Goal: Task Accomplishment & Management: Complete application form

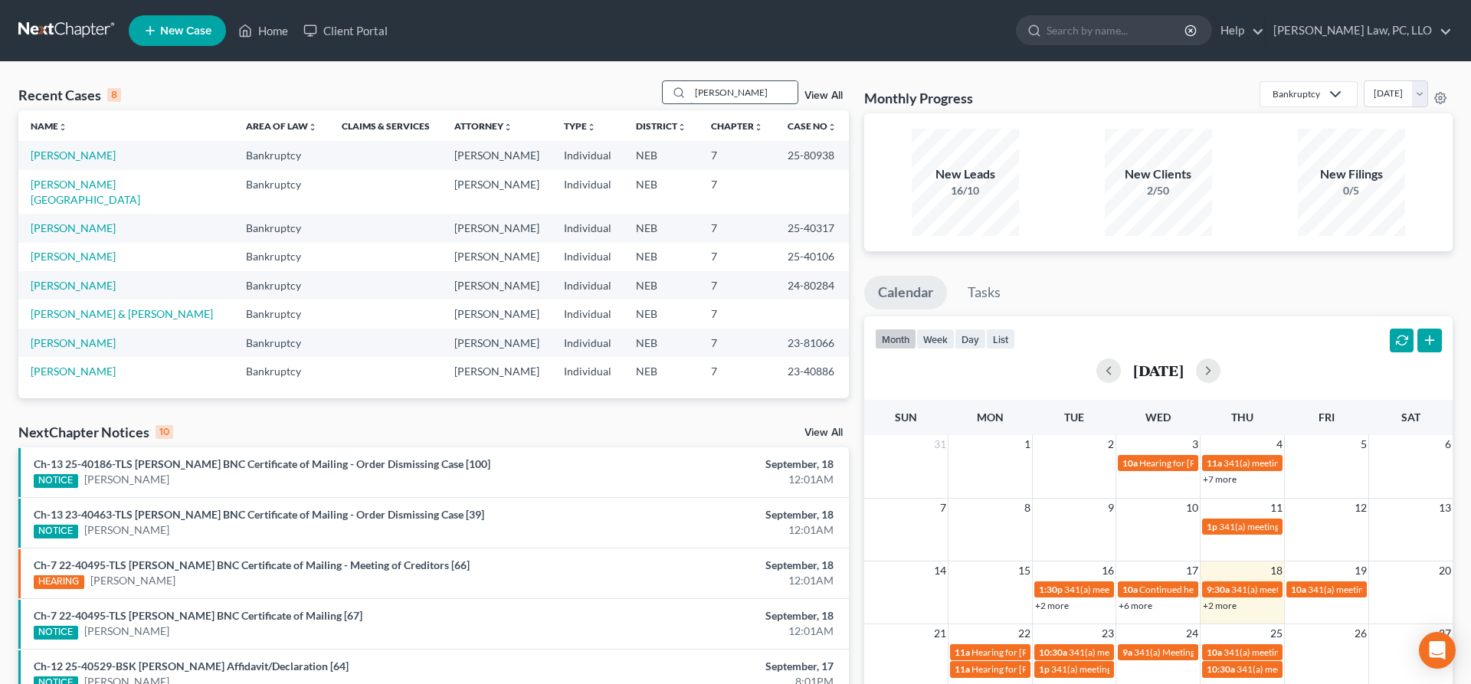
drag, startPoint x: 732, startPoint y: 95, endPoint x: 645, endPoint y: 82, distance: 87.6
click at [690, 82] on input "[PERSON_NAME]" at bounding box center [743, 92] width 107 height 22
type input "shaheen"
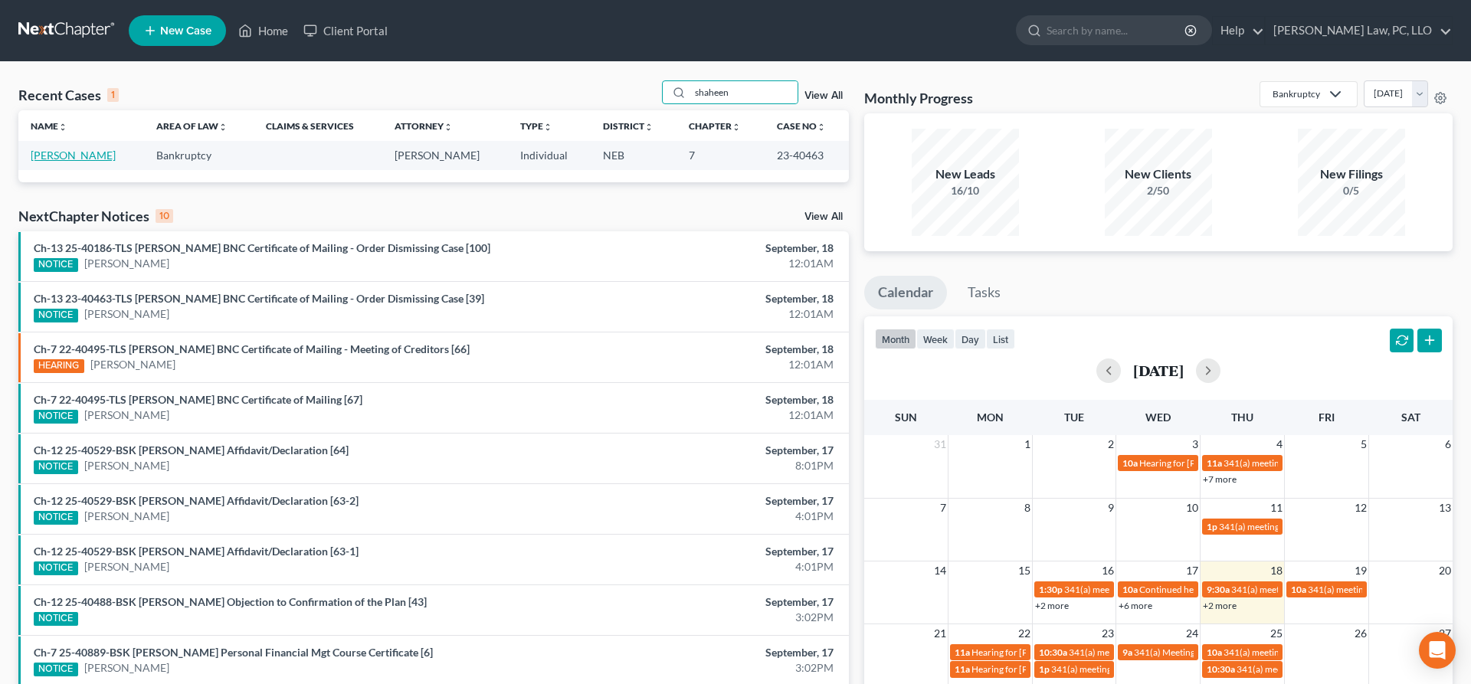
click at [67, 156] on link "[PERSON_NAME]" at bounding box center [73, 155] width 85 height 13
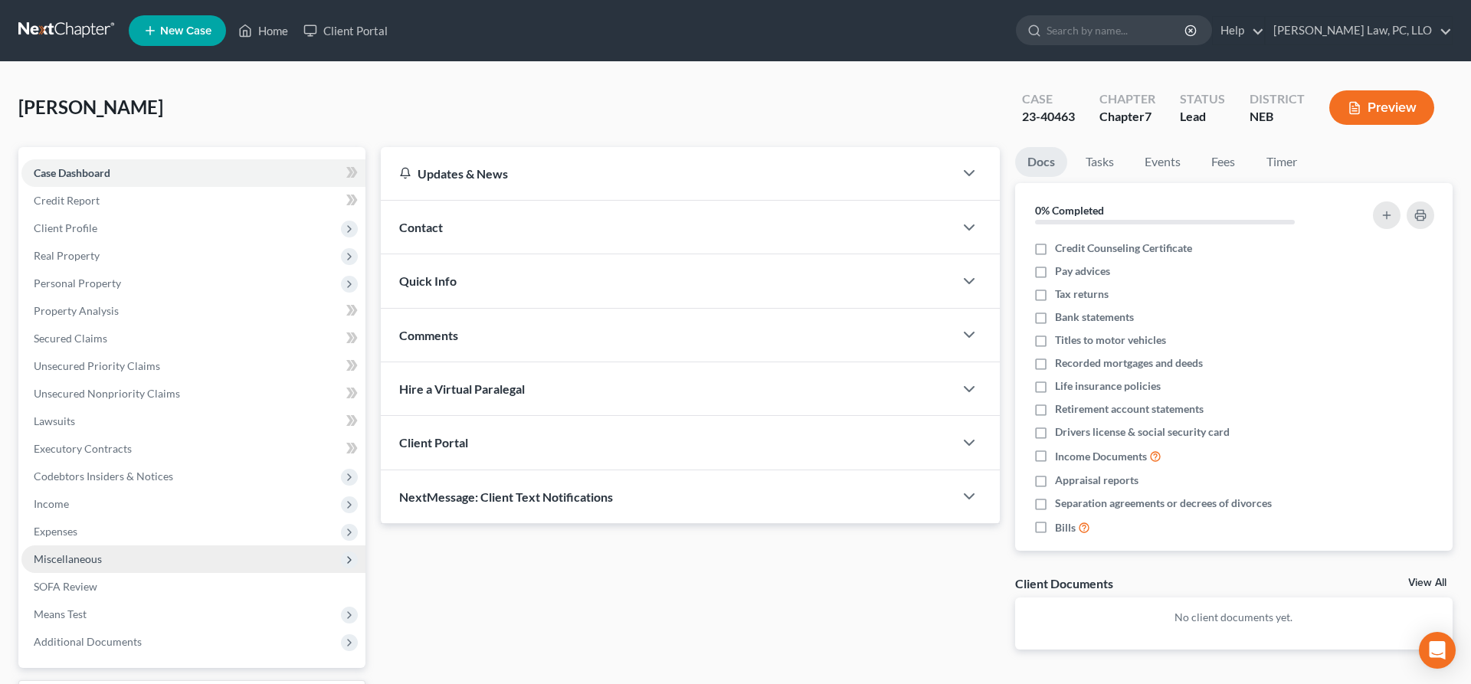
click at [126, 555] on span "Miscellaneous" at bounding box center [193, 560] width 344 height 28
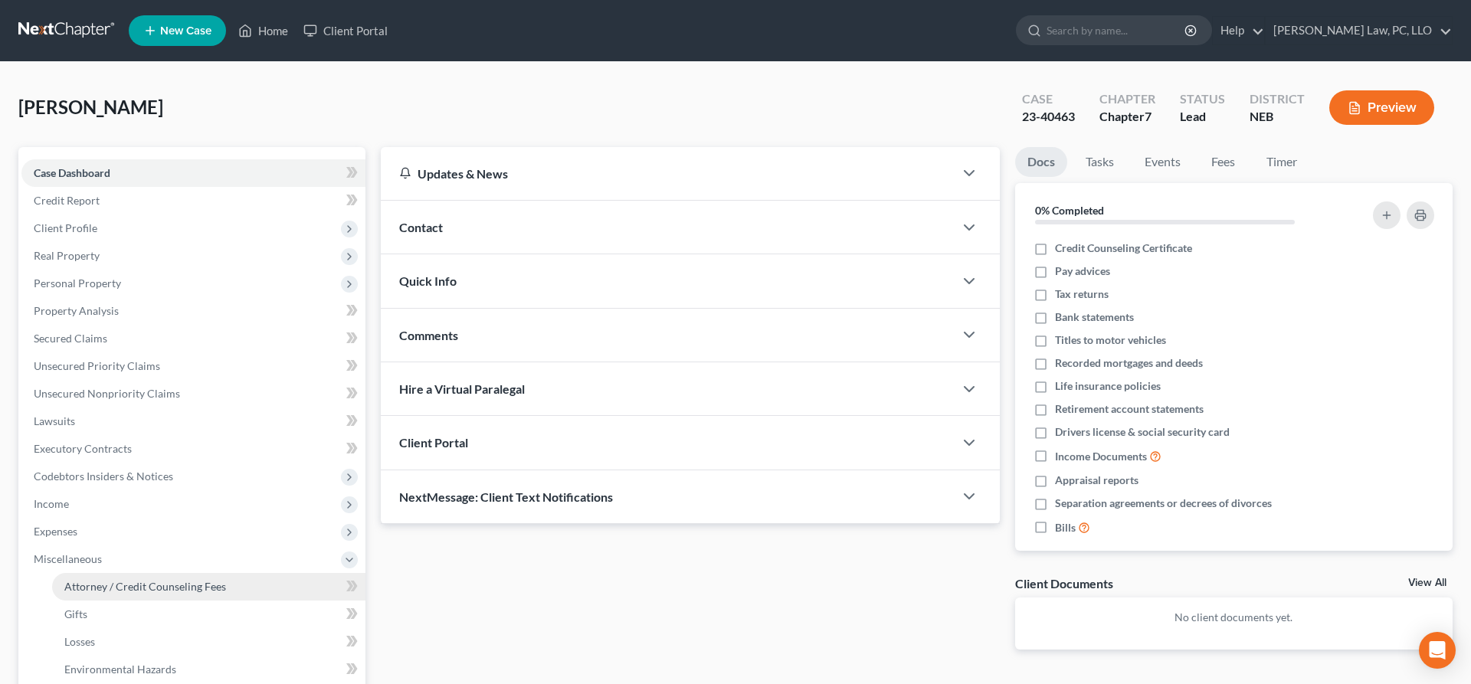
click at [143, 588] on span "Attorney / Credit Counseling Fees" at bounding box center [145, 586] width 162 height 13
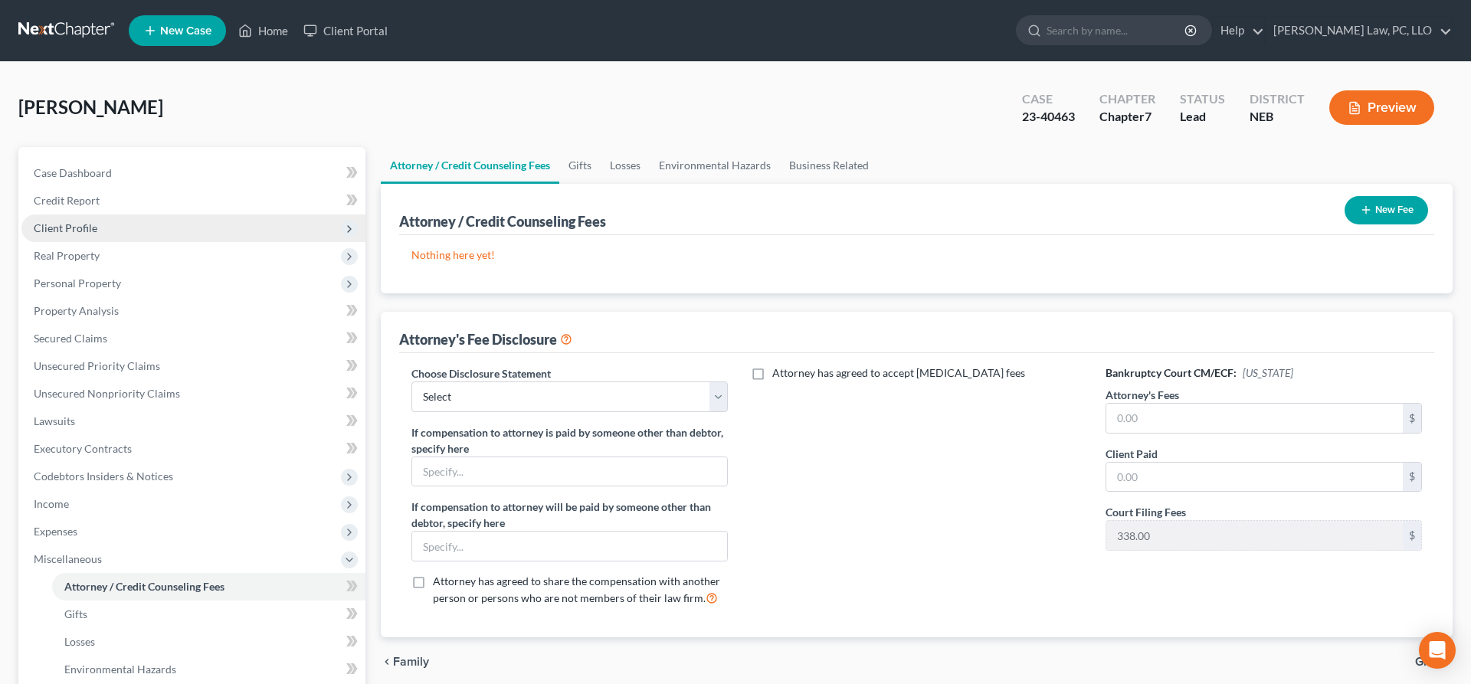
click at [85, 231] on span "Client Profile" at bounding box center [66, 227] width 64 height 13
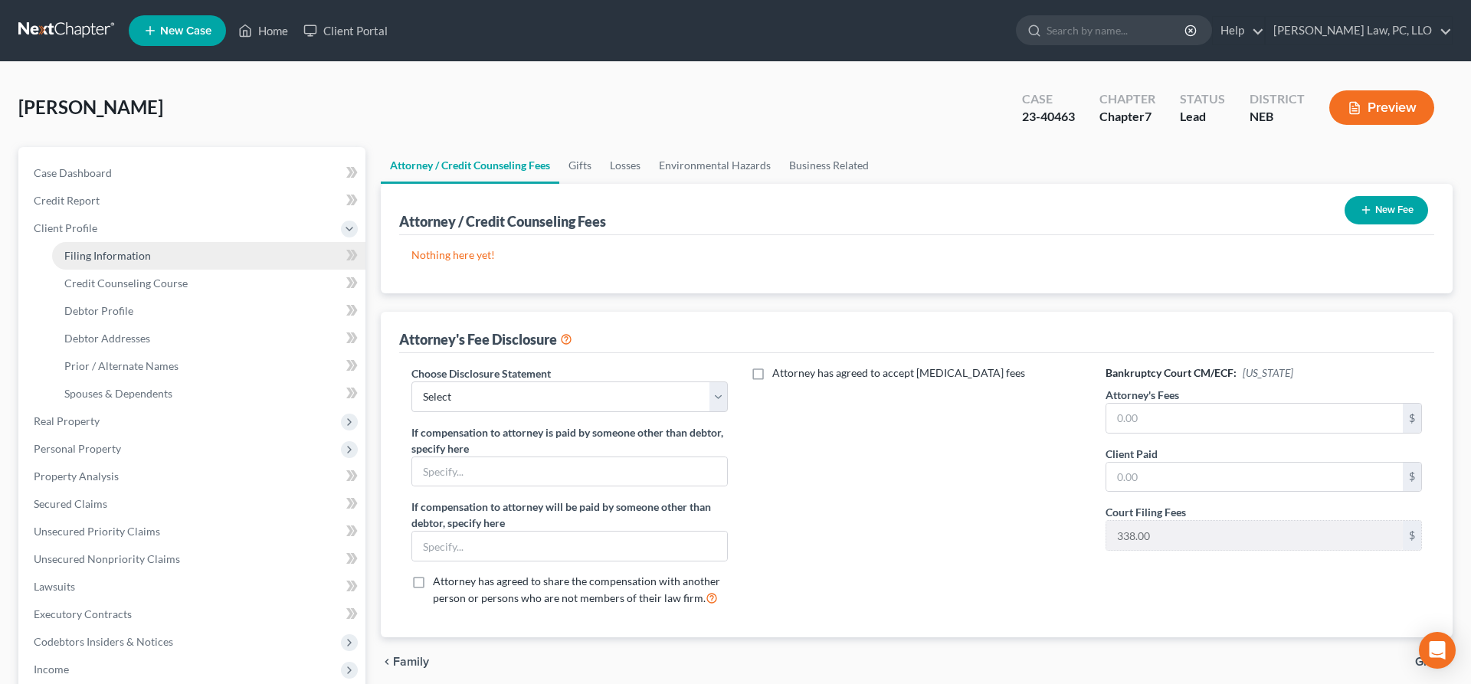
click at [120, 258] on span "Filing Information" at bounding box center [107, 255] width 87 height 13
select select "1"
select select "0"
select select "30"
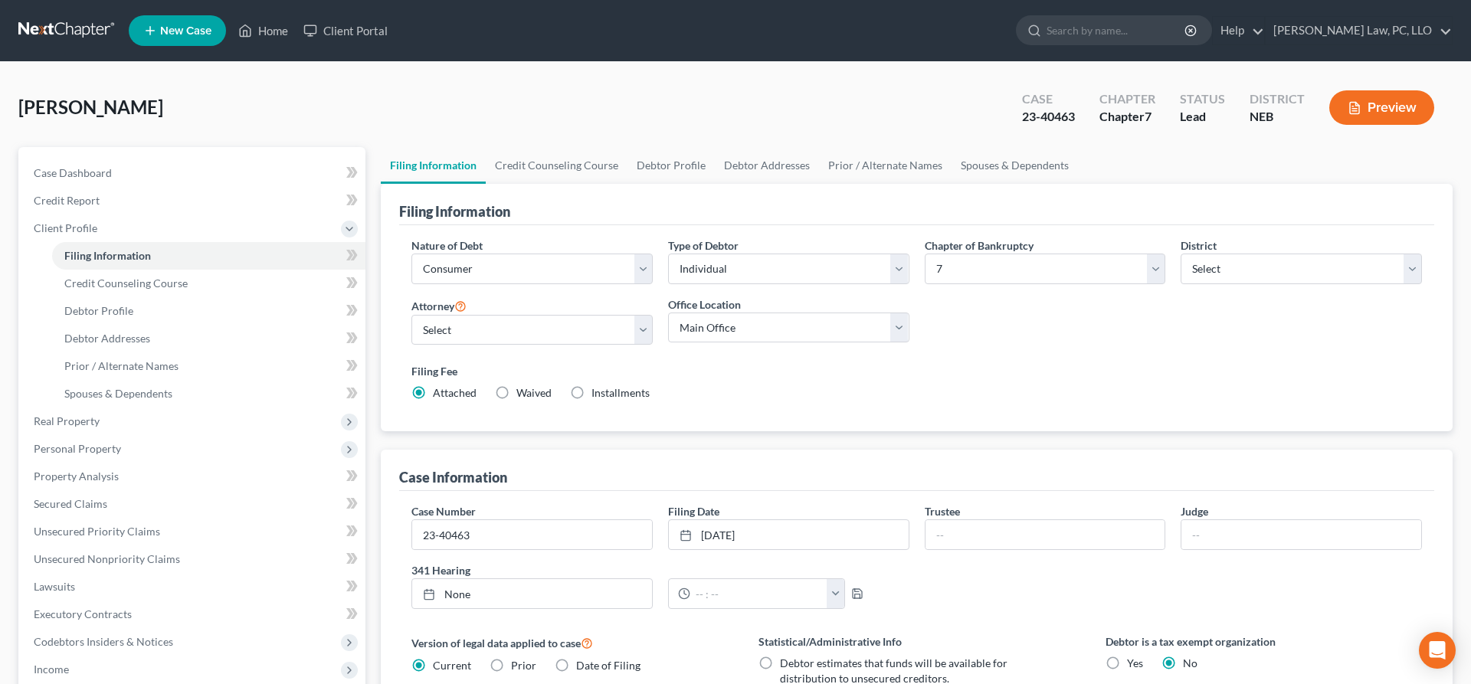
click at [516, 392] on label "Waived Waived" at bounding box center [533, 392] width 35 height 15
click at [523, 392] on input "Waived Waived" at bounding box center [528, 390] width 10 height 10
radio input "true"
radio input "false"
click at [548, 170] on link "Credit Counseling Course" at bounding box center [557, 165] width 142 height 37
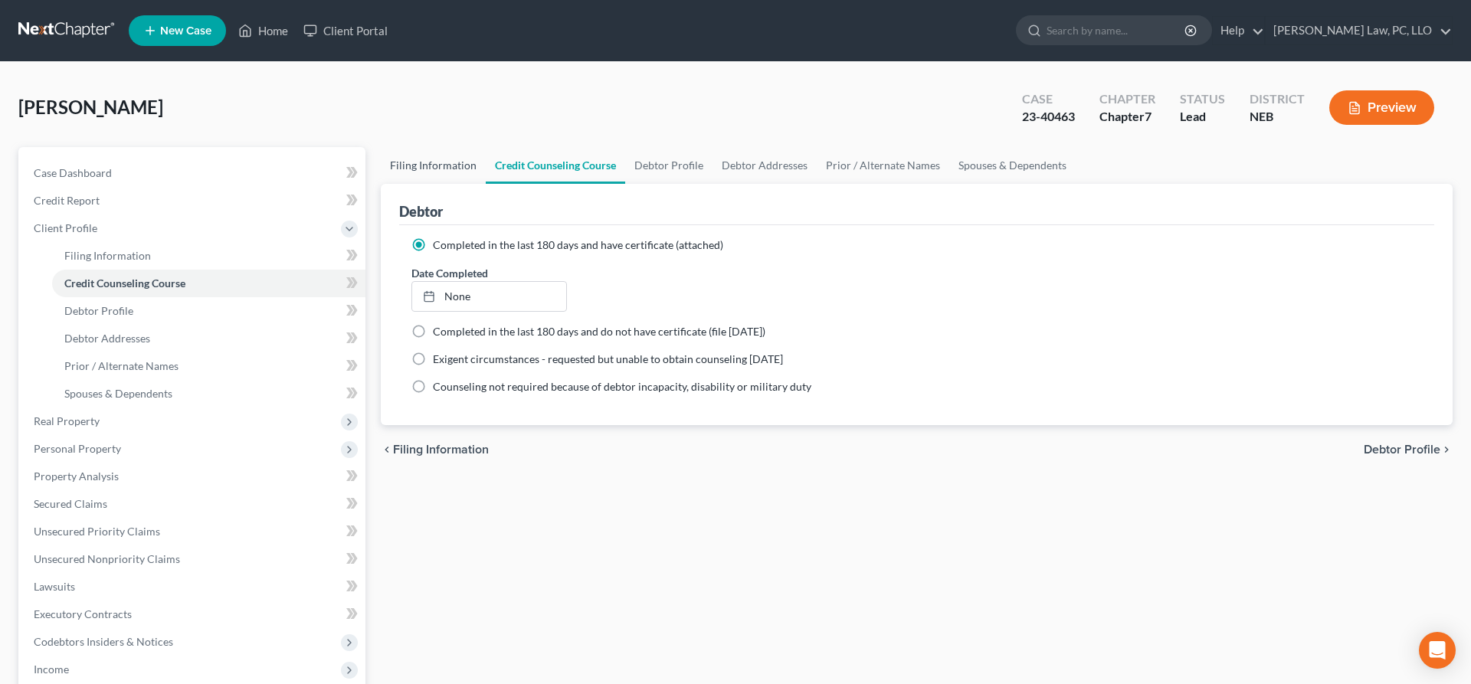
click at [454, 165] on link "Filing Information" at bounding box center [433, 165] width 105 height 37
select select "1"
select select "0"
select select "48"
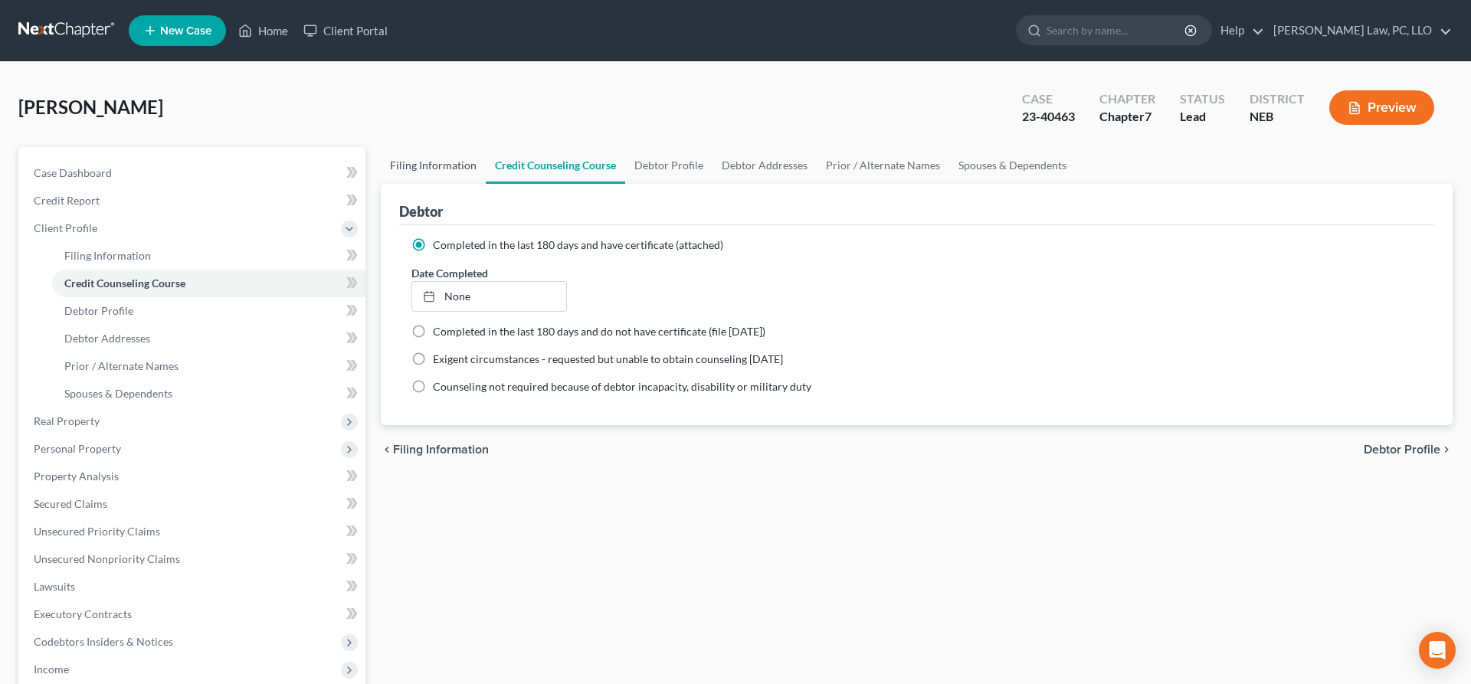
select select "0"
select select "30"
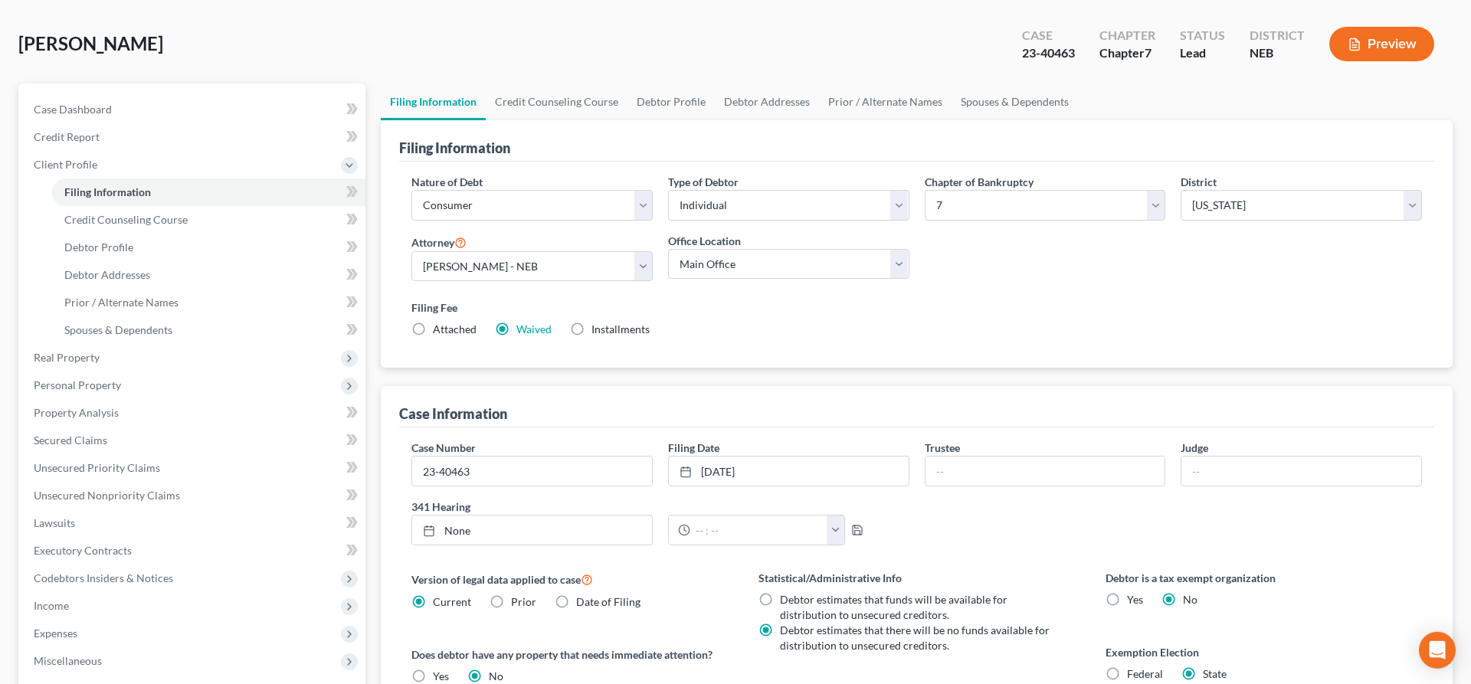
scroll to position [65, 0]
drag, startPoint x: 523, startPoint y: 461, endPoint x: 411, endPoint y: 460, distance: 111.9
click at [412, 460] on input "23-40463" at bounding box center [532, 469] width 240 height 29
click at [622, 408] on div "Case Information" at bounding box center [916, 405] width 1035 height 41
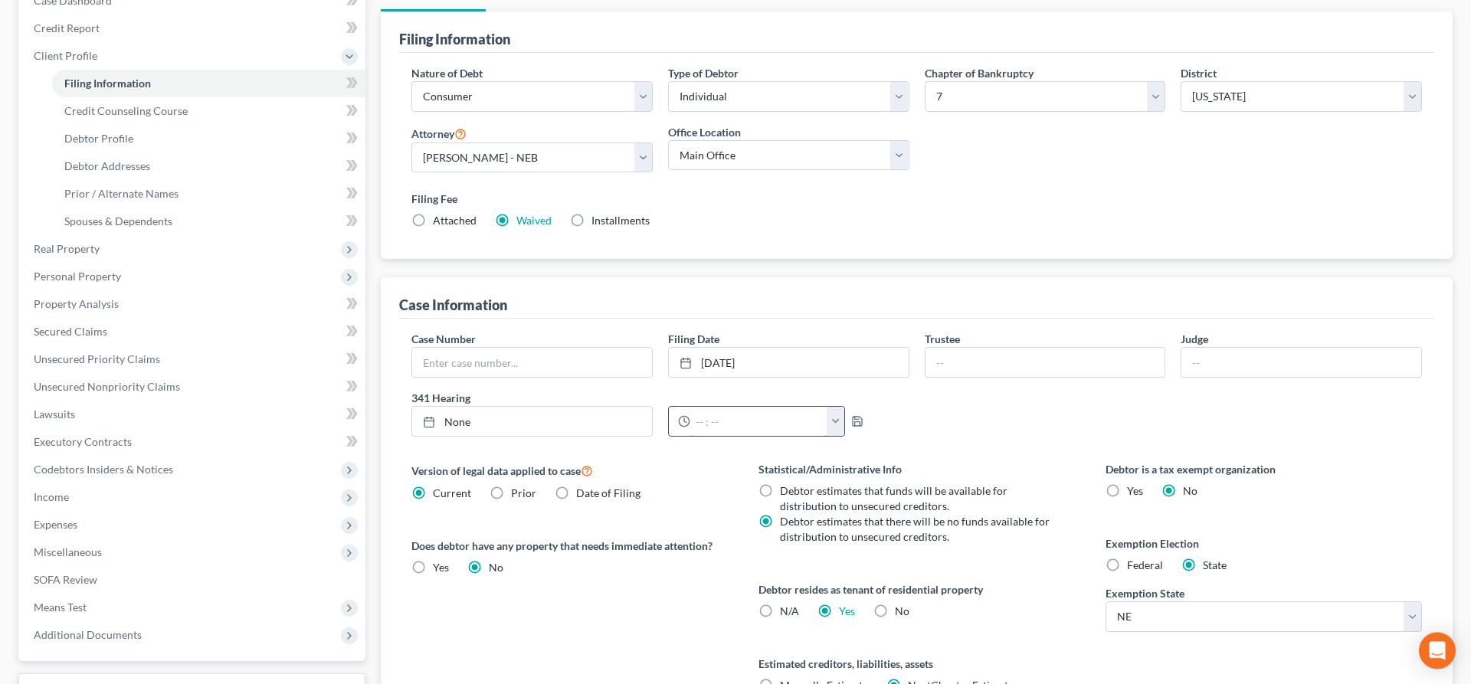
scroll to position [195, 0]
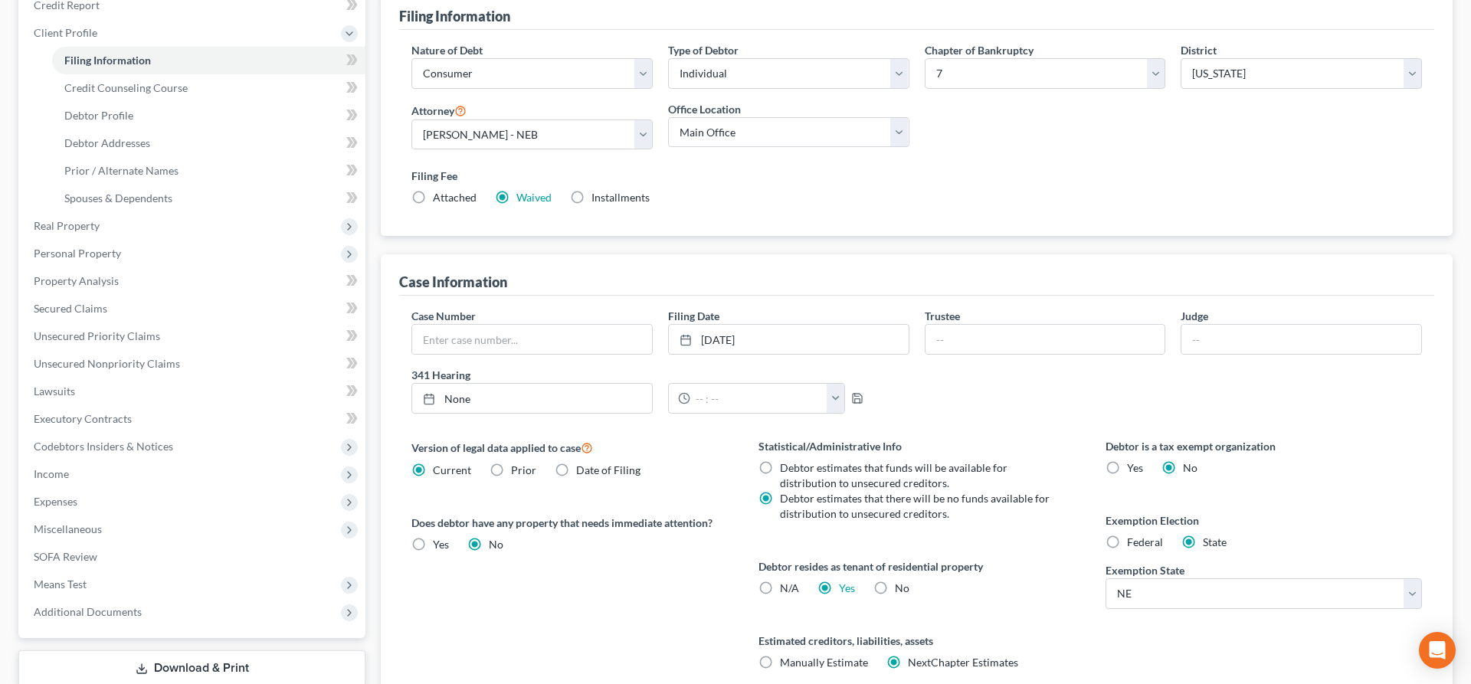
click at [652, 301] on div "Case Number Filing Date [DATE] close Date [DATE] Time 12:00 AM chevron_left [DA…" at bounding box center [916, 501] width 1035 height 411
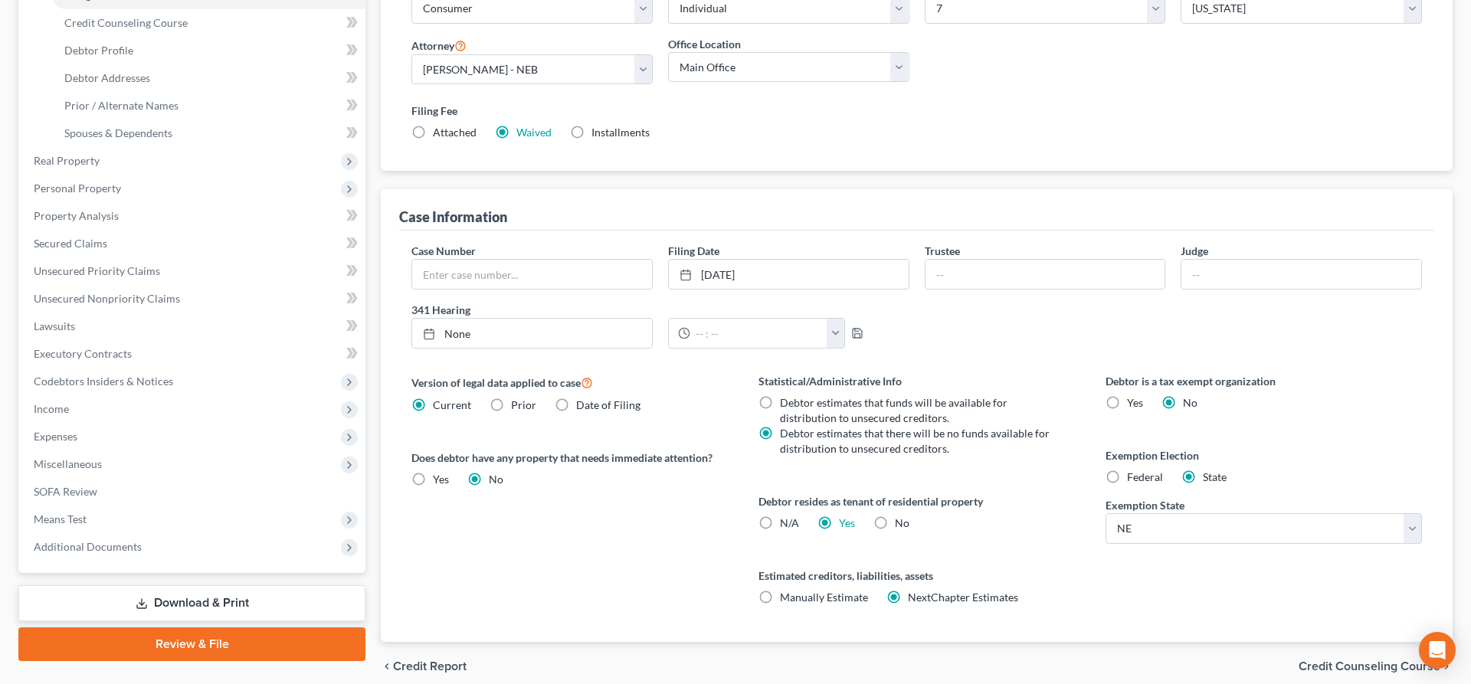
scroll to position [0, 0]
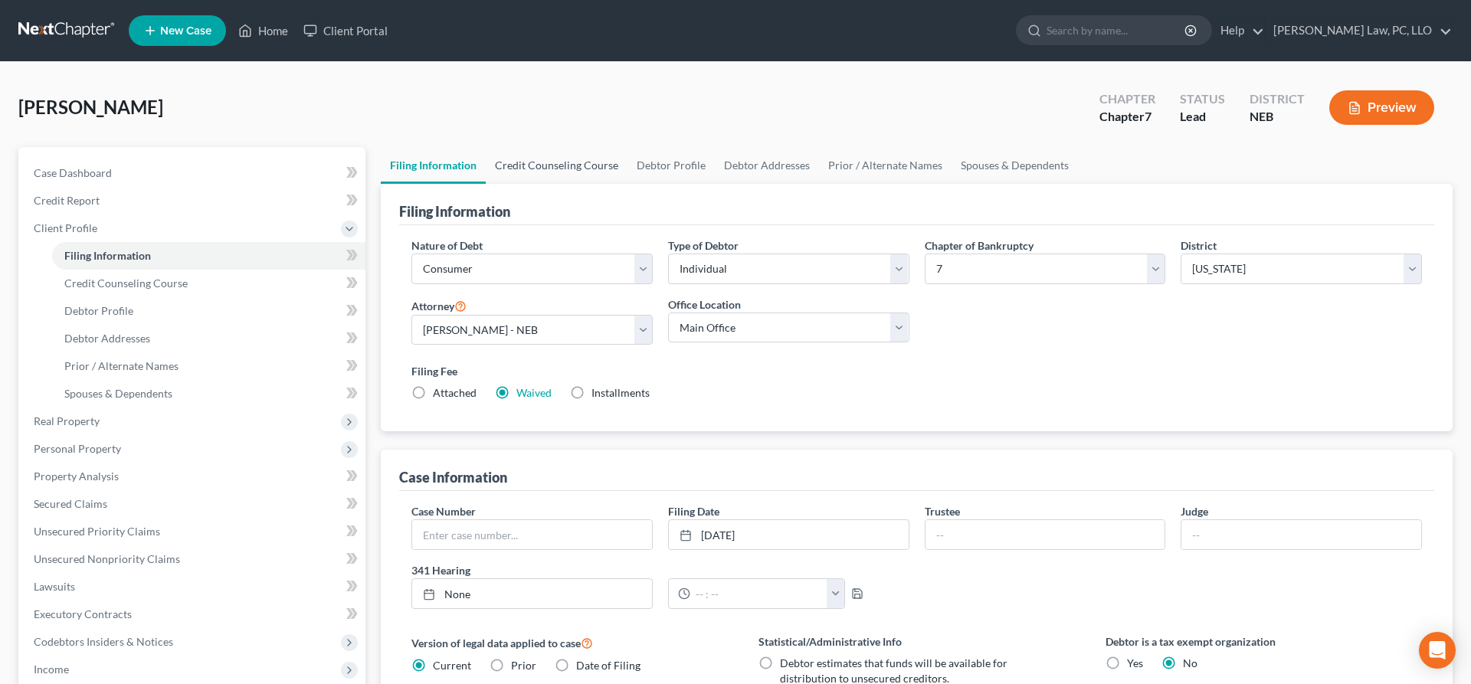
click at [585, 167] on link "Credit Counseling Course" at bounding box center [557, 165] width 142 height 37
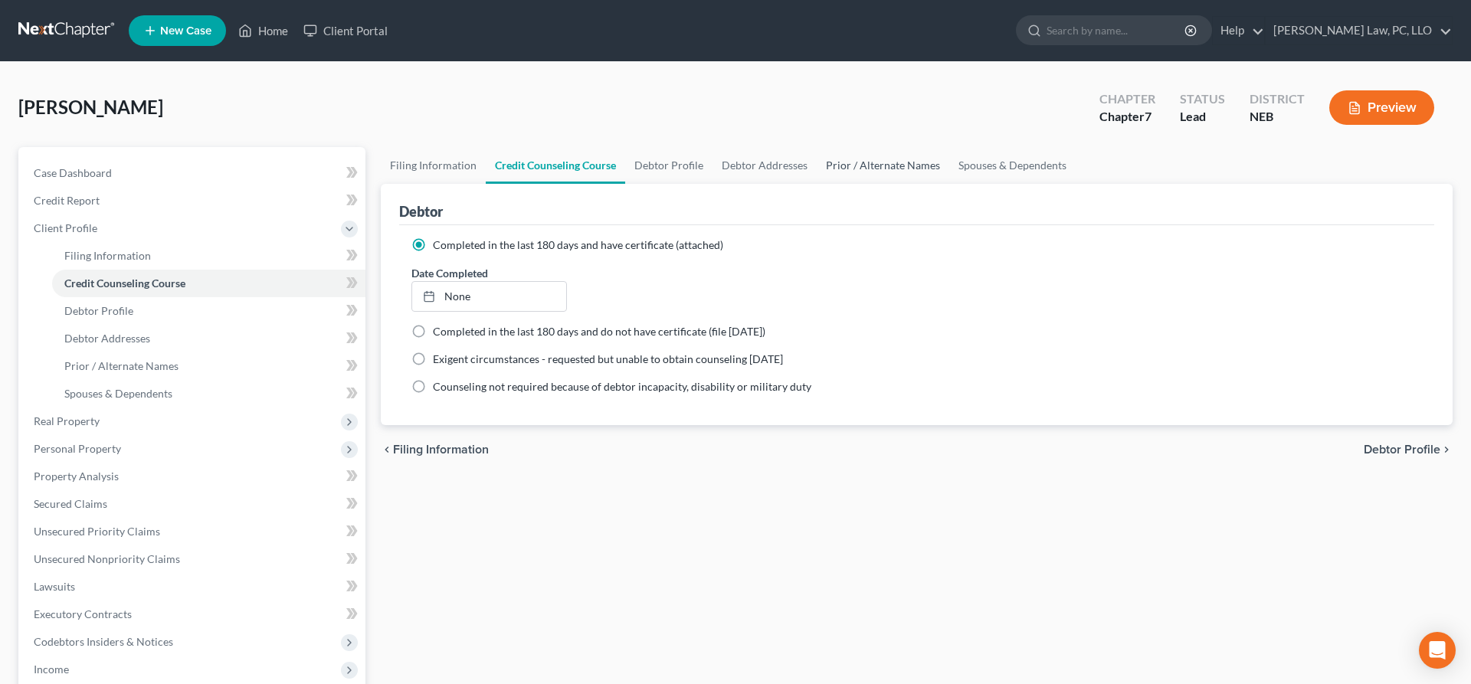
click at [883, 162] on link "Prior / Alternate Names" at bounding box center [883, 165] width 133 height 37
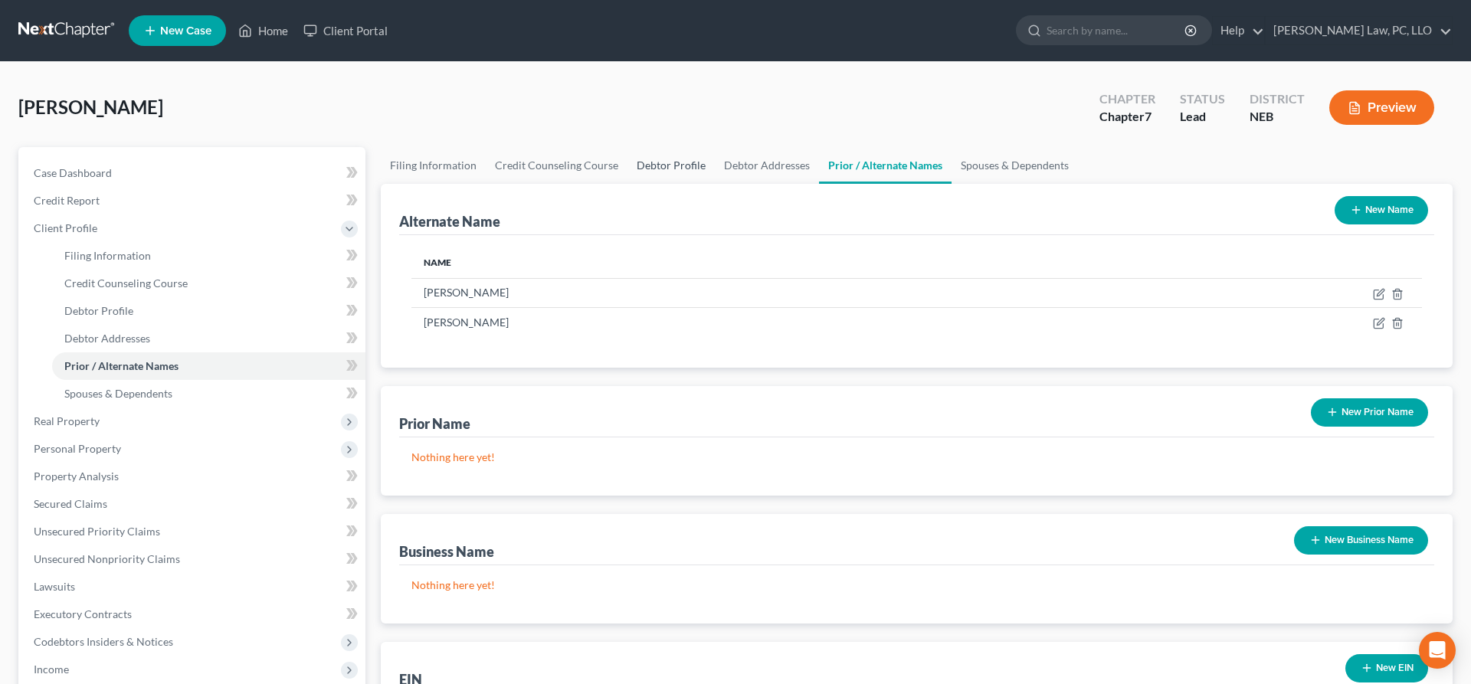
click at [652, 175] on link "Debtor Profile" at bounding box center [670, 165] width 87 height 37
select select "1"
select select "0"
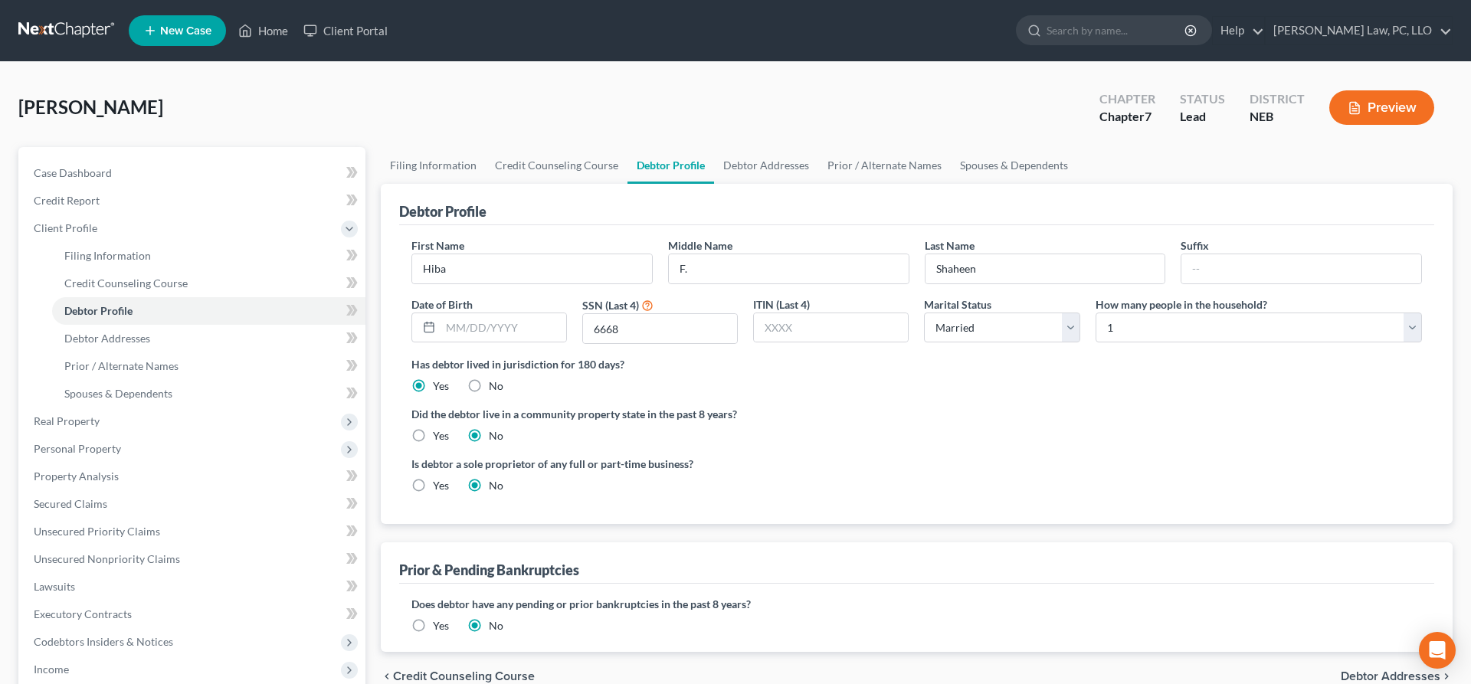
radio input "true"
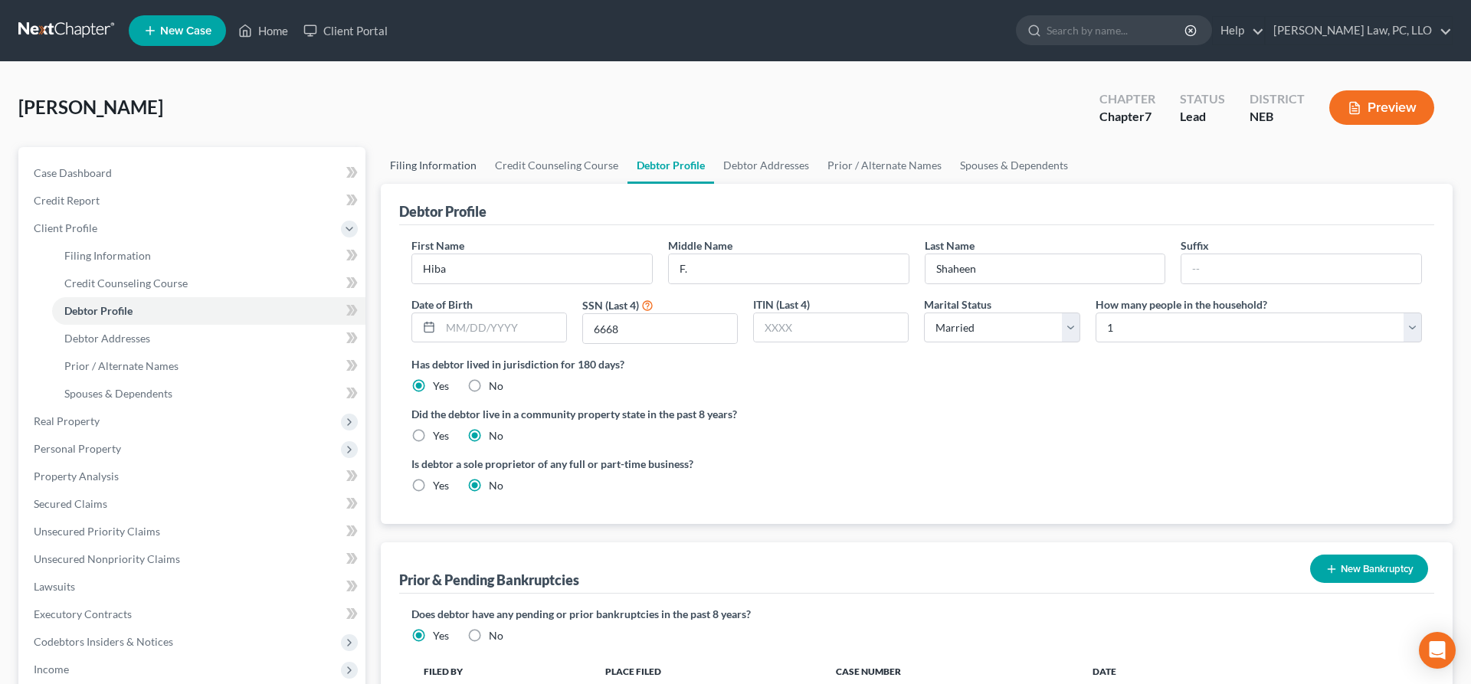
click at [468, 172] on link "Filing Information" at bounding box center [433, 165] width 105 height 37
select select "1"
select select "0"
select select "48"
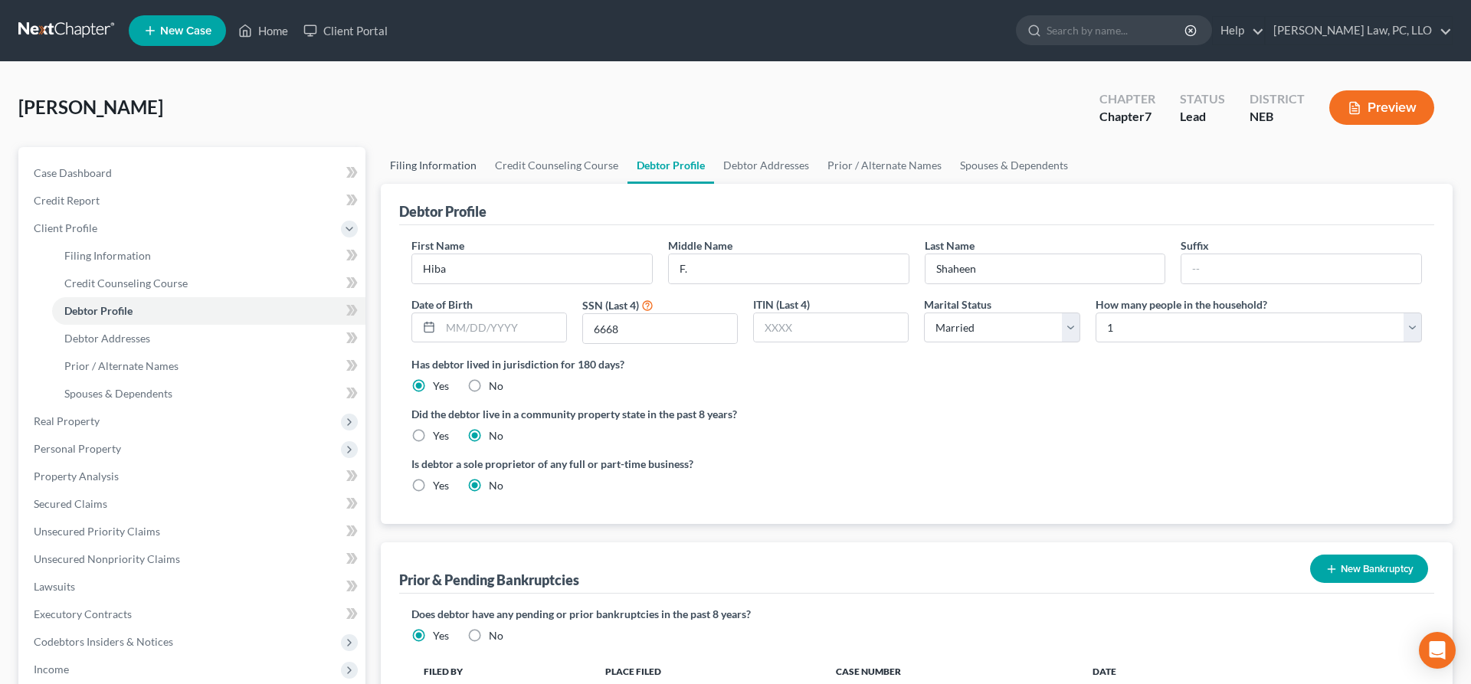
select select "0"
select select "30"
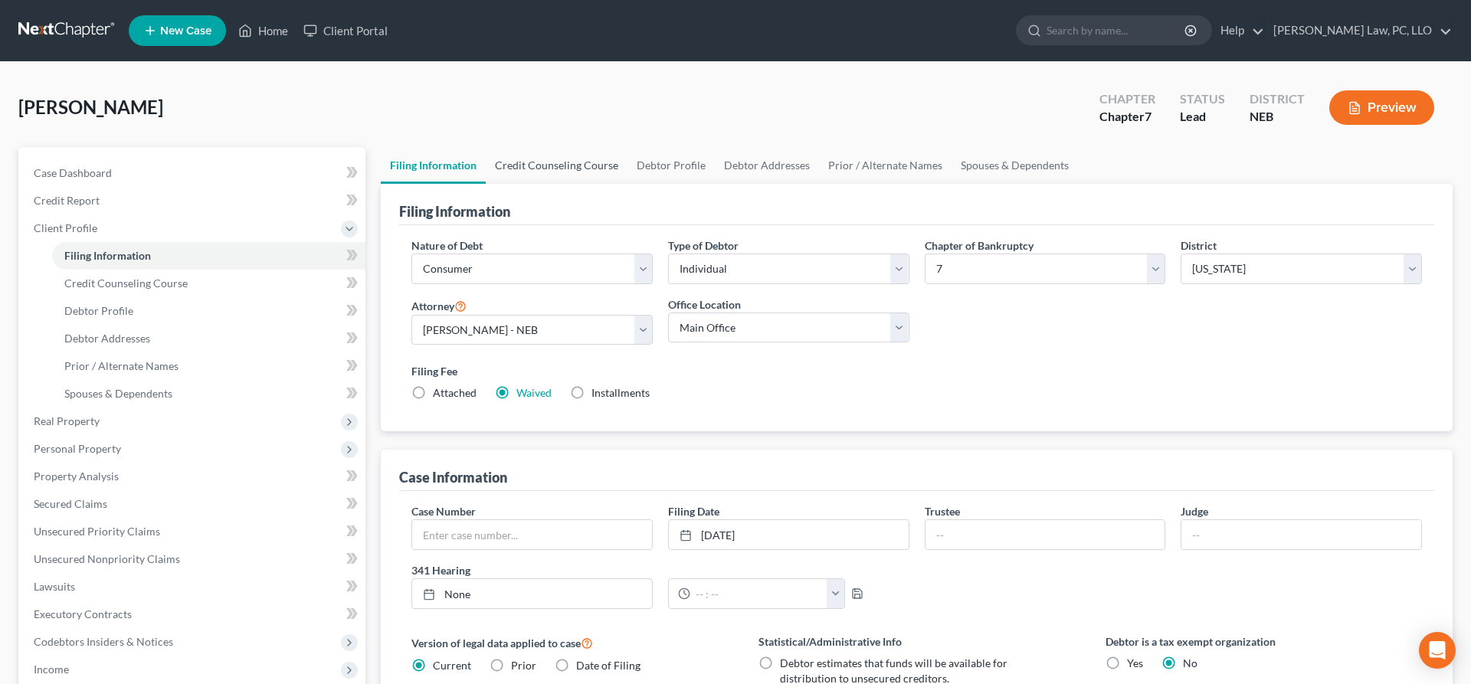
click at [529, 167] on link "Credit Counseling Course" at bounding box center [557, 165] width 142 height 37
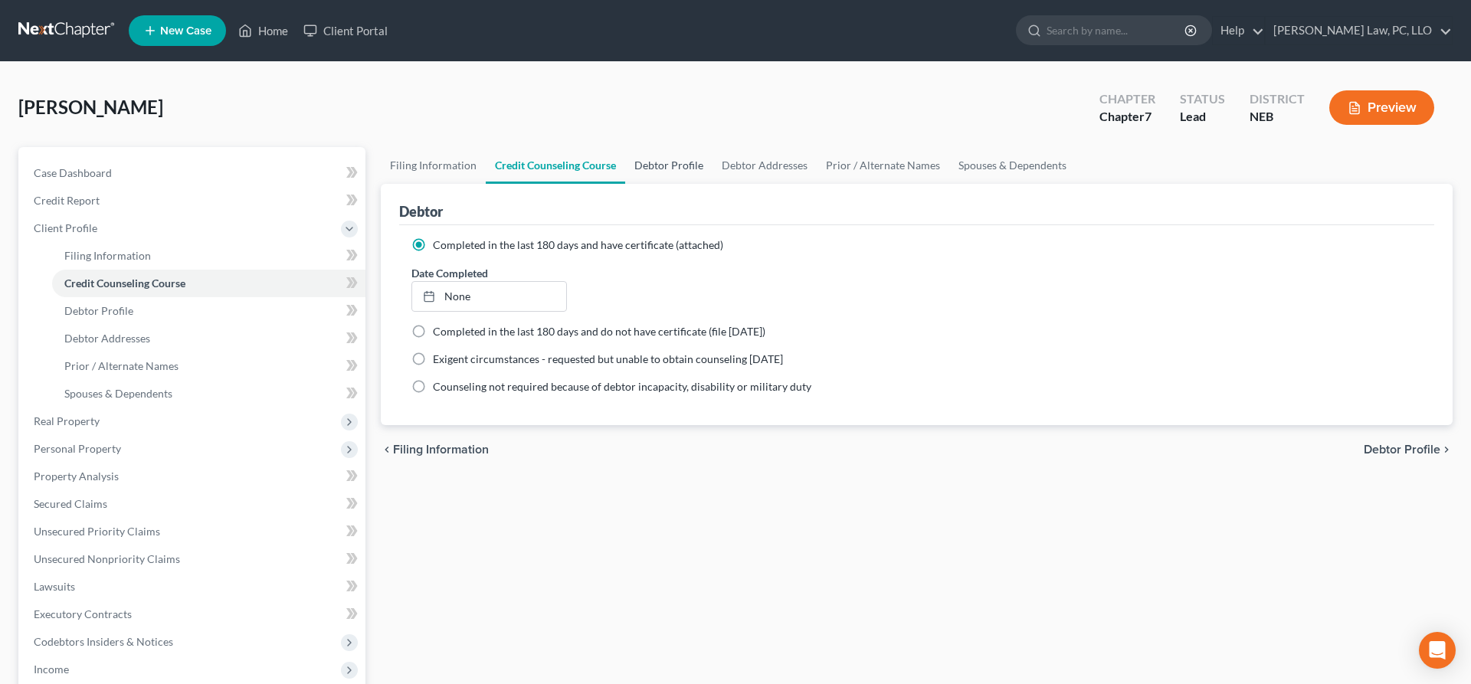
click at [654, 164] on link "Debtor Profile" at bounding box center [668, 165] width 87 height 37
select select "1"
select select "0"
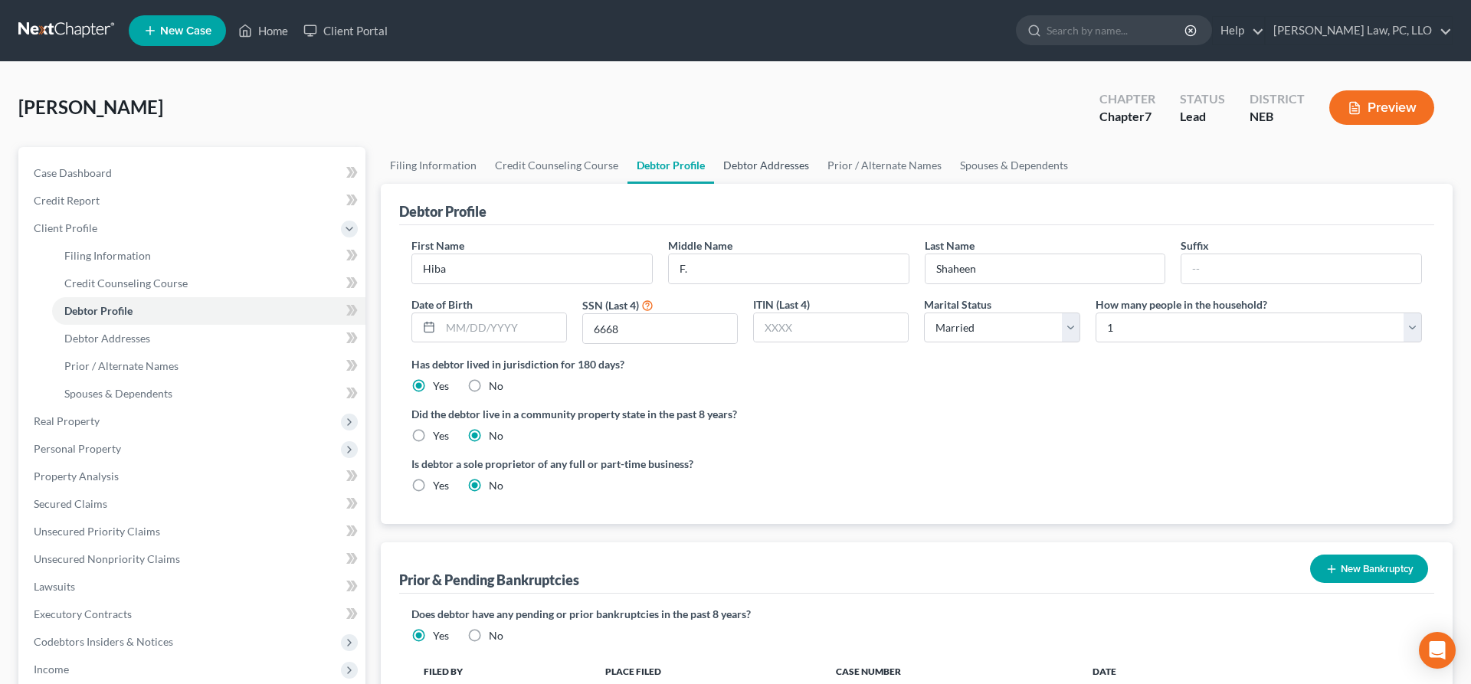
click at [762, 170] on link "Debtor Addresses" at bounding box center [766, 165] width 104 height 37
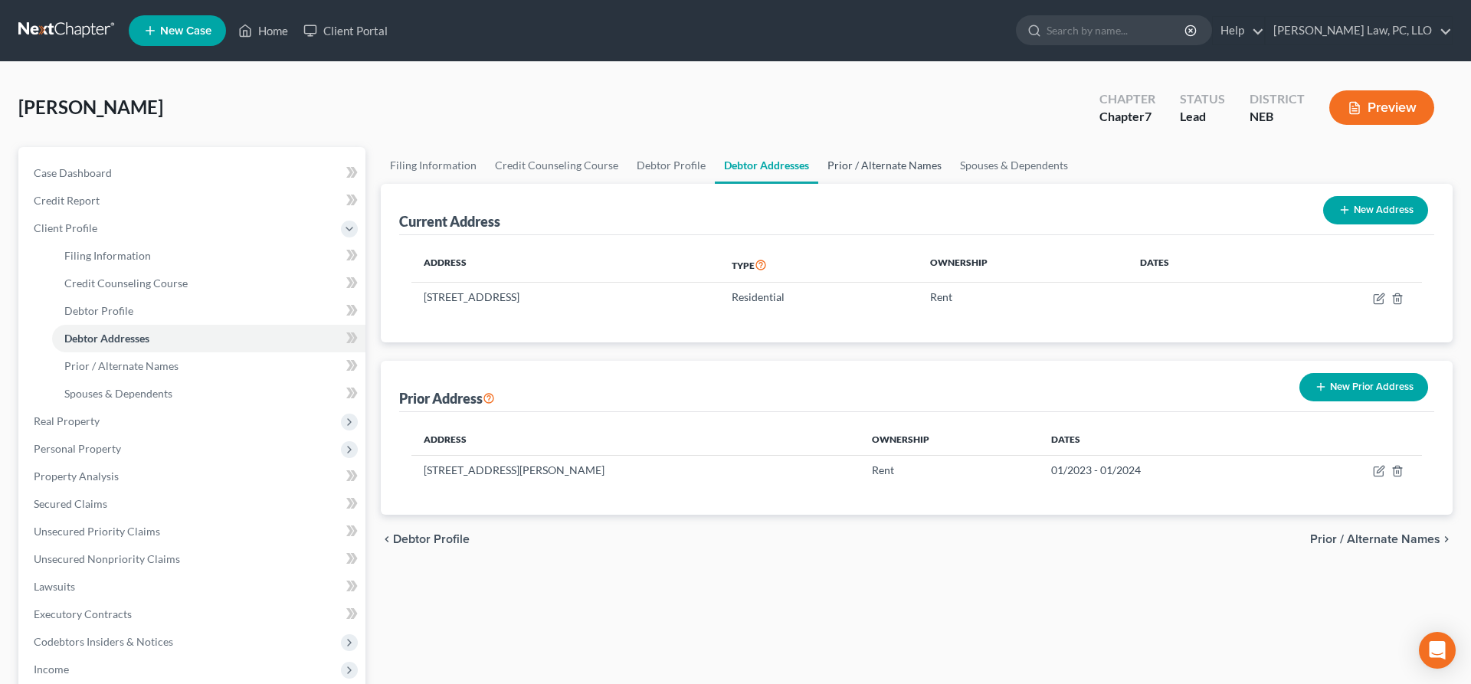
click at [849, 164] on link "Prior / Alternate Names" at bounding box center [884, 165] width 133 height 37
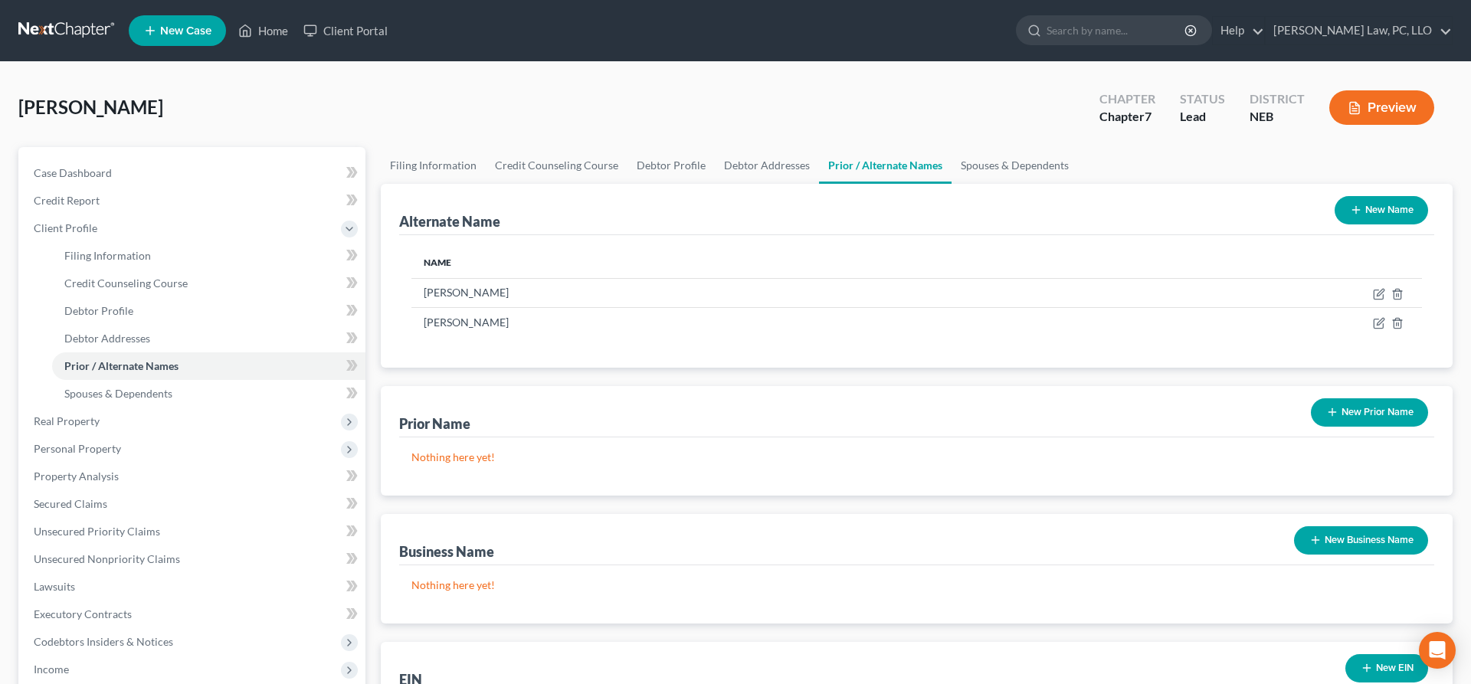
click at [939, 160] on link "Prior / Alternate Names" at bounding box center [885, 165] width 133 height 37
click at [967, 165] on link "Spouses & Dependents" at bounding box center [1015, 165] width 126 height 37
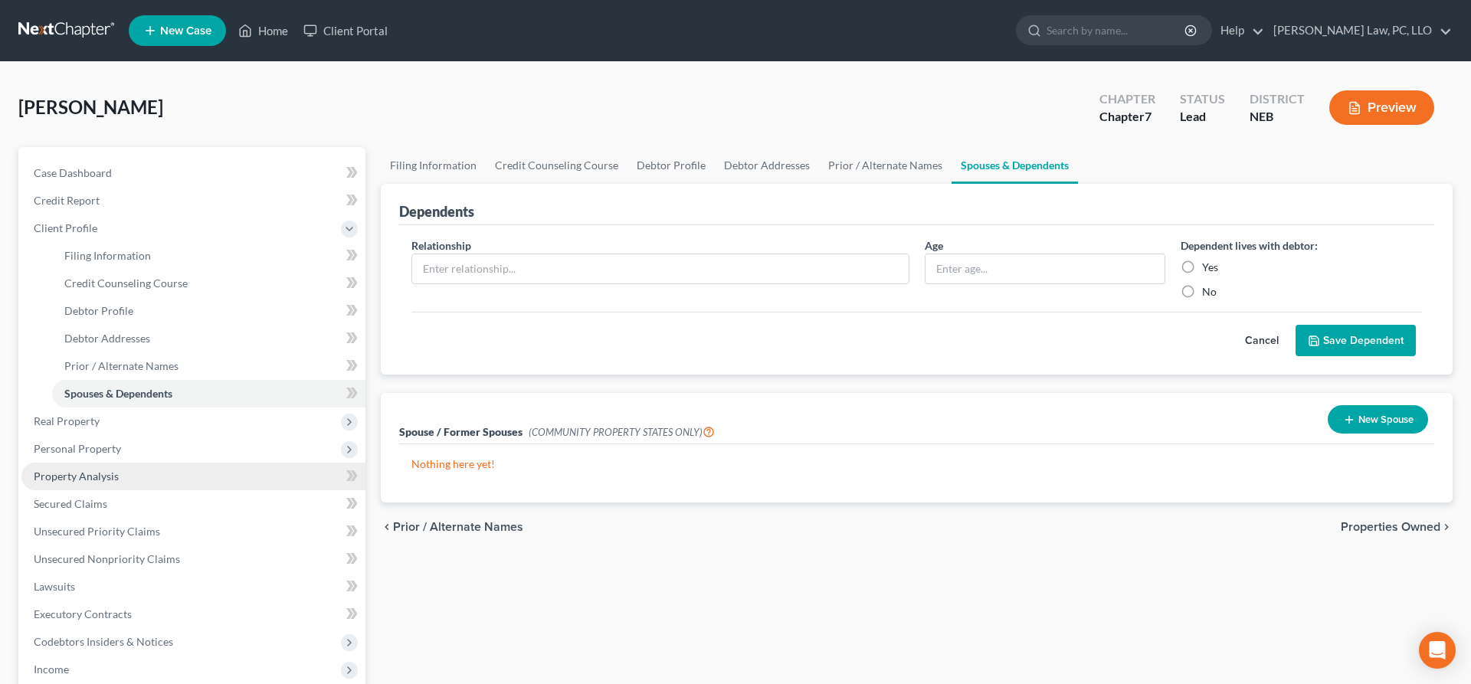
click at [129, 480] on link "Property Analysis" at bounding box center [193, 477] width 344 height 28
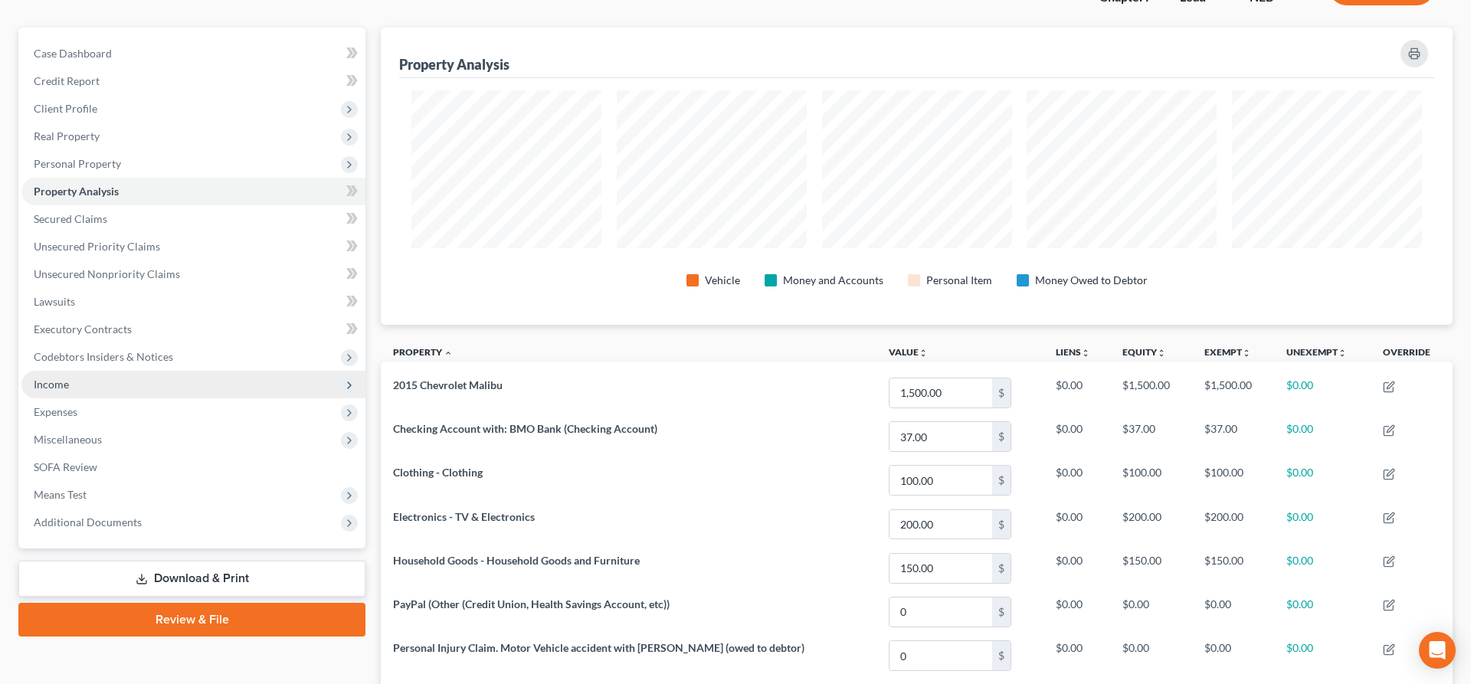
scroll to position [4, 0]
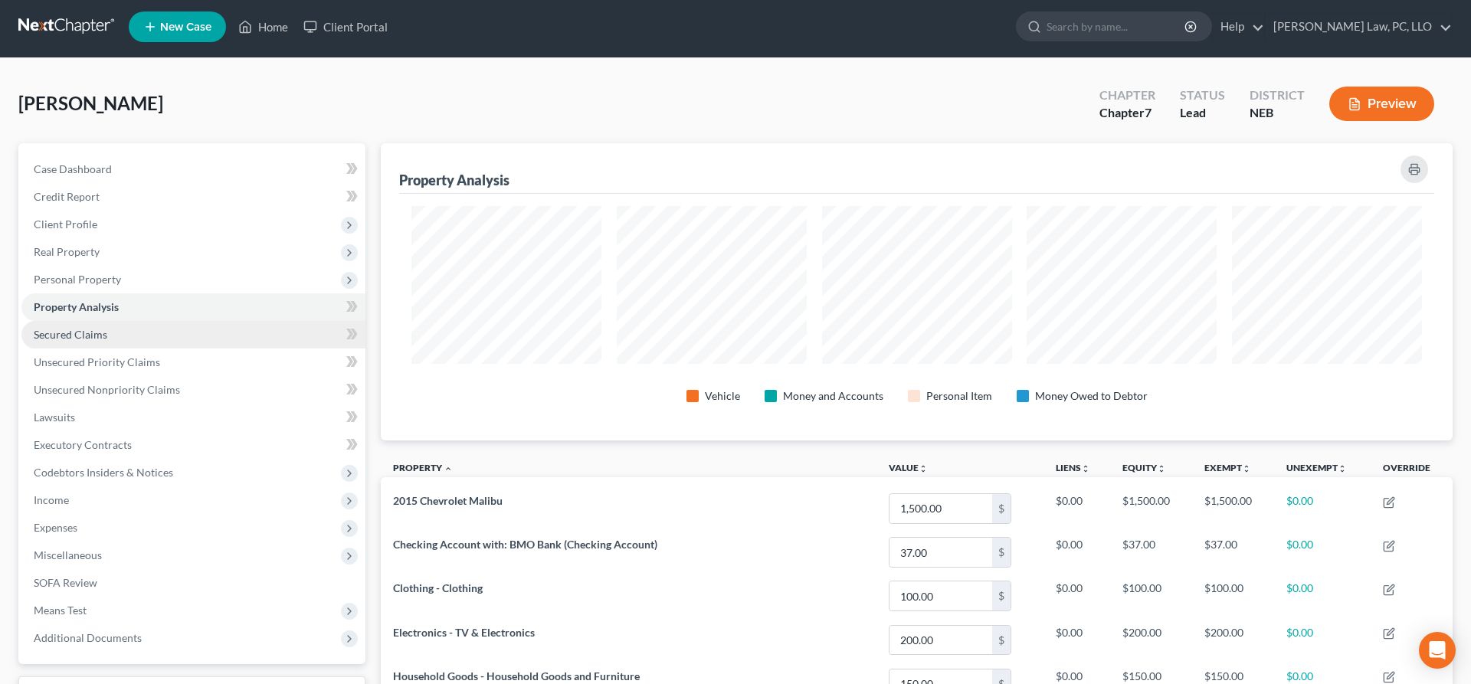
click at [116, 342] on link "Secured Claims" at bounding box center [193, 335] width 344 height 28
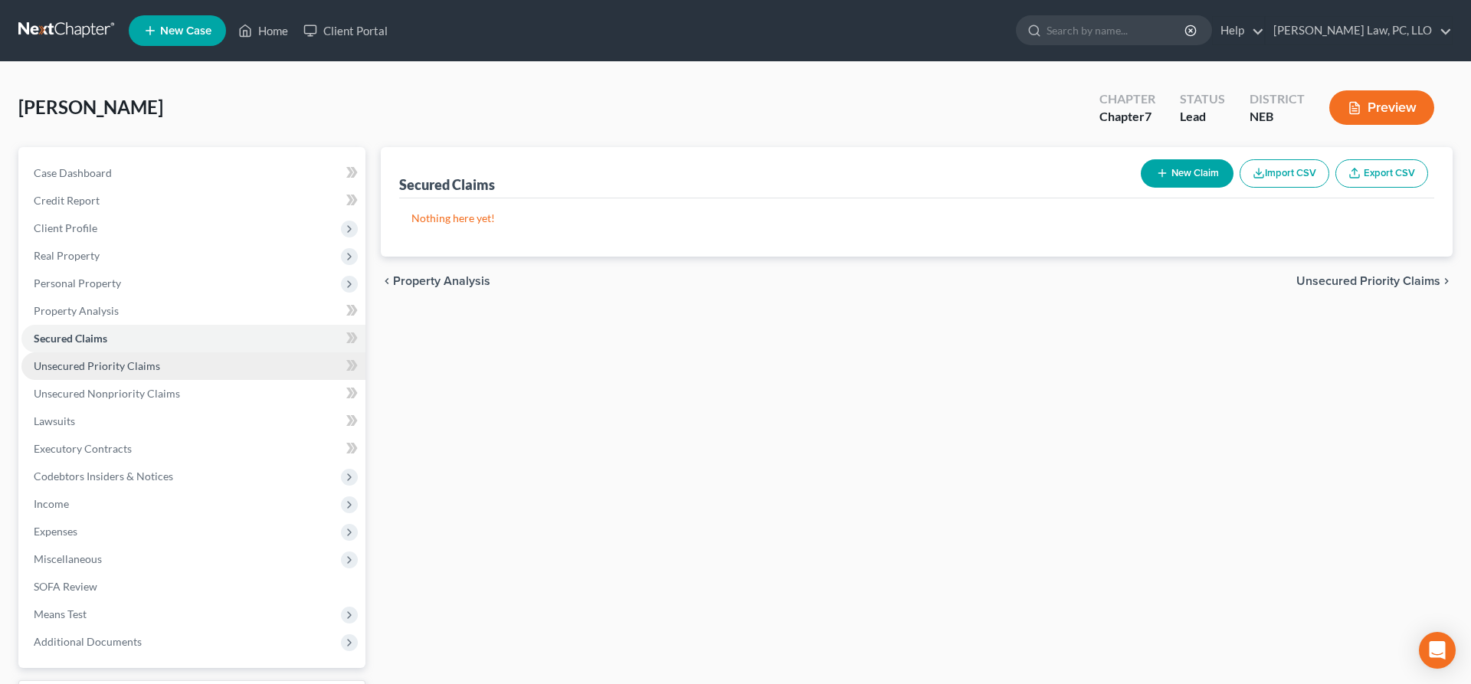
click at [140, 365] on span "Unsecured Priority Claims" at bounding box center [97, 365] width 126 height 13
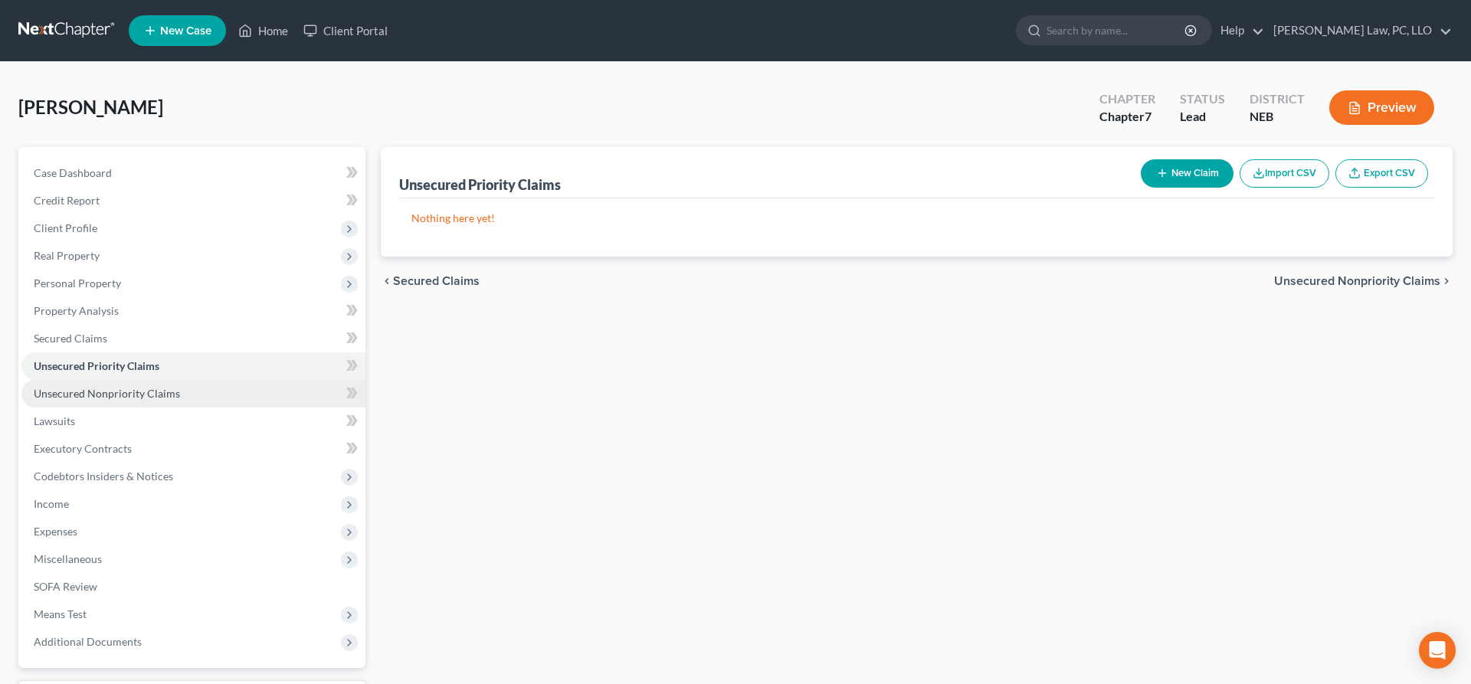
click at [149, 391] on span "Unsecured Nonpriority Claims" at bounding box center [107, 393] width 146 height 13
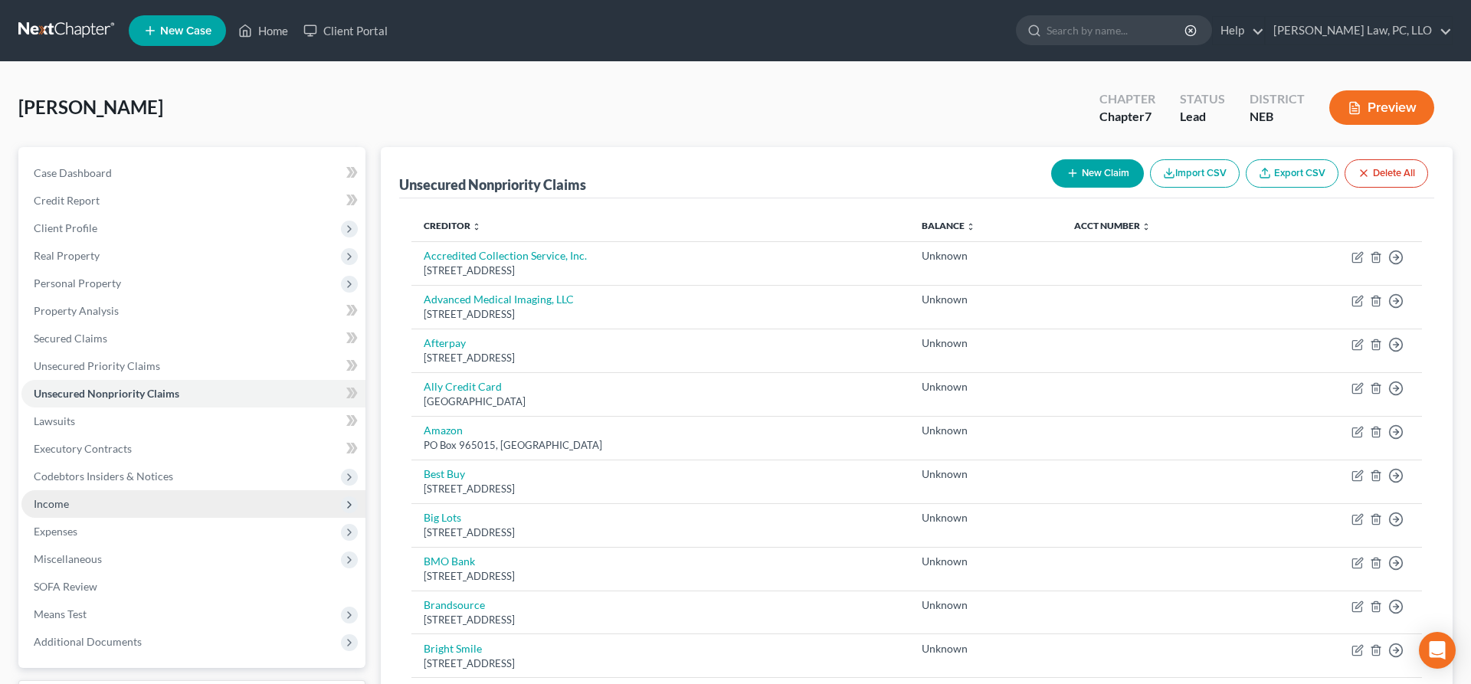
click at [83, 503] on span "Income" at bounding box center [193, 504] width 344 height 28
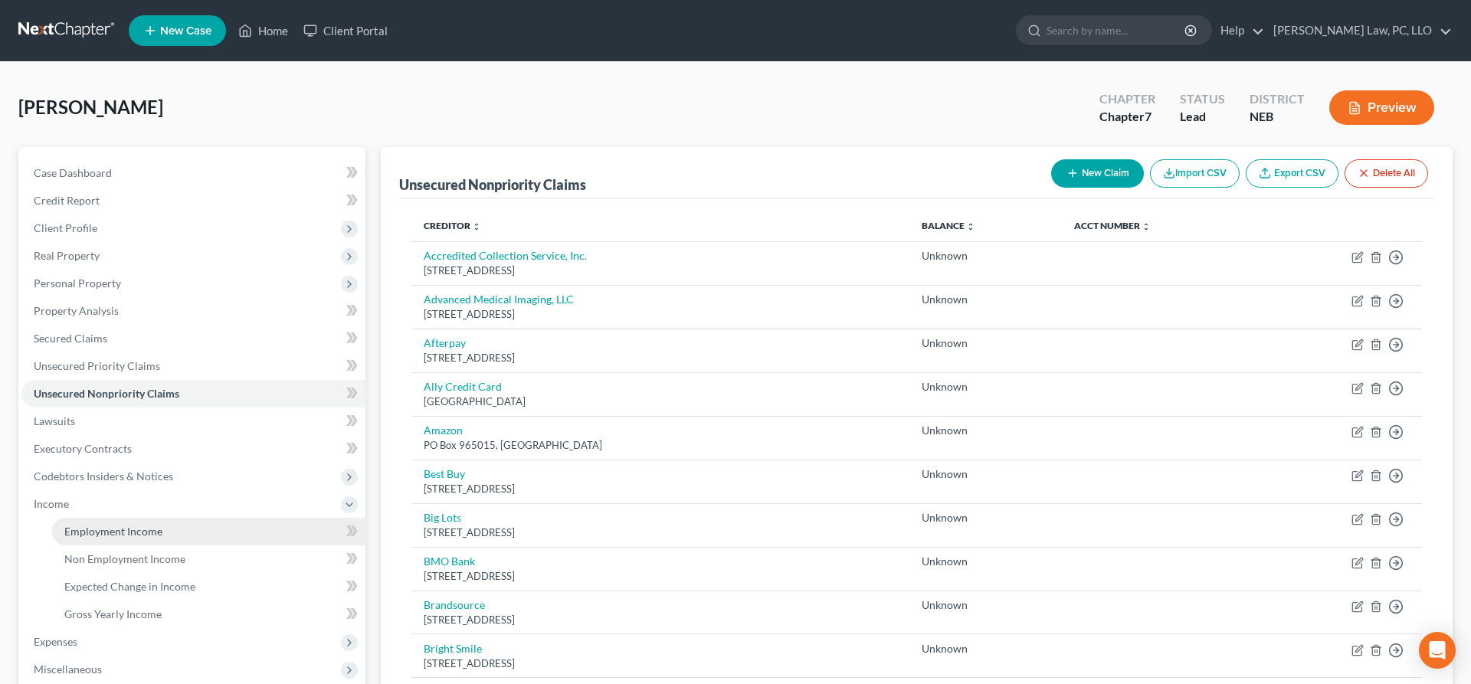
click at [100, 526] on span "Employment Income" at bounding box center [113, 531] width 98 height 13
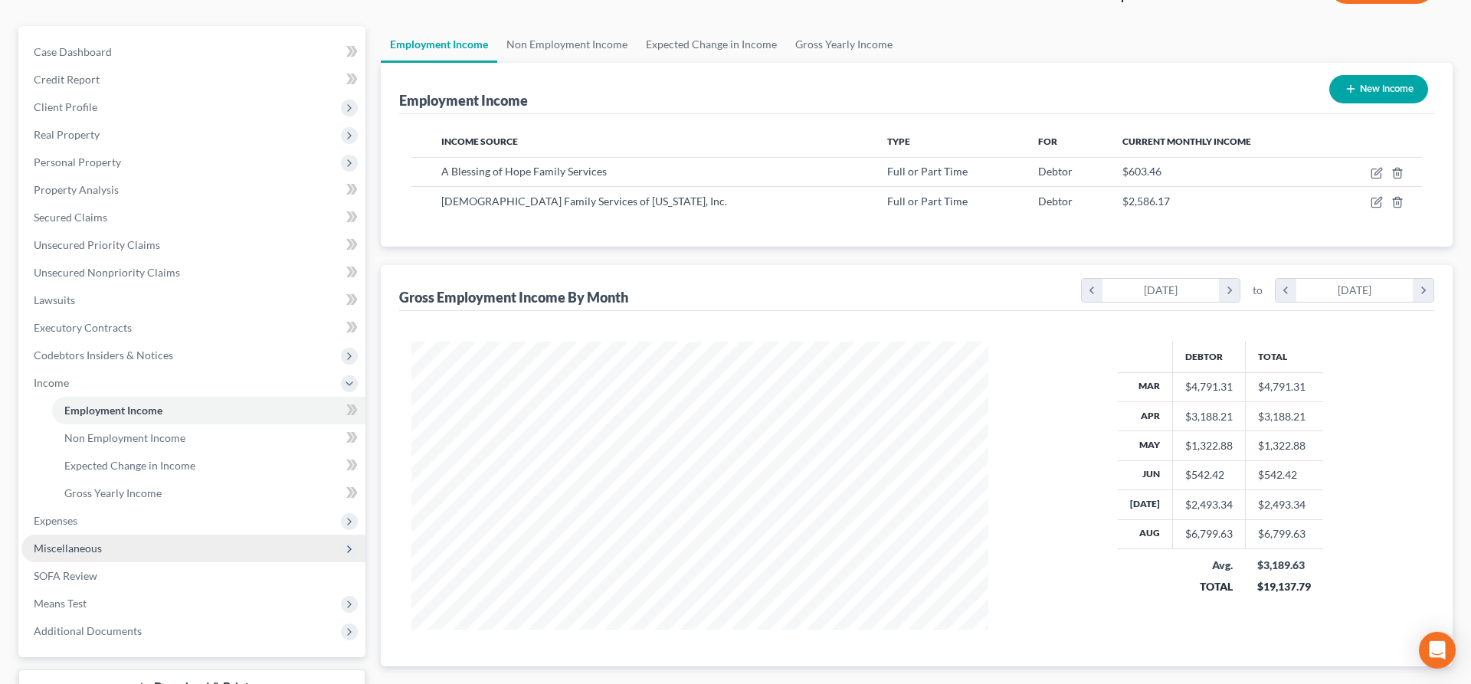
scroll to position [239, 0]
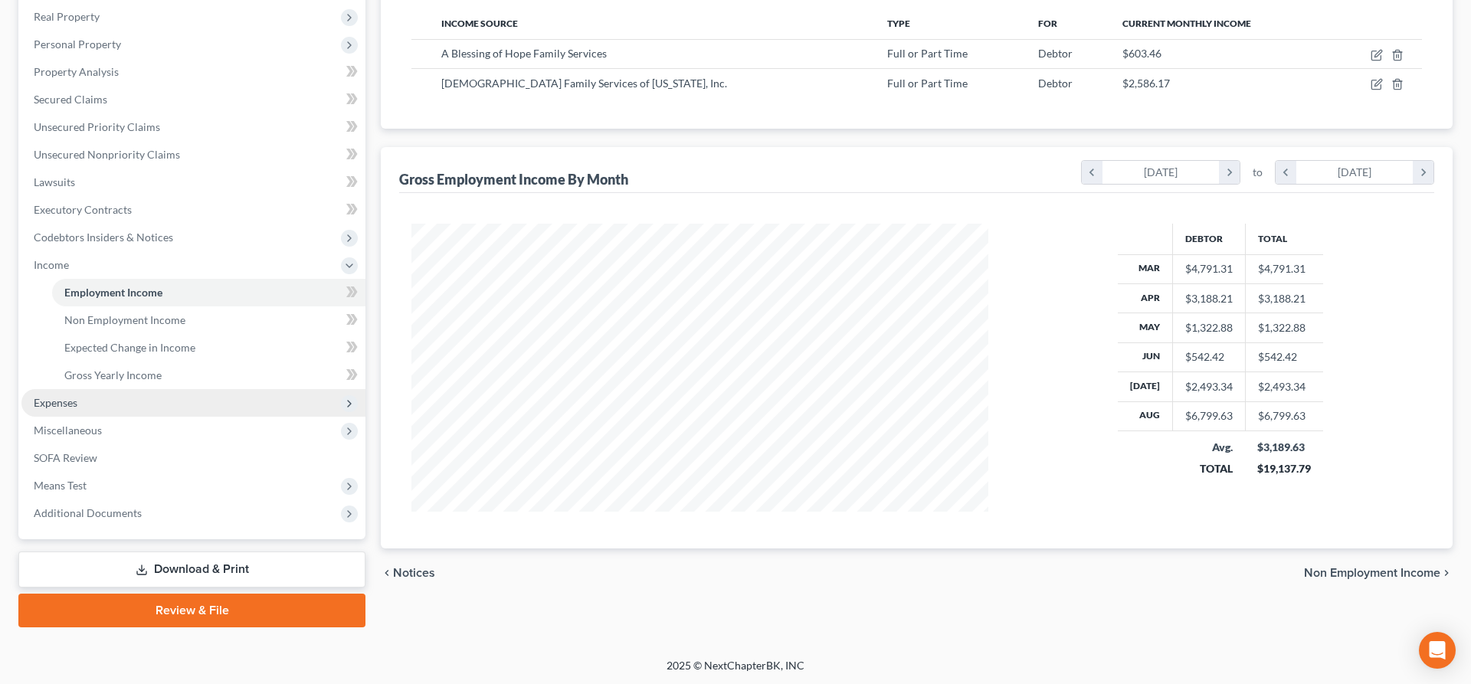
click at [117, 407] on span "Expenses" at bounding box center [193, 403] width 344 height 28
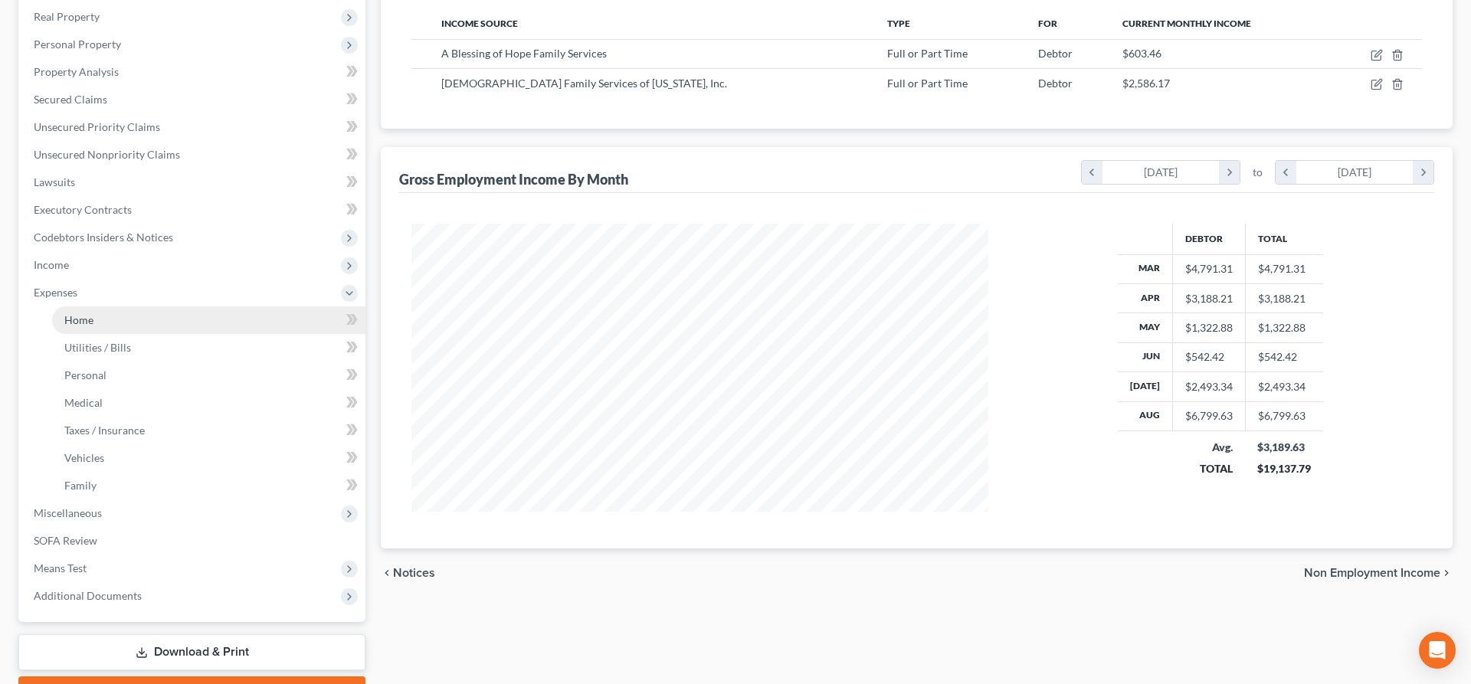
click at [91, 319] on span "Home" at bounding box center [78, 319] width 29 height 13
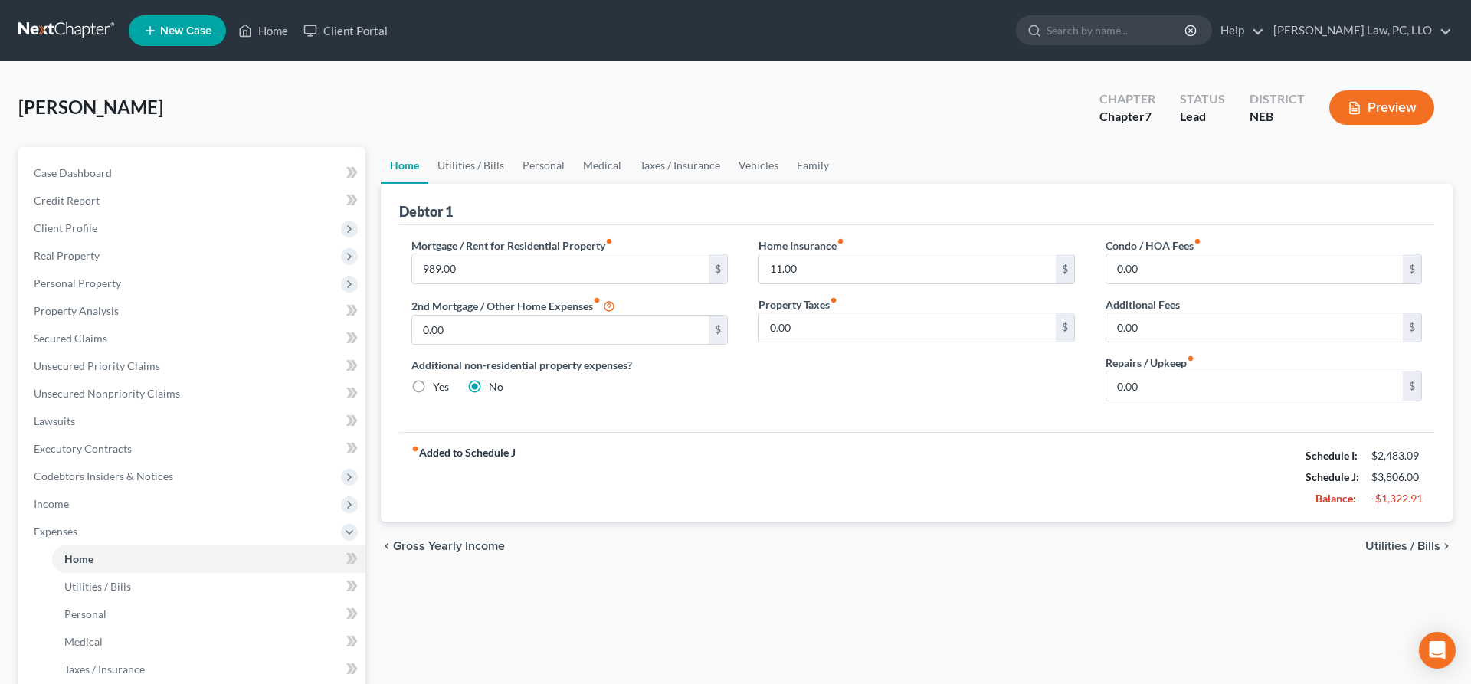
scroll to position [322, 0]
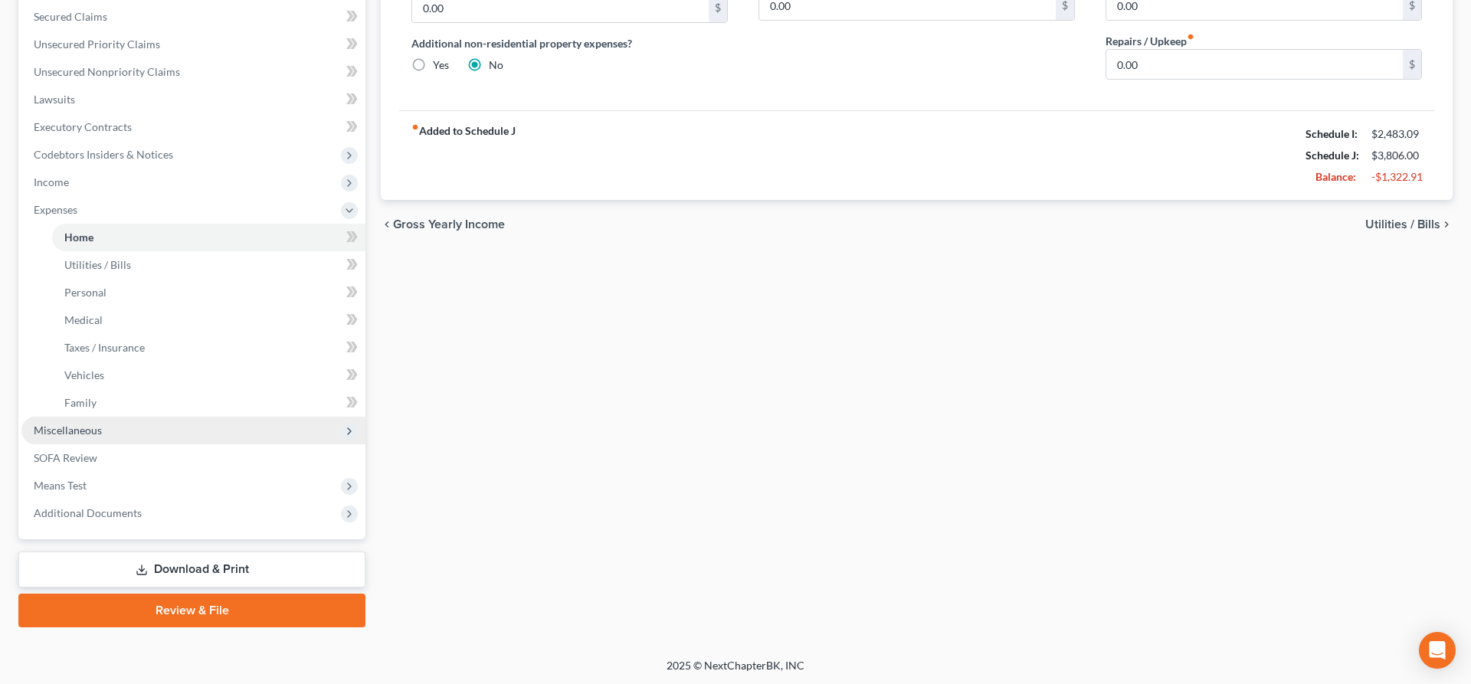
click at [117, 430] on span "Miscellaneous" at bounding box center [193, 431] width 344 height 28
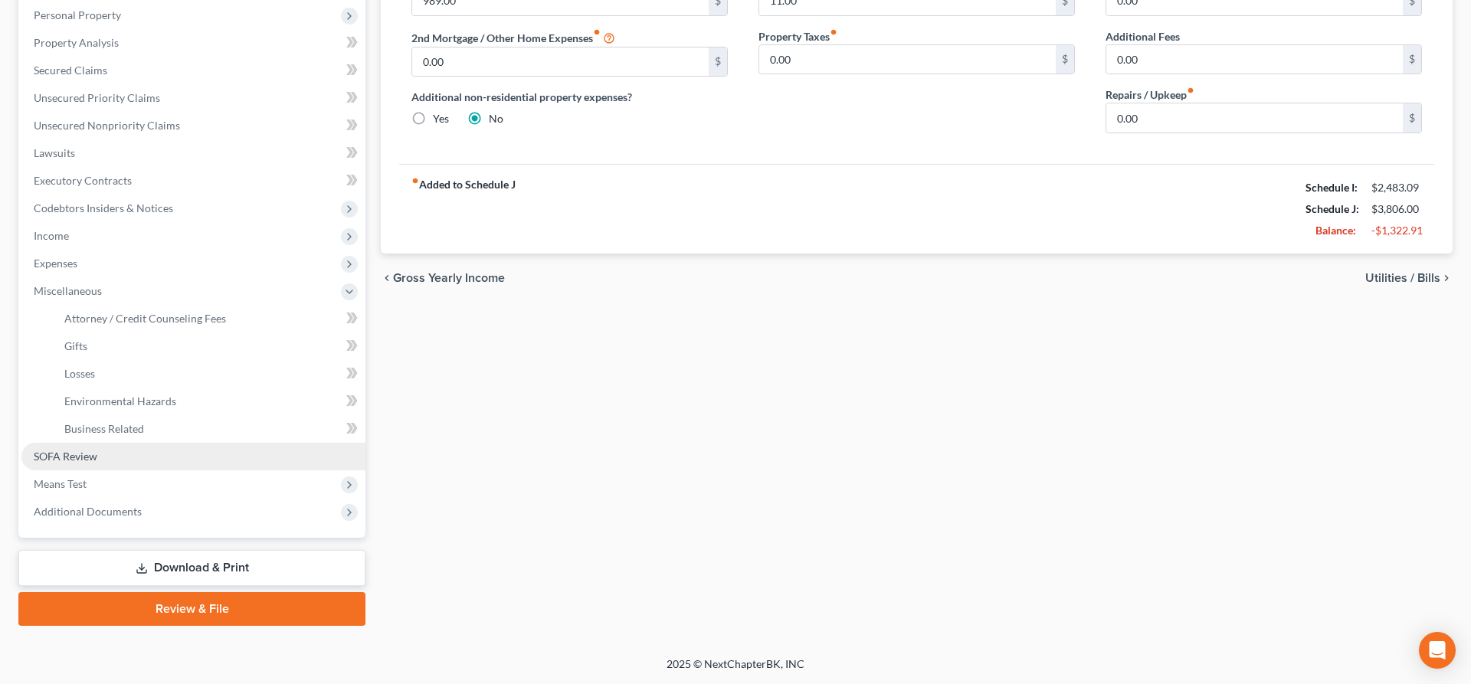
scroll to position [267, 0]
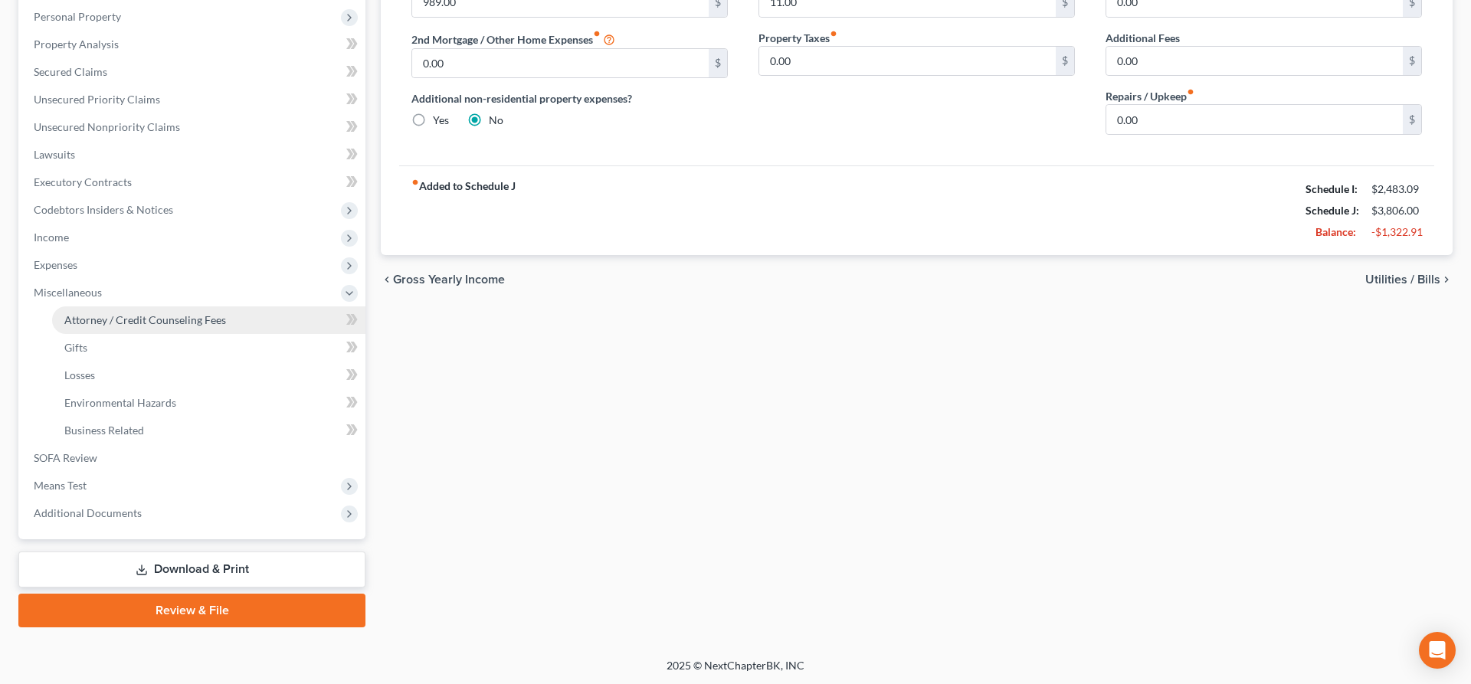
click at [165, 323] on span "Attorney / Credit Counseling Fees" at bounding box center [145, 319] width 162 height 13
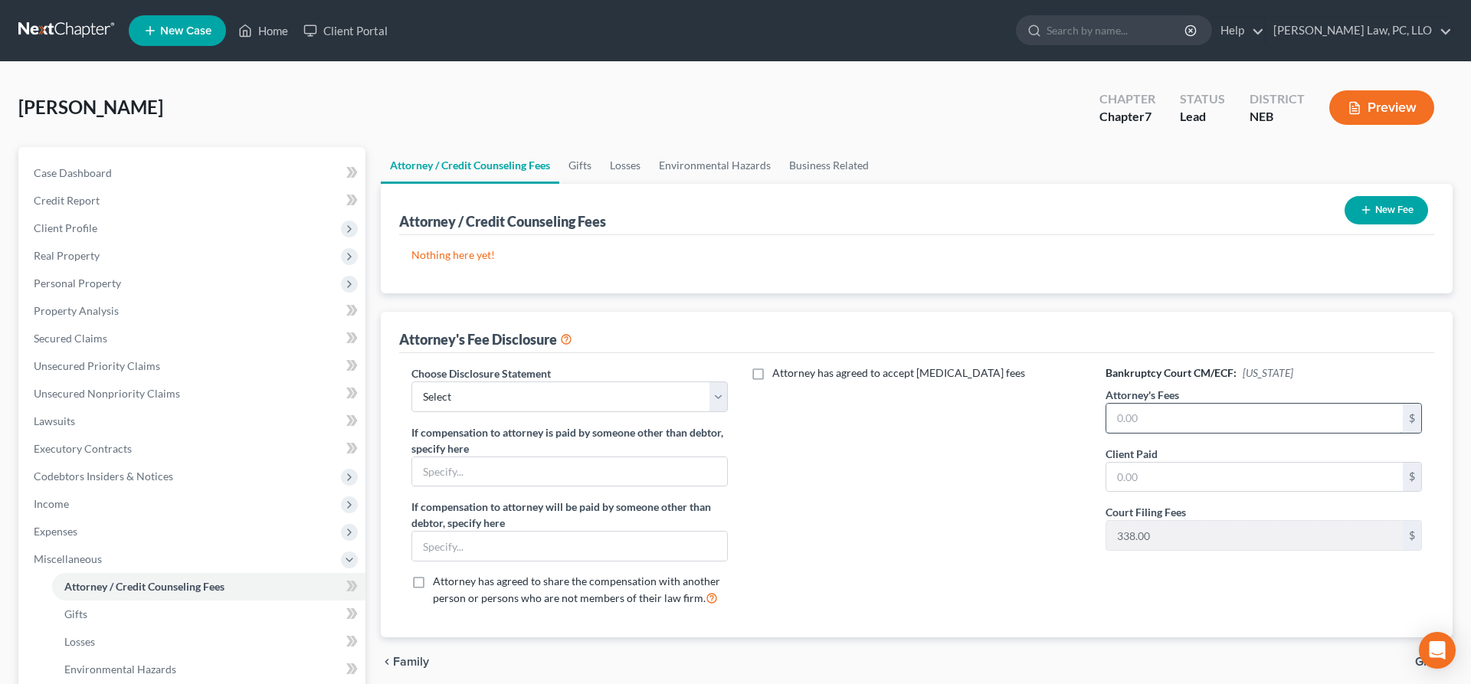
click at [1198, 421] on input "text" at bounding box center [1254, 418] width 297 height 29
type input "0"
type input "0.00"
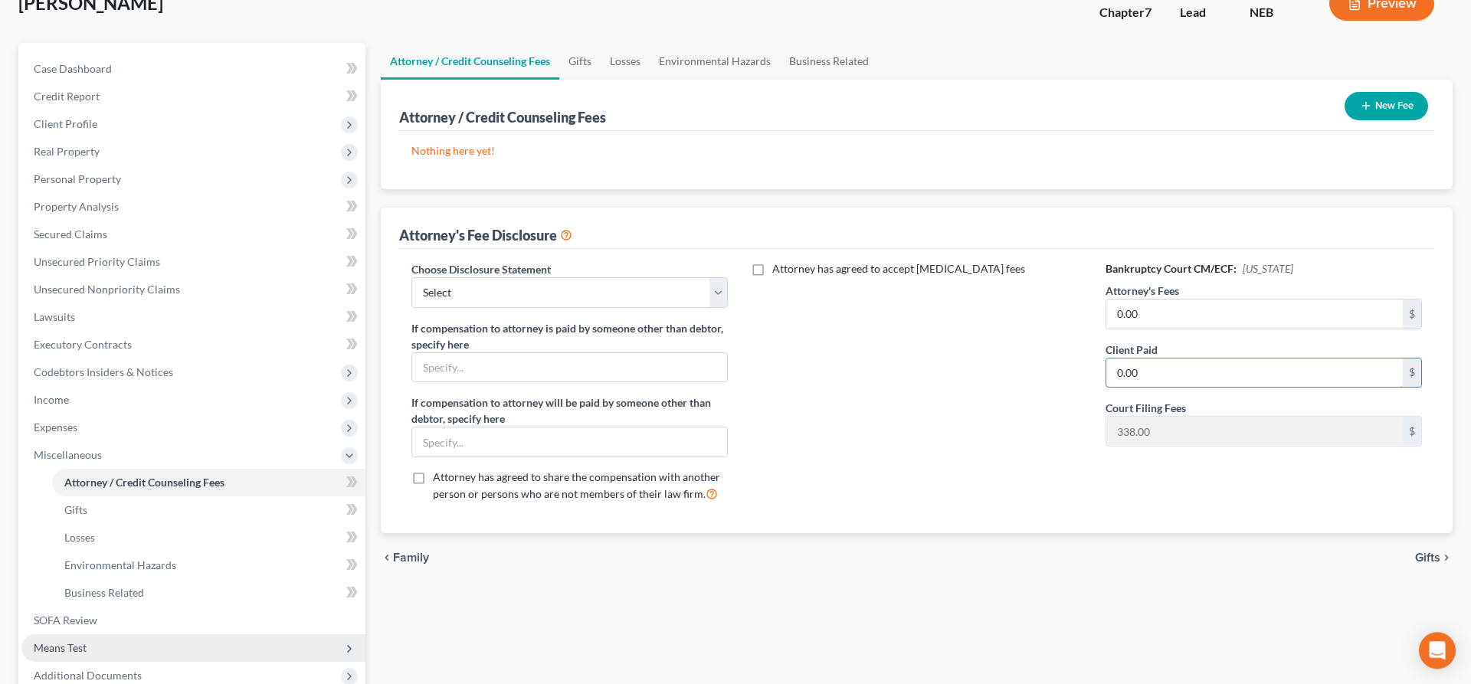
scroll to position [267, 0]
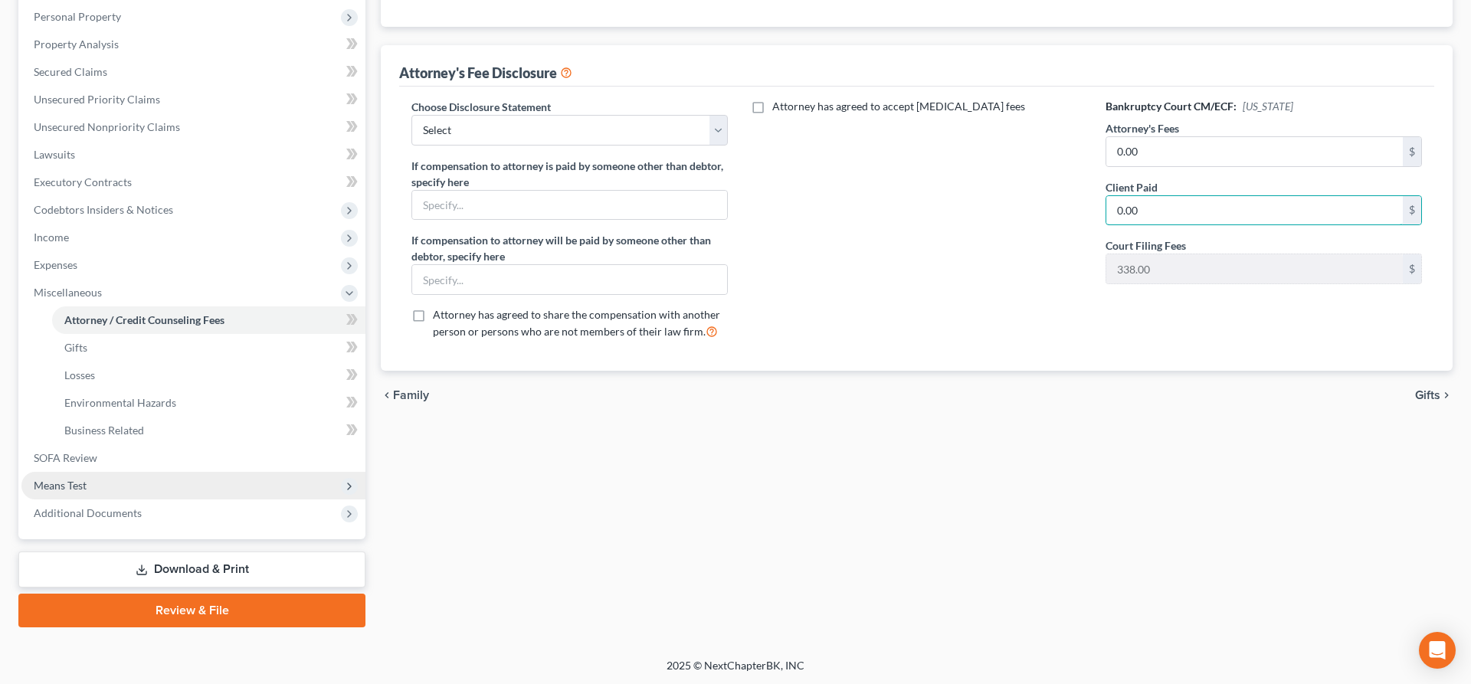
type input "0.00"
click at [92, 480] on span "Means Test" at bounding box center [193, 486] width 344 height 28
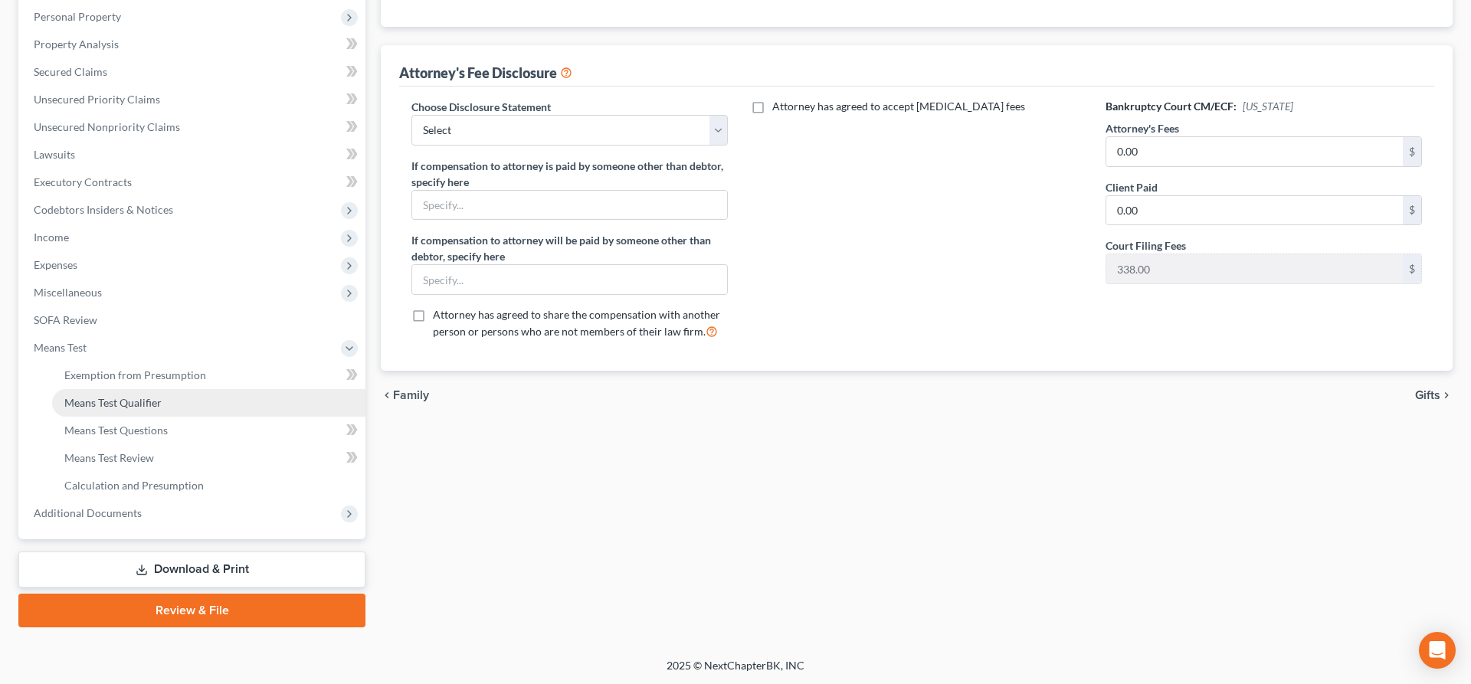
click at [128, 402] on span "Means Test Qualifier" at bounding box center [112, 402] width 97 height 13
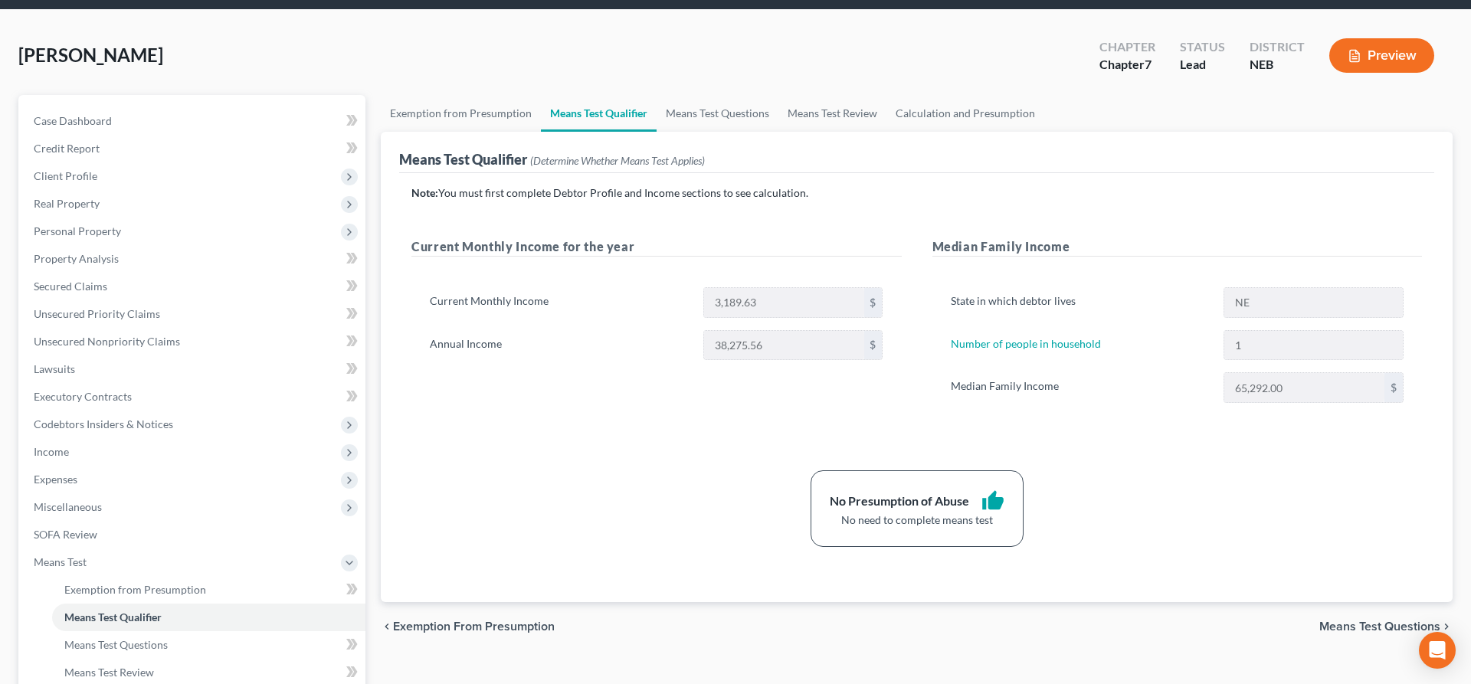
scroll to position [267, 0]
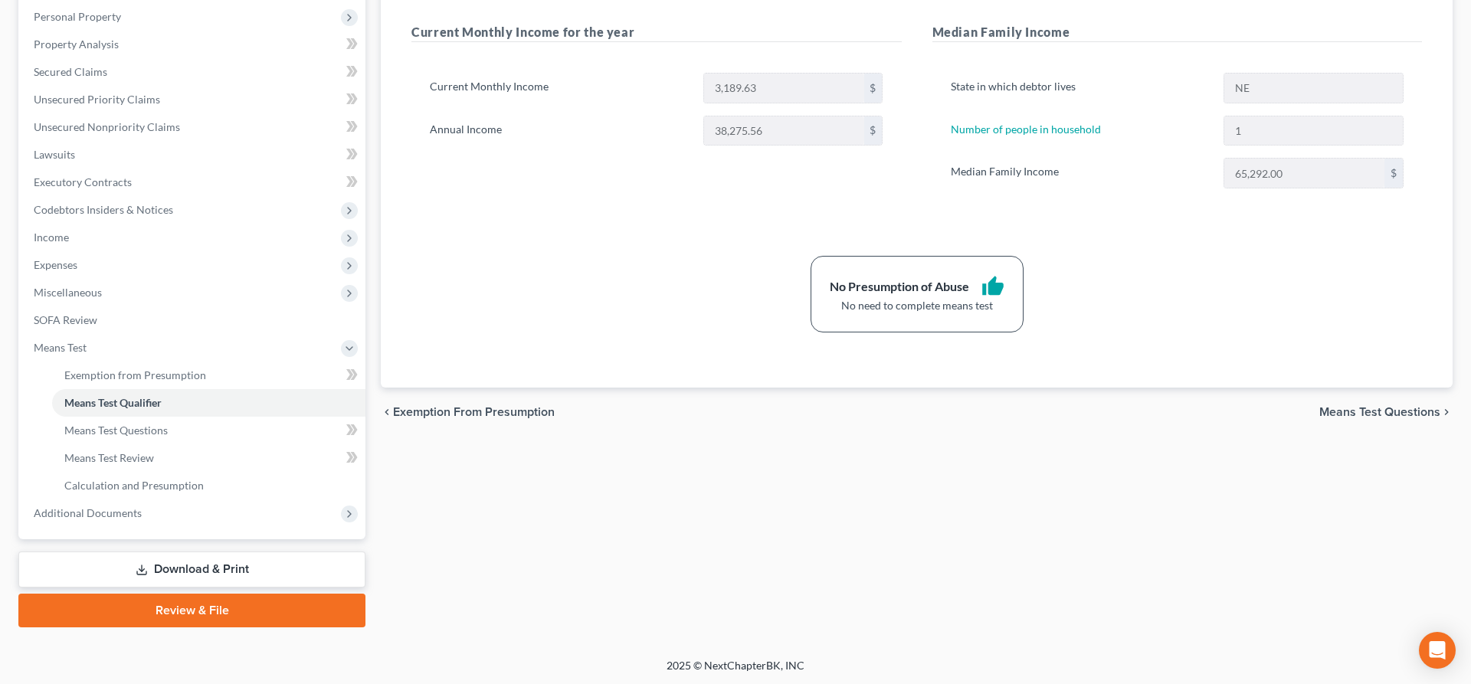
click at [328, 569] on link "Download & Print" at bounding box center [191, 570] width 347 height 36
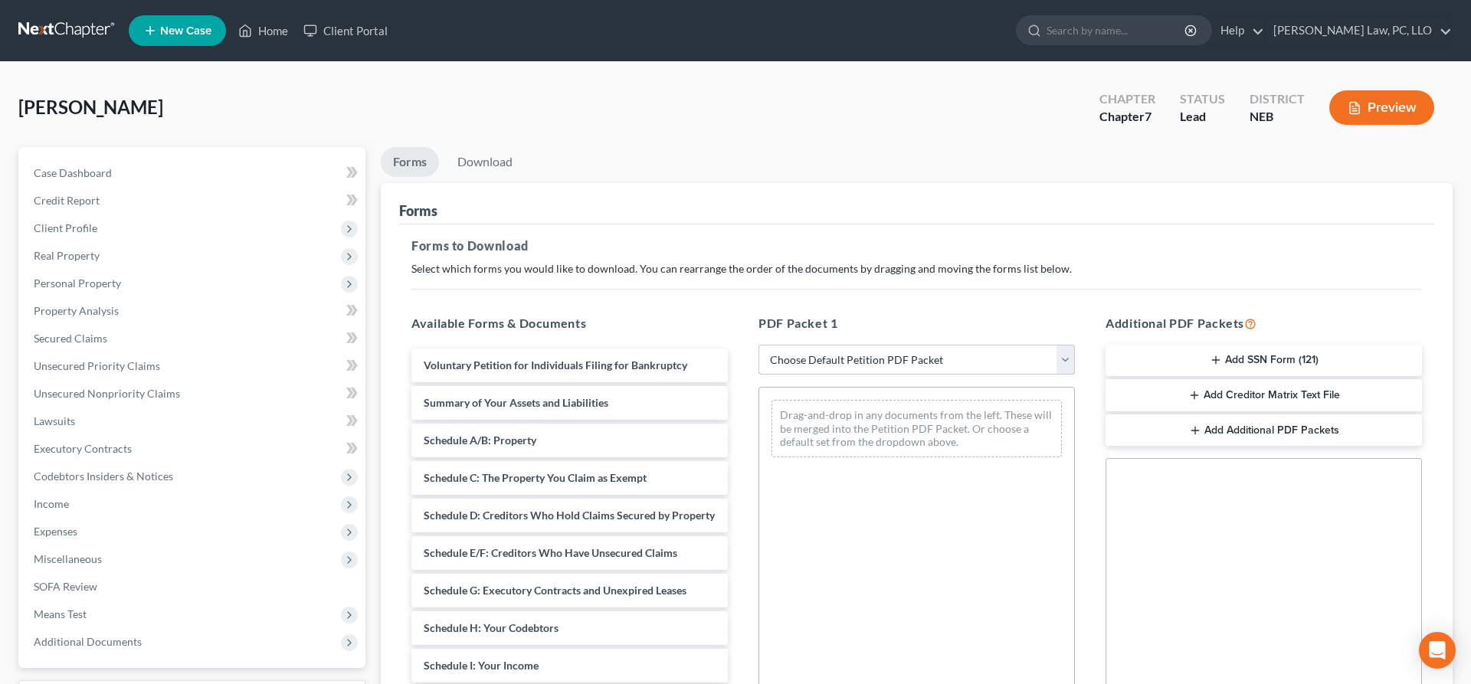
click at [759, 345] on select "Choose Default Petition PDF Packet Complete Bankruptcy Petition (all forms and …" at bounding box center [917, 360] width 316 height 31
select select "4"
click option "Chapter 7 Packet for Filing" at bounding box center [0, 0] width 0 height 0
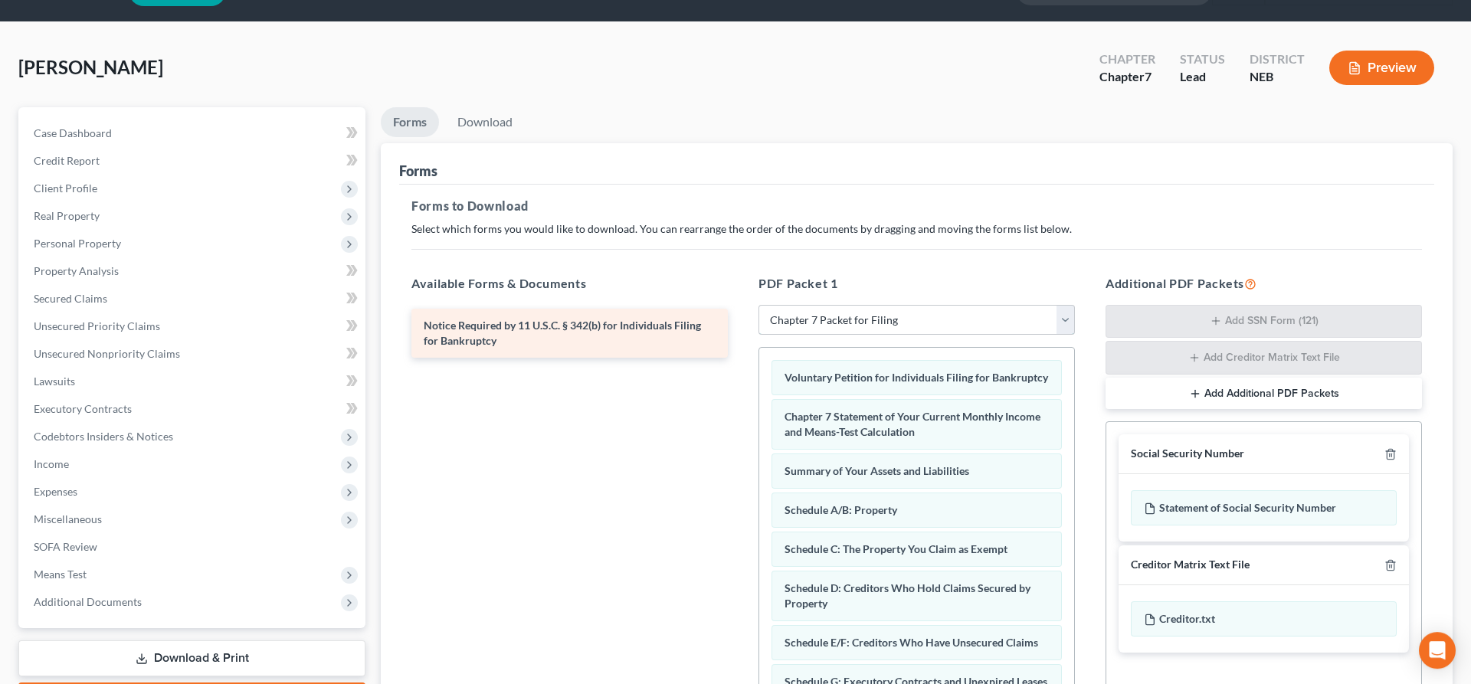
scroll to position [65, 0]
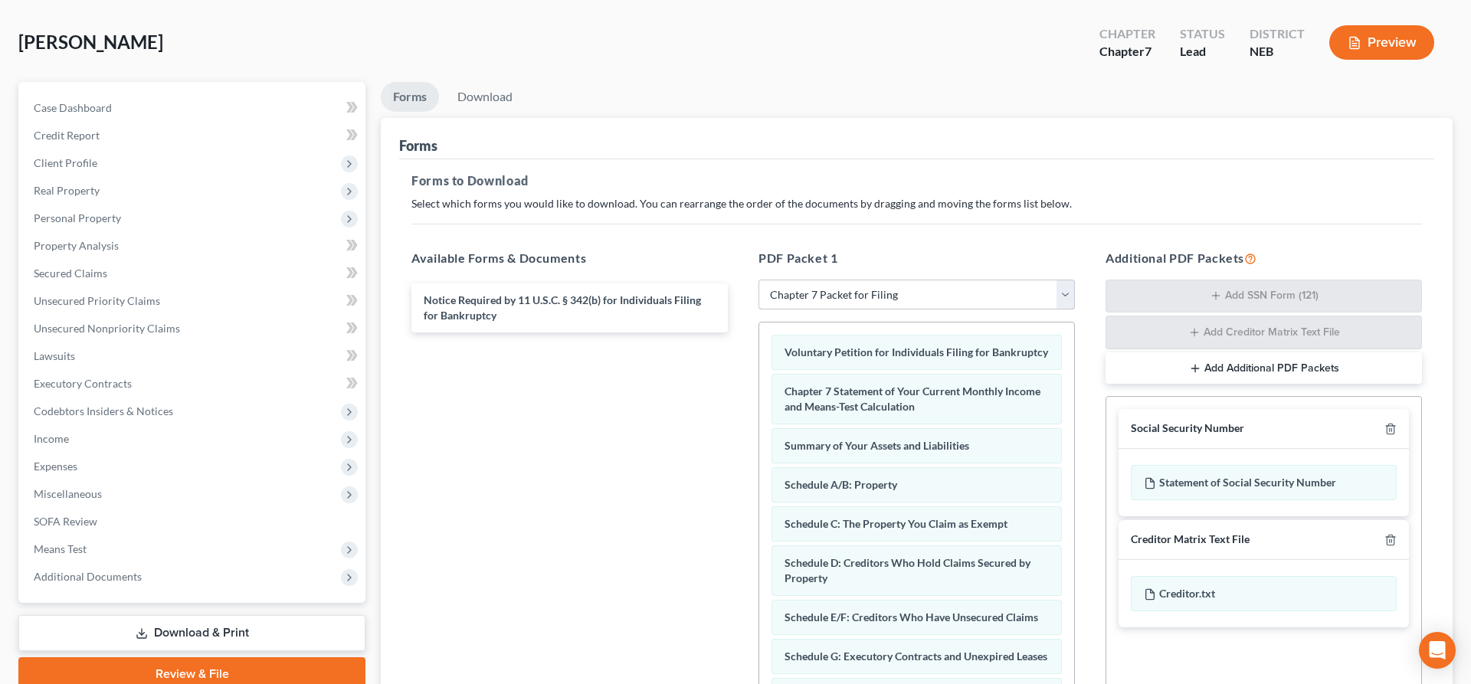
click at [759, 280] on select "Choose Default Petition PDF Packet Complete Bankruptcy Petition (all forms and …" at bounding box center [917, 295] width 316 height 31
click at [690, 402] on div "Notice Required by 11 U.S.C. § 342(b) for Individuals Filing for Bankruptcy" at bounding box center [569, 490] width 341 height 421
click at [476, 96] on link "Download" at bounding box center [485, 97] width 80 height 30
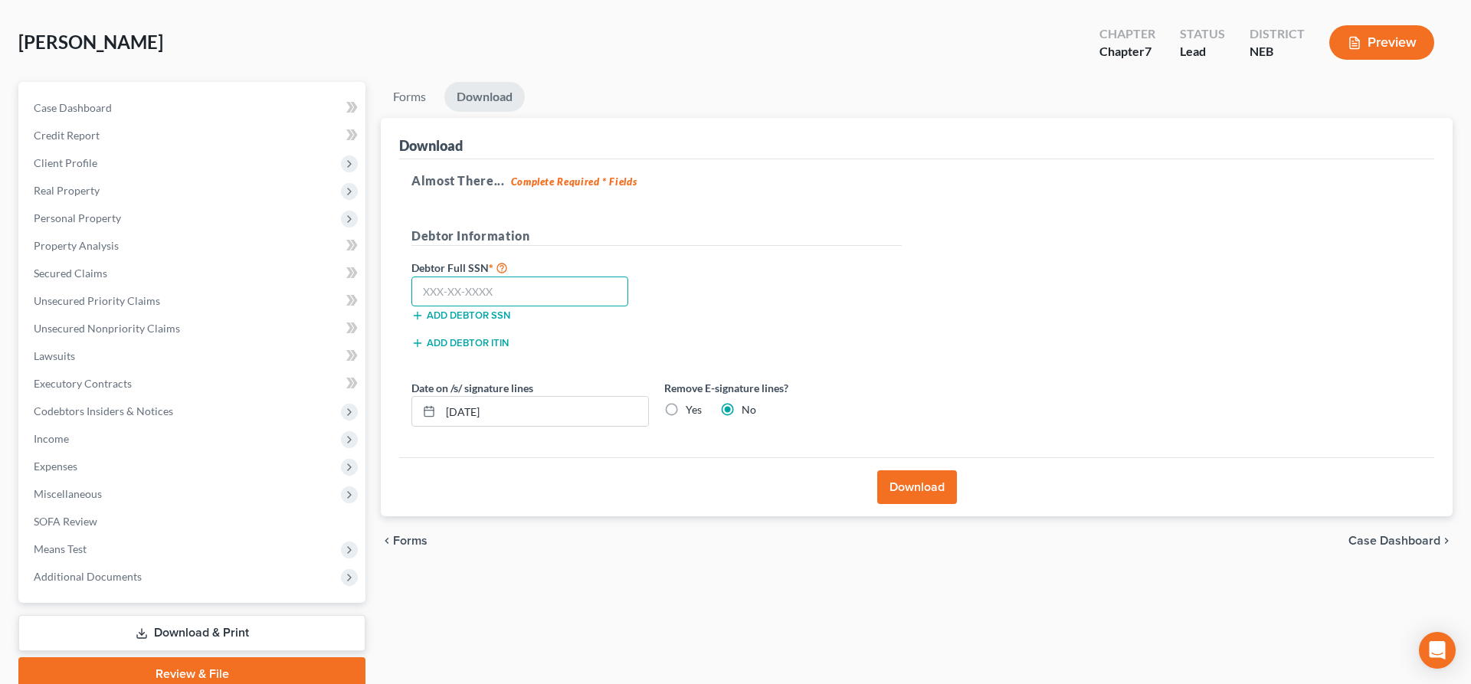
click at [518, 290] on input "text" at bounding box center [519, 292] width 217 height 31
type input "893-98-6668"
click at [686, 412] on label "Yes" at bounding box center [694, 409] width 16 height 15
click at [692, 412] on input "Yes" at bounding box center [697, 407] width 10 height 10
radio input "true"
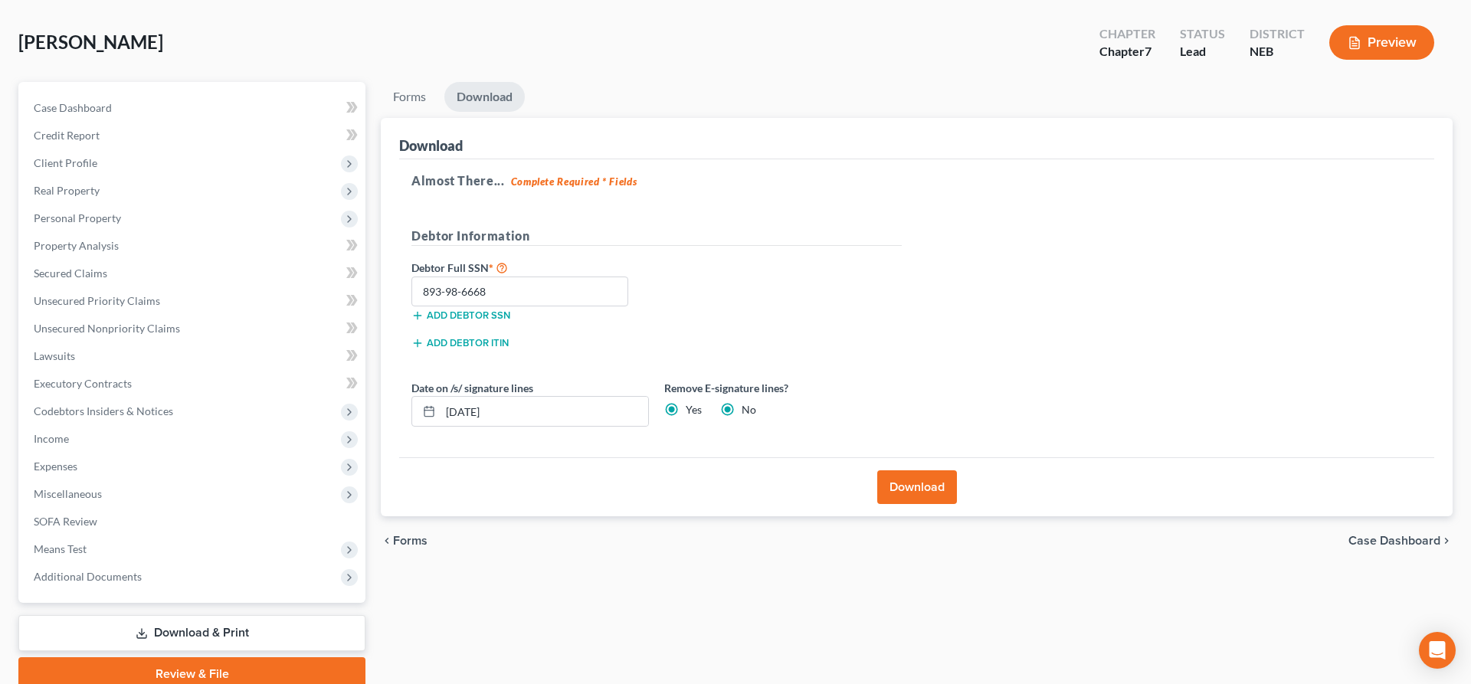
radio input "false"
drag, startPoint x: 611, startPoint y: 405, endPoint x: 354, endPoint y: 389, distance: 257.1
click at [441, 397] on input "[DATE]" at bounding box center [545, 411] width 208 height 29
click at [925, 492] on button "Download" at bounding box center [917, 487] width 80 height 34
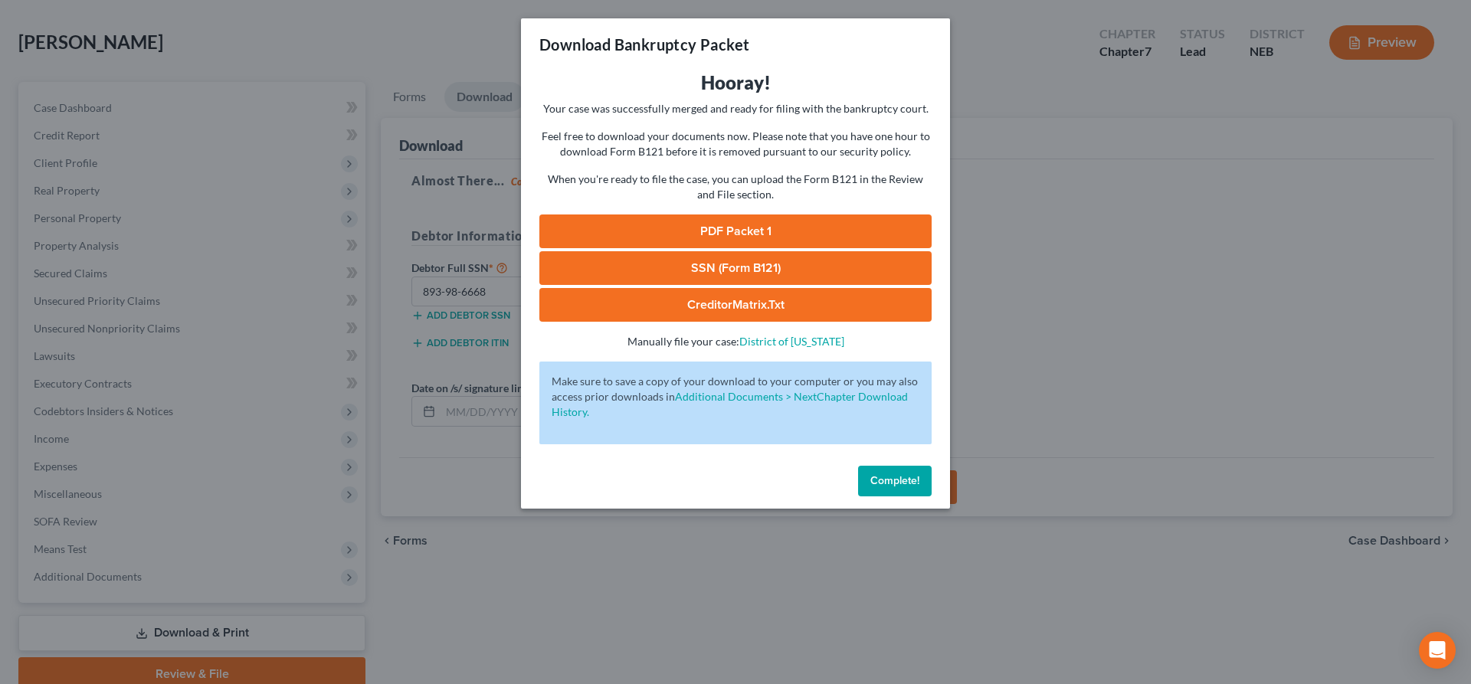
click at [750, 270] on link "SSN (Form B121)" at bounding box center [735, 268] width 392 height 34
click at [755, 231] on link "PDF Packet 1" at bounding box center [735, 232] width 392 height 34
click at [879, 477] on span "Complete!" at bounding box center [894, 480] width 49 height 13
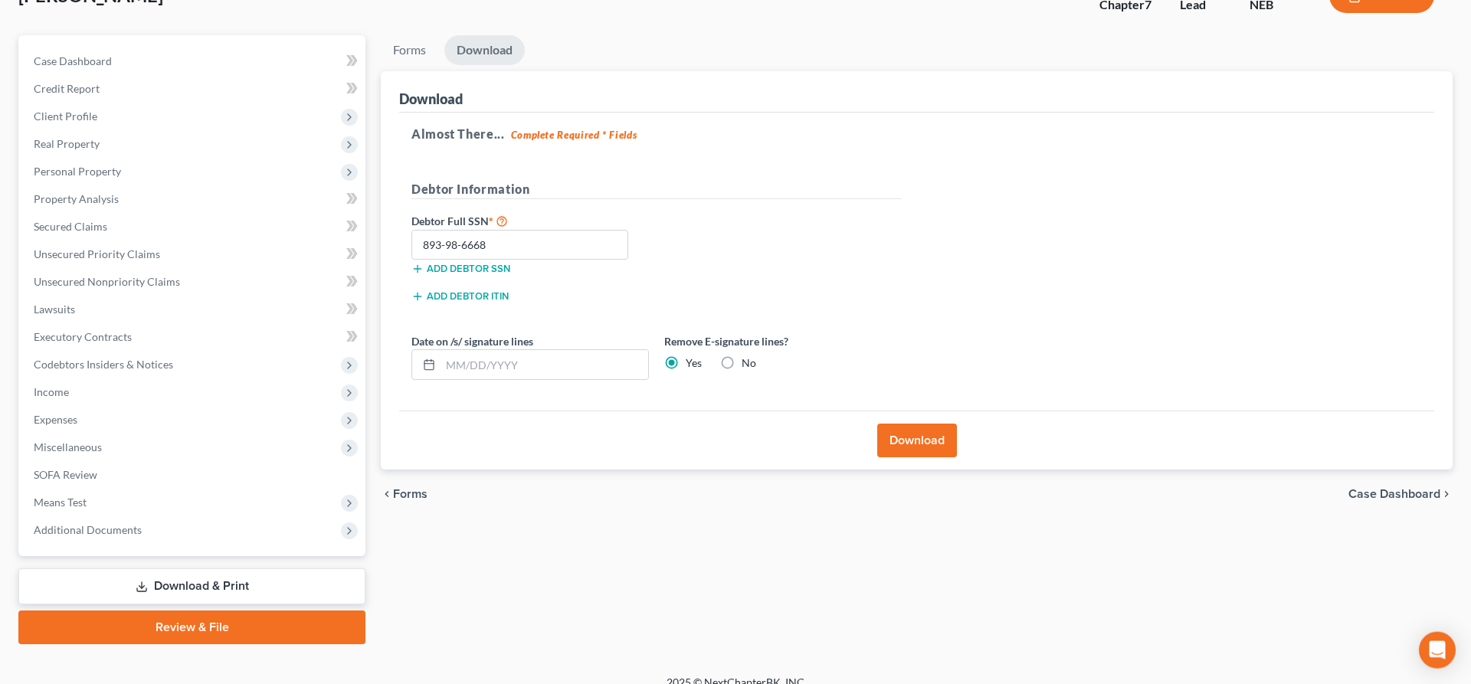
scroll to position [129, 0]
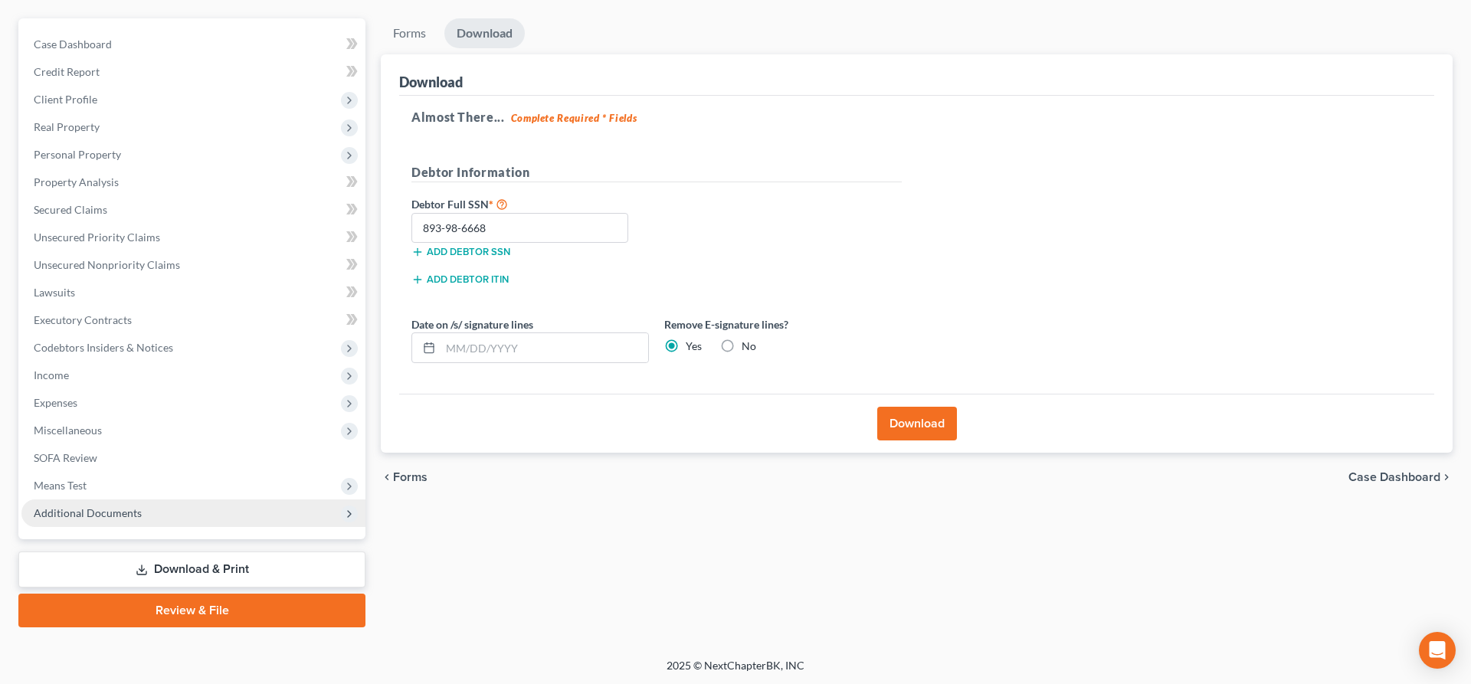
click at [165, 517] on span "Additional Documents" at bounding box center [193, 514] width 344 height 28
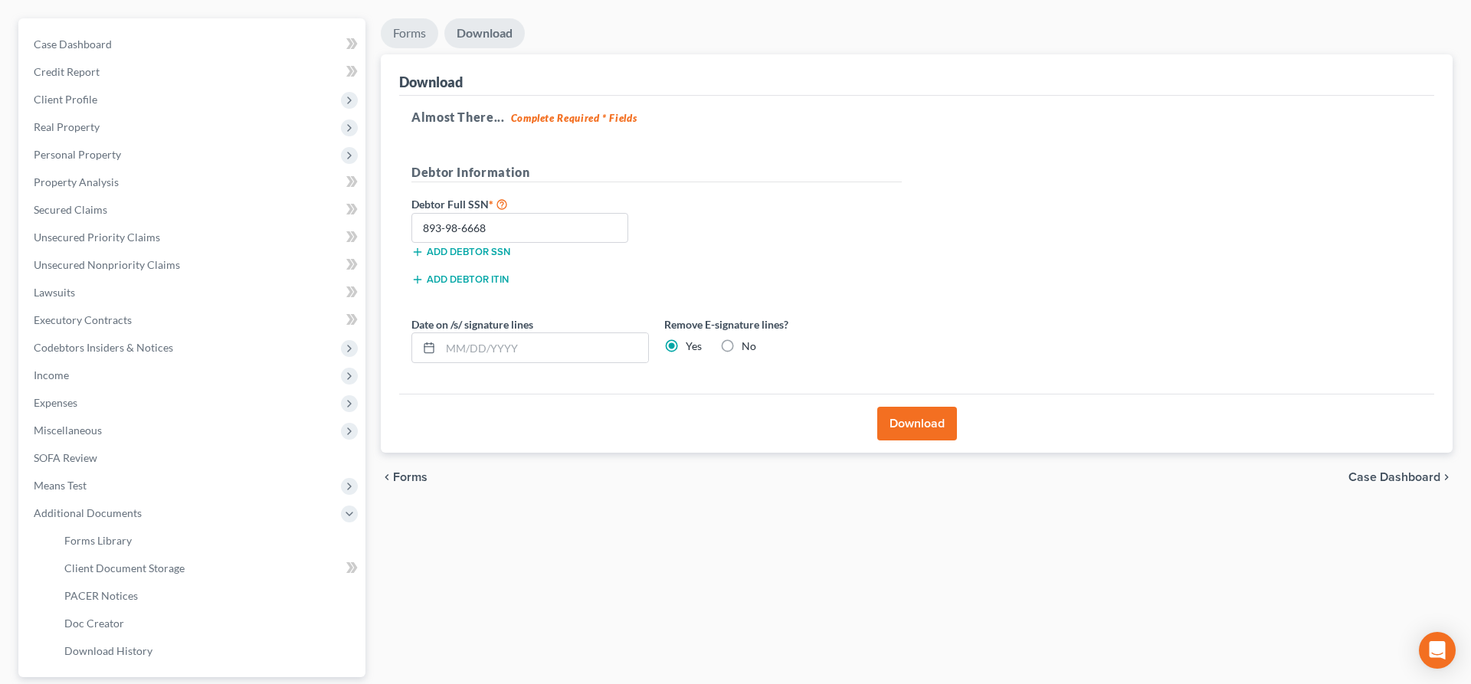
click at [425, 38] on link "Forms" at bounding box center [409, 33] width 57 height 30
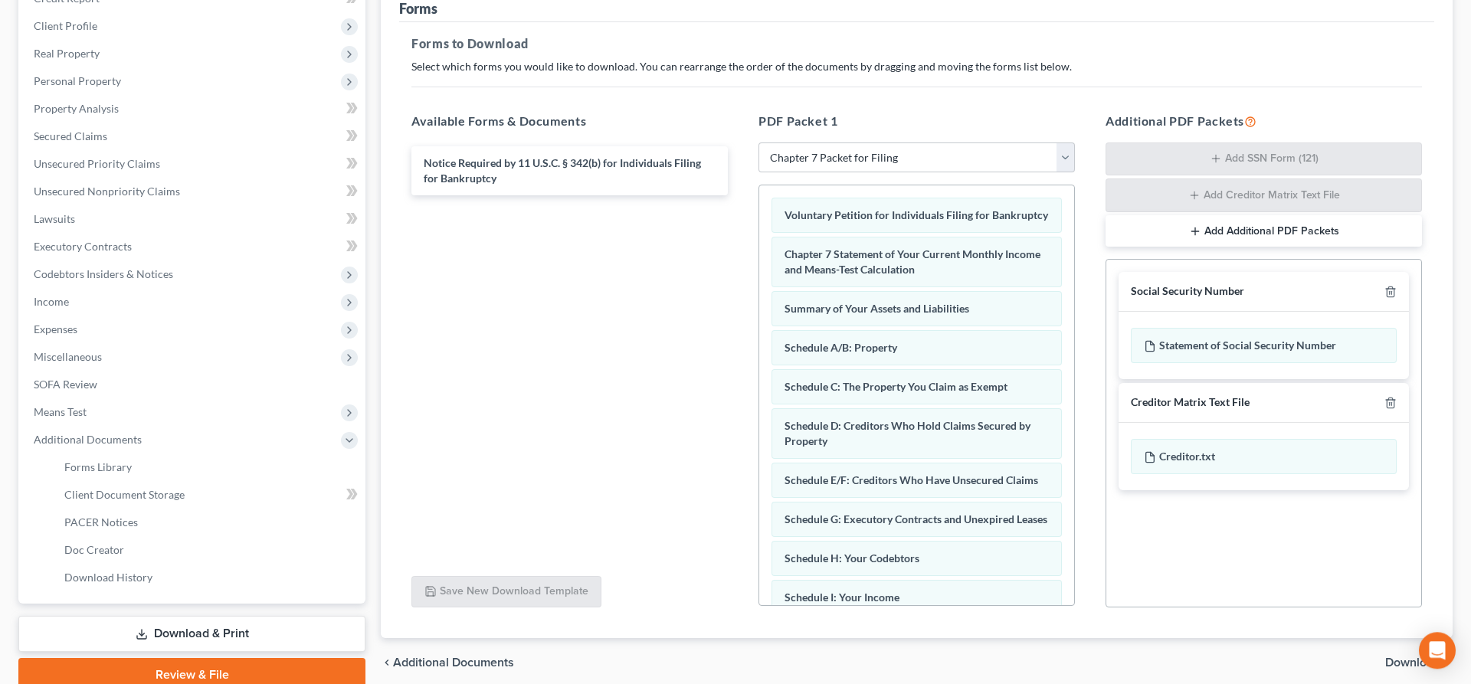
scroll to position [202, 0]
click at [149, 475] on link "Forms Library" at bounding box center [208, 468] width 313 height 28
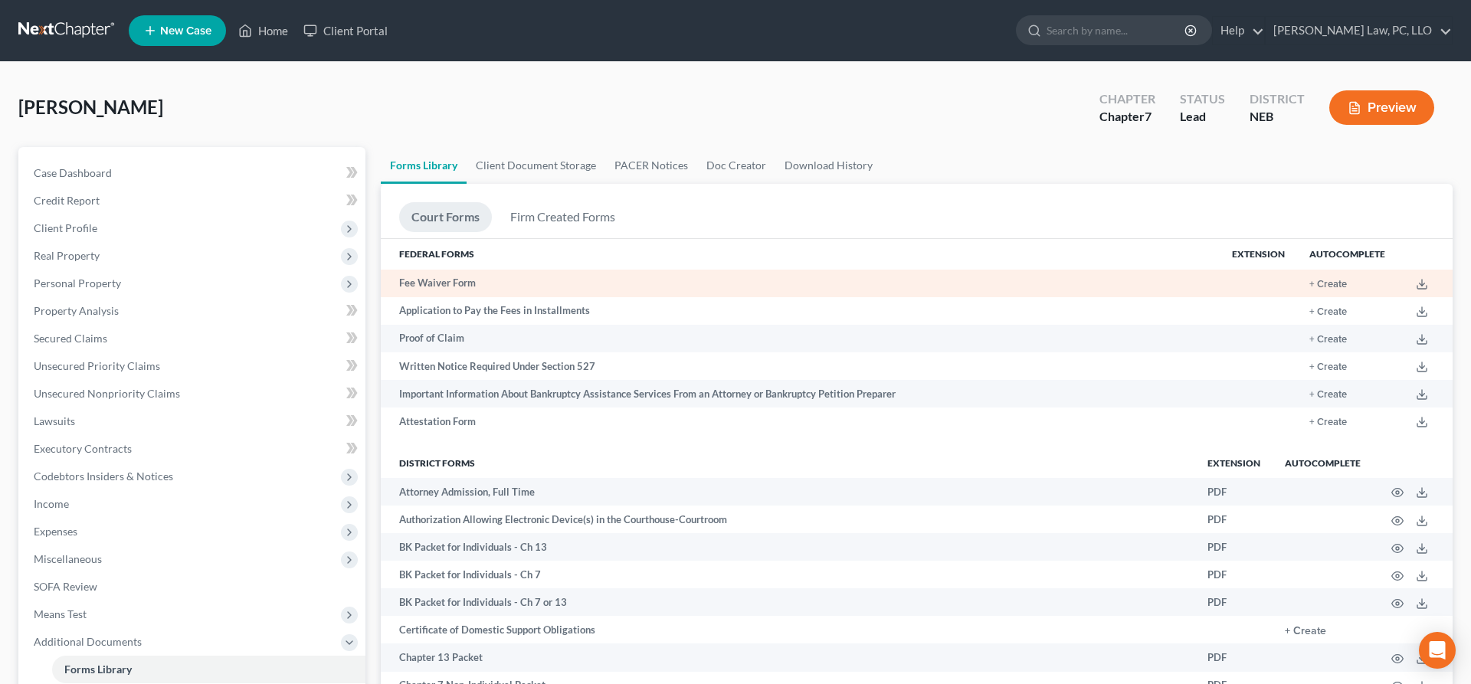
click at [548, 283] on td "Fee Waiver Form" at bounding box center [800, 284] width 839 height 28
click at [1332, 283] on button "+ Create" at bounding box center [1328, 285] width 38 height 10
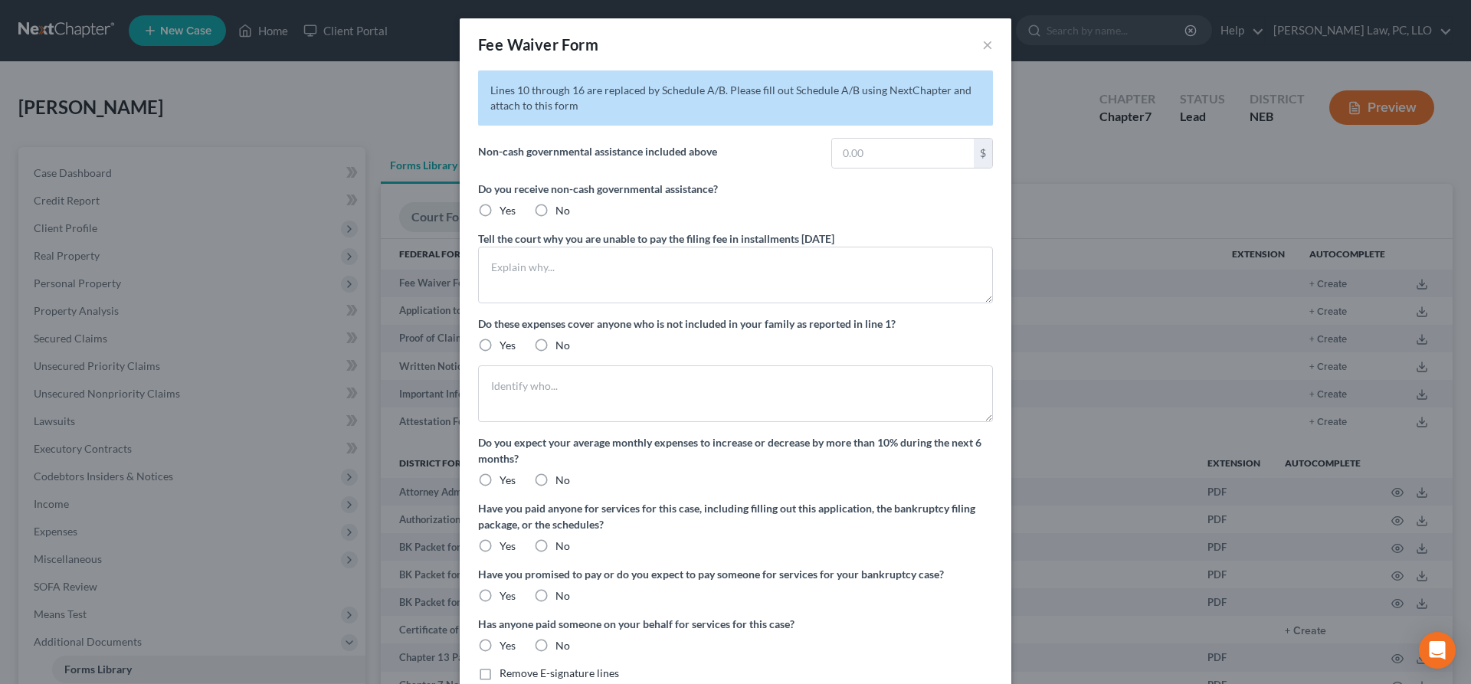
click at [555, 210] on label "No" at bounding box center [562, 210] width 15 height 15
click at [562, 210] on input "No" at bounding box center [567, 208] width 10 height 10
radio input "true"
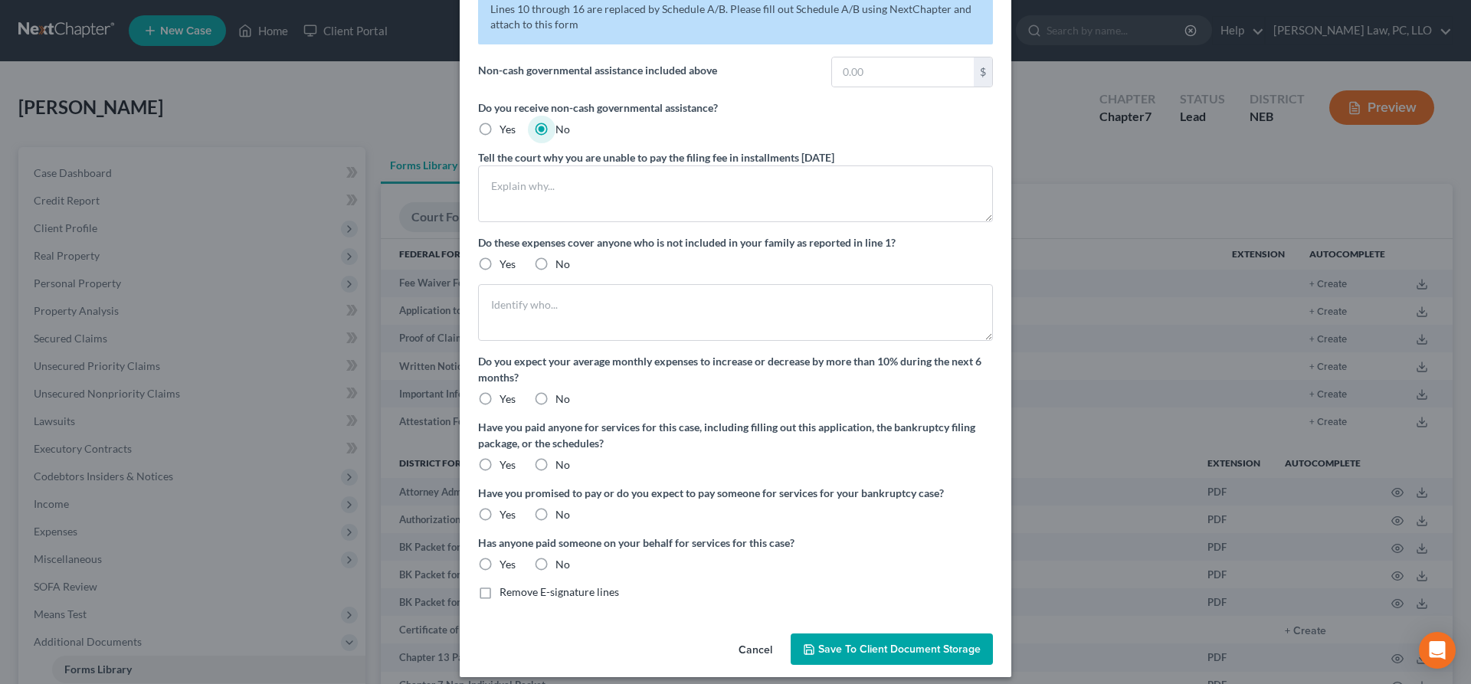
scroll to position [93, 0]
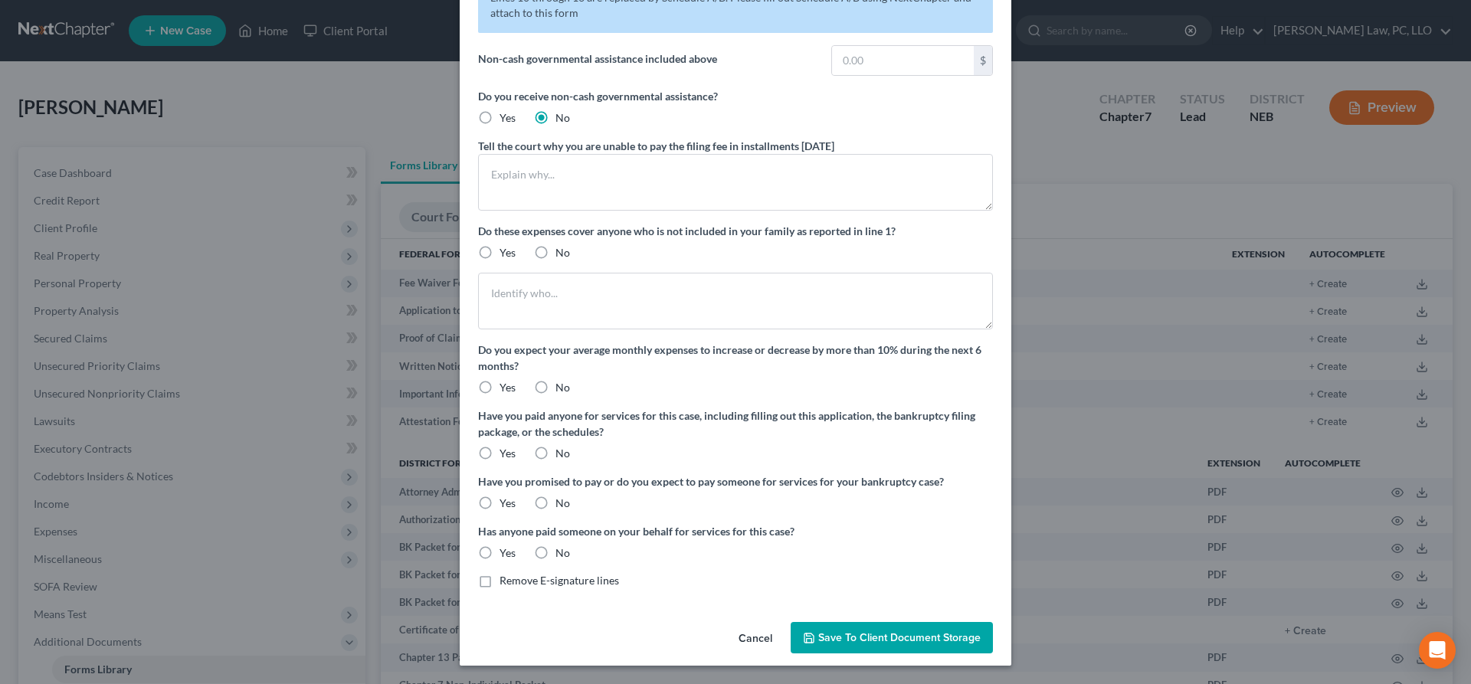
click at [555, 251] on label "No" at bounding box center [562, 252] width 15 height 15
click at [562, 251] on input "No" at bounding box center [567, 250] width 10 height 10
radio input "true"
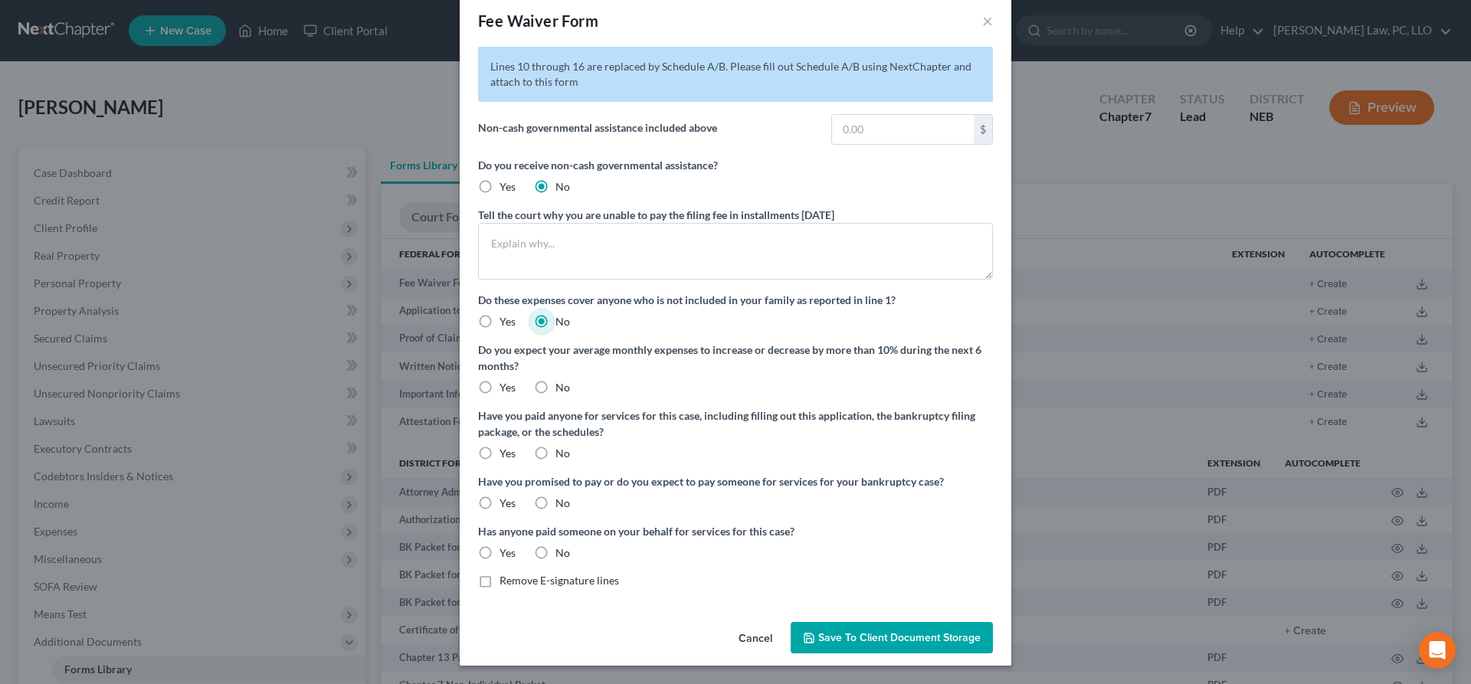
click at [555, 388] on label "No" at bounding box center [562, 387] width 15 height 15
click at [562, 388] on input "No" at bounding box center [567, 385] width 10 height 10
radio input "true"
click at [555, 452] on label "No" at bounding box center [562, 453] width 15 height 15
click at [562, 452] on input "No" at bounding box center [567, 451] width 10 height 10
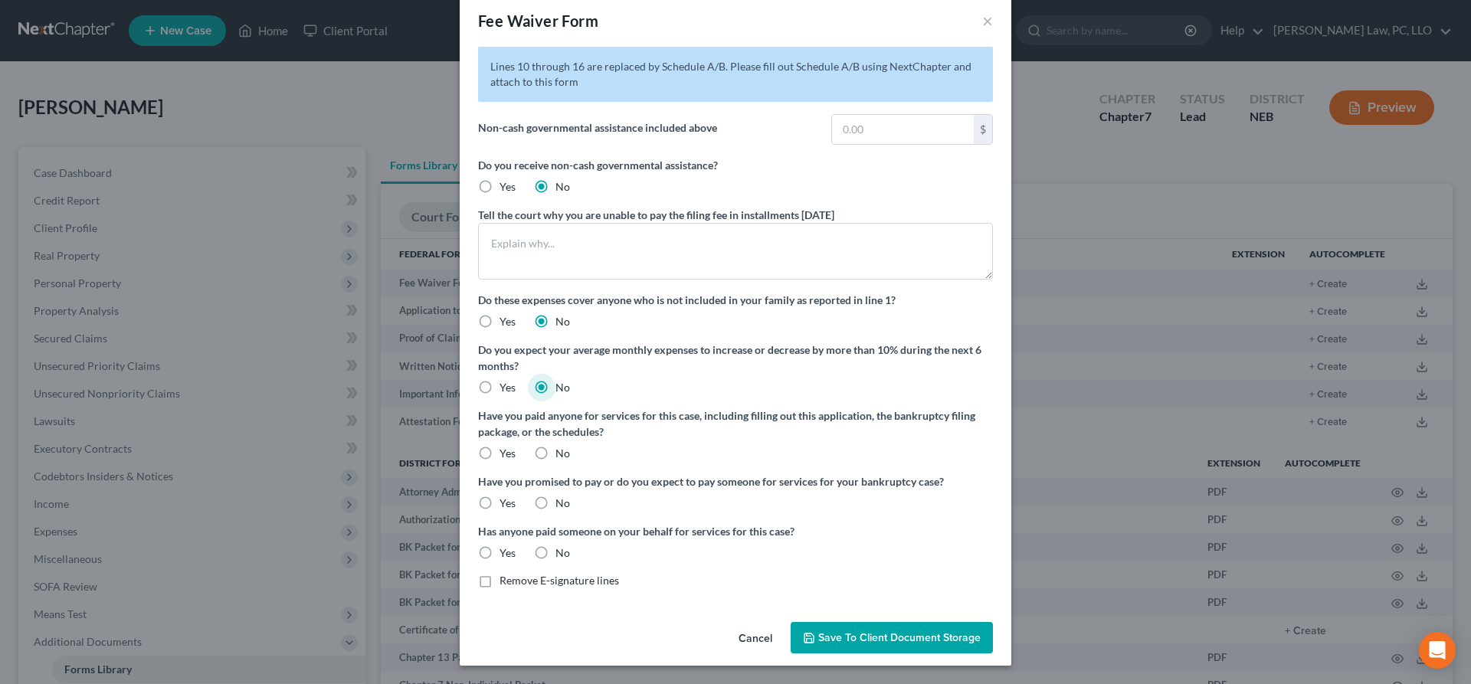
radio input "true"
click at [555, 503] on label "No" at bounding box center [562, 503] width 15 height 15
click at [562, 503] on input "No" at bounding box center [567, 501] width 10 height 10
radio input "true"
click at [555, 551] on label "No" at bounding box center [562, 553] width 15 height 15
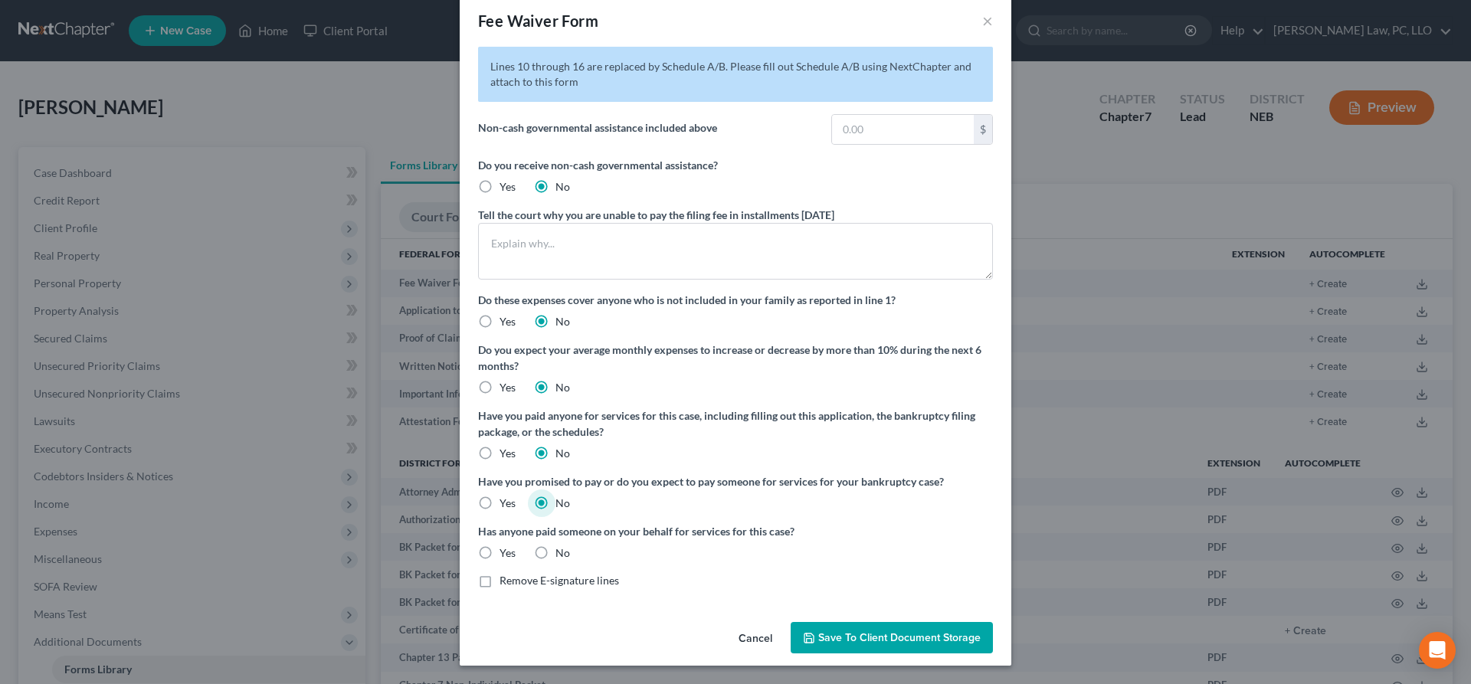
click at [562, 551] on input "No" at bounding box center [567, 551] width 10 height 10
radio input "true"
click at [863, 641] on span "Save to Client Document Storage" at bounding box center [899, 637] width 162 height 13
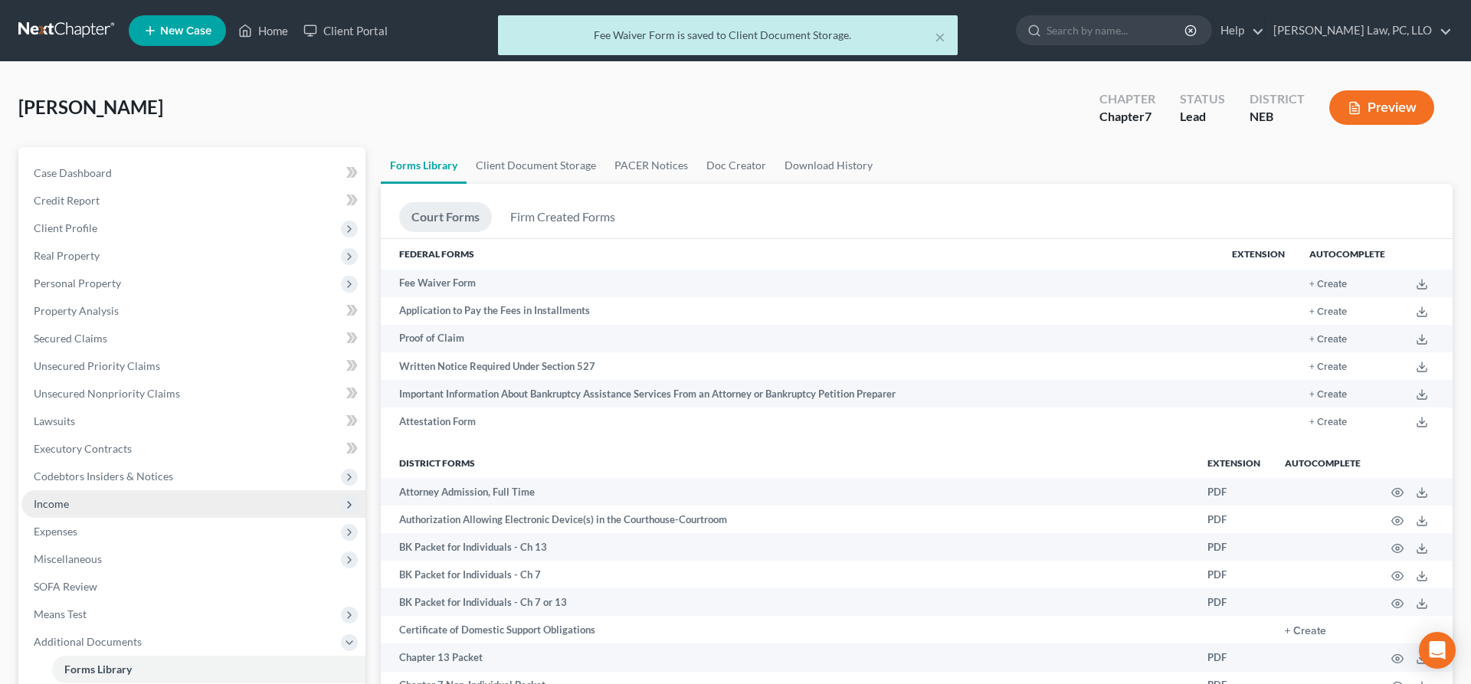
click at [76, 505] on span "Income" at bounding box center [193, 504] width 344 height 28
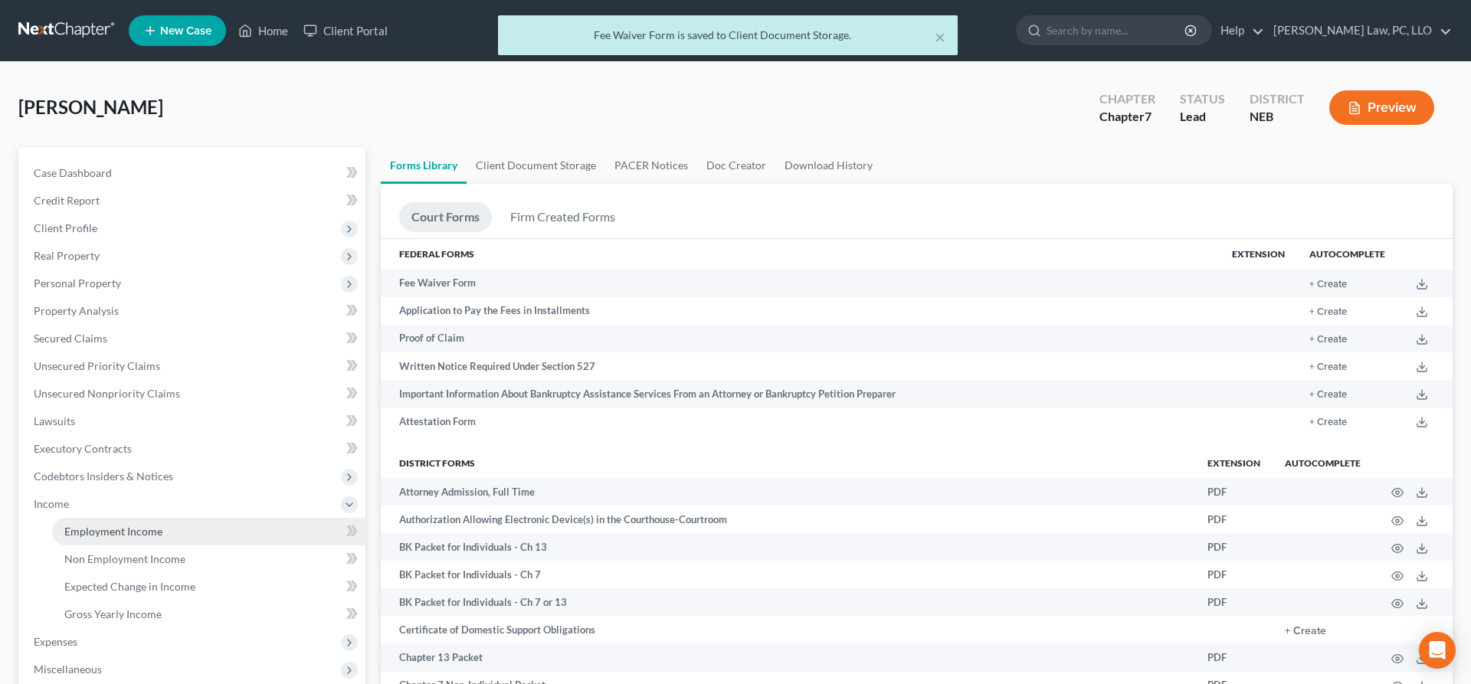
click at [87, 526] on span "Employment Income" at bounding box center [113, 531] width 98 height 13
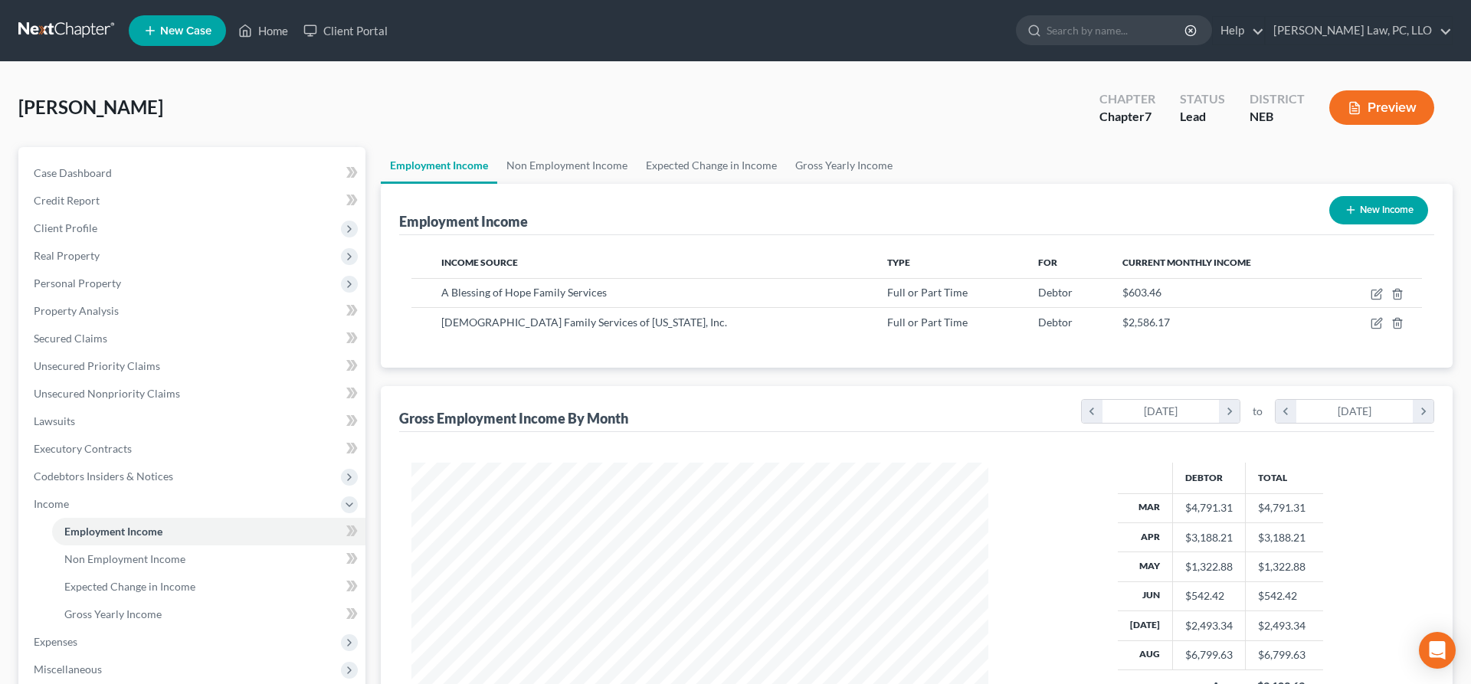
scroll to position [288, 608]
click at [559, 167] on link "Non Employment Income" at bounding box center [566, 165] width 139 height 37
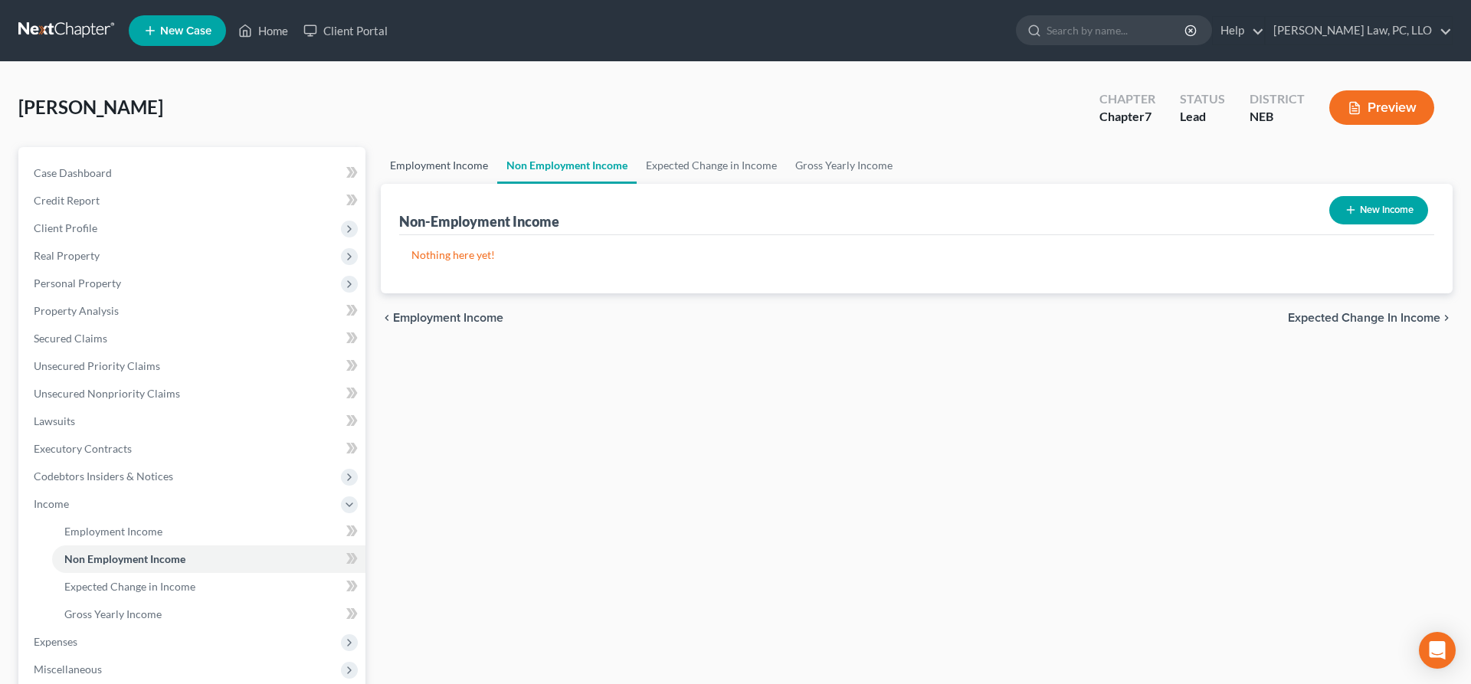
click at [447, 166] on link "Employment Income" at bounding box center [439, 165] width 116 height 37
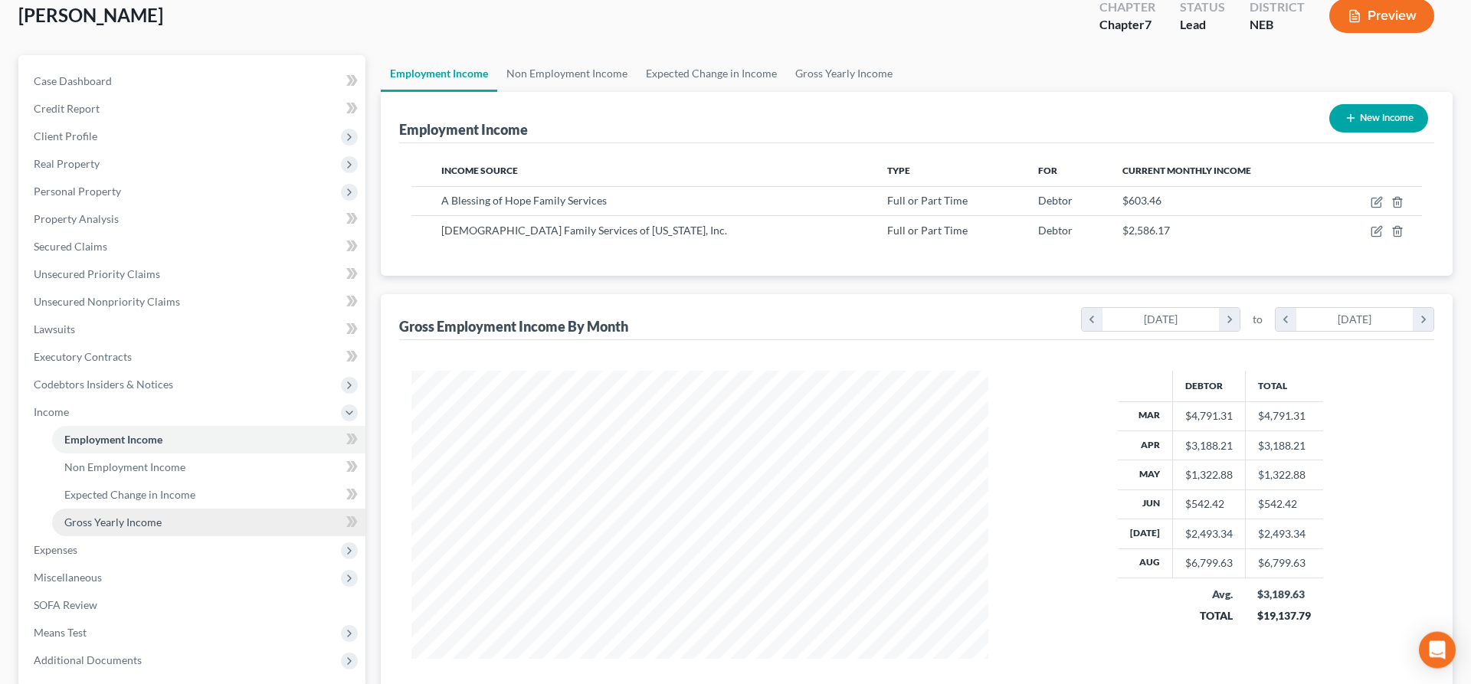
scroll to position [239, 0]
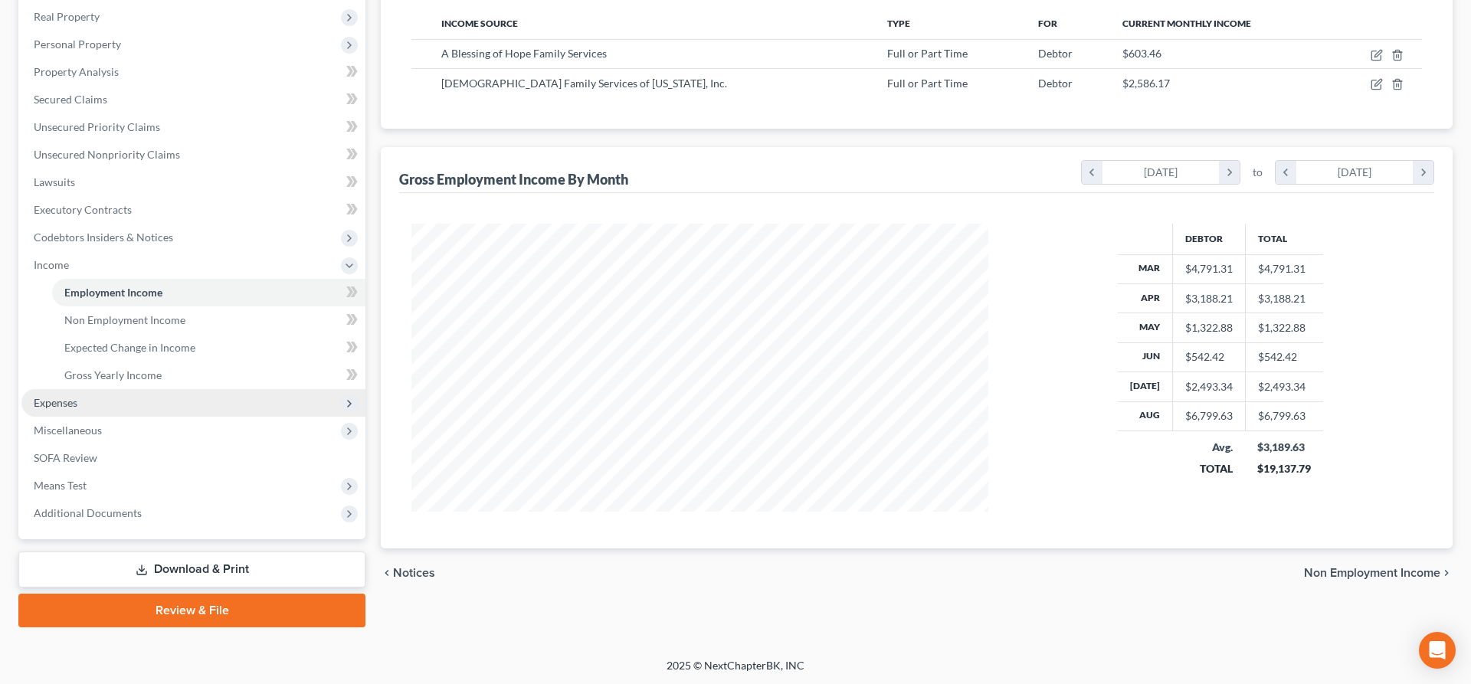
click at [121, 409] on span "Expenses" at bounding box center [193, 403] width 344 height 28
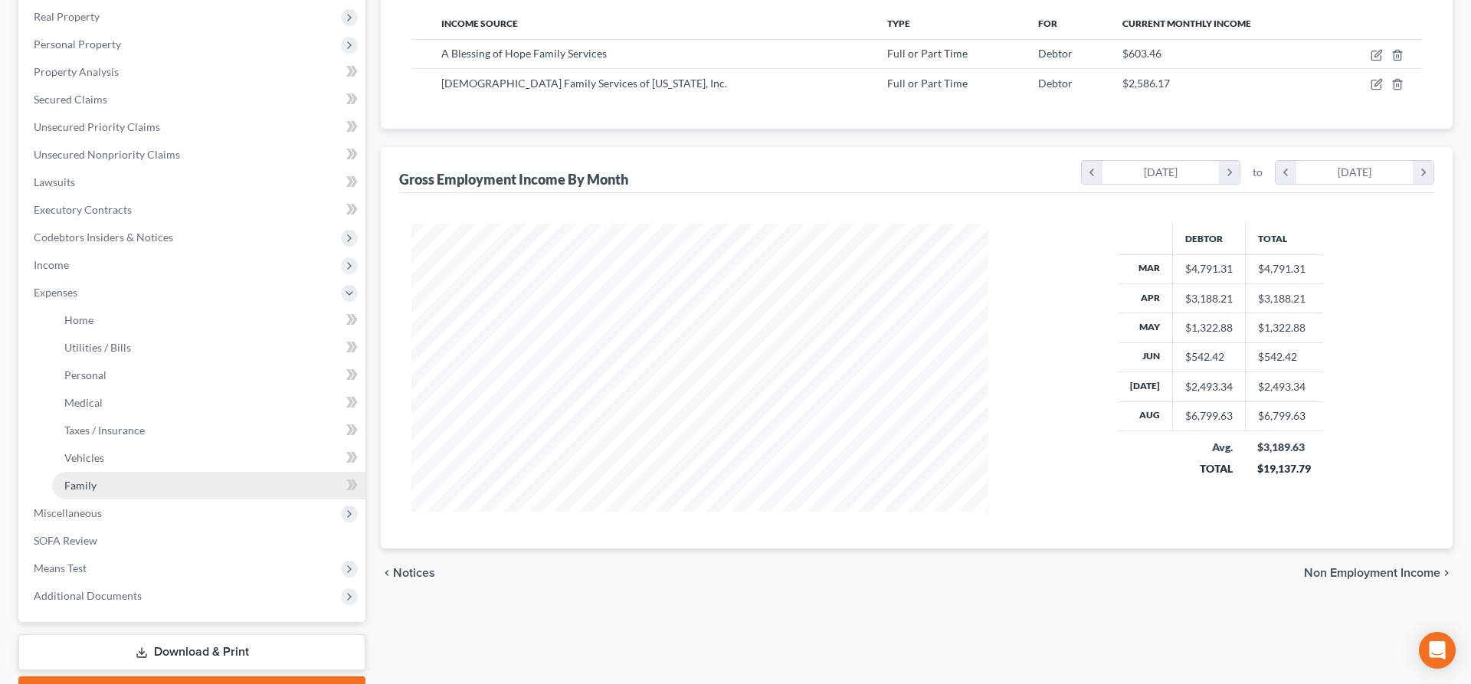
click at [106, 484] on link "Family" at bounding box center [208, 486] width 313 height 28
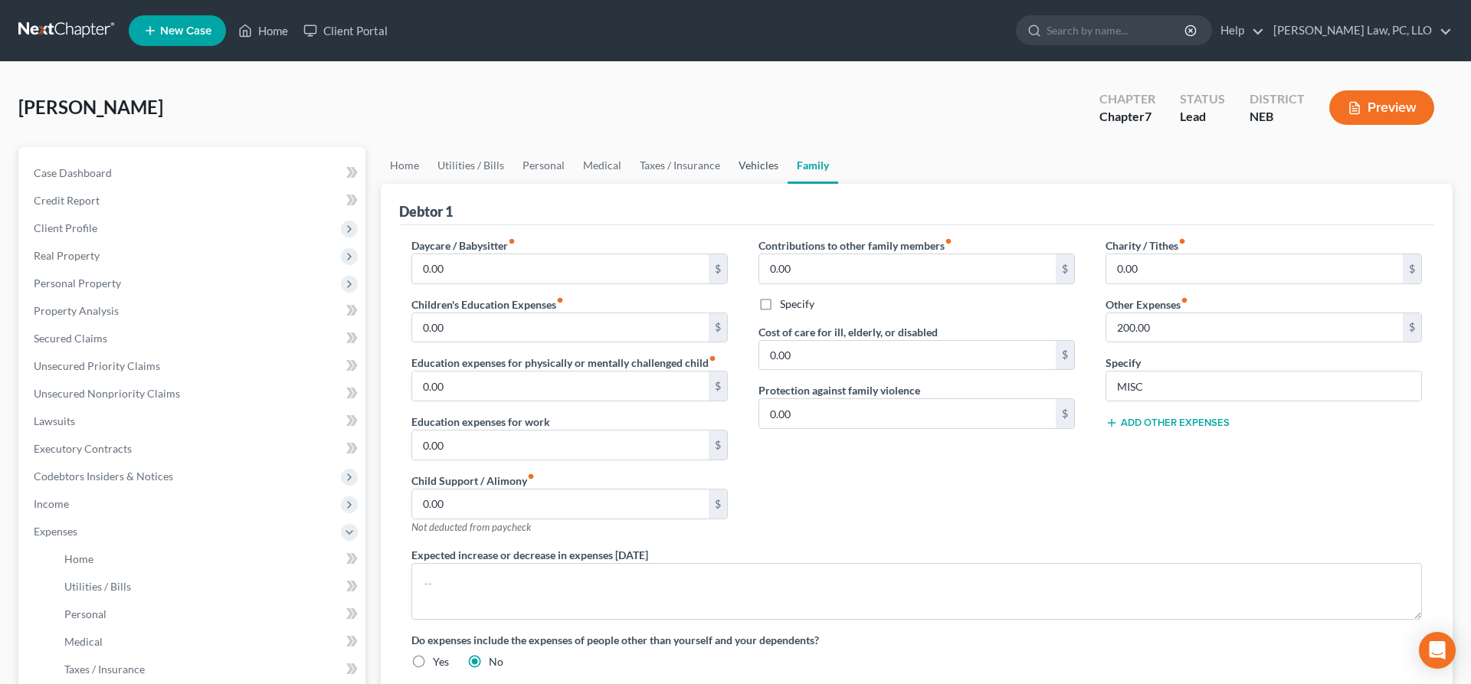
click at [755, 170] on link "Vehicles" at bounding box center [758, 165] width 58 height 37
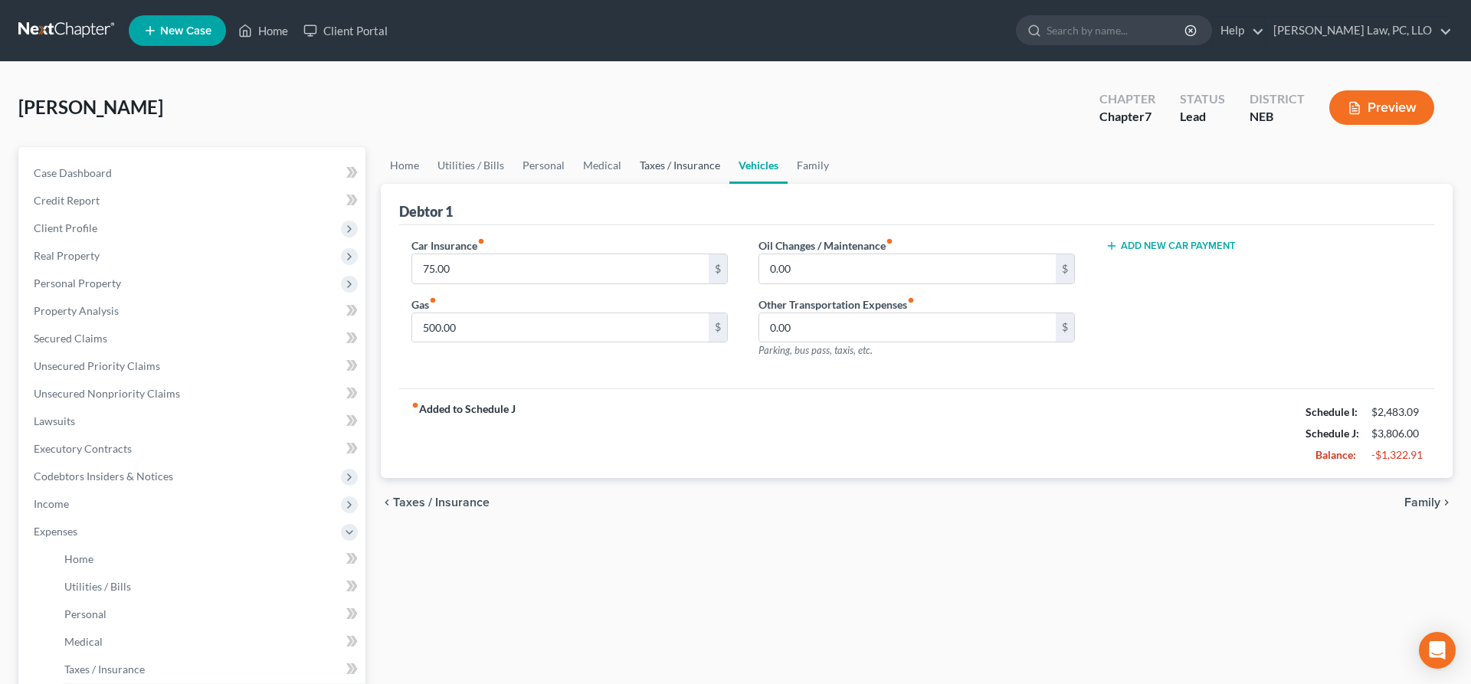
click at [686, 162] on link "Taxes / Insurance" at bounding box center [680, 165] width 99 height 37
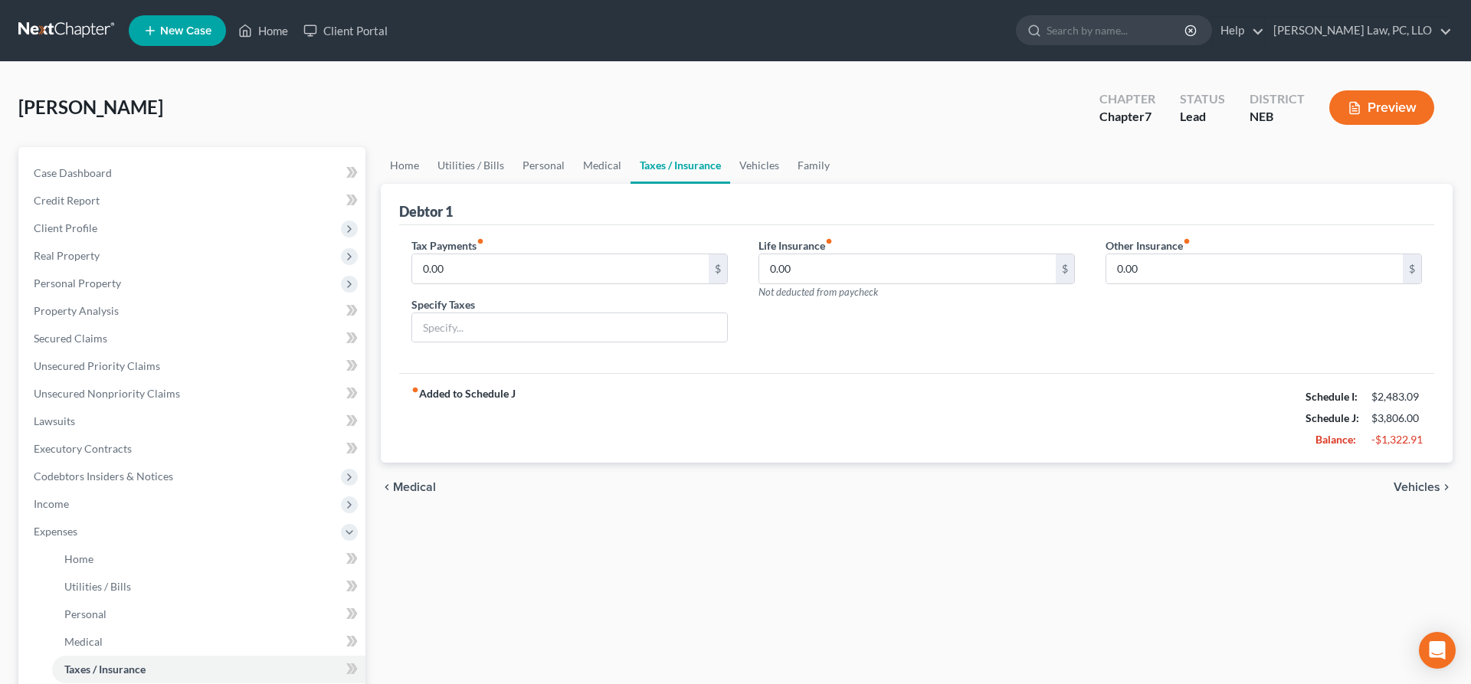
scroll to position [322, 0]
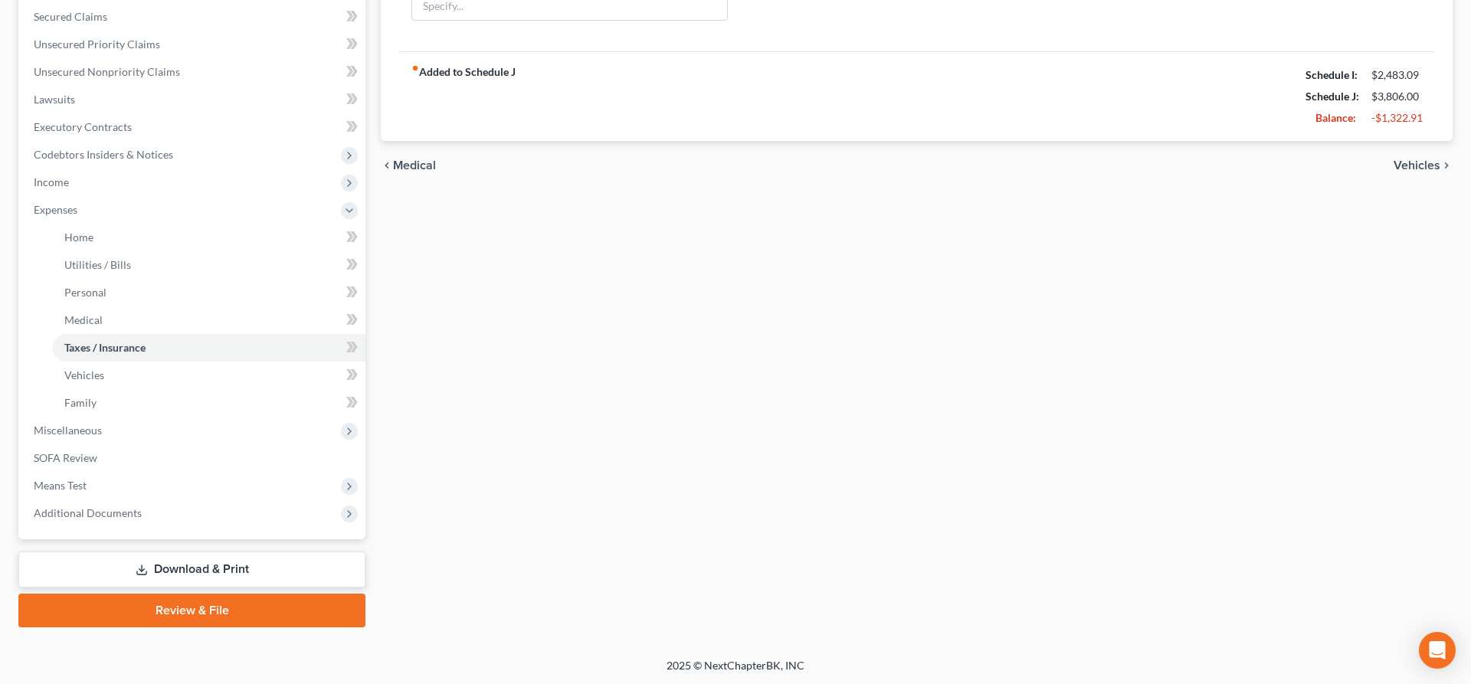
click at [190, 556] on link "Download & Print" at bounding box center [191, 570] width 347 height 36
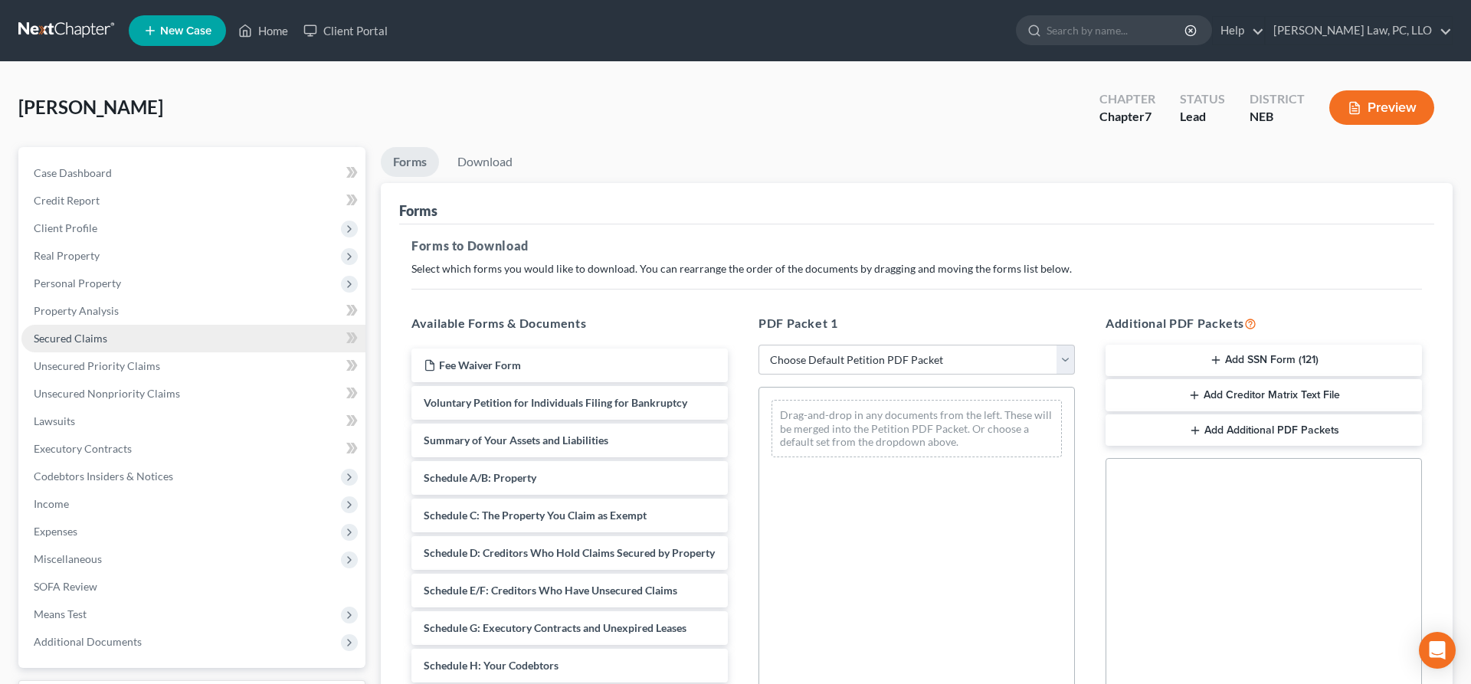
click at [110, 338] on link "Secured Claims" at bounding box center [193, 339] width 344 height 28
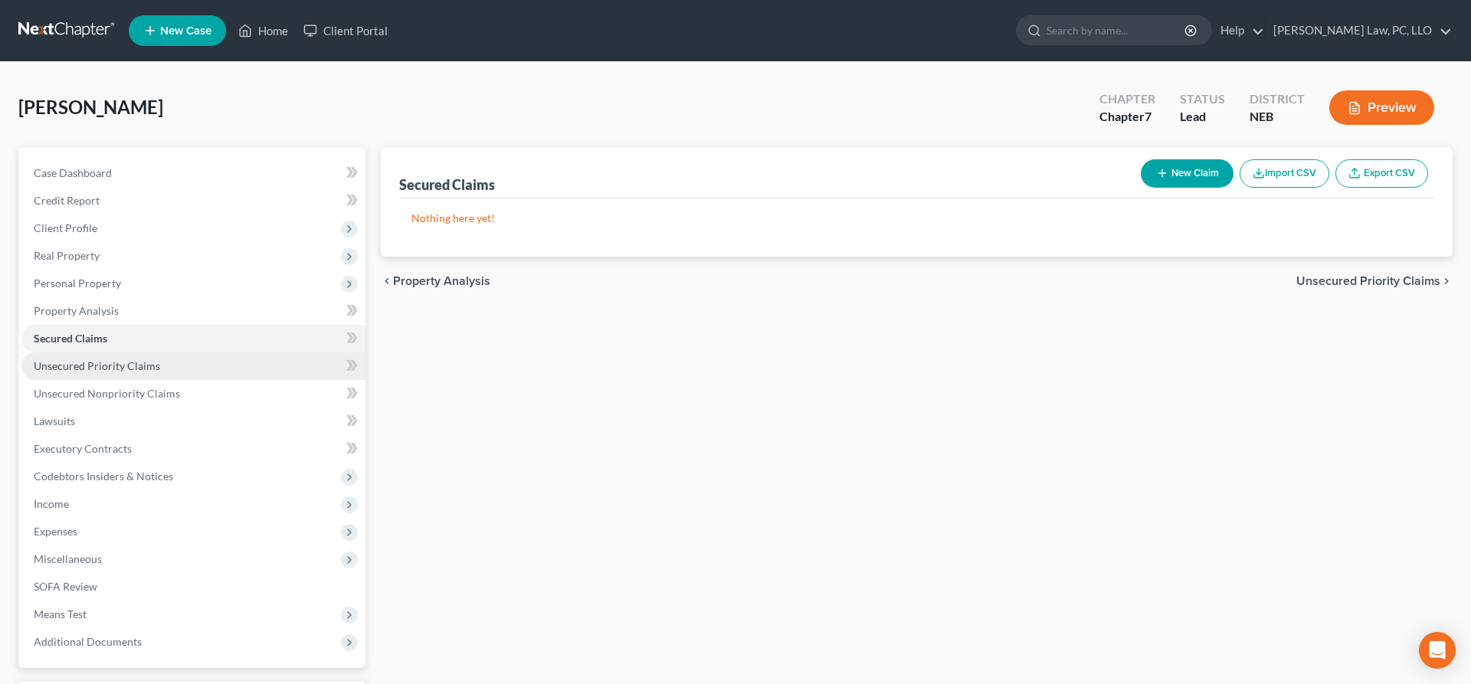
click at [128, 362] on span "Unsecured Priority Claims" at bounding box center [97, 365] width 126 height 13
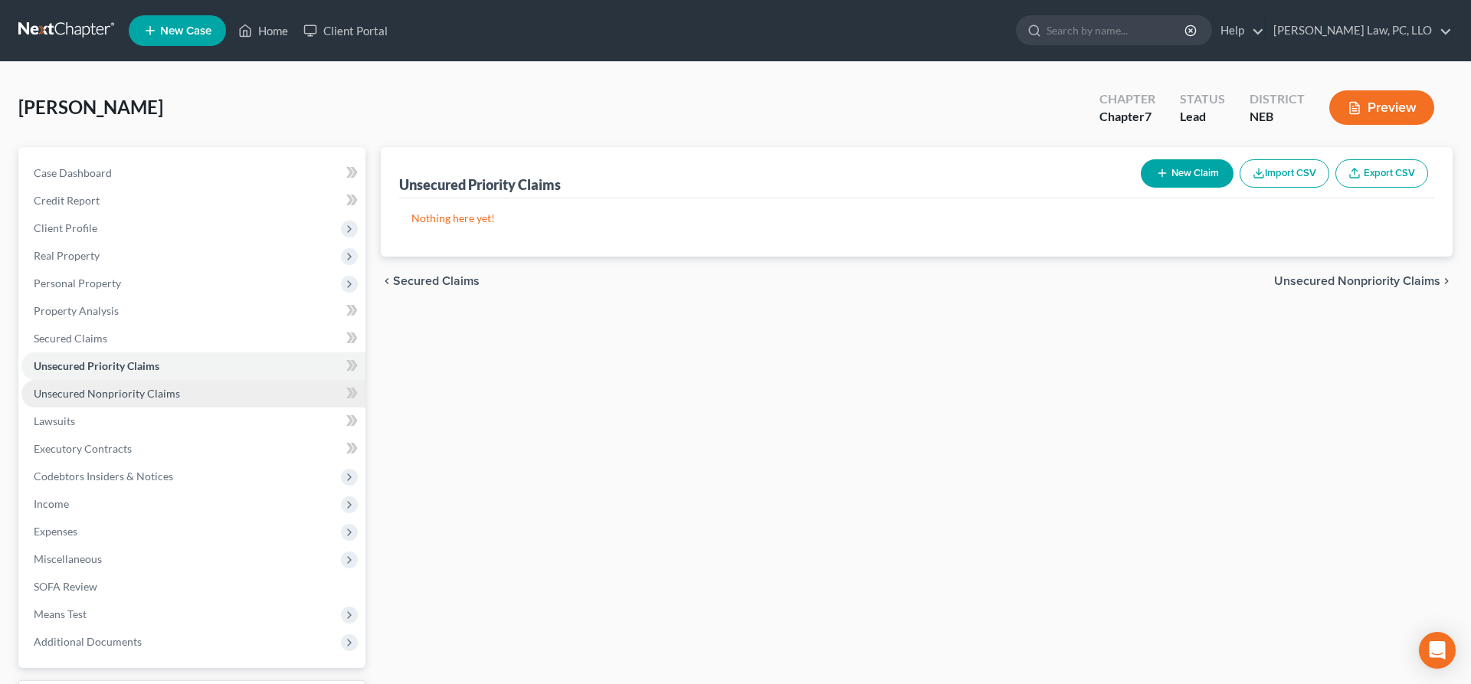
click at [135, 393] on span "Unsecured Nonpriority Claims" at bounding box center [107, 393] width 146 height 13
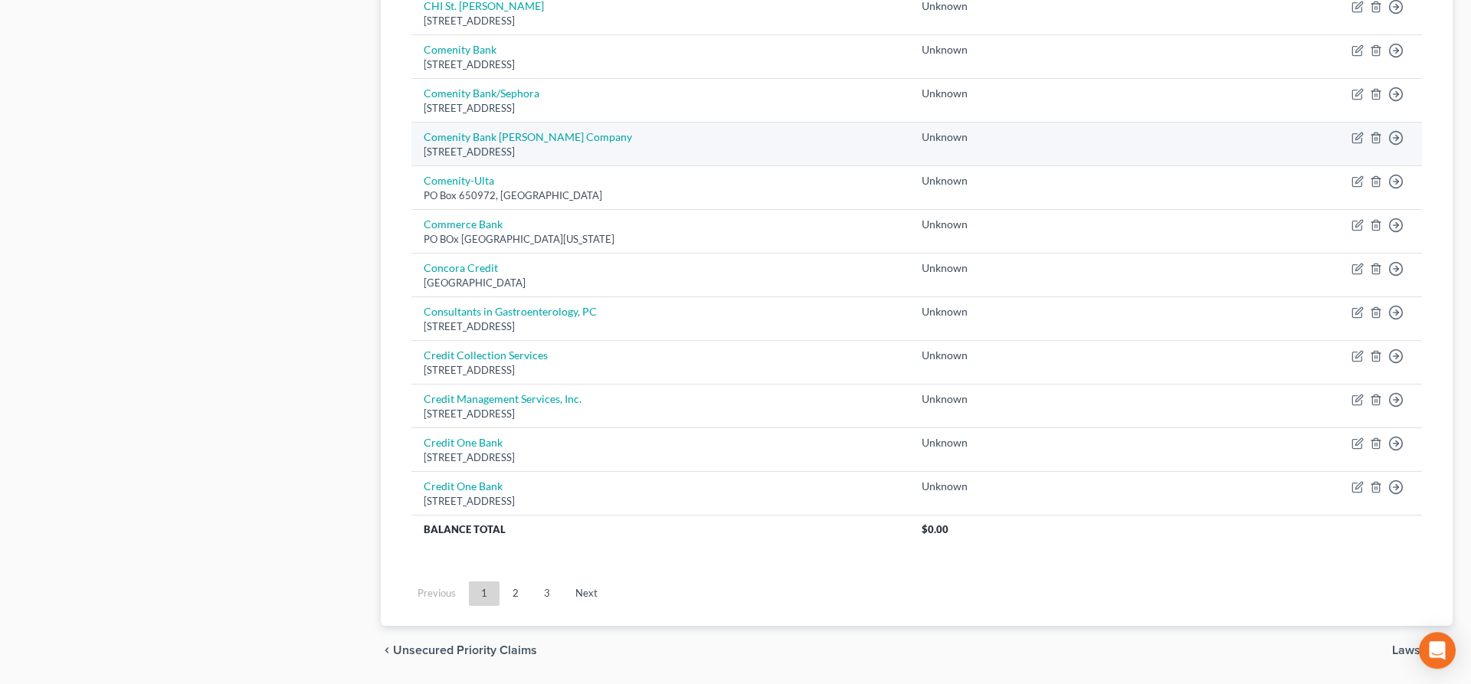
scroll to position [1085, 0]
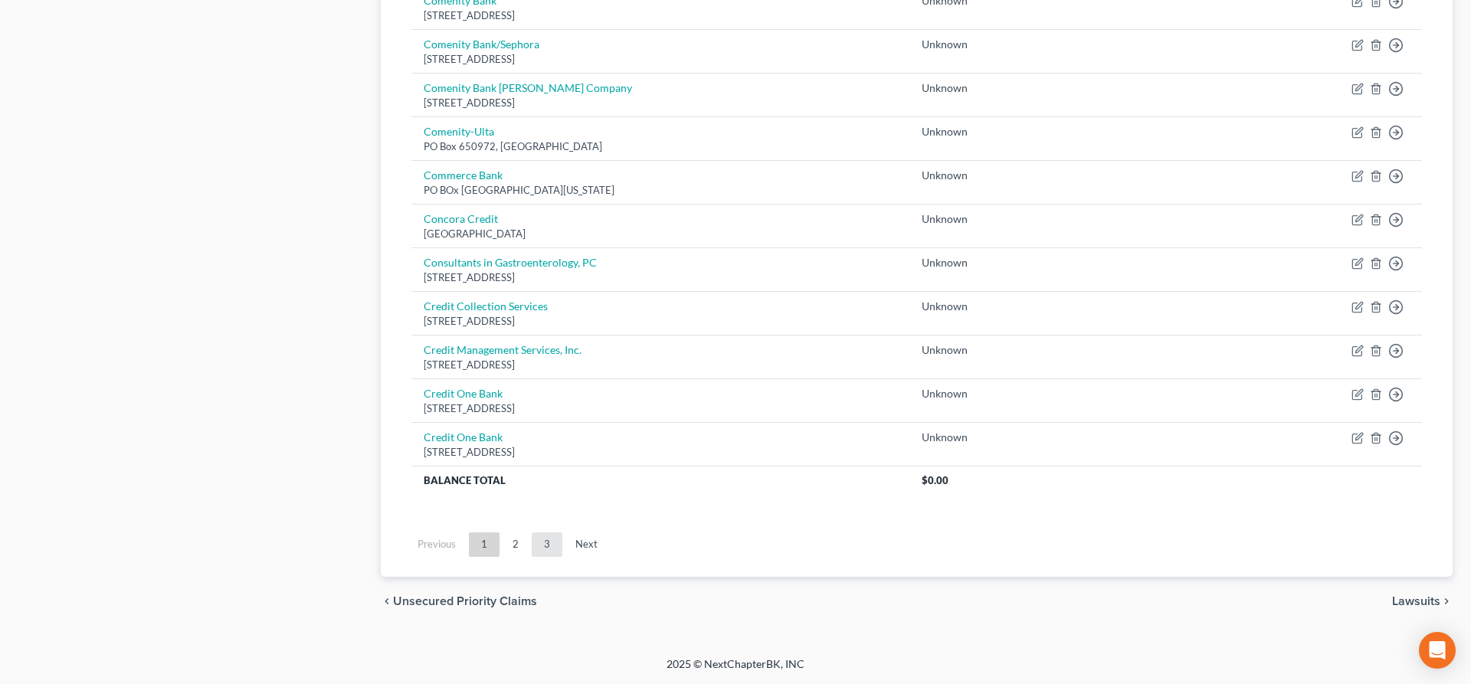
click at [548, 542] on link "3" at bounding box center [547, 544] width 31 height 25
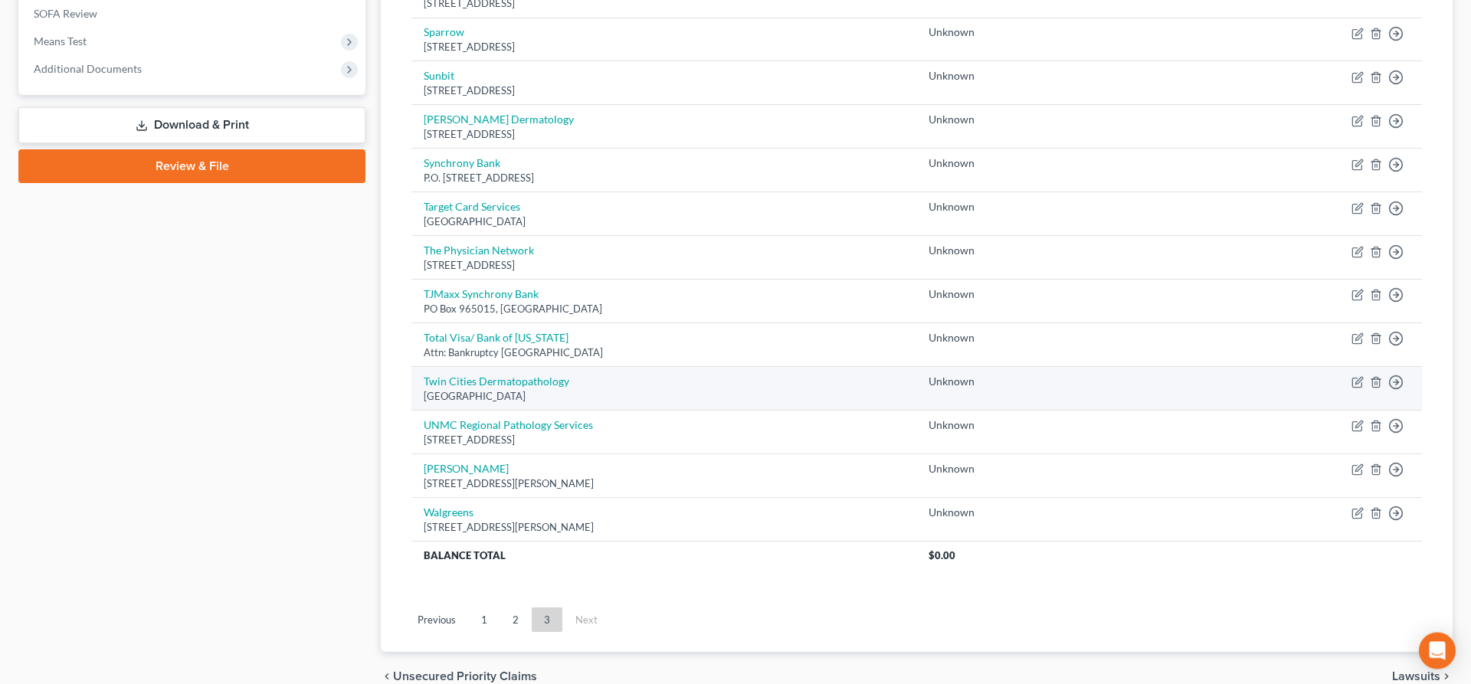
scroll to position [586, 0]
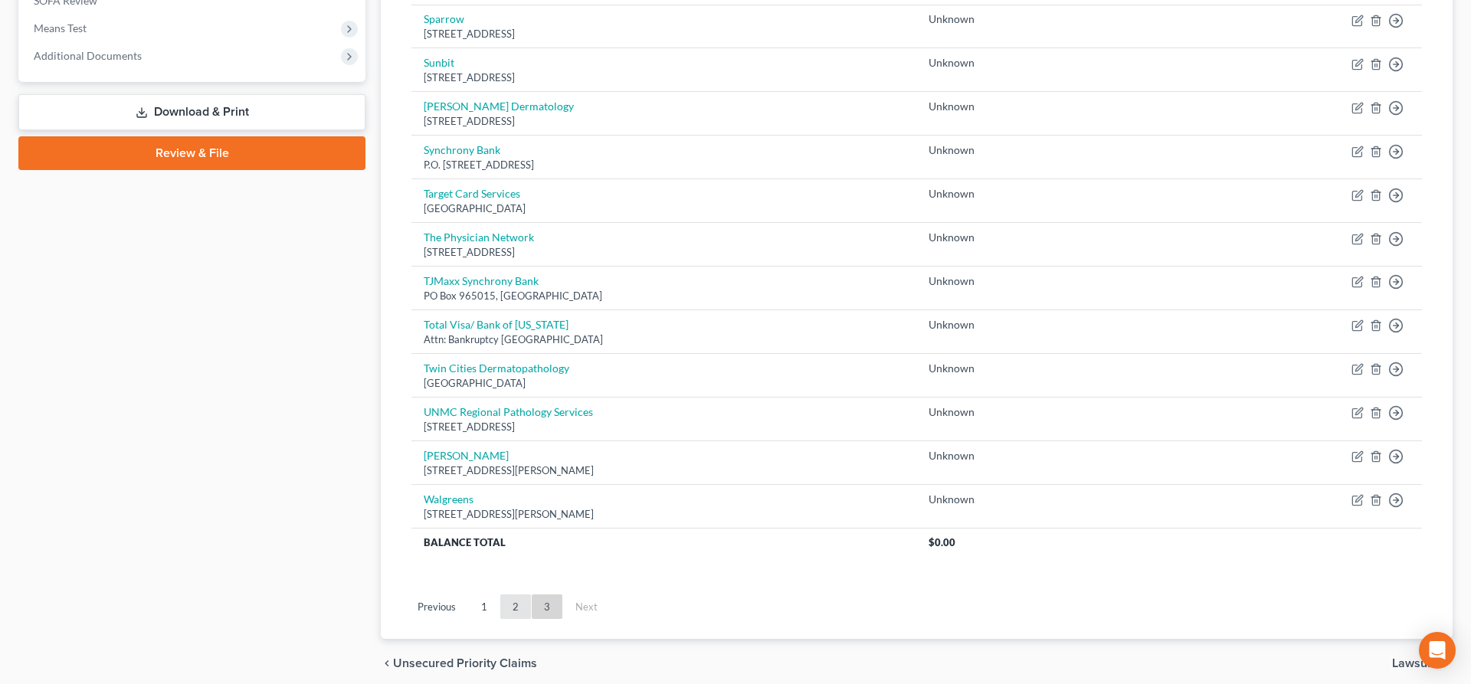
click at [516, 604] on link "2" at bounding box center [515, 607] width 31 height 25
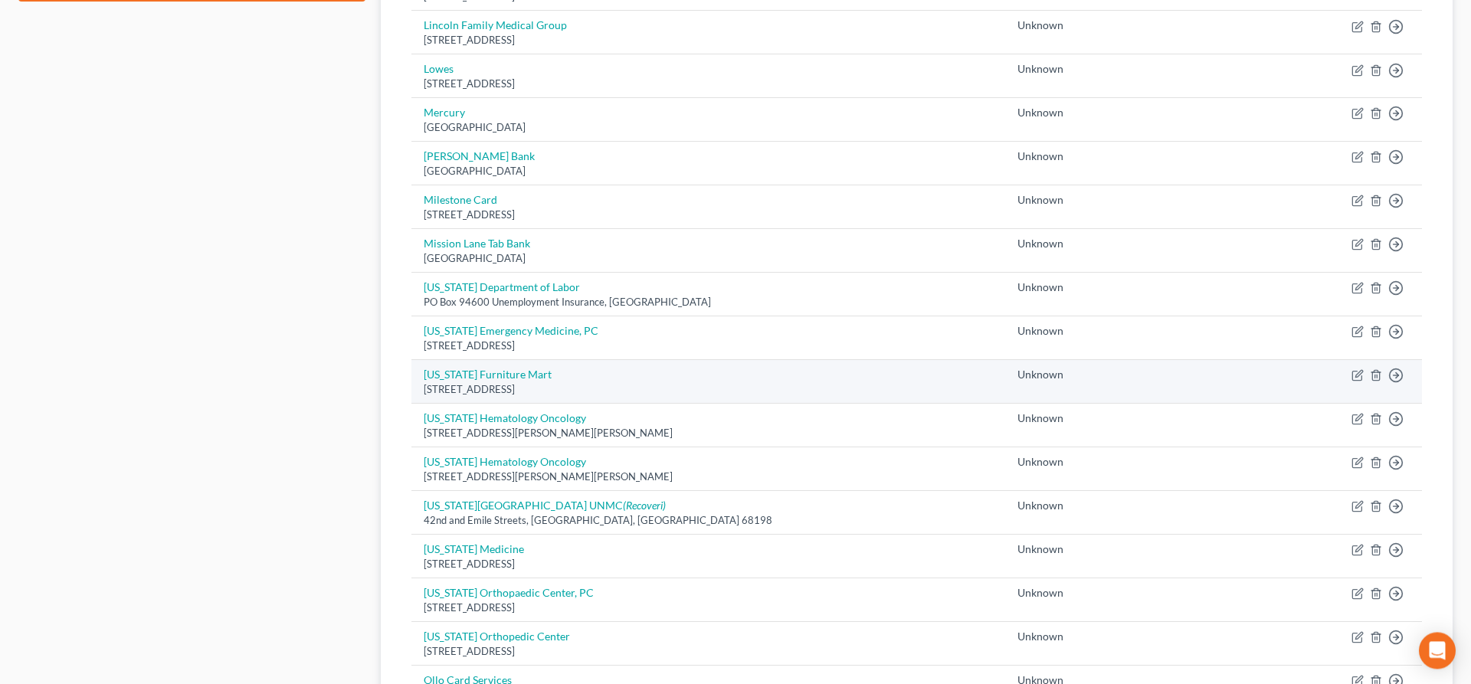
scroll to position [780, 0]
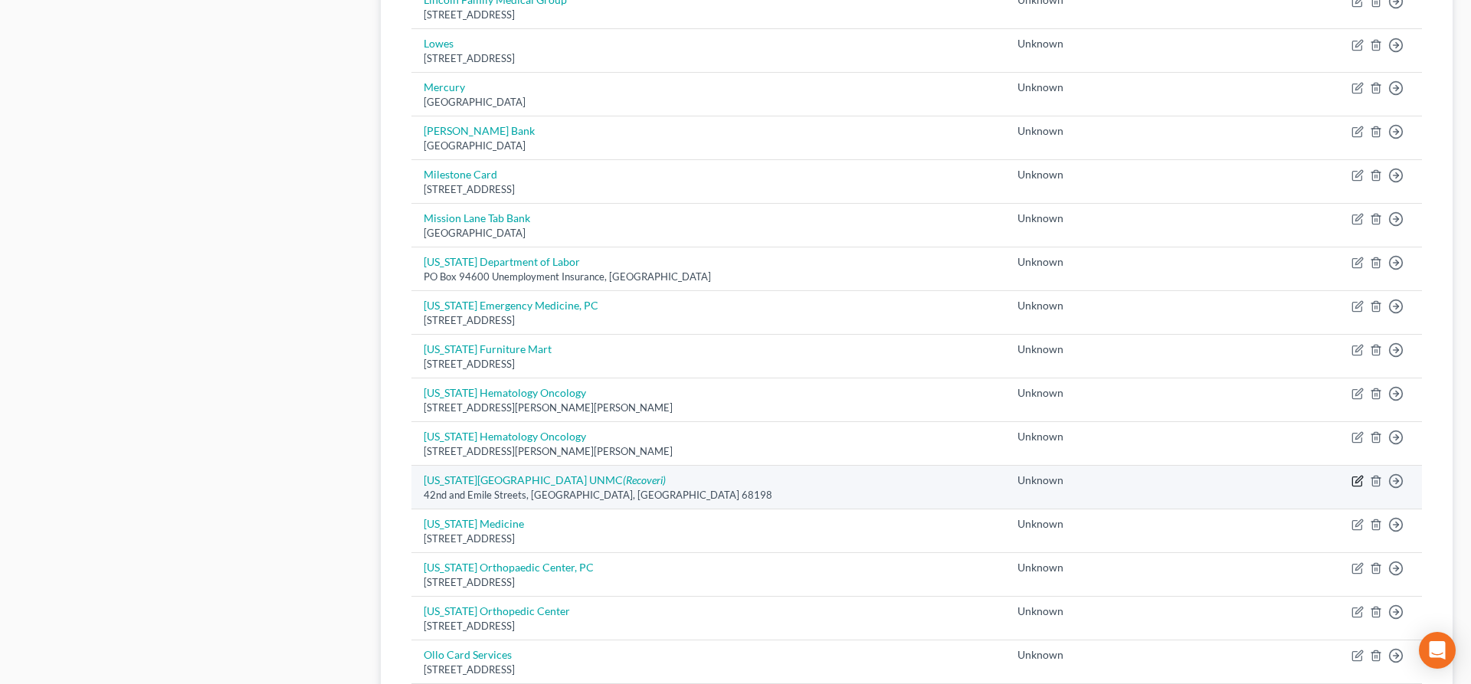
click at [1357, 480] on icon "button" at bounding box center [1358, 481] width 12 height 12
select select "30"
select select "0"
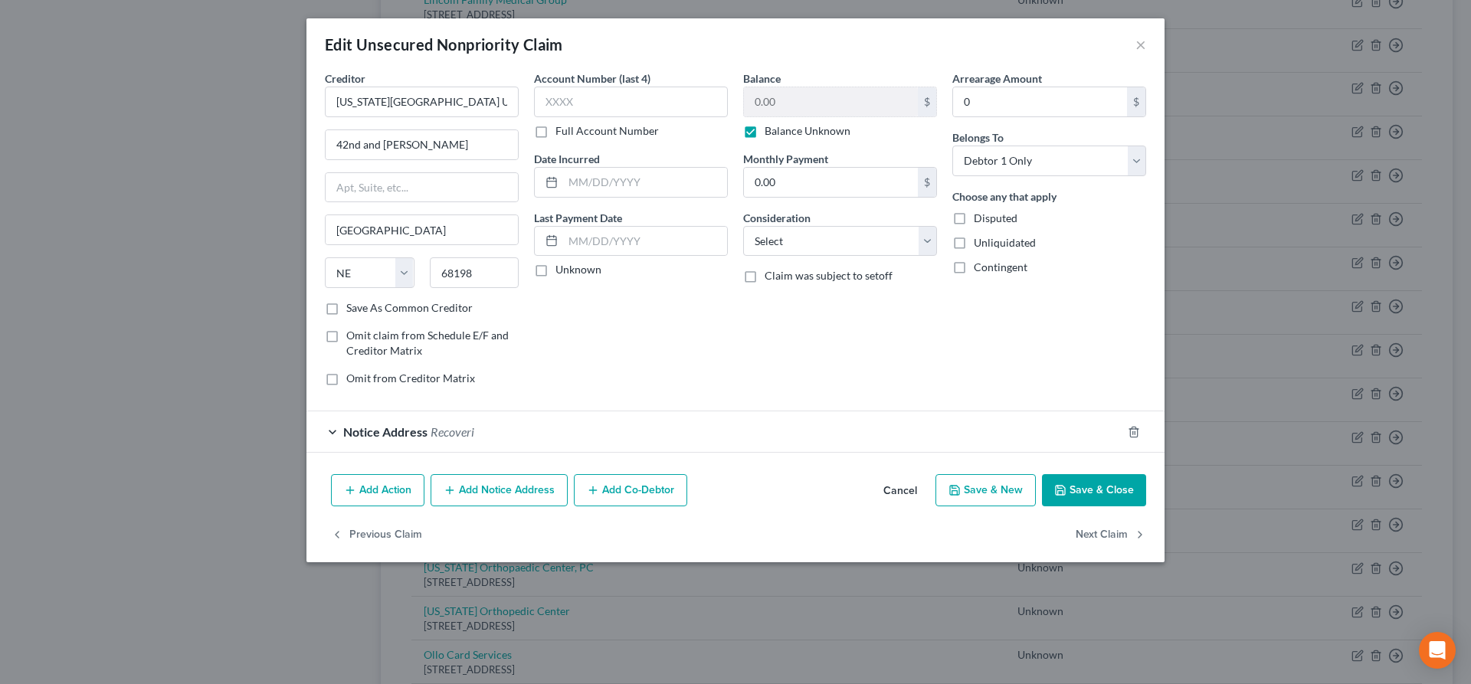
click at [765, 128] on label "Balance Unknown" at bounding box center [808, 130] width 86 height 15
click at [771, 128] on input "Balance Unknown" at bounding box center [776, 128] width 10 height 10
checkbox input "false"
click at [801, 103] on input "0.00" at bounding box center [831, 101] width 174 height 29
type input "33.09"
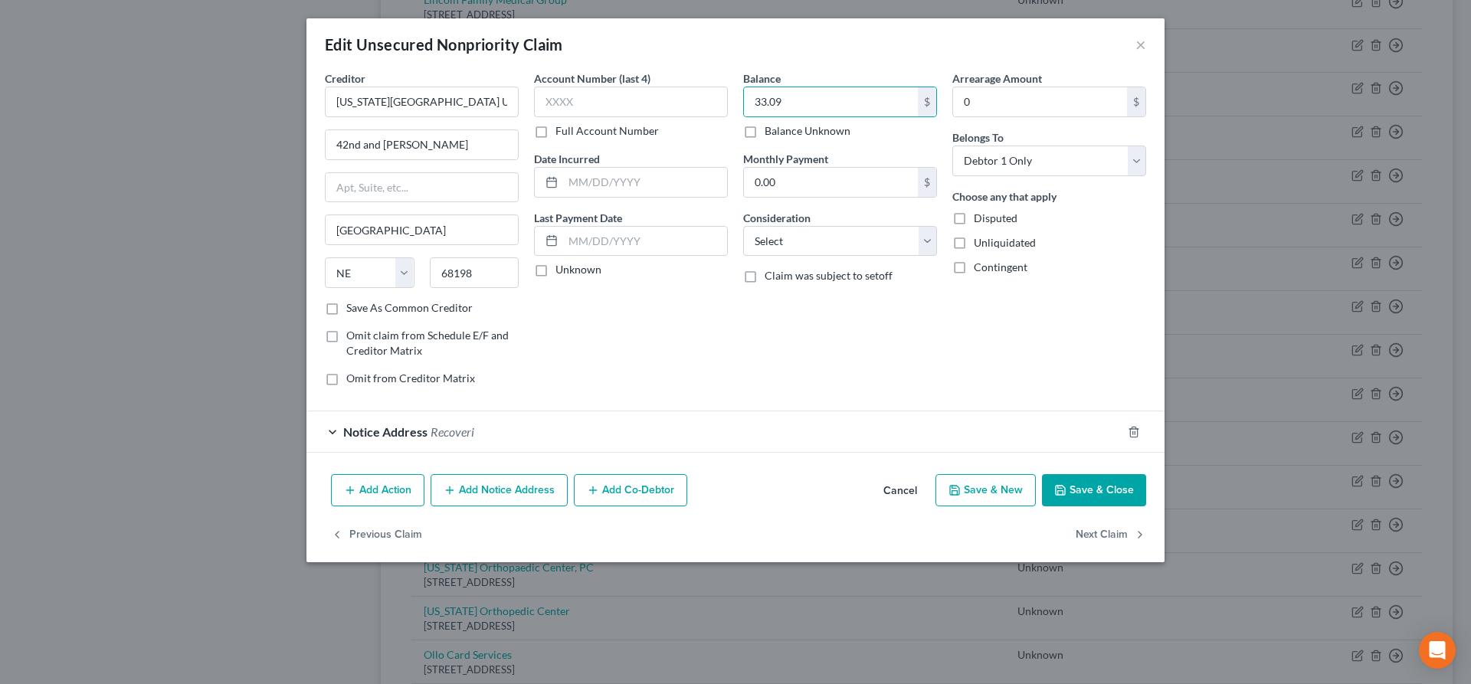
click at [1081, 496] on button "Save & Close" at bounding box center [1094, 490] width 104 height 32
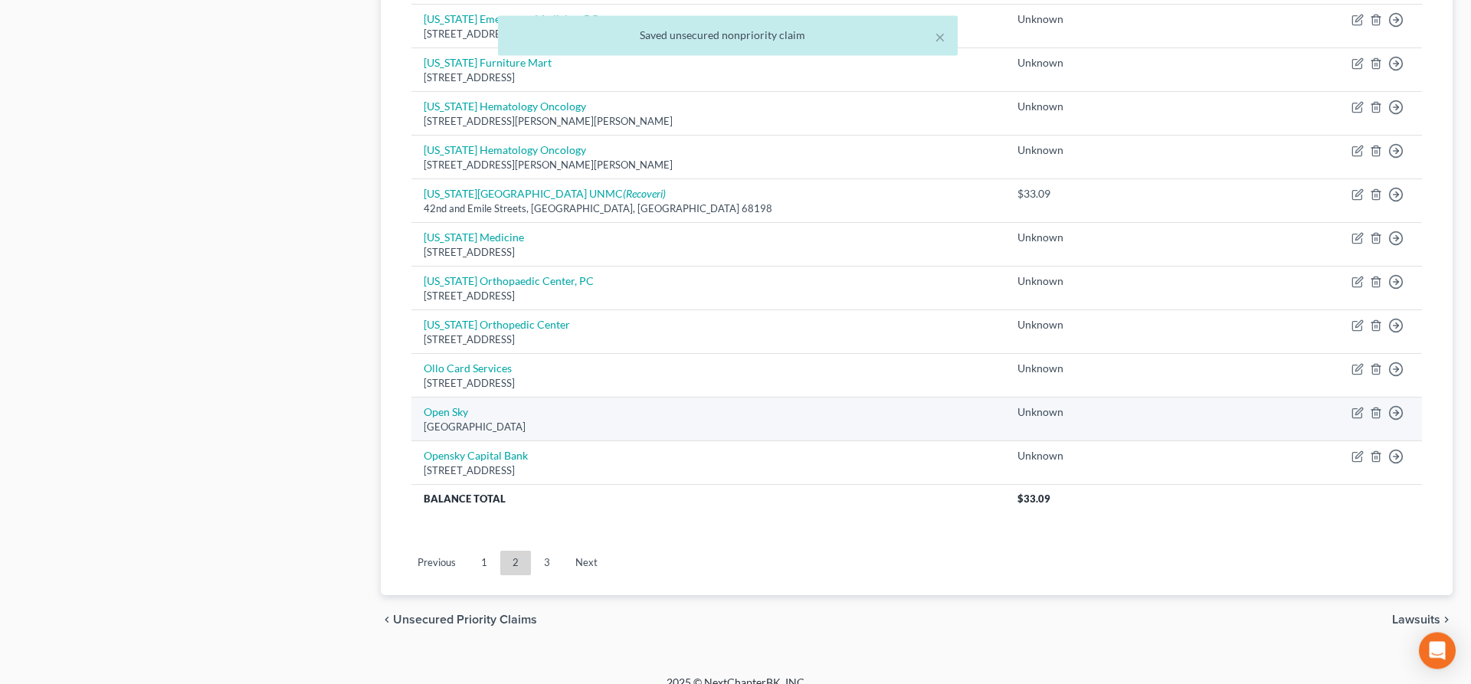
scroll to position [1085, 0]
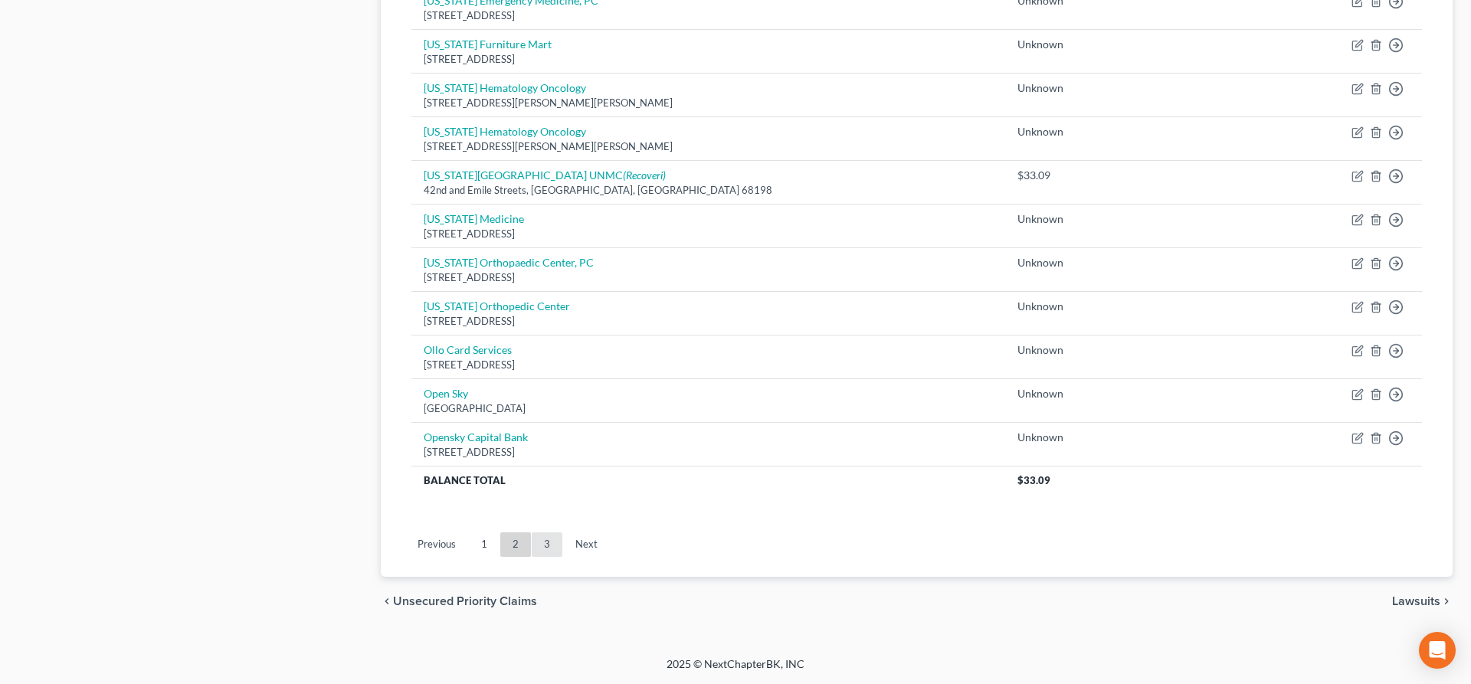
click at [543, 553] on link "3" at bounding box center [547, 544] width 31 height 25
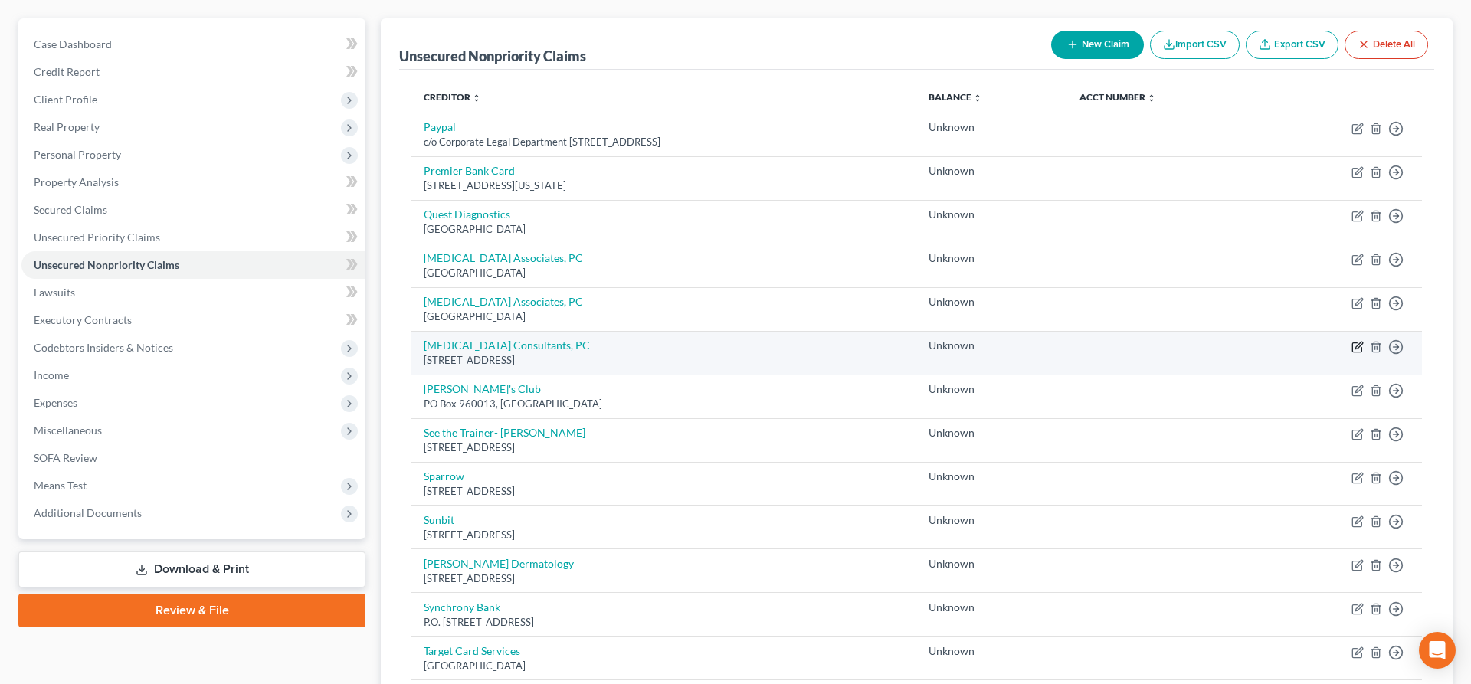
click at [1357, 348] on icon "button" at bounding box center [1358, 347] width 12 height 12
select select "30"
select select "0"
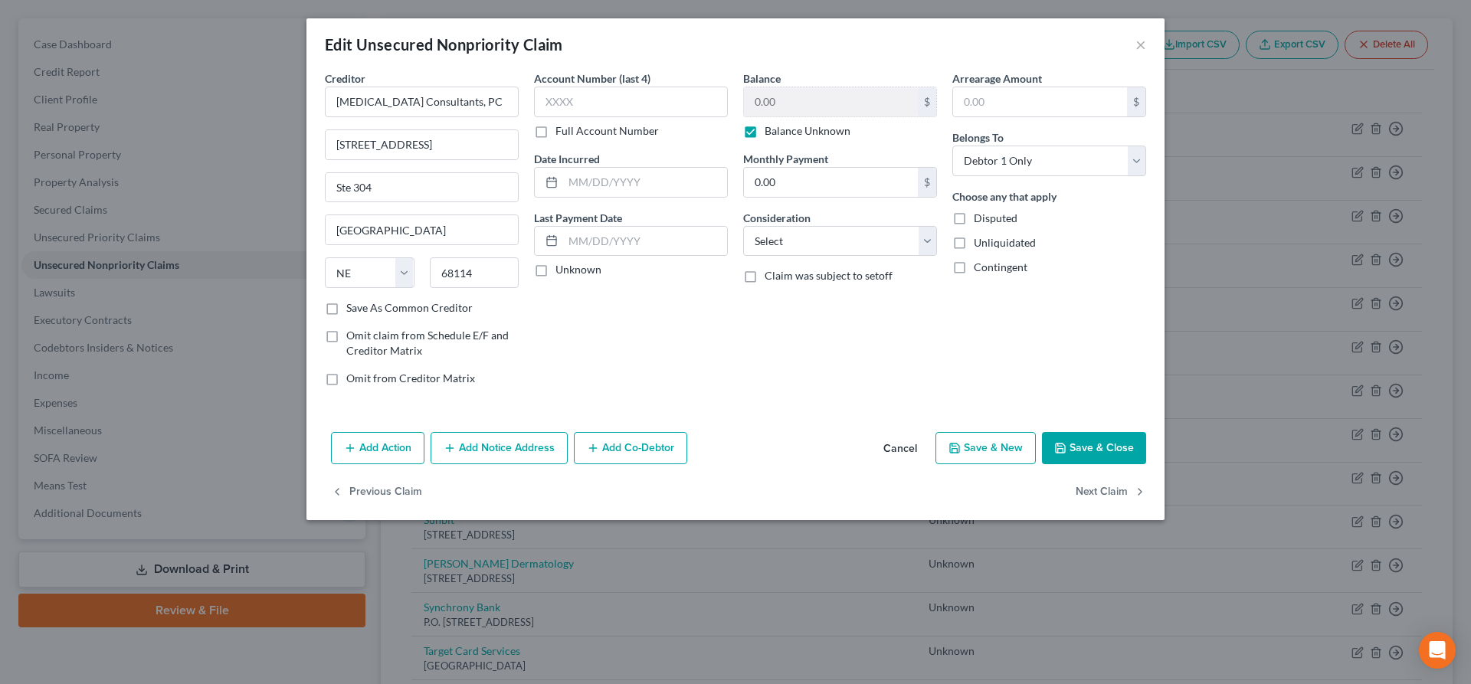
click at [765, 133] on label "Balance Unknown" at bounding box center [808, 130] width 86 height 15
click at [771, 133] on input "Balance Unknown" at bounding box center [776, 128] width 10 height 10
checkbox input "false"
click at [812, 100] on input "0.00" at bounding box center [831, 101] width 174 height 29
type input "44.24"
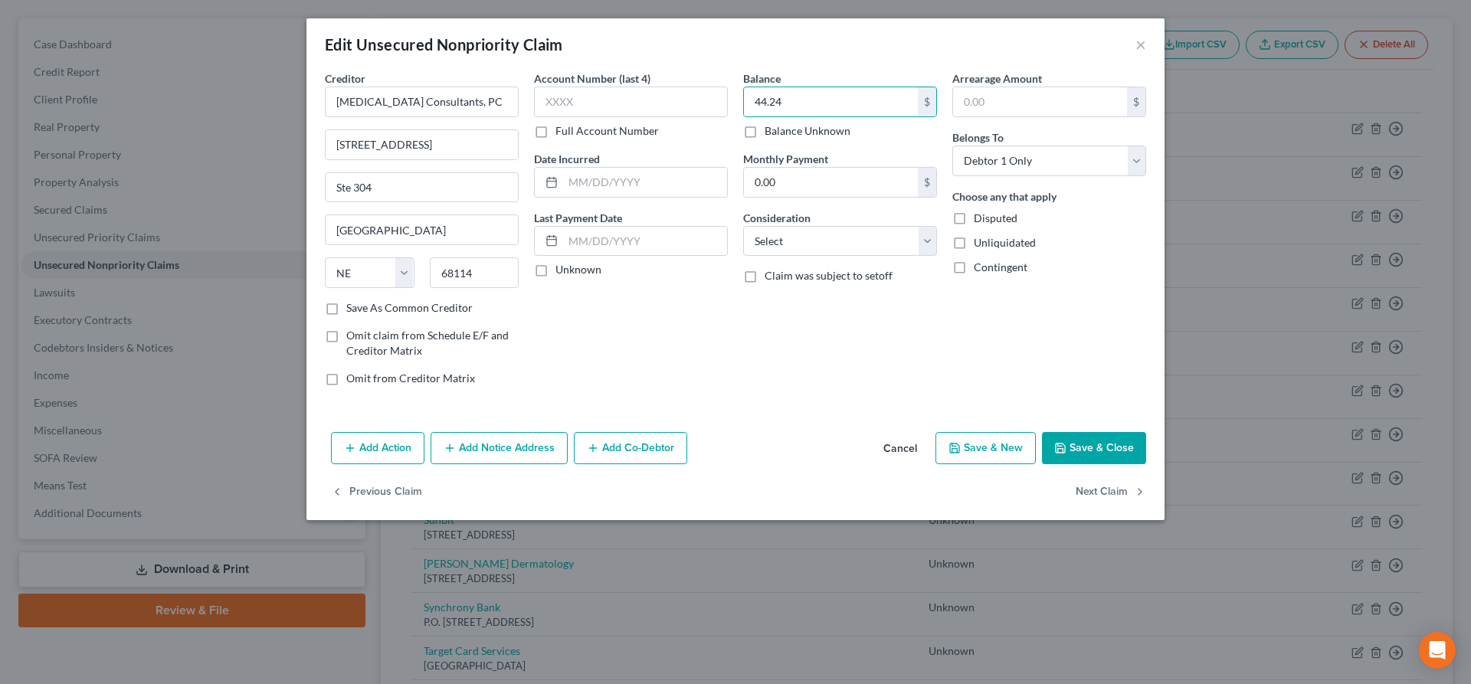
click at [1070, 455] on button "Save & Close" at bounding box center [1094, 448] width 104 height 32
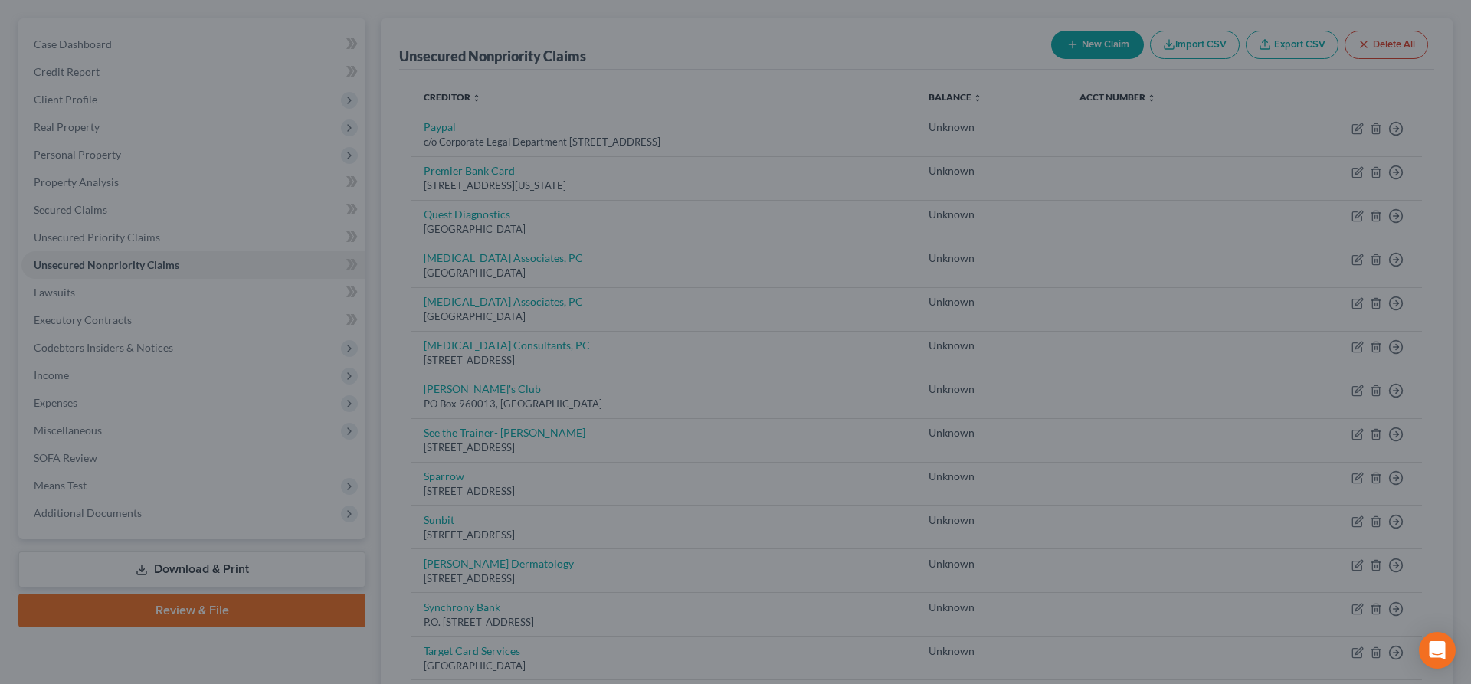
type input "0"
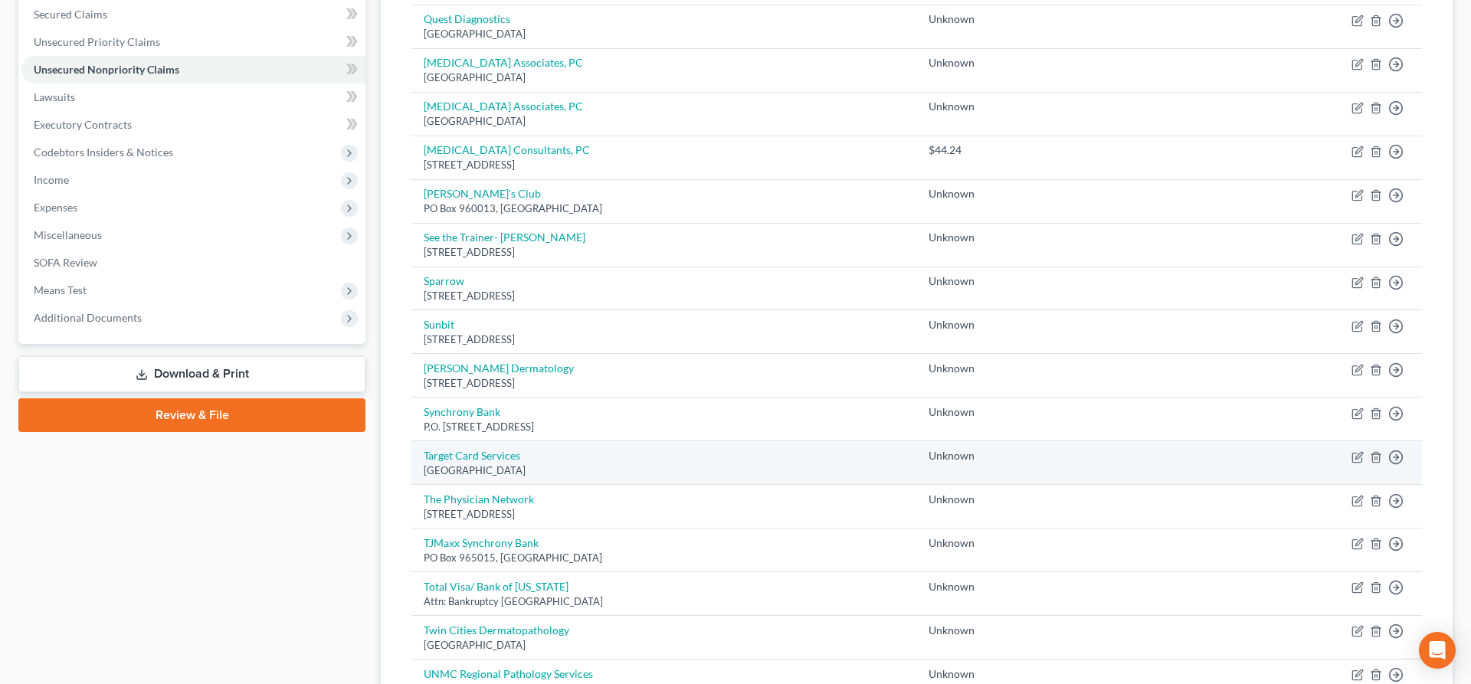
scroll to position [64, 0]
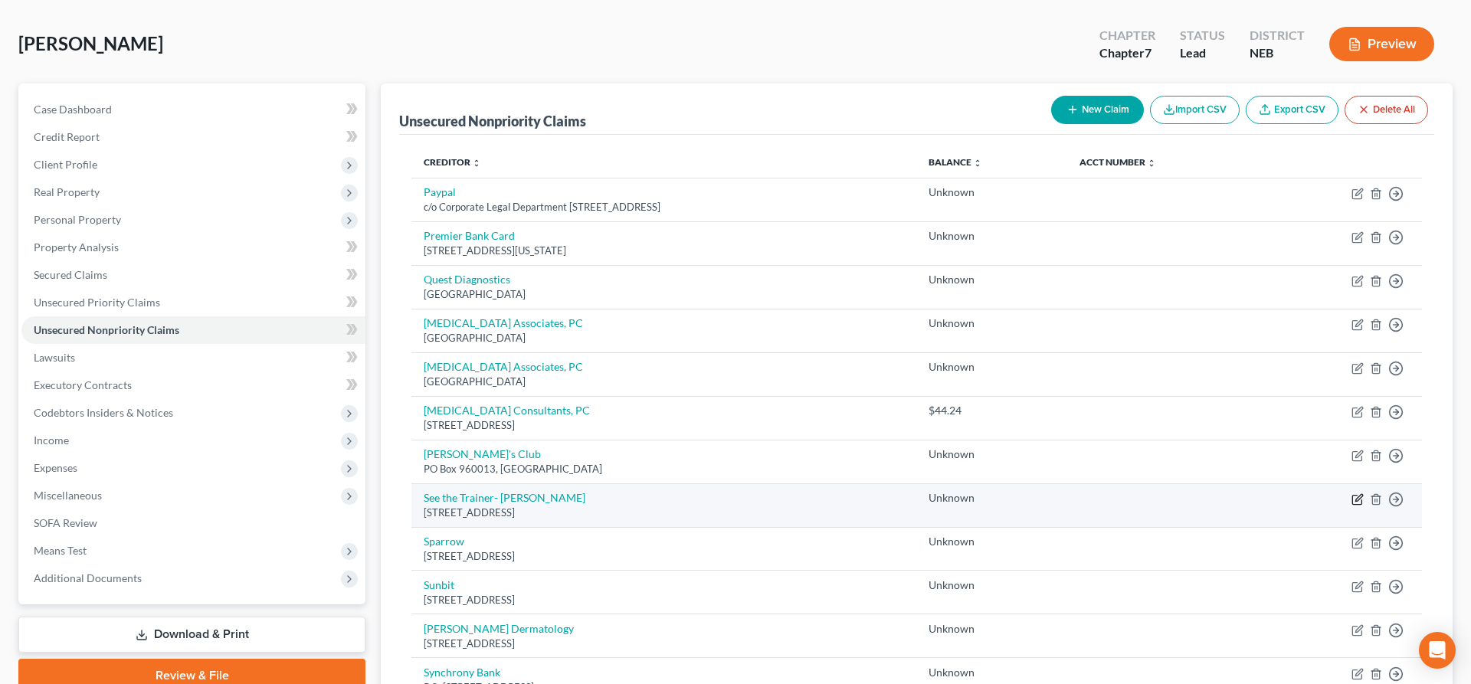
click at [1361, 501] on icon "button" at bounding box center [1358, 499] width 12 height 12
select select "30"
select select "0"
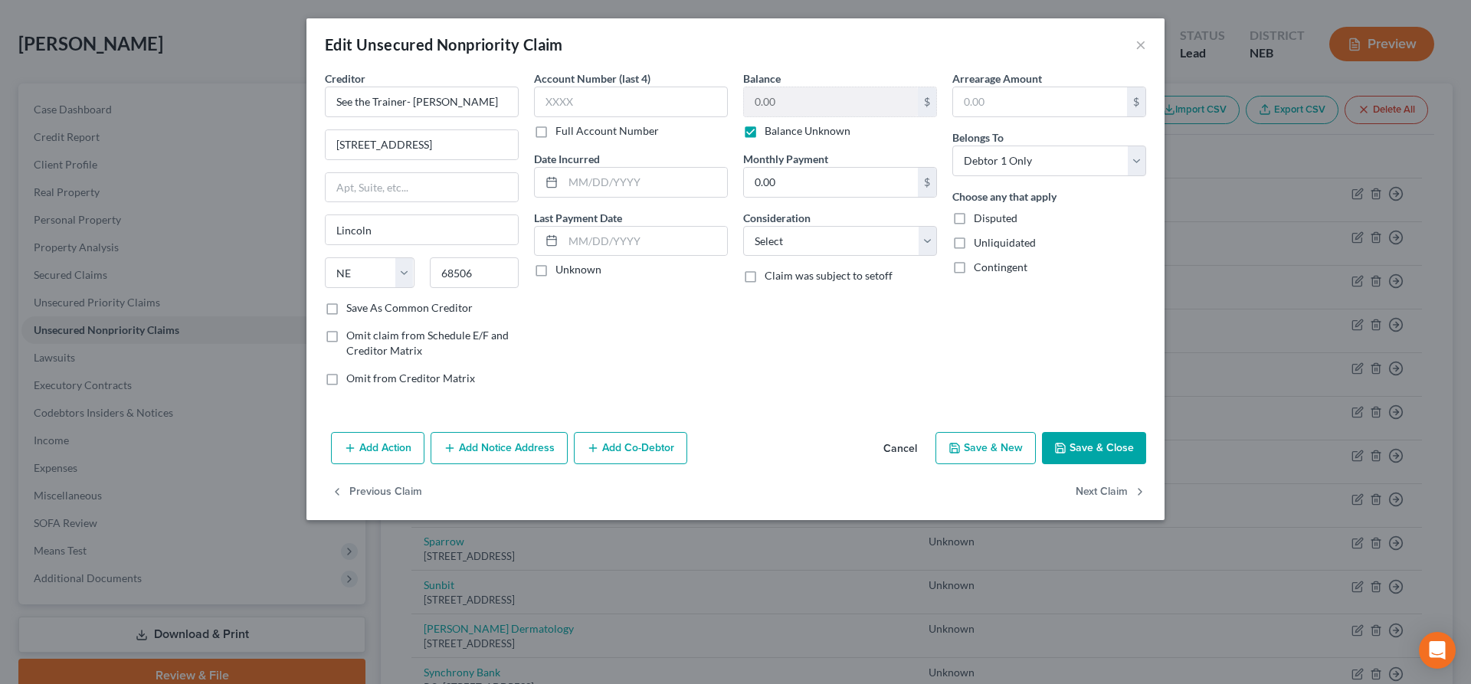
click at [765, 137] on label "Balance Unknown" at bounding box center [808, 130] width 86 height 15
click at [771, 133] on input "Balance Unknown" at bounding box center [776, 128] width 10 height 10
checkbox input "false"
click at [791, 107] on input "0.00" at bounding box center [831, 101] width 174 height 29
type input "40.57"
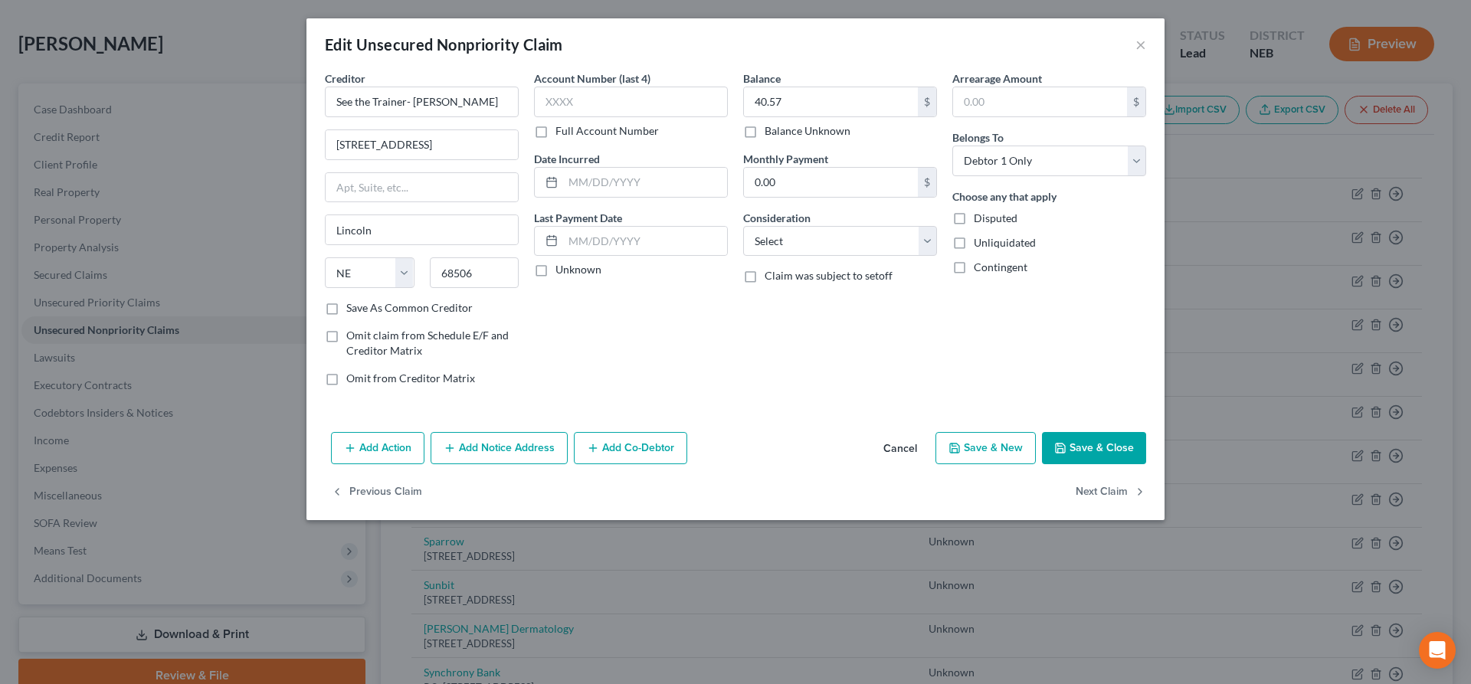
click at [1065, 455] on button "Save & Close" at bounding box center [1094, 448] width 104 height 32
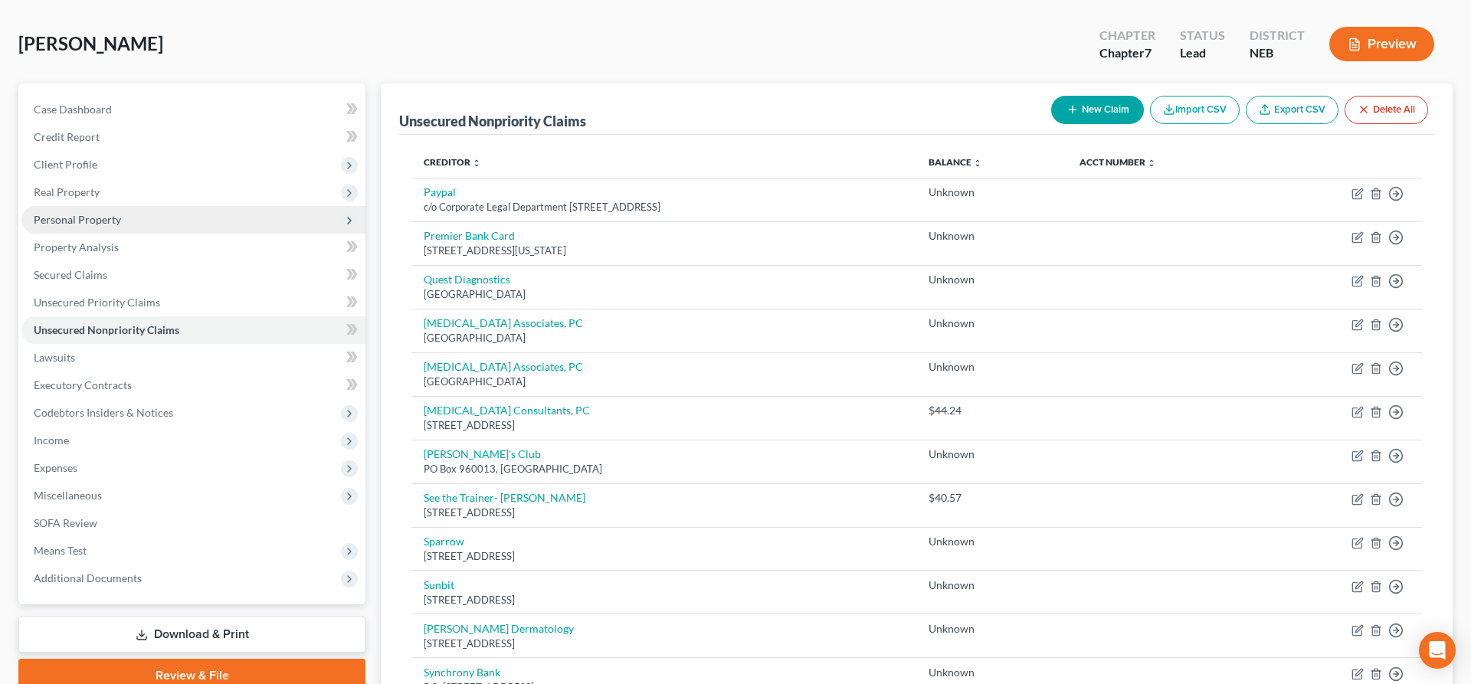
click at [43, 224] on span "Personal Property" at bounding box center [77, 219] width 87 height 13
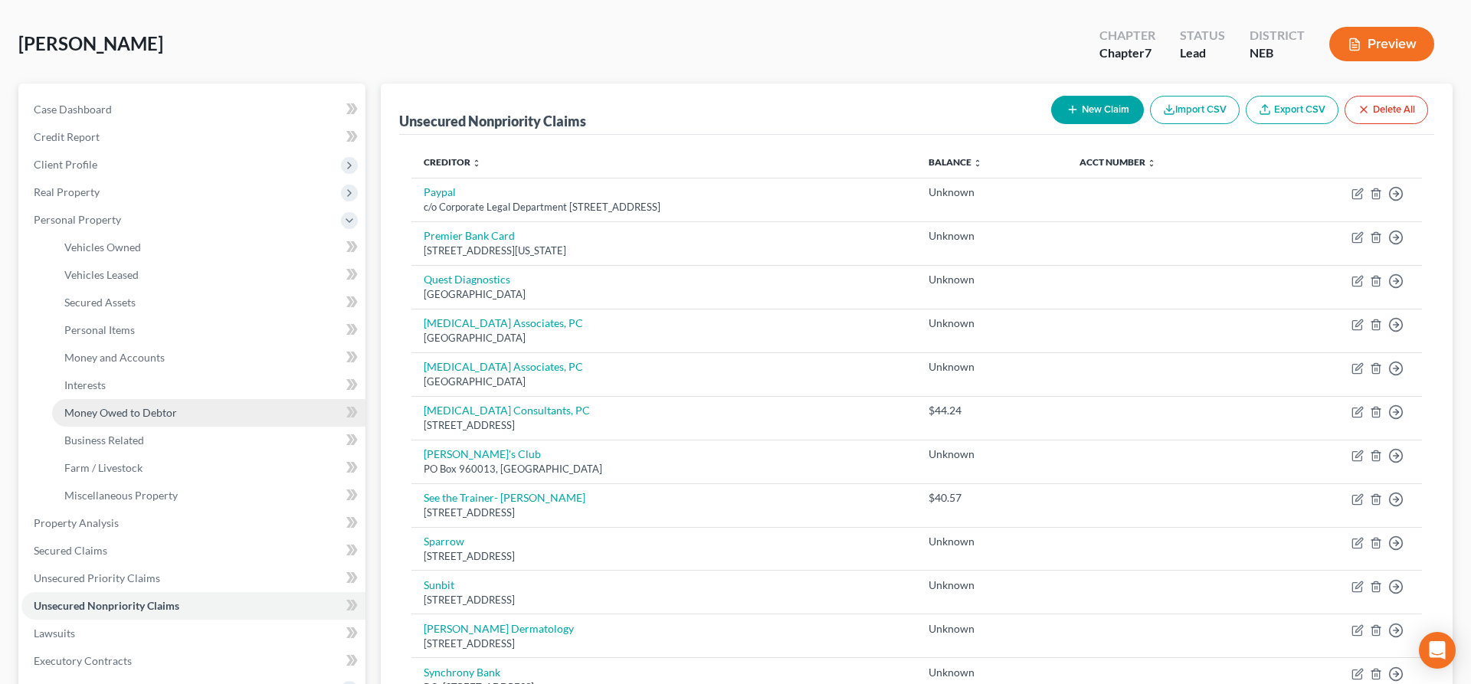
click at [115, 412] on span "Money Owed to Debtor" at bounding box center [120, 412] width 113 height 13
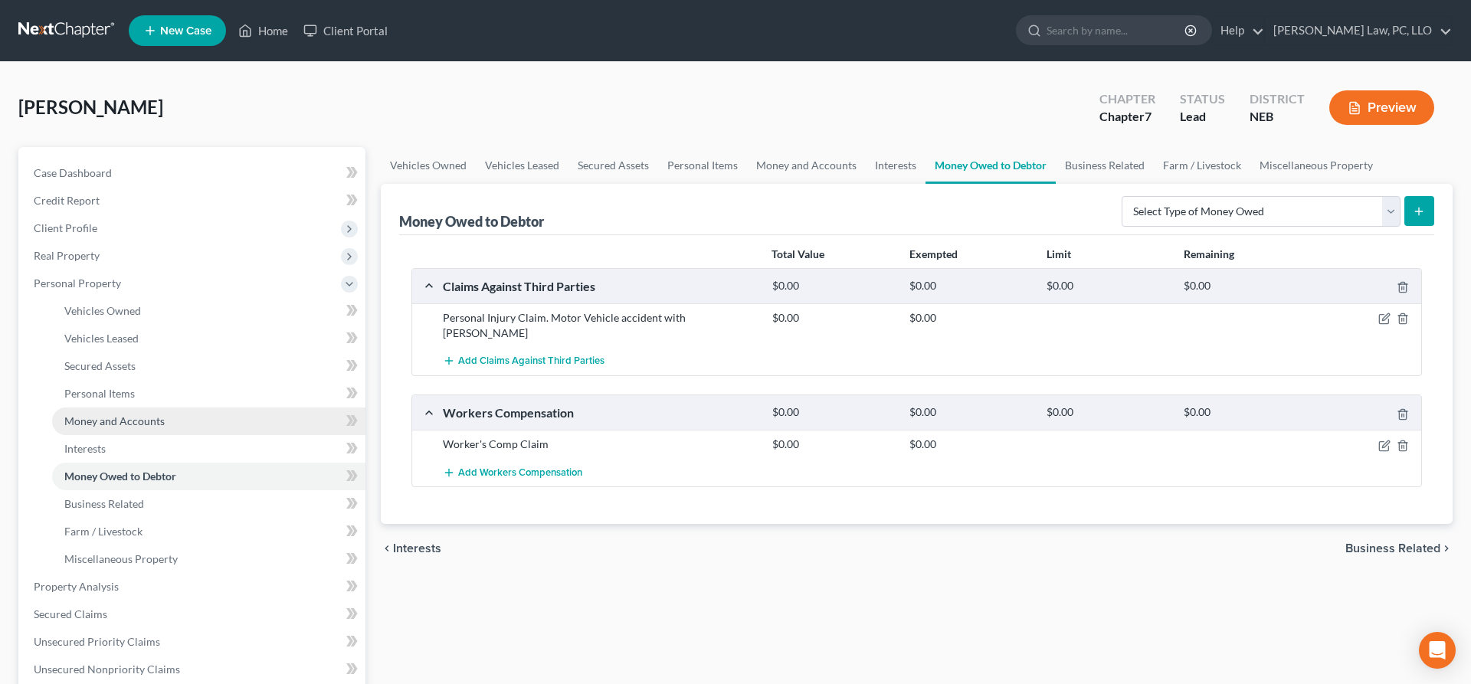
click at [106, 423] on span "Money and Accounts" at bounding box center [114, 421] width 100 height 13
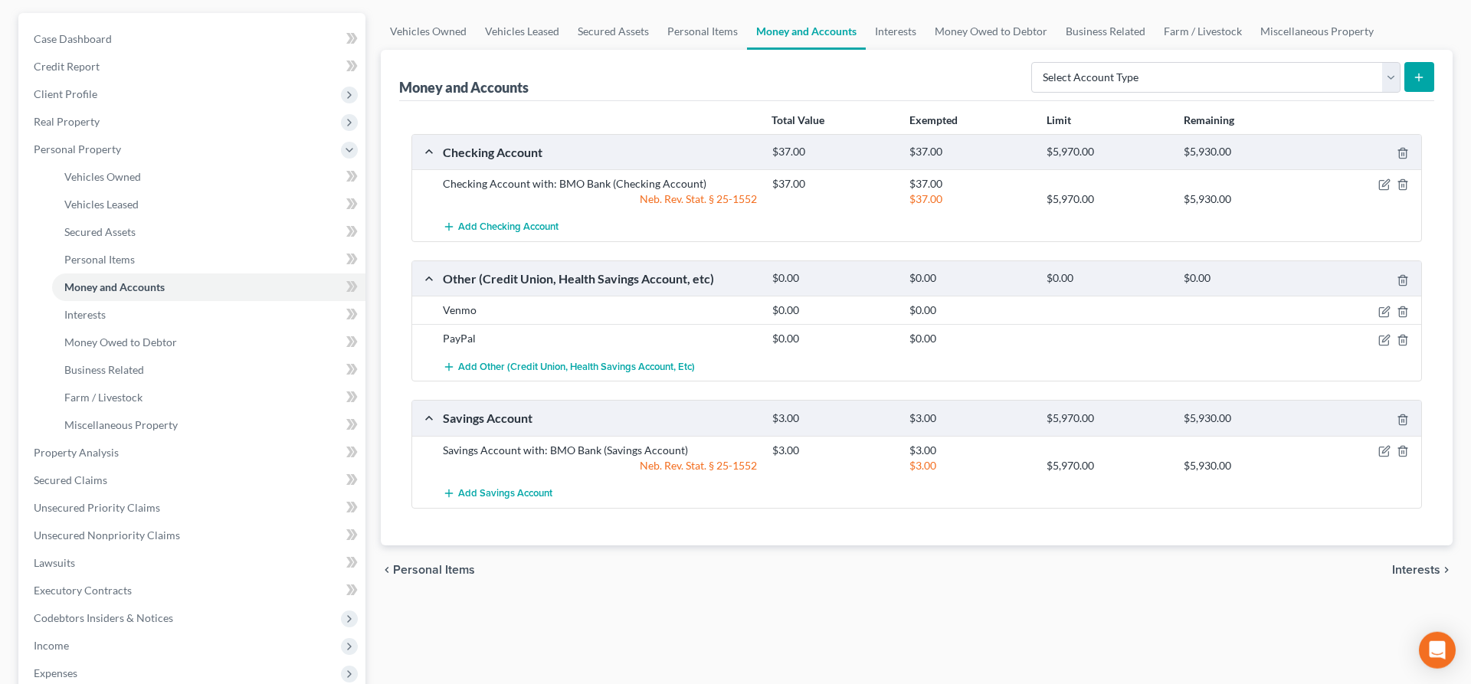
scroll to position [405, 0]
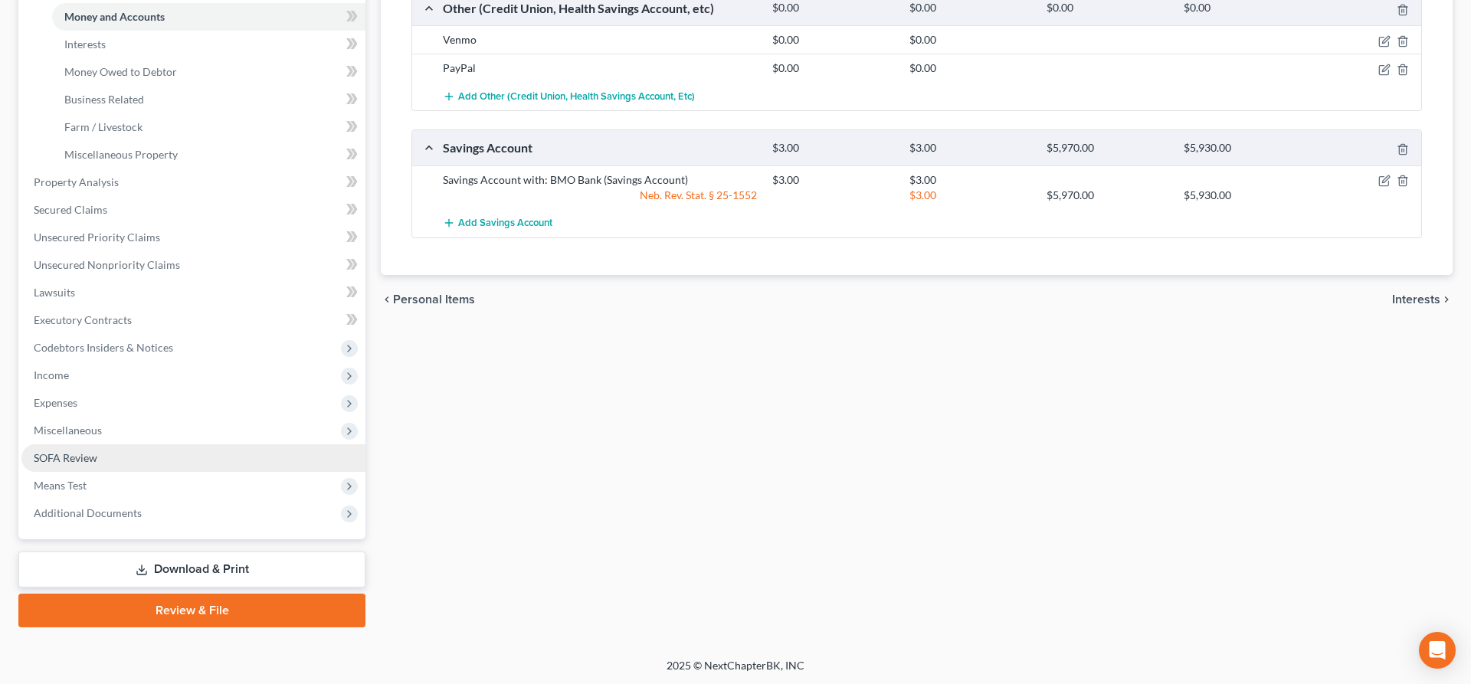
click at [114, 464] on link "SOFA Review" at bounding box center [193, 458] width 344 height 28
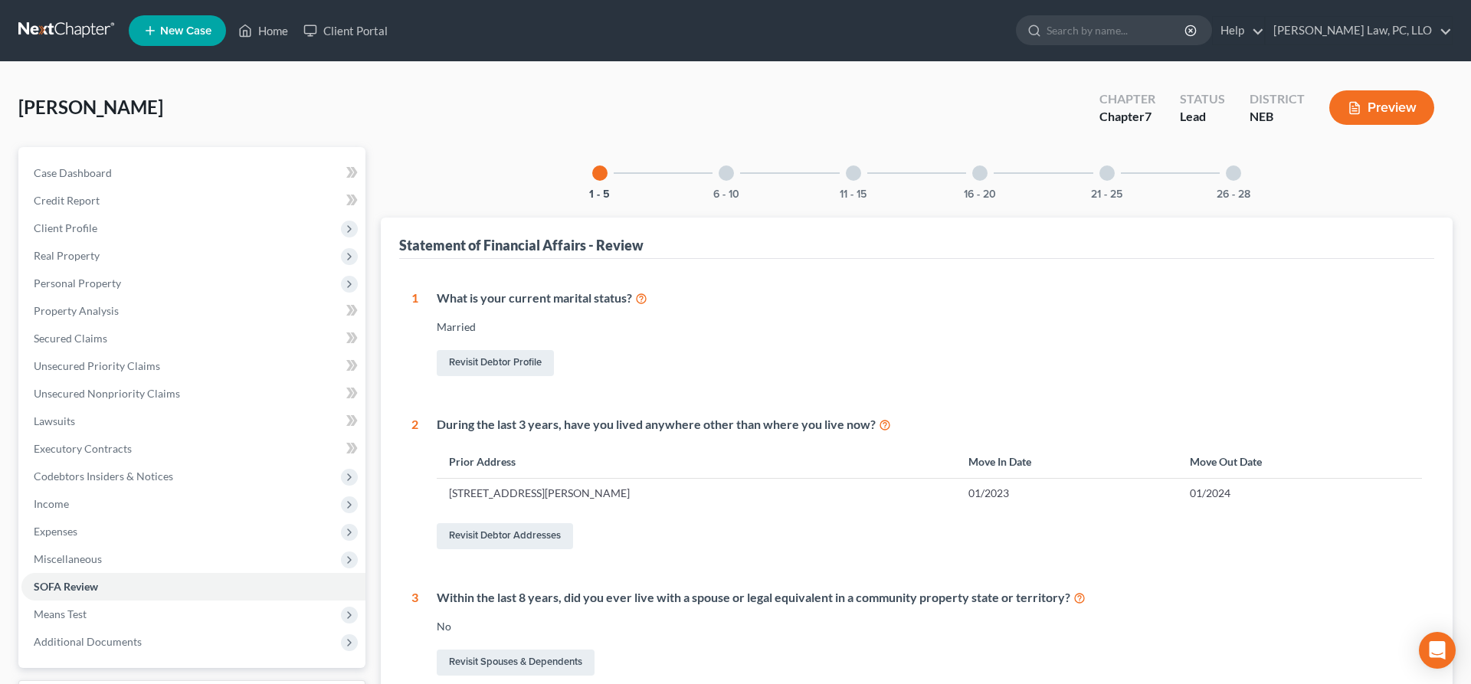
click at [732, 187] on div "6 - 10" at bounding box center [726, 173] width 52 height 52
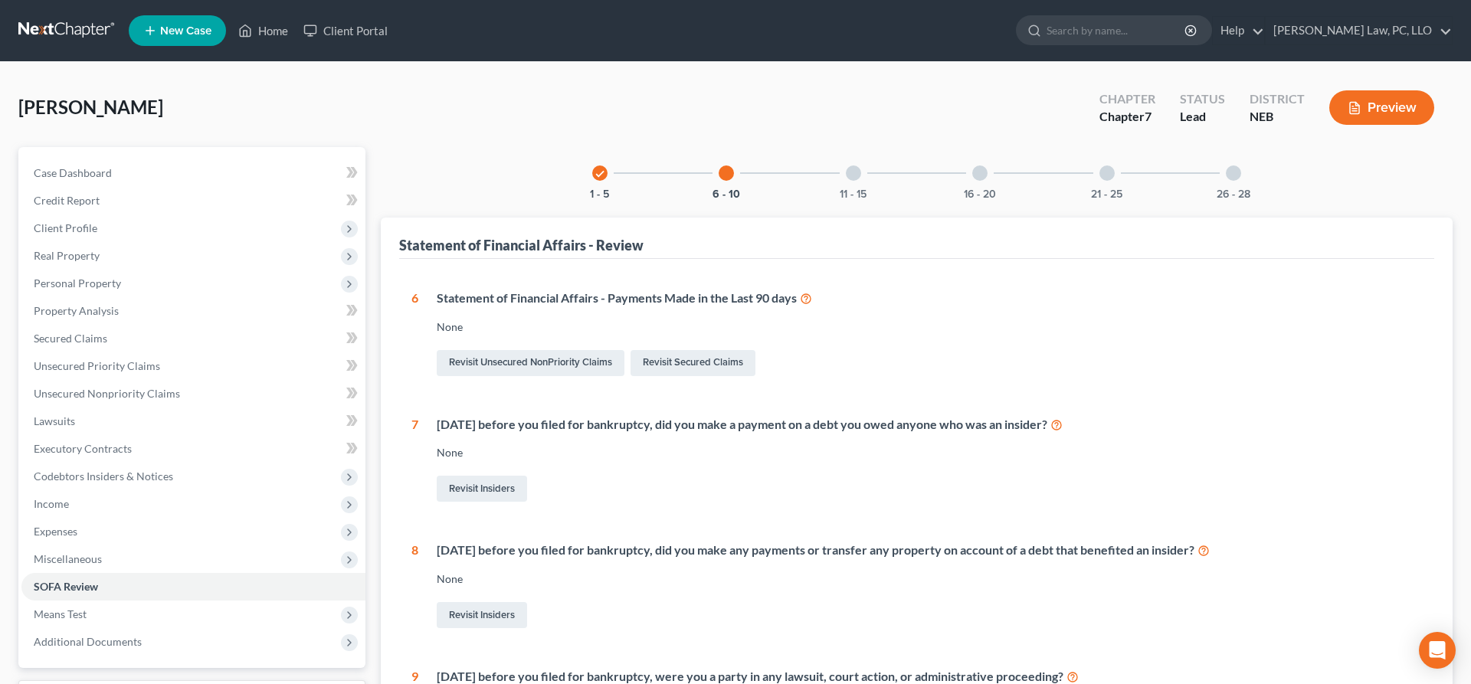
click at [847, 179] on div "11 - 15" at bounding box center [853, 173] width 52 height 52
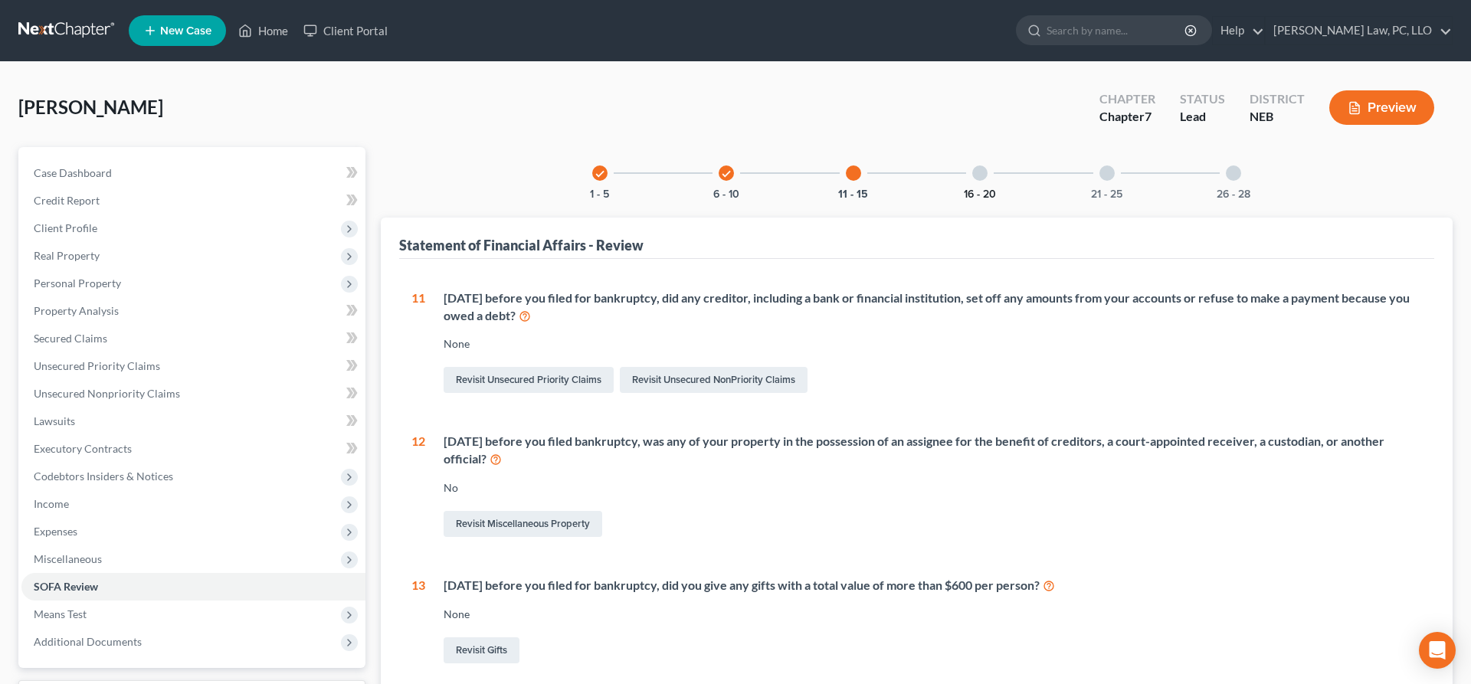
click at [968, 189] on button "16 - 20" at bounding box center [980, 194] width 32 height 11
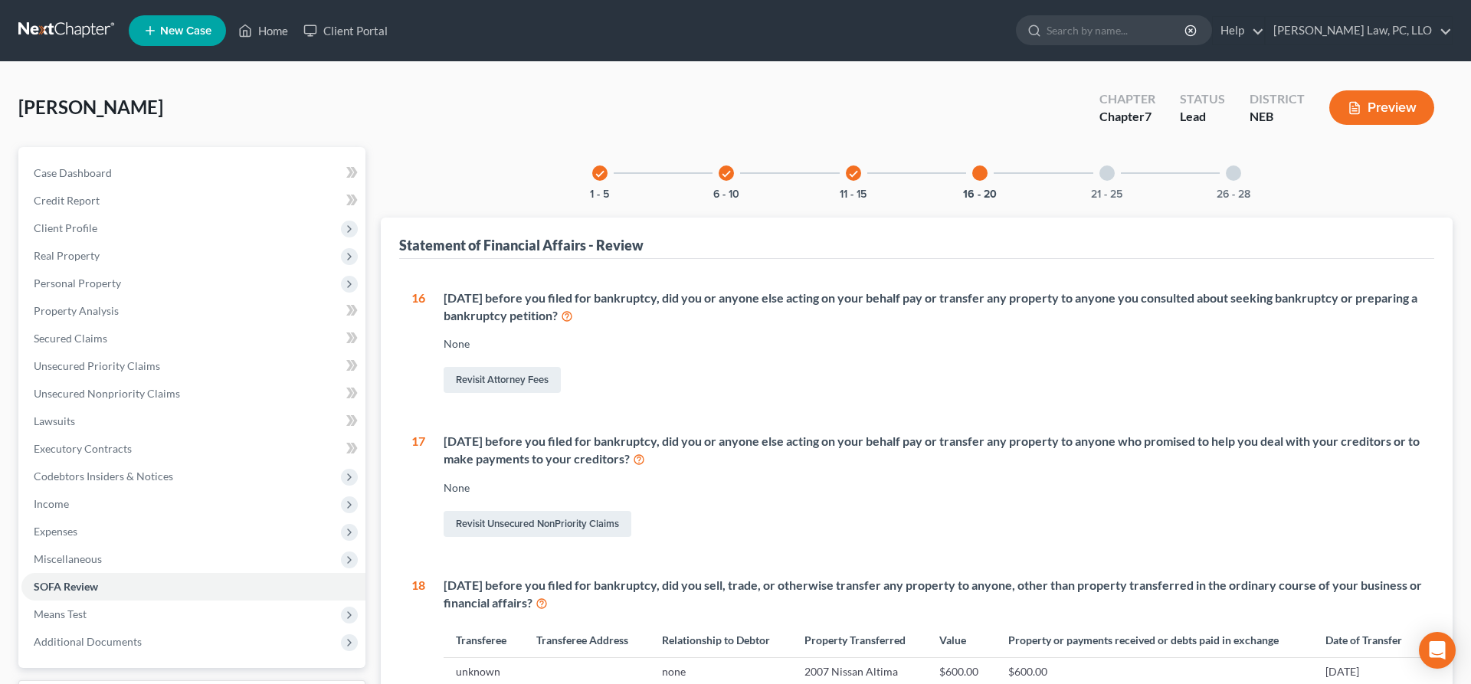
click at [1097, 184] on div "21 - 25" at bounding box center [1107, 173] width 52 height 52
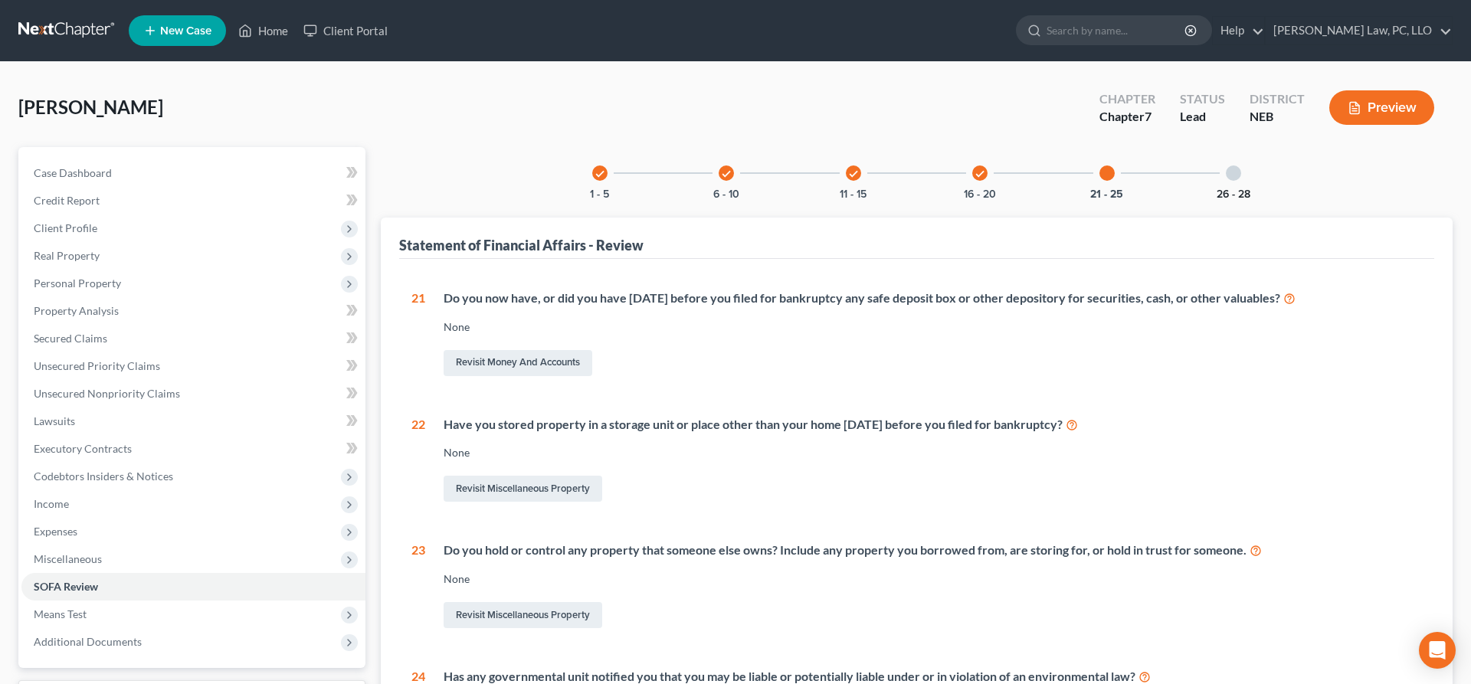
click at [1221, 189] on button "26 - 28" at bounding box center [1234, 194] width 34 height 11
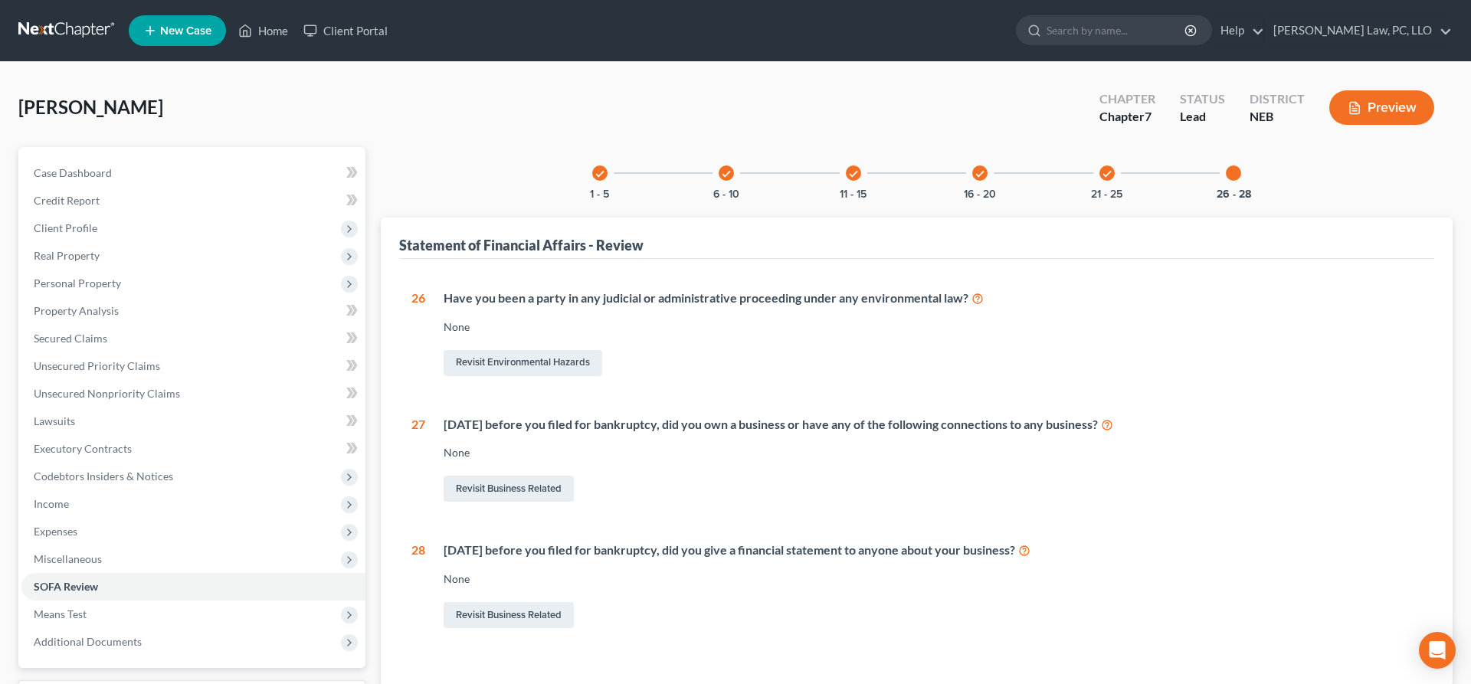
click at [727, 179] on div "check" at bounding box center [726, 172] width 15 height 15
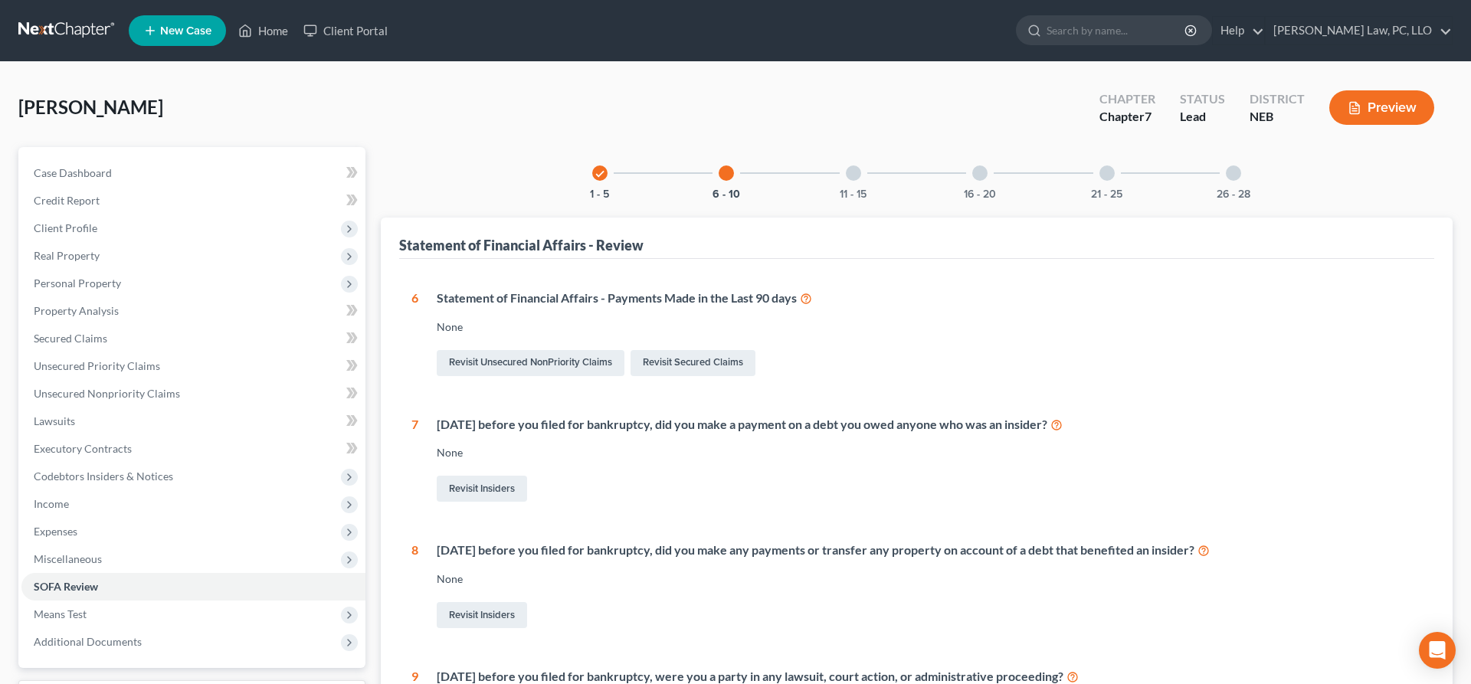
click at [599, 177] on icon "check" at bounding box center [600, 174] width 11 height 11
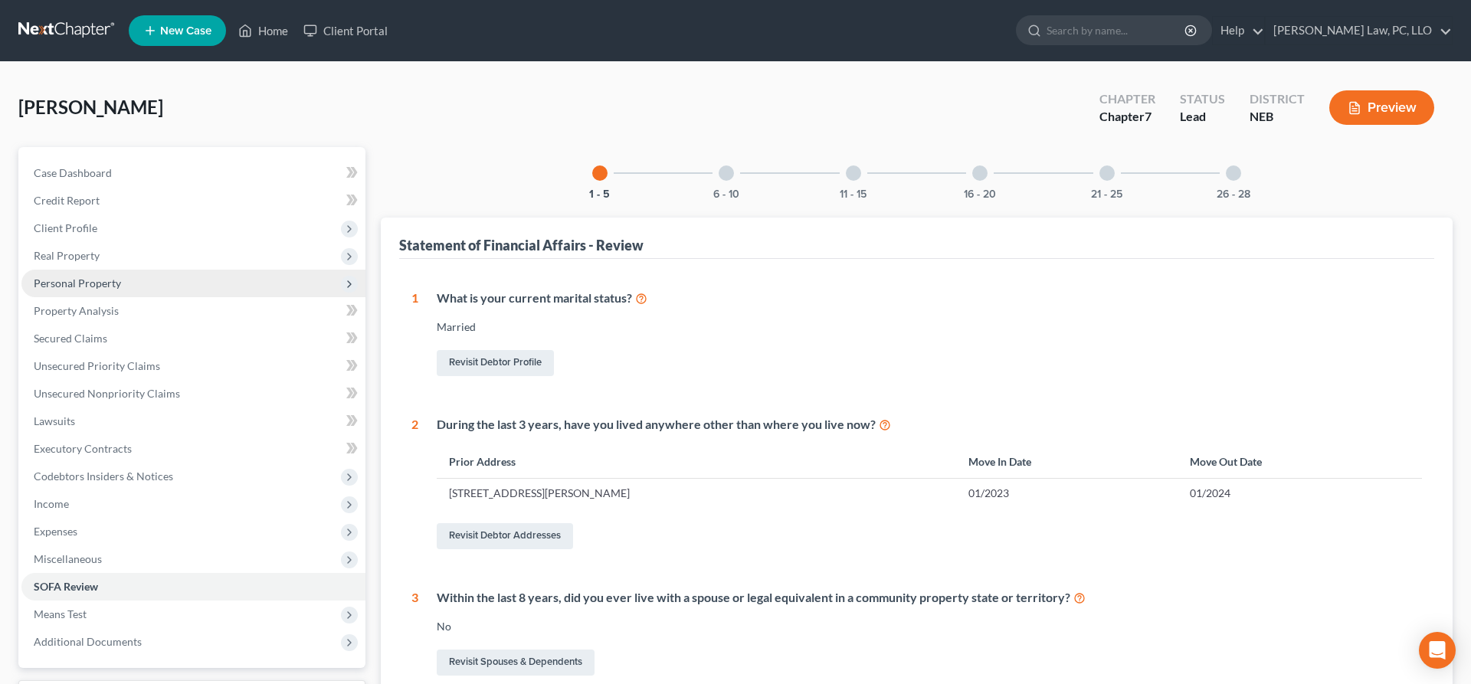
click at [99, 290] on span "Personal Property" at bounding box center [193, 284] width 344 height 28
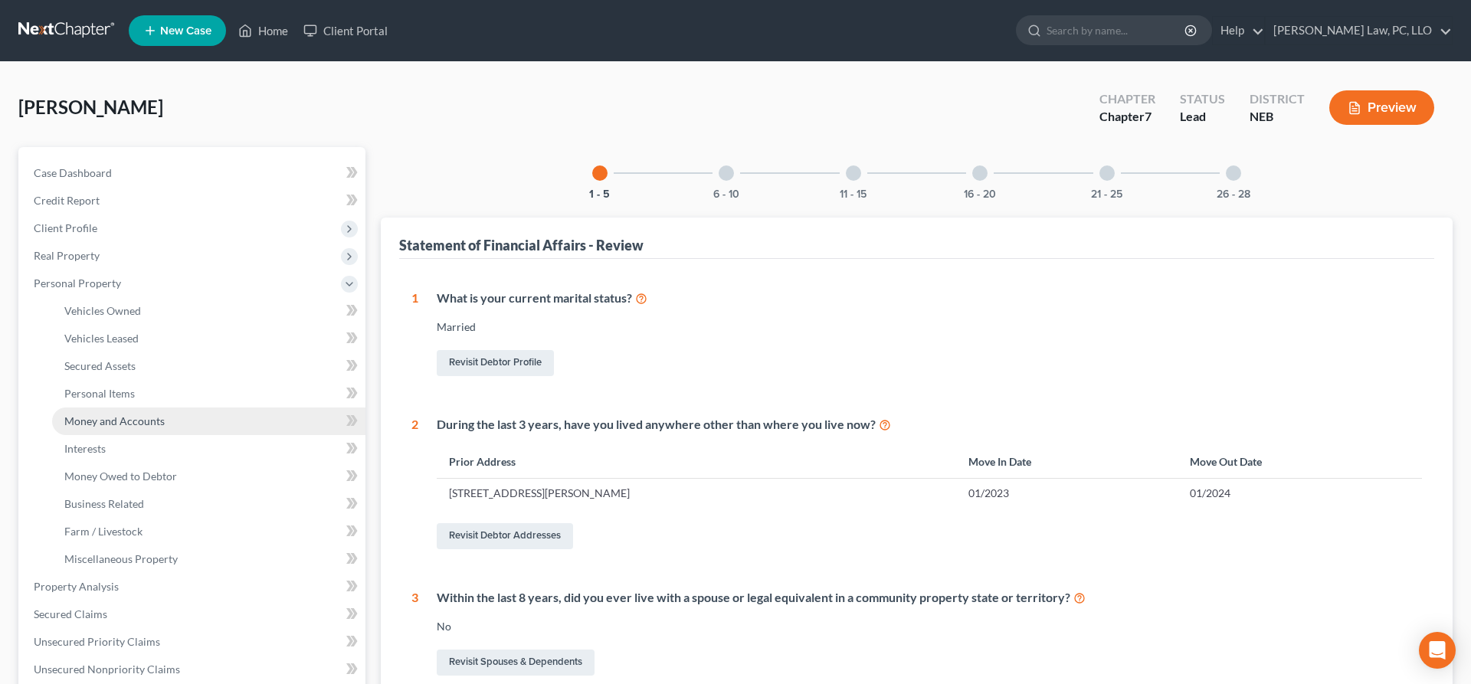
click at [126, 421] on span "Money and Accounts" at bounding box center [114, 421] width 100 height 13
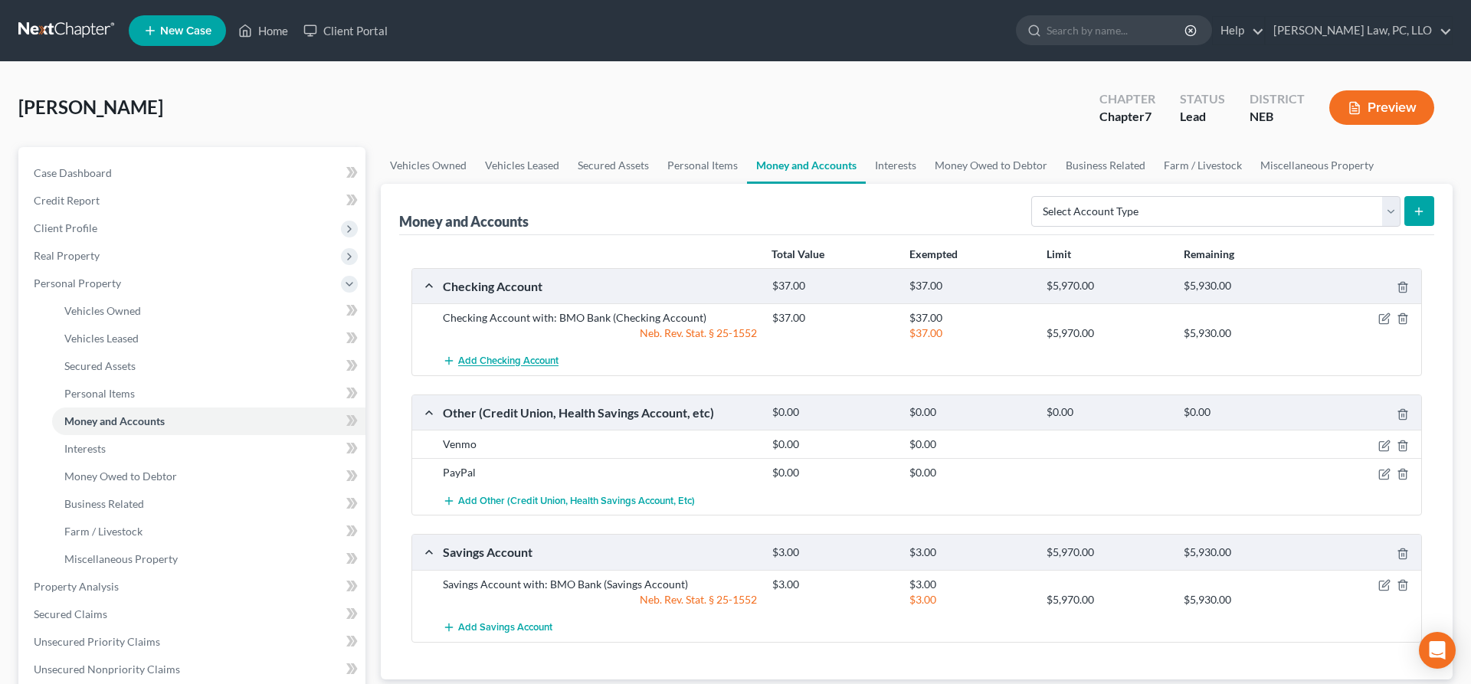
click at [516, 368] on button "Add Checking Account" at bounding box center [501, 361] width 116 height 28
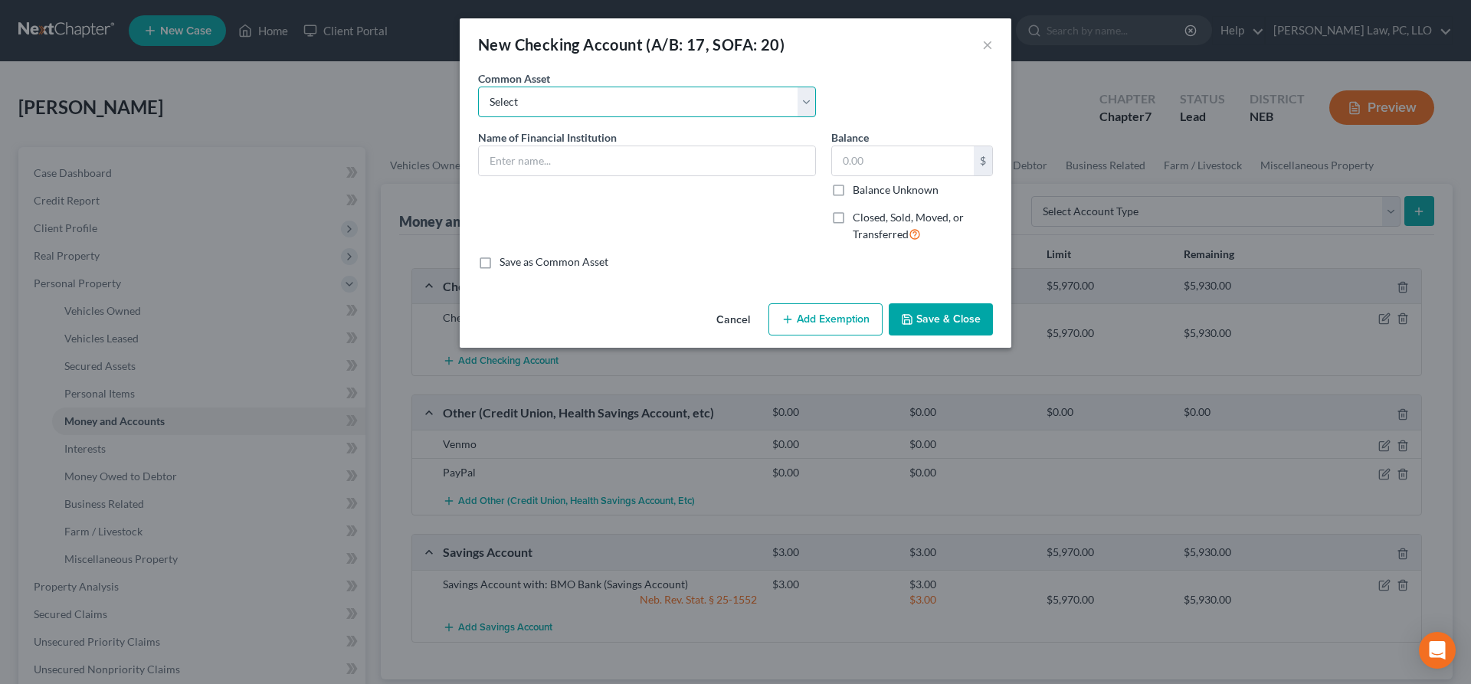
click at [478, 87] on select "Select Checking Account with:" at bounding box center [647, 102] width 338 height 31
select select "0"
click option "Checking Account with:" at bounding box center [0, 0] width 0 height 0
click at [629, 169] on input "Checking Account with:" at bounding box center [647, 160] width 336 height 29
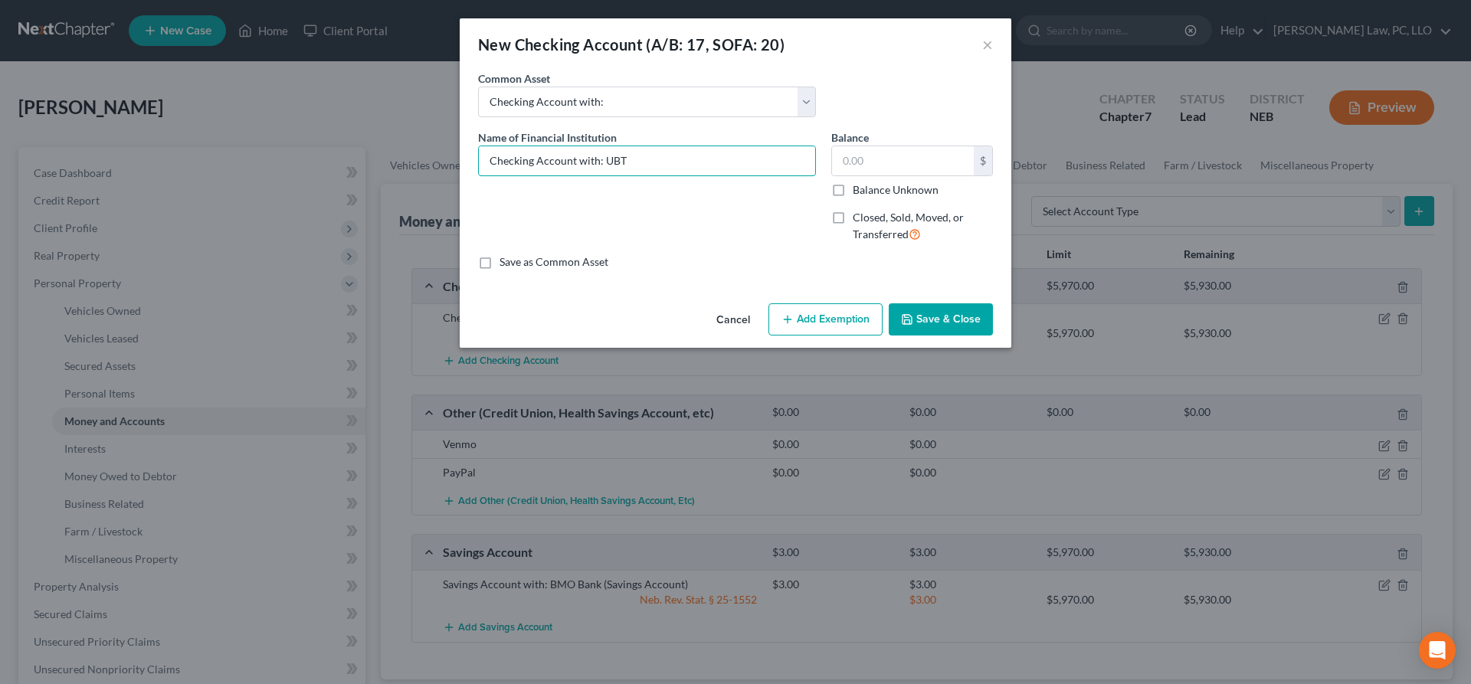
type input "Checking Account with: UBT"
click at [936, 322] on button "Save & Close" at bounding box center [941, 319] width 104 height 32
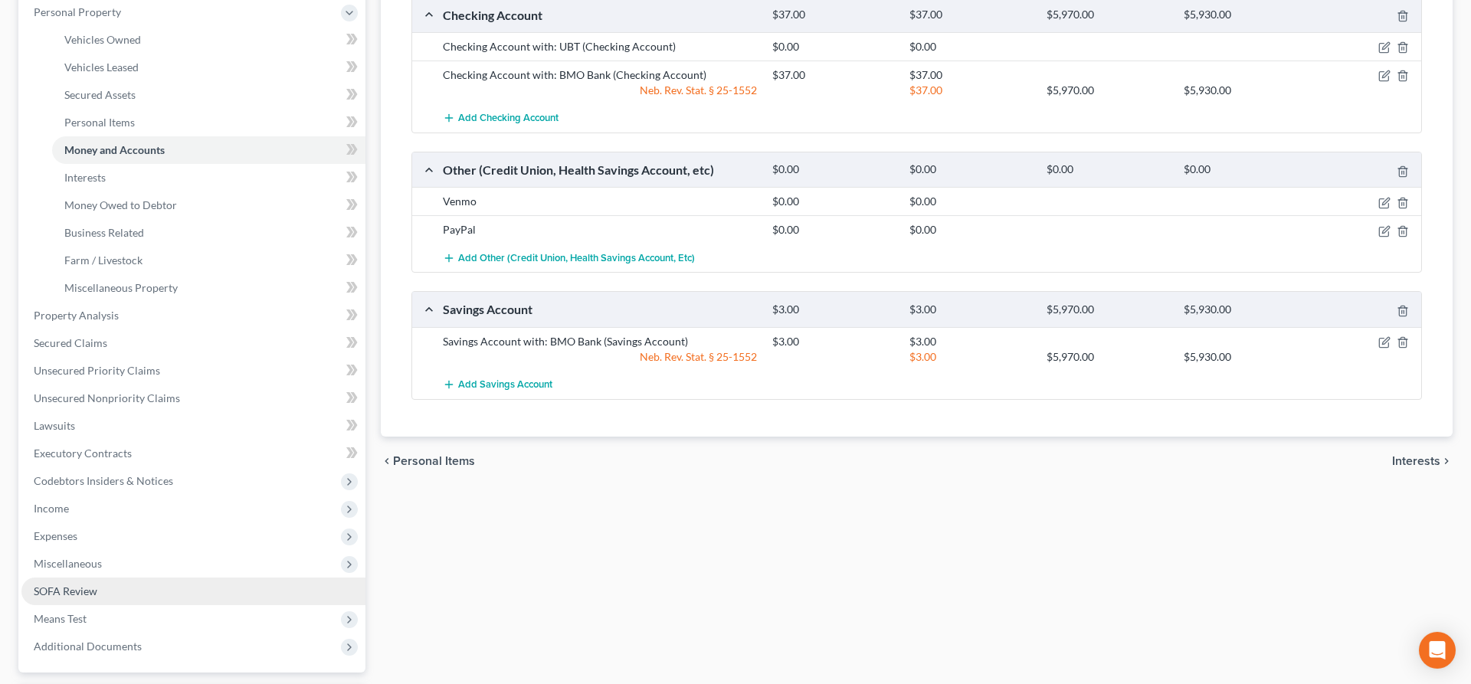
scroll to position [405, 0]
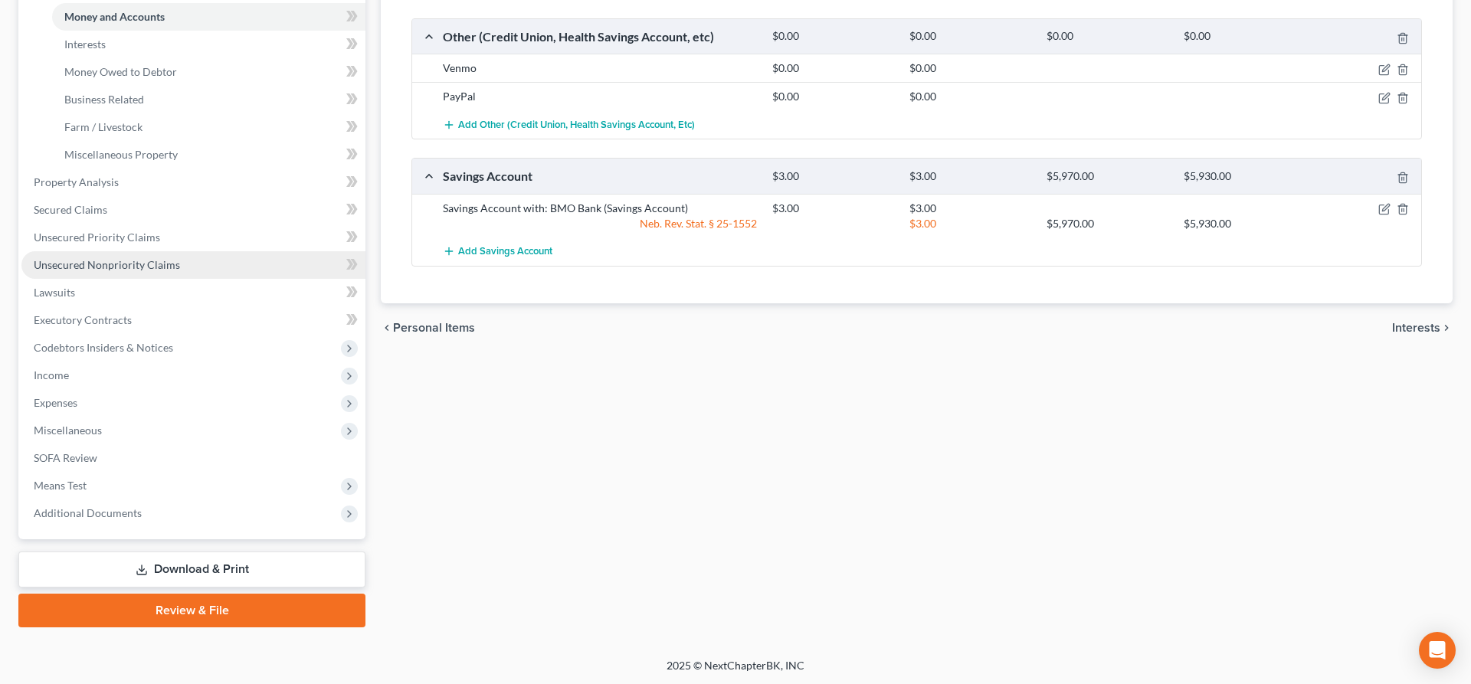
click at [133, 262] on span "Unsecured Nonpriority Claims" at bounding box center [107, 264] width 146 height 13
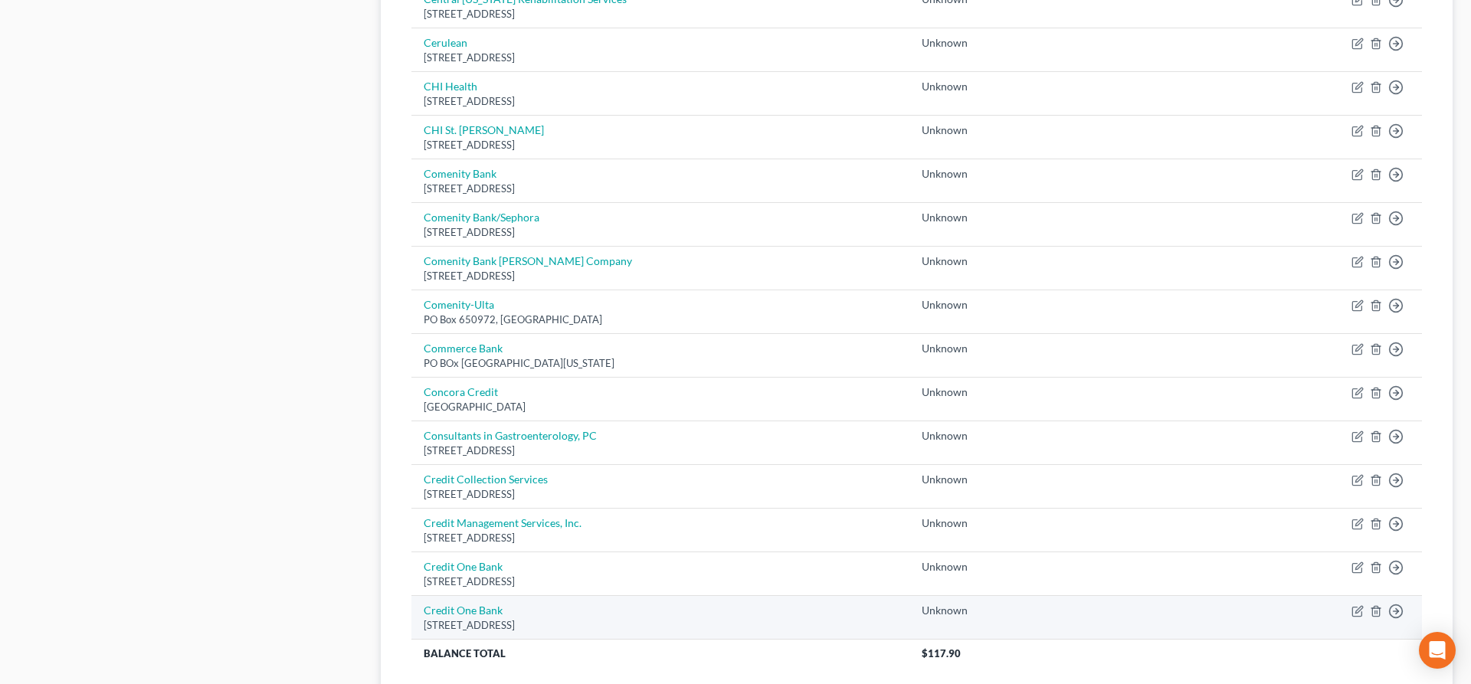
scroll to position [1085, 0]
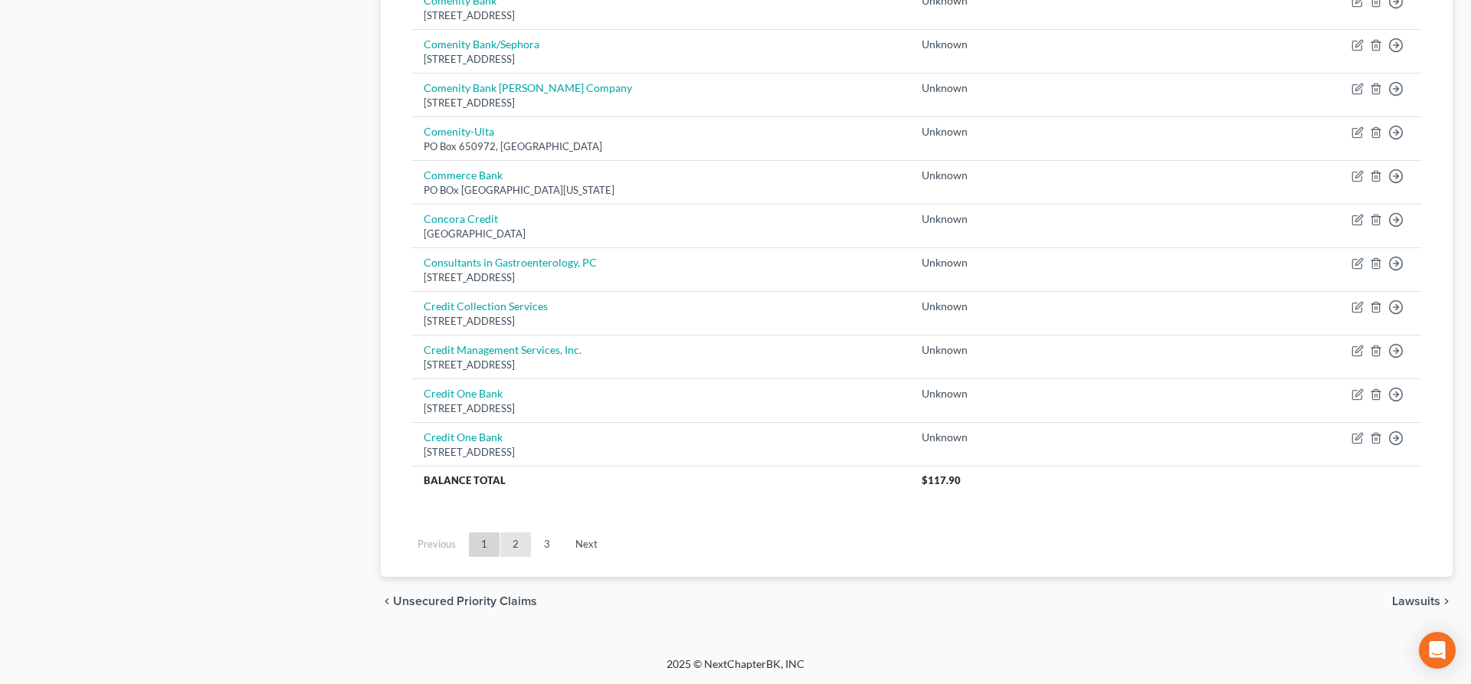
click at [525, 546] on link "2" at bounding box center [515, 544] width 31 height 25
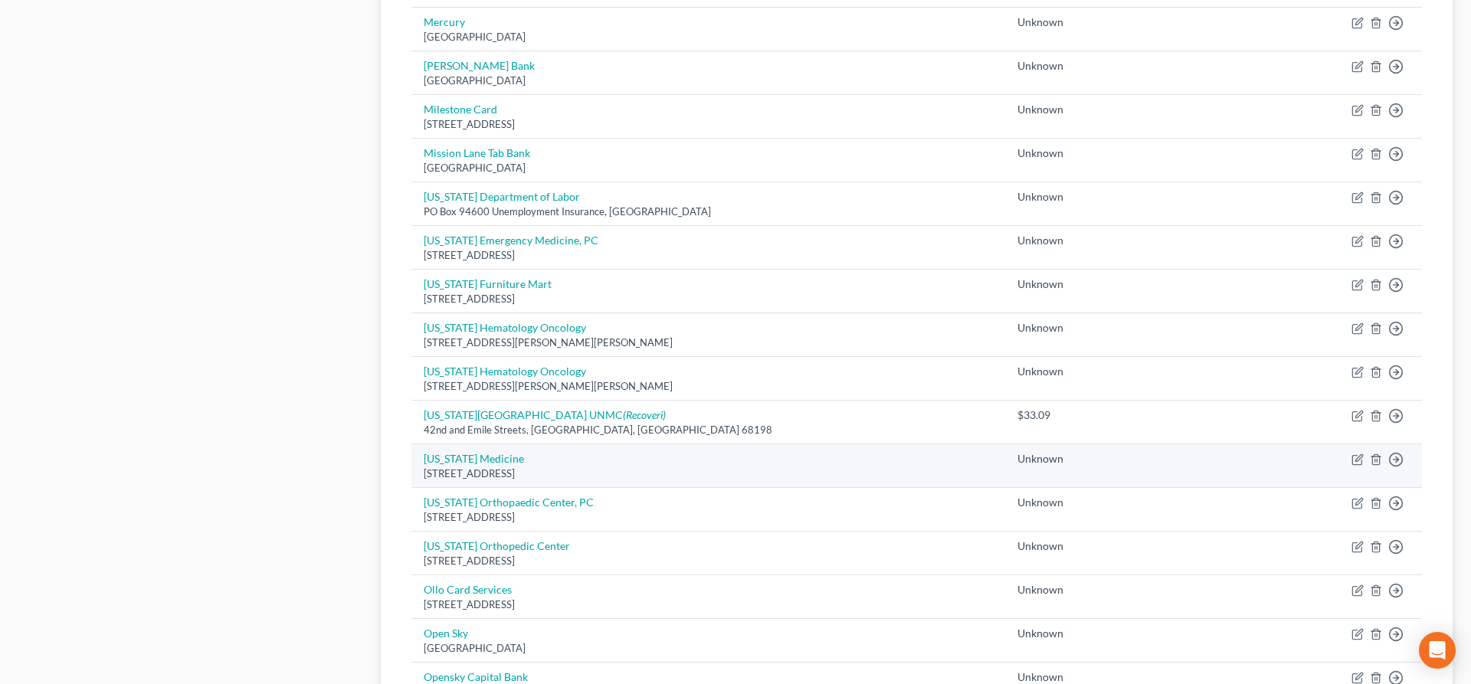
scroll to position [910, 0]
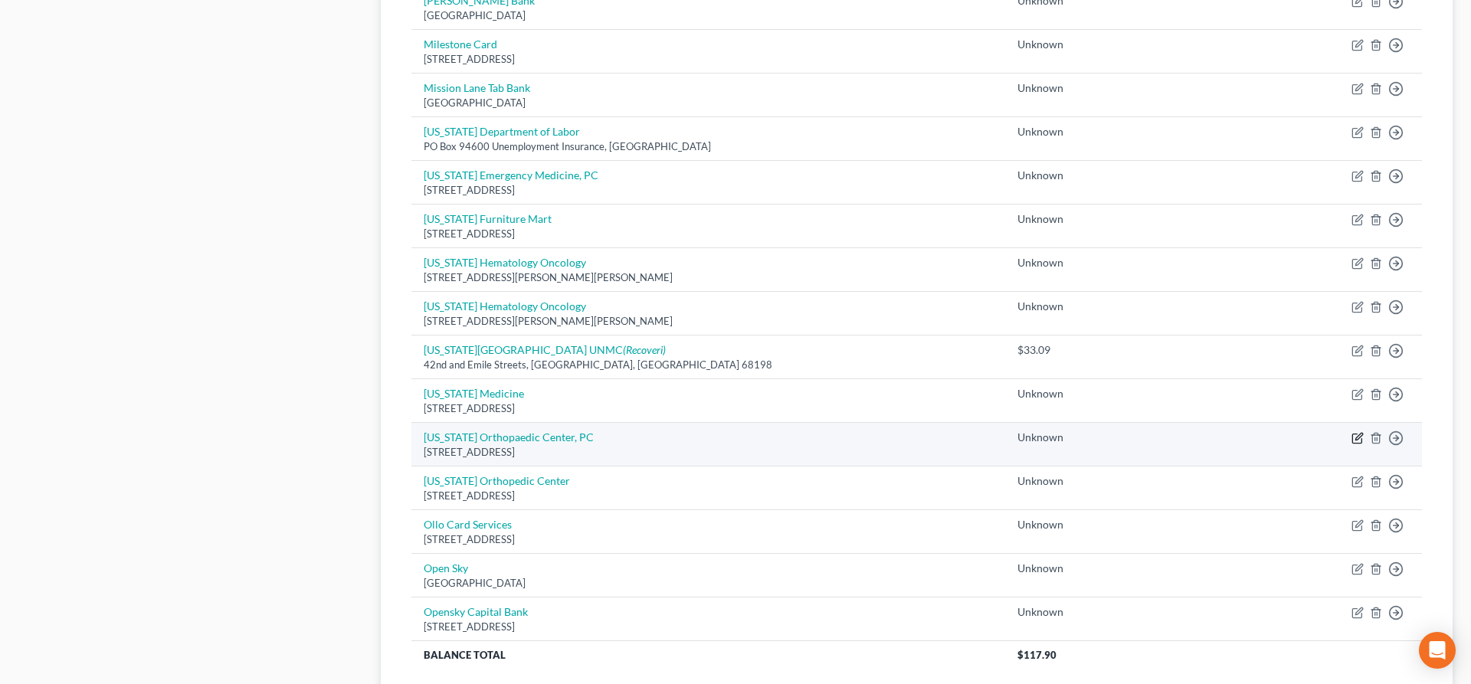
click at [1358, 434] on icon "button" at bounding box center [1358, 438] width 12 height 12
select select "30"
select select "0"
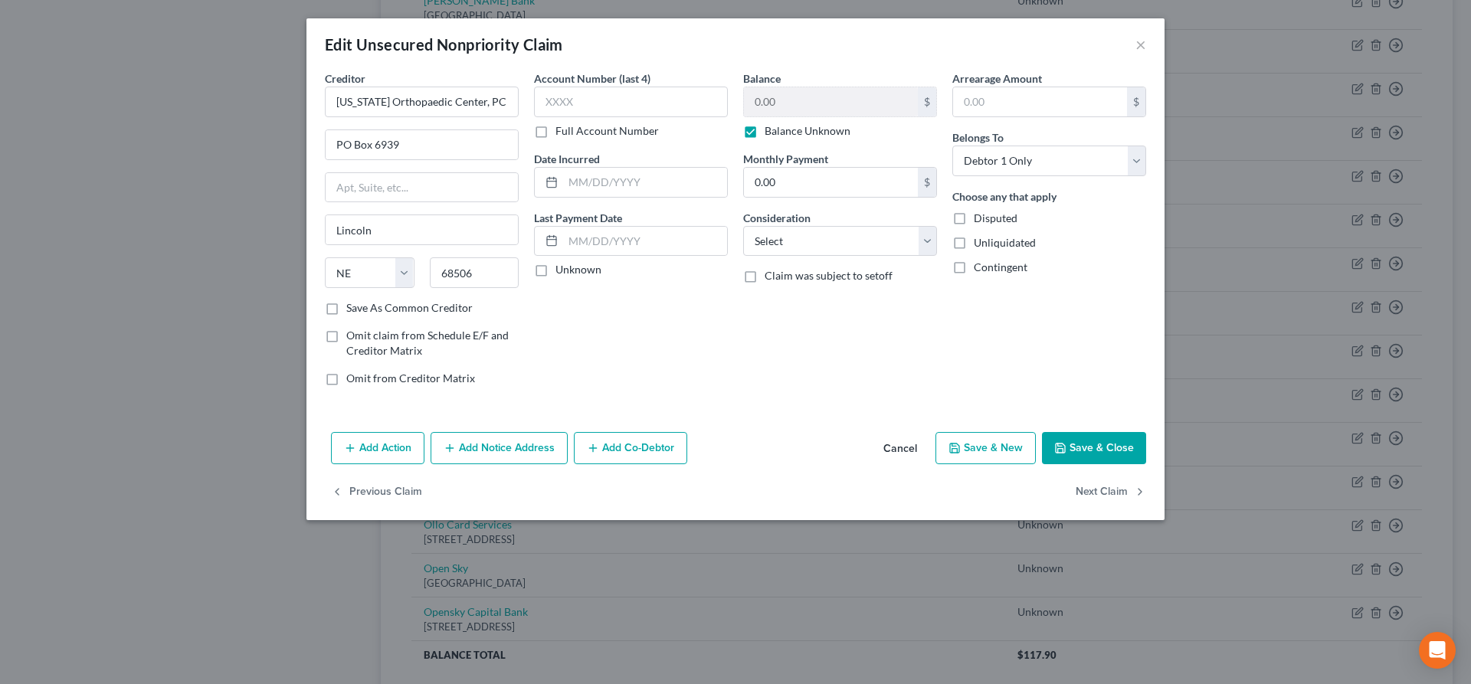
click at [765, 132] on label "Balance Unknown" at bounding box center [808, 130] width 86 height 15
click at [771, 132] on input "Balance Unknown" at bounding box center [776, 128] width 10 height 10
checkbox input "false"
click at [785, 106] on input "0.00" at bounding box center [831, 101] width 174 height 29
type input "433.66"
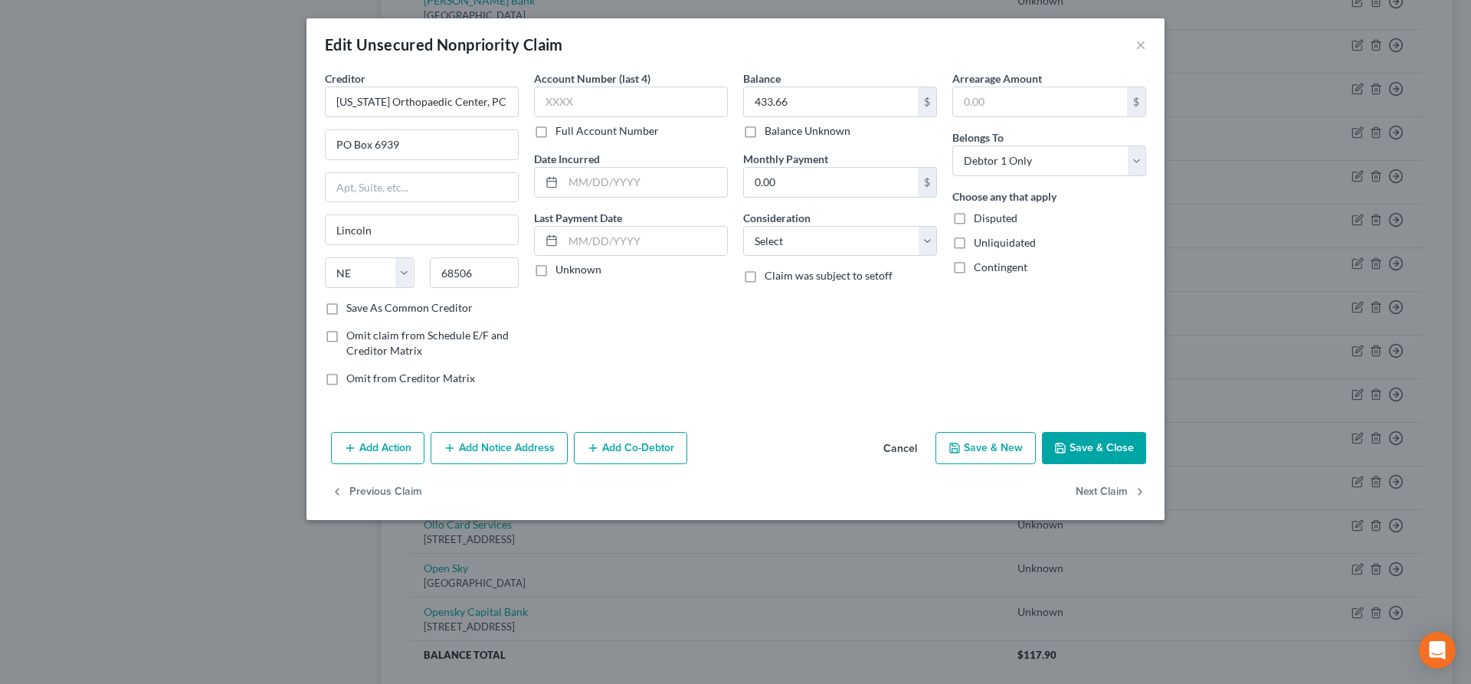
click at [1070, 444] on button "Save & Close" at bounding box center [1094, 448] width 104 height 32
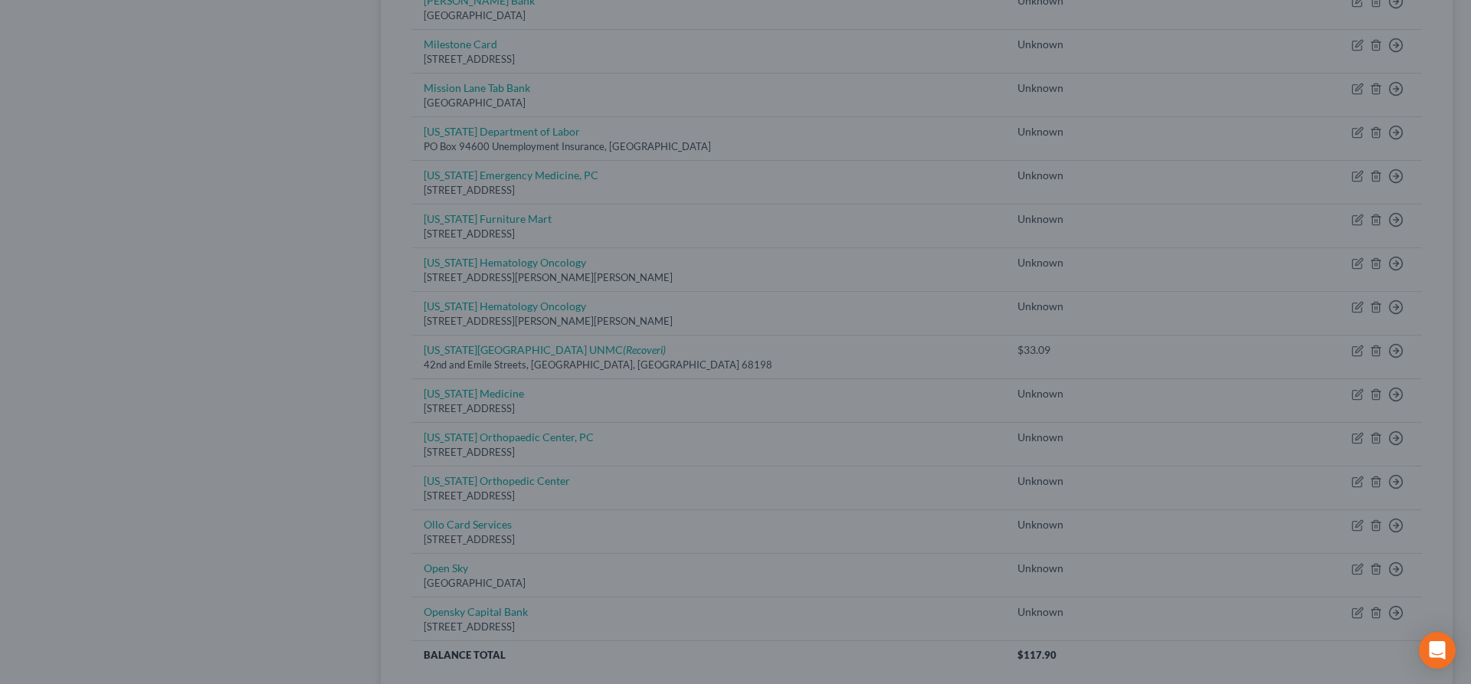
type input "0"
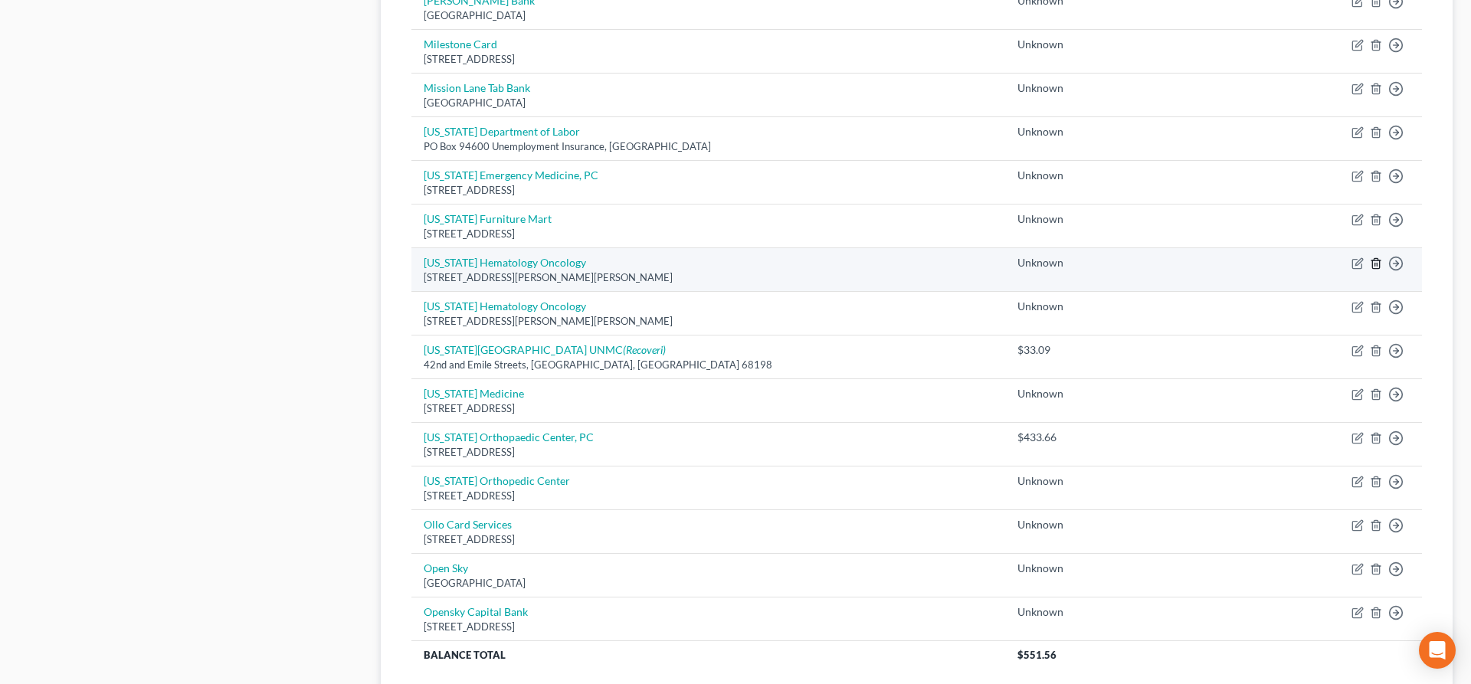
click at [1375, 264] on line "button" at bounding box center [1375, 265] width 0 height 3
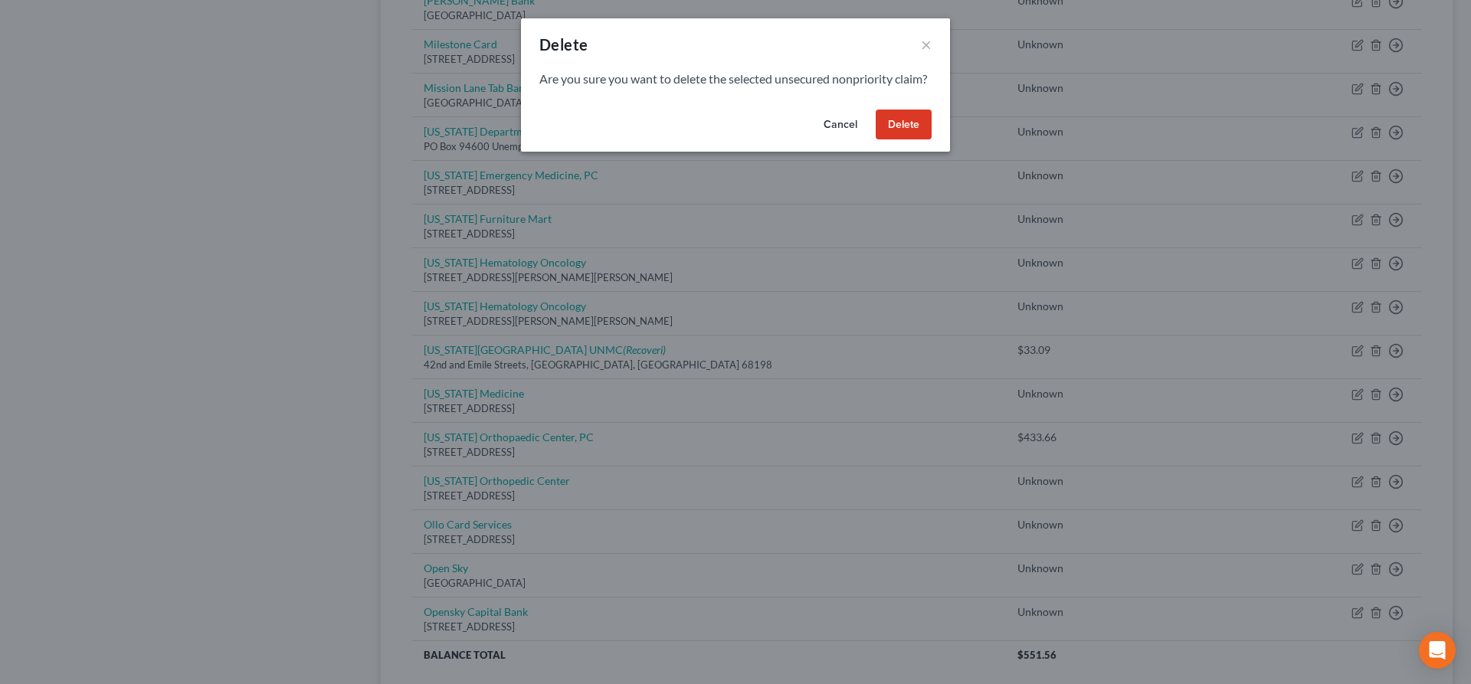
click at [914, 139] on button "Delete" at bounding box center [904, 125] width 56 height 31
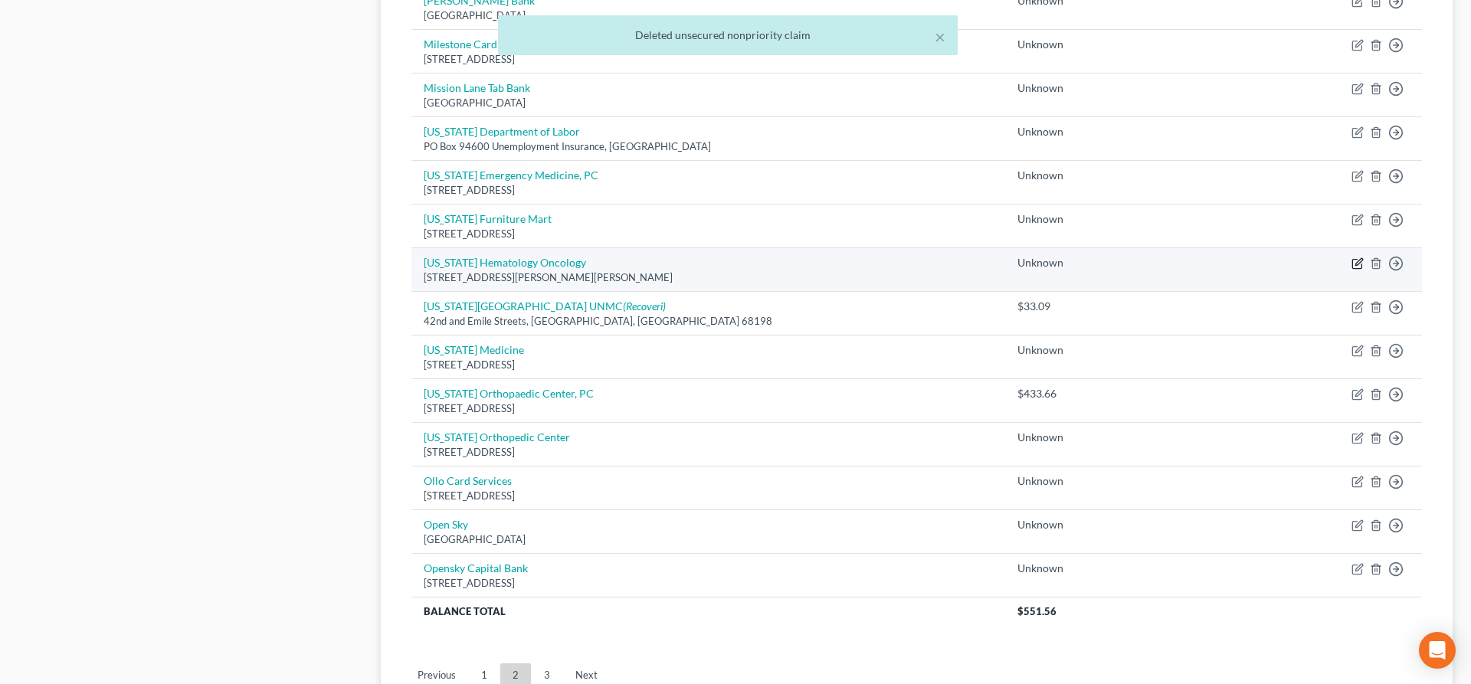
click at [1358, 265] on icon "button" at bounding box center [1358, 262] width 7 height 7
select select "30"
select select "0"
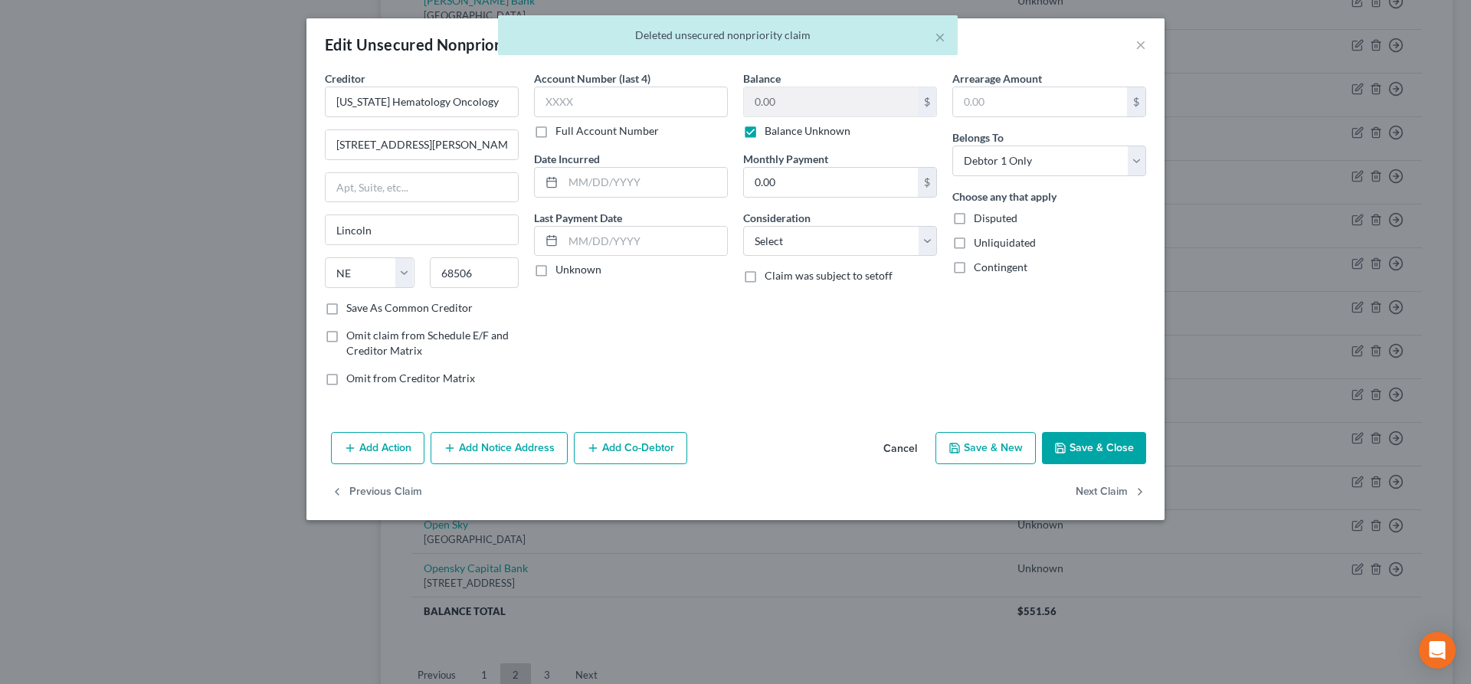
click at [765, 130] on label "Balance Unknown" at bounding box center [808, 130] width 86 height 15
click at [771, 130] on input "Balance Unknown" at bounding box center [776, 128] width 10 height 10
checkbox input "false"
click at [813, 107] on input "0.00" at bounding box center [831, 101] width 174 height 29
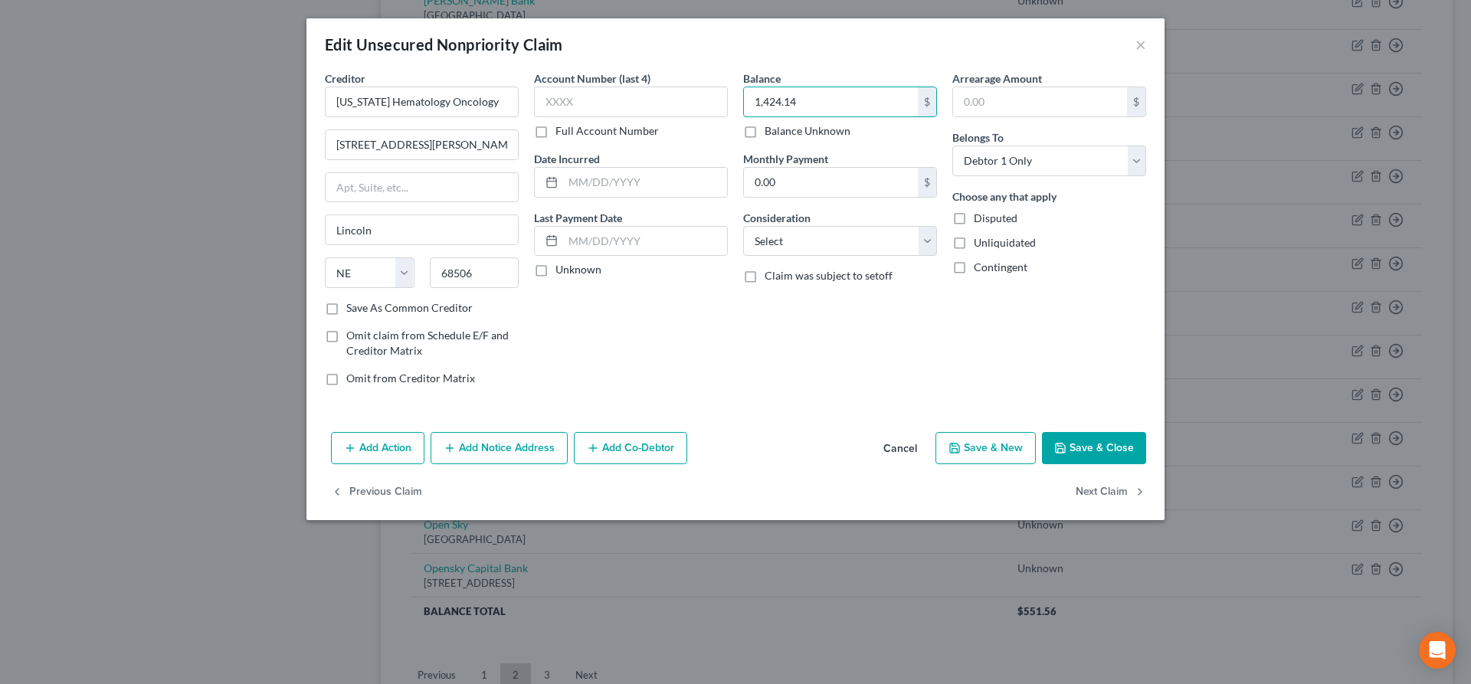
type input "1,424.14"
click at [1076, 442] on button "Save & Close" at bounding box center [1094, 448] width 104 height 32
type input "0"
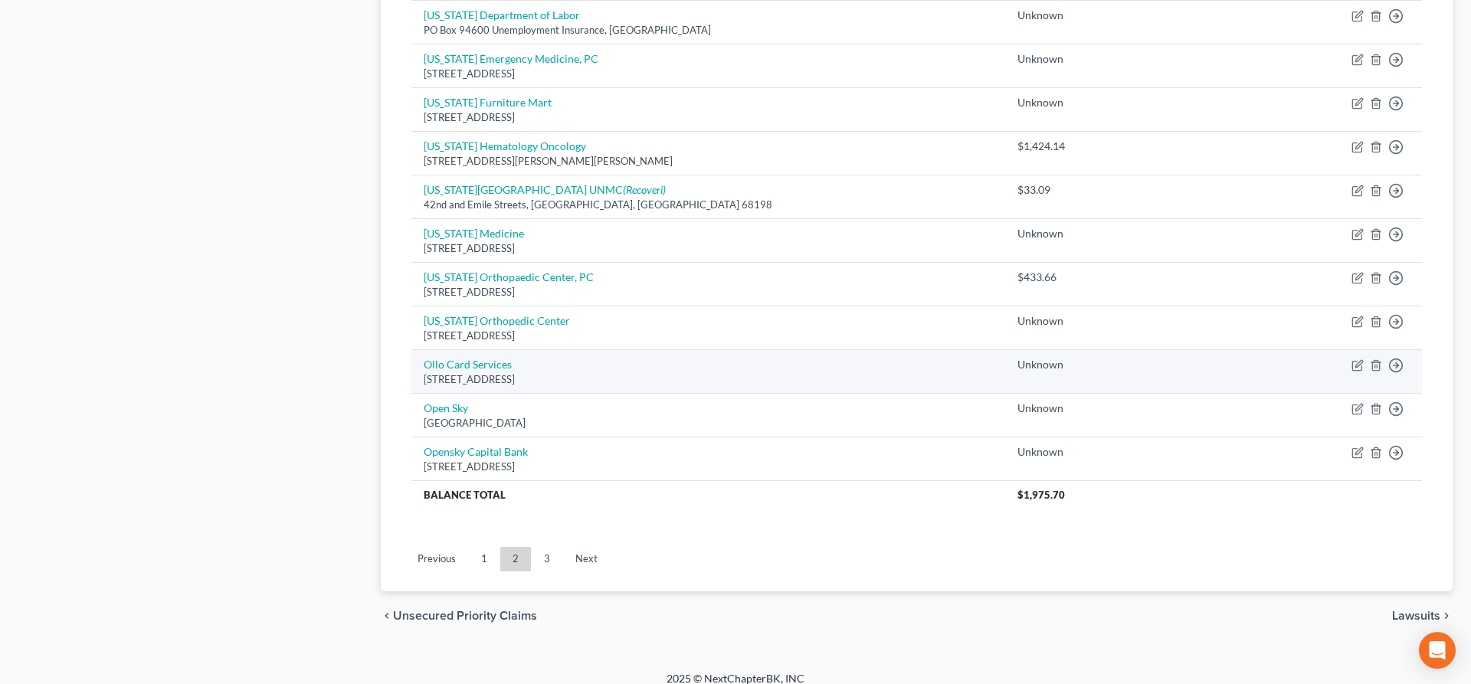
scroll to position [1041, 0]
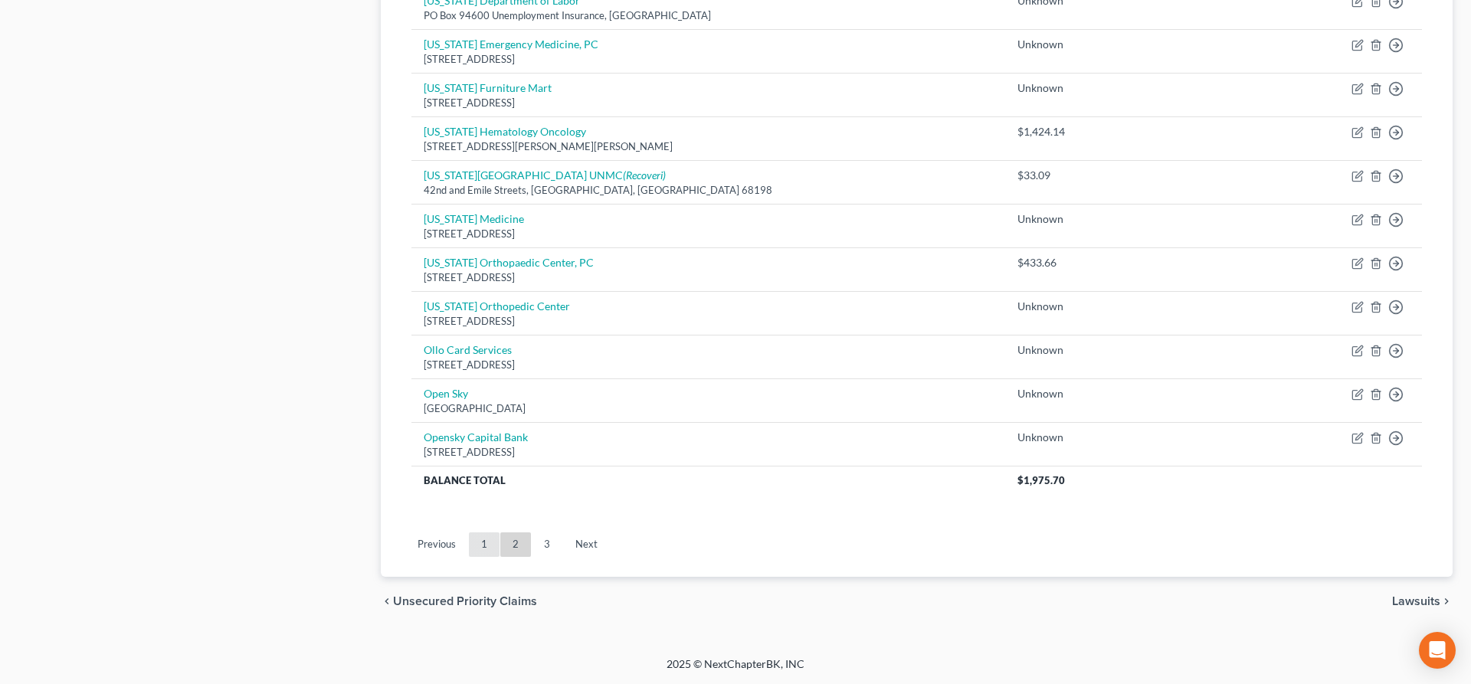
click at [480, 553] on link "1" at bounding box center [484, 544] width 31 height 25
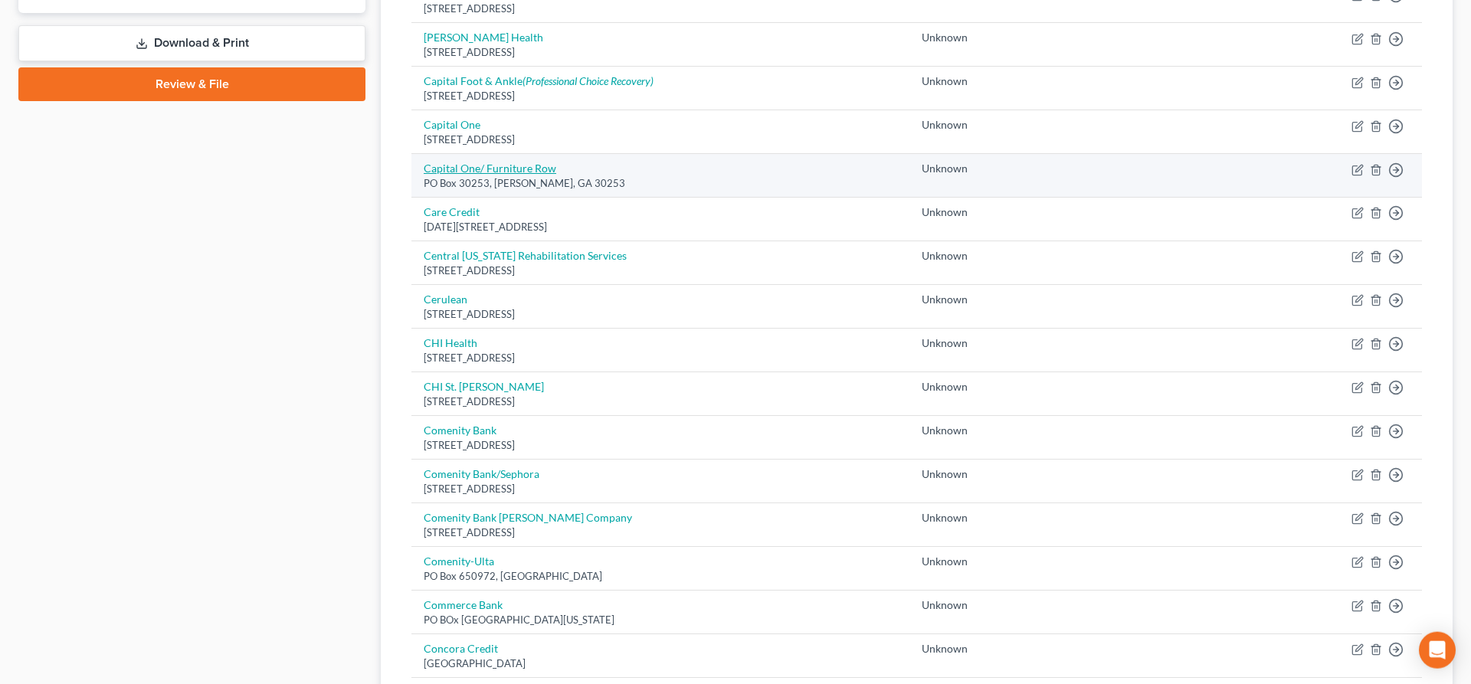
scroll to position [629, 0]
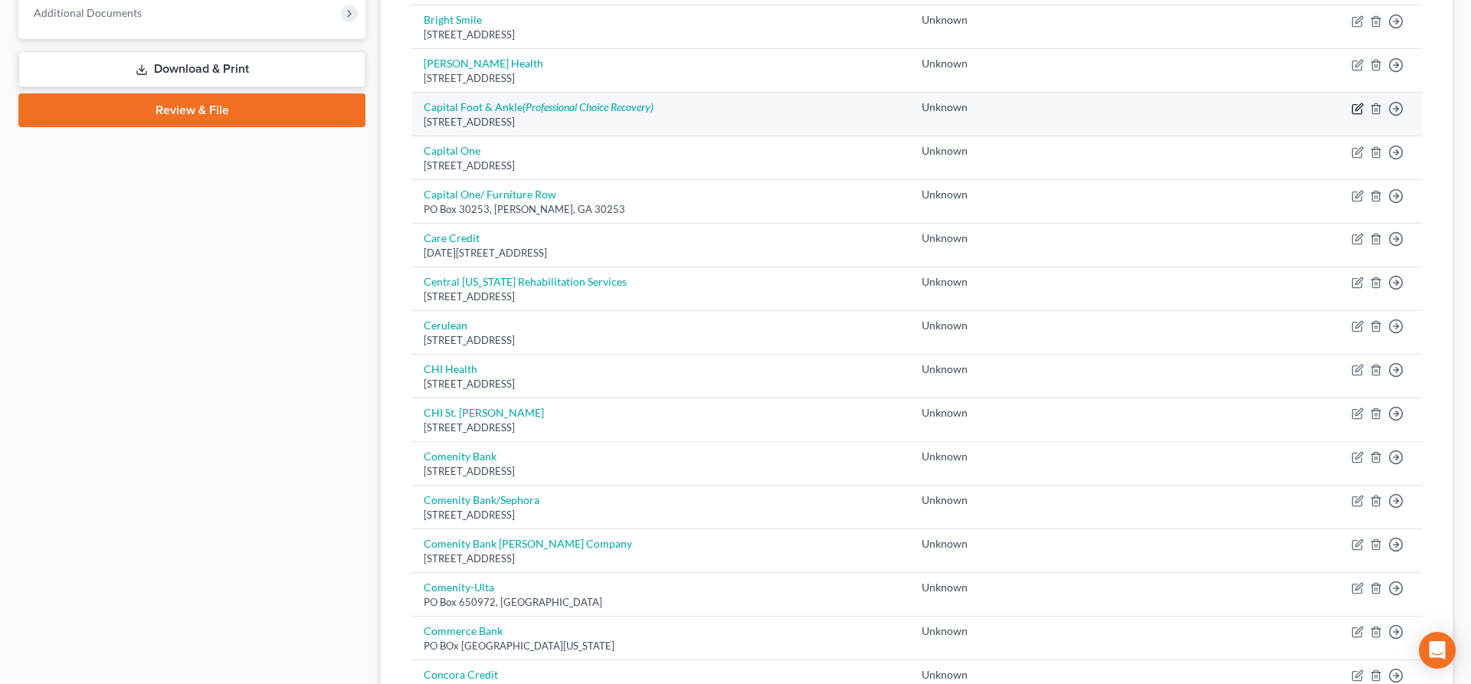
click at [1359, 105] on icon "button" at bounding box center [1358, 109] width 12 height 12
select select "30"
select select "0"
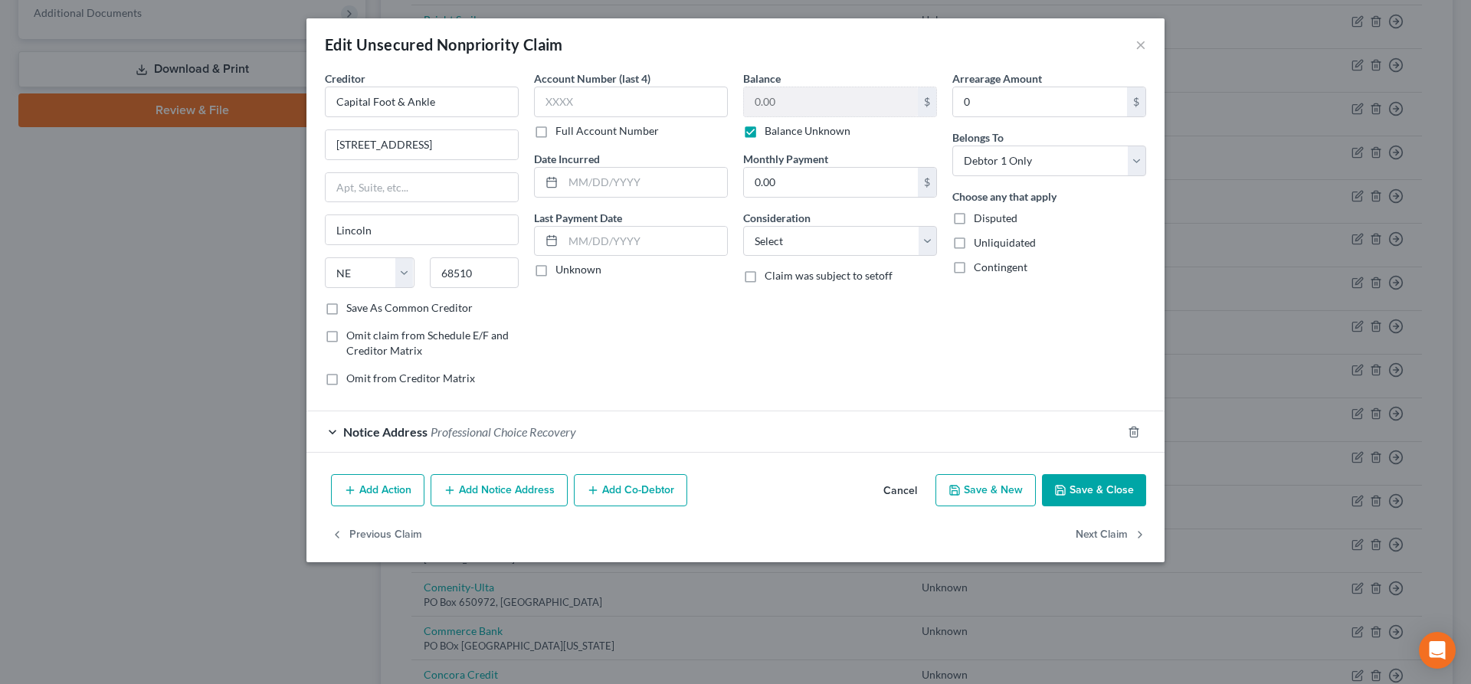
click at [765, 133] on label "Balance Unknown" at bounding box center [808, 130] width 86 height 15
click at [771, 133] on input "Balance Unknown" at bounding box center [776, 128] width 10 height 10
checkbox input "false"
click at [789, 102] on input "0.00" at bounding box center [831, 101] width 174 height 29
type input "88.04"
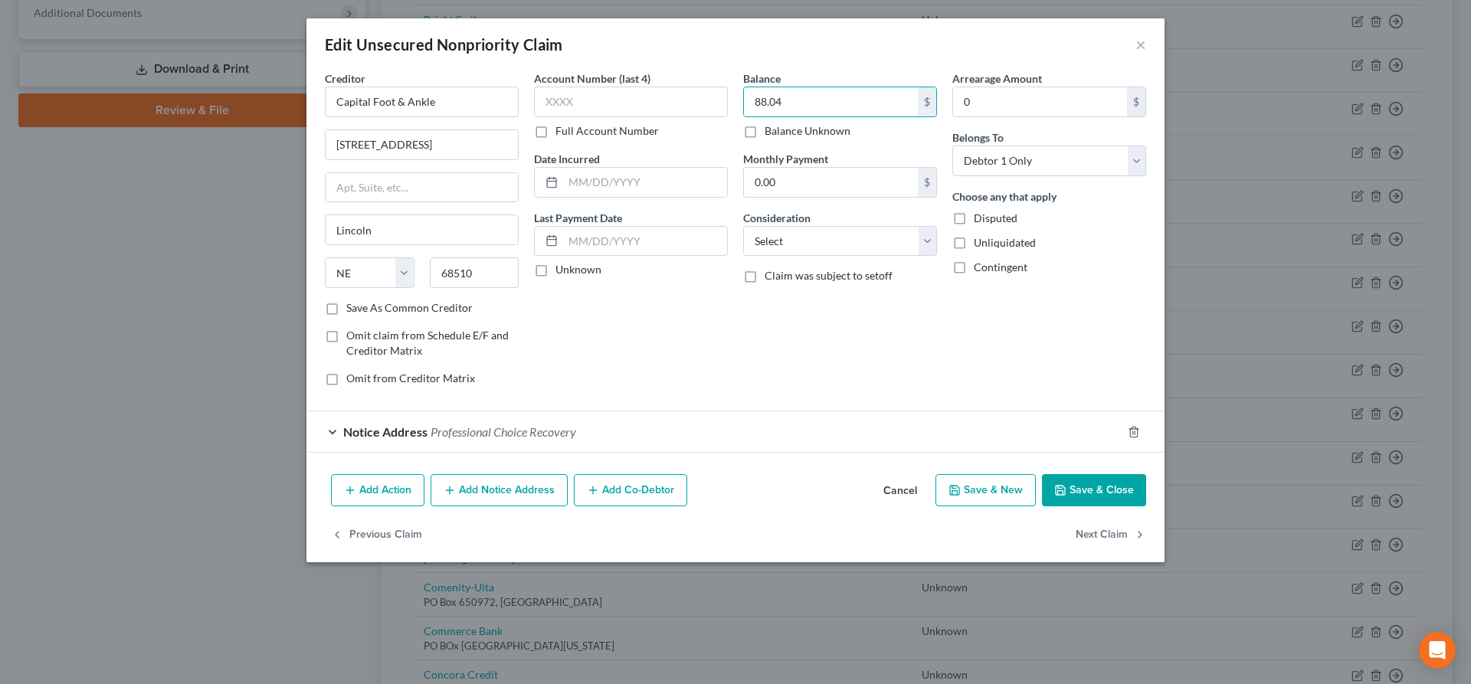
click at [1060, 487] on icon "button" at bounding box center [1060, 490] width 12 height 12
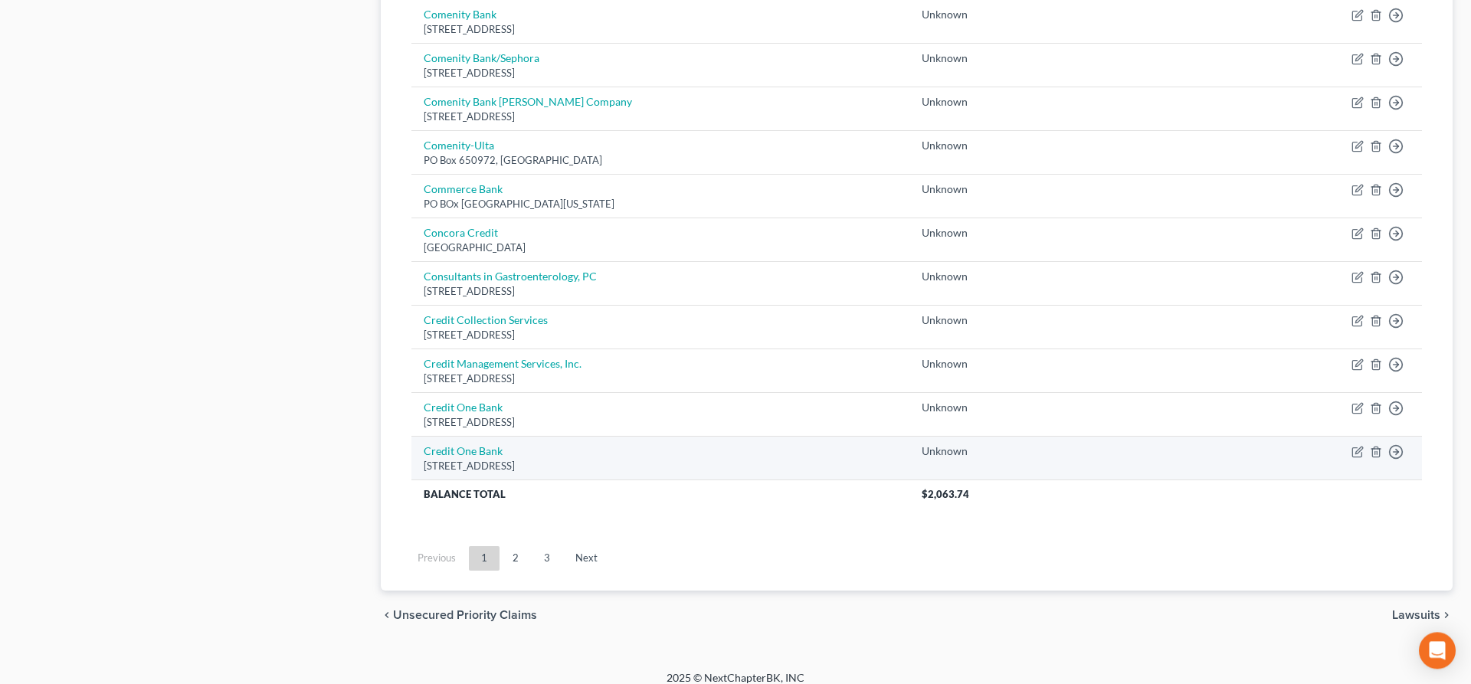
scroll to position [1085, 0]
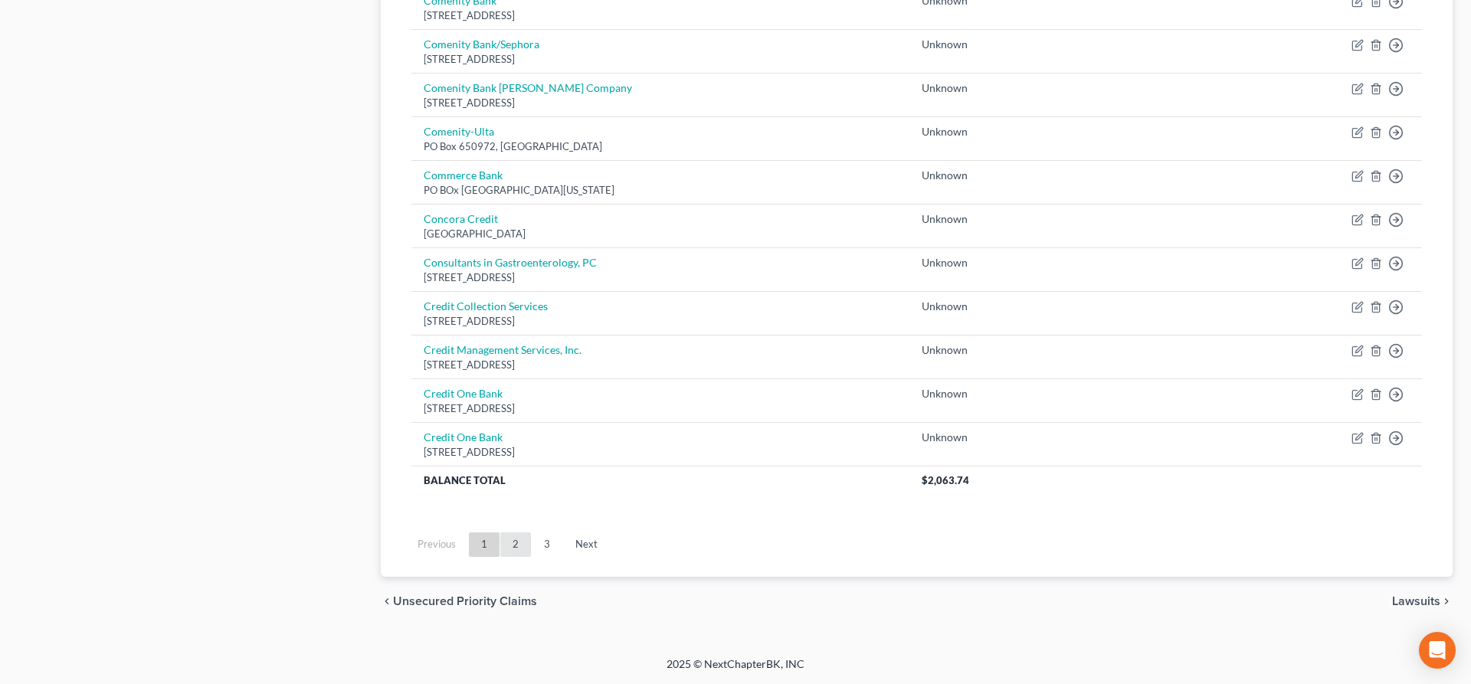
click at [516, 545] on link "2" at bounding box center [515, 544] width 31 height 25
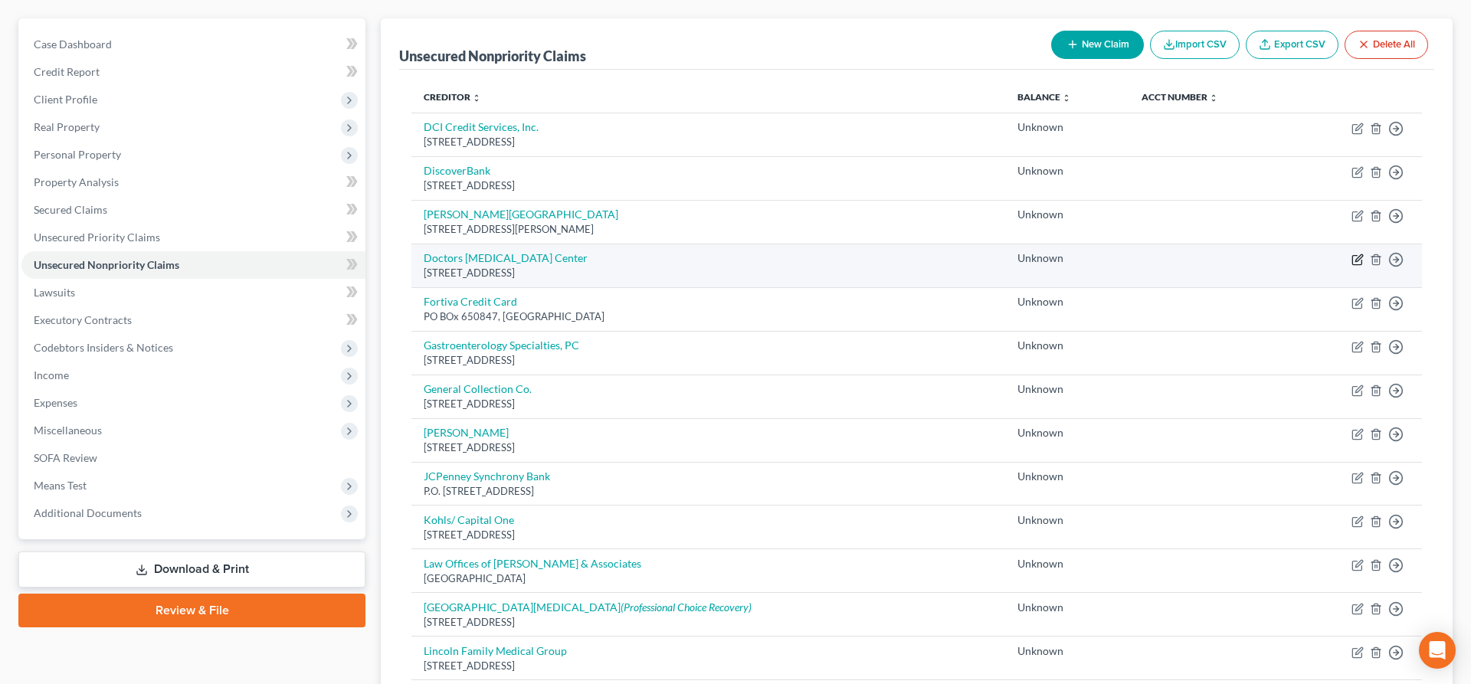
click at [1357, 256] on icon "button" at bounding box center [1356, 259] width 9 height 9
select select "30"
select select "0"
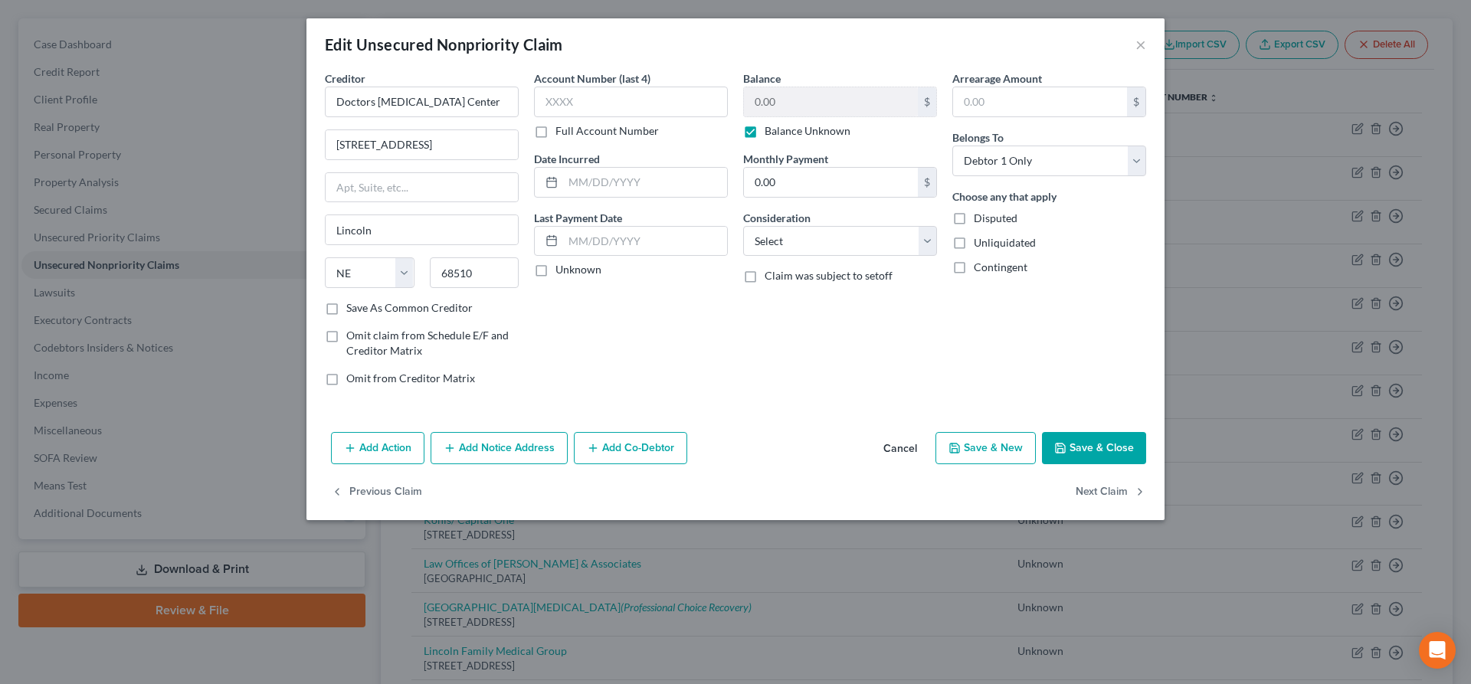
click at [765, 129] on label "Balance Unknown" at bounding box center [808, 130] width 86 height 15
click at [771, 129] on input "Balance Unknown" at bounding box center [776, 128] width 10 height 10
checkbox input "false"
click at [797, 105] on input "0.00" at bounding box center [831, 101] width 174 height 29
type input "150.00"
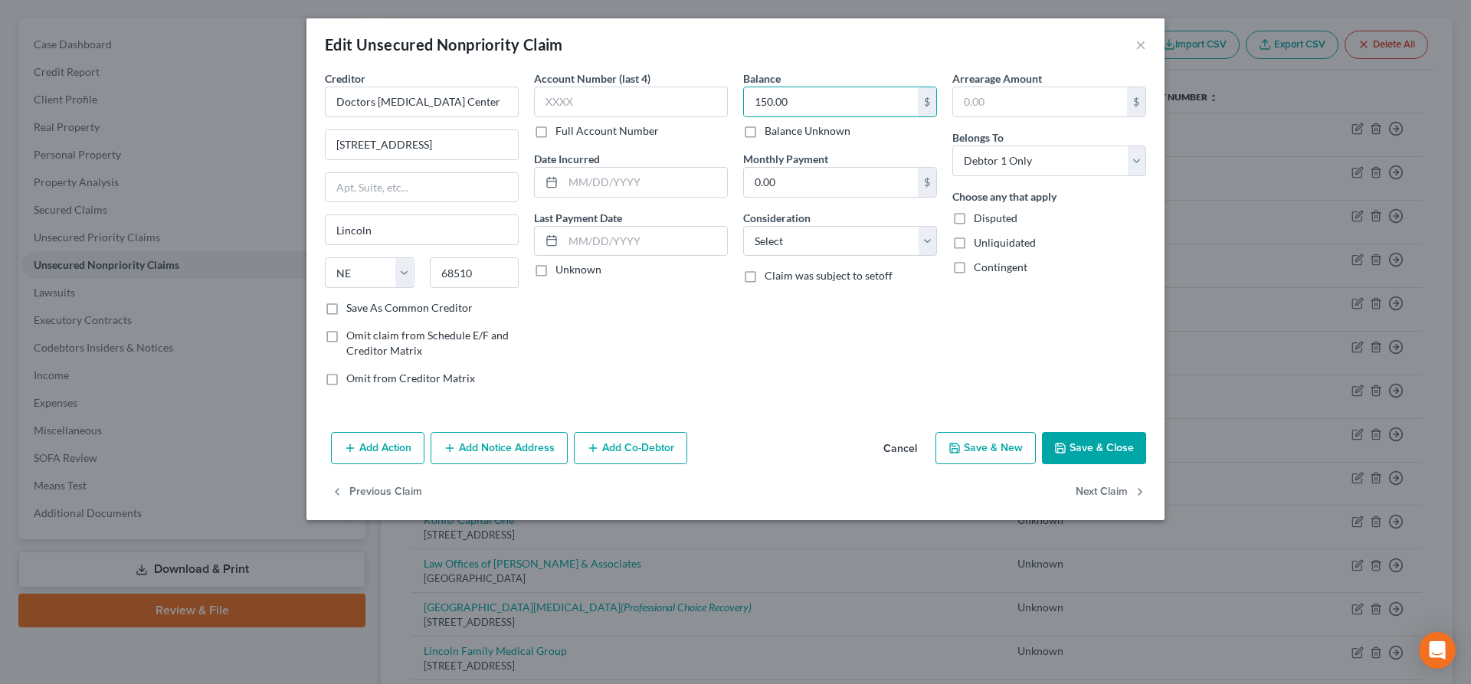
click at [1063, 450] on polyline "button" at bounding box center [1060, 450] width 5 height 4
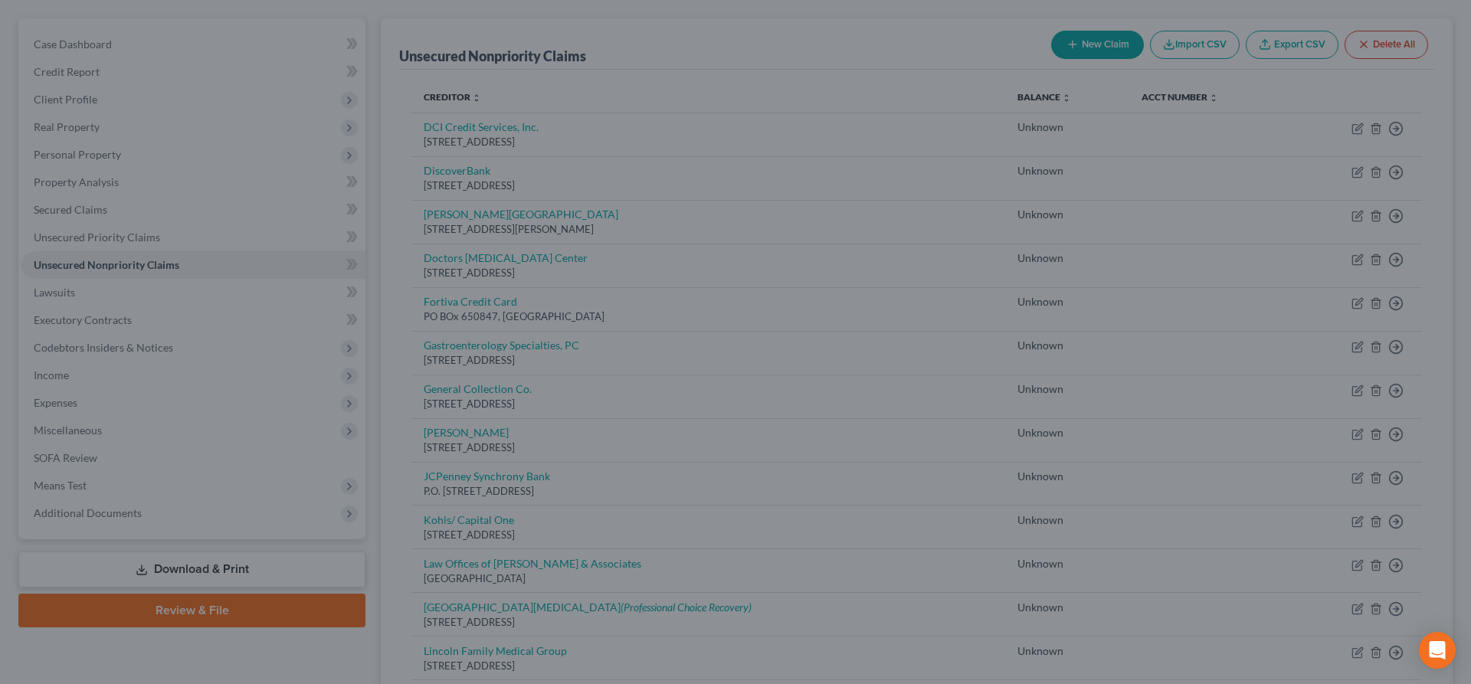
type input "0"
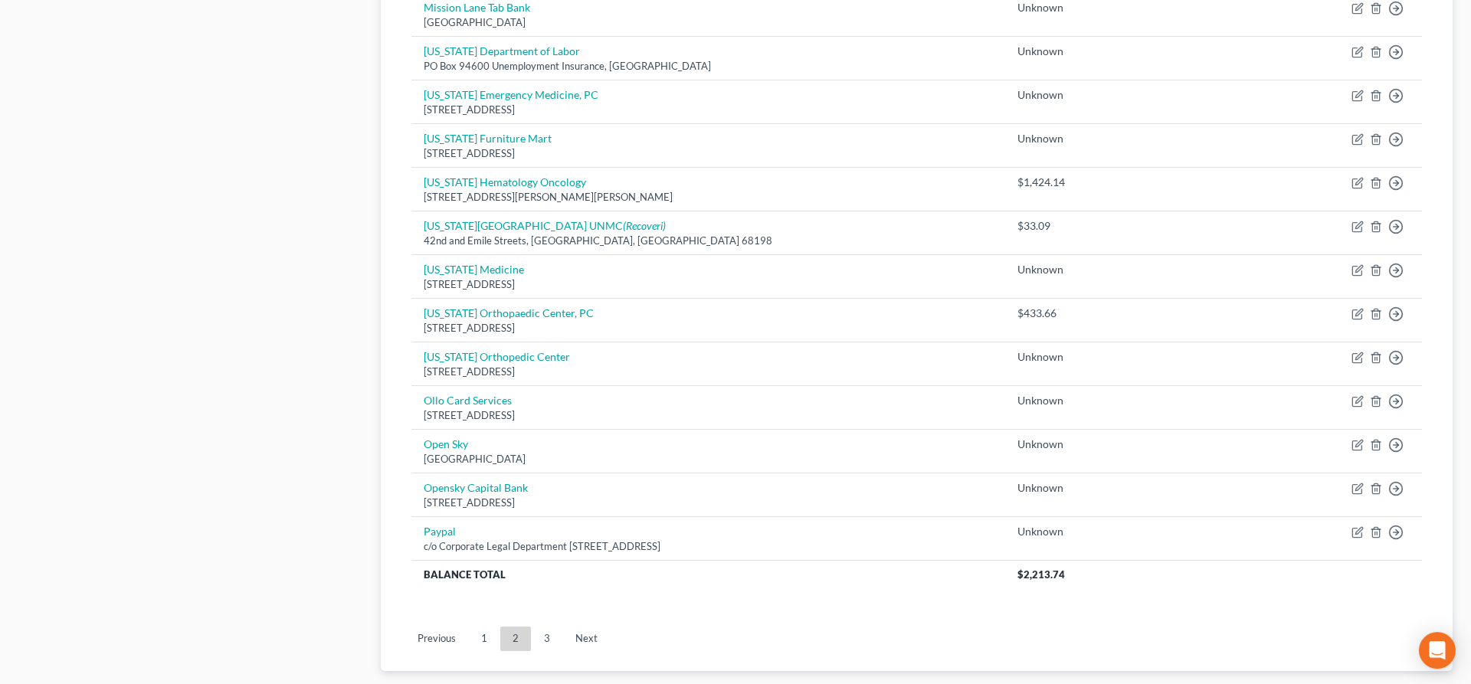
scroll to position [1085, 0]
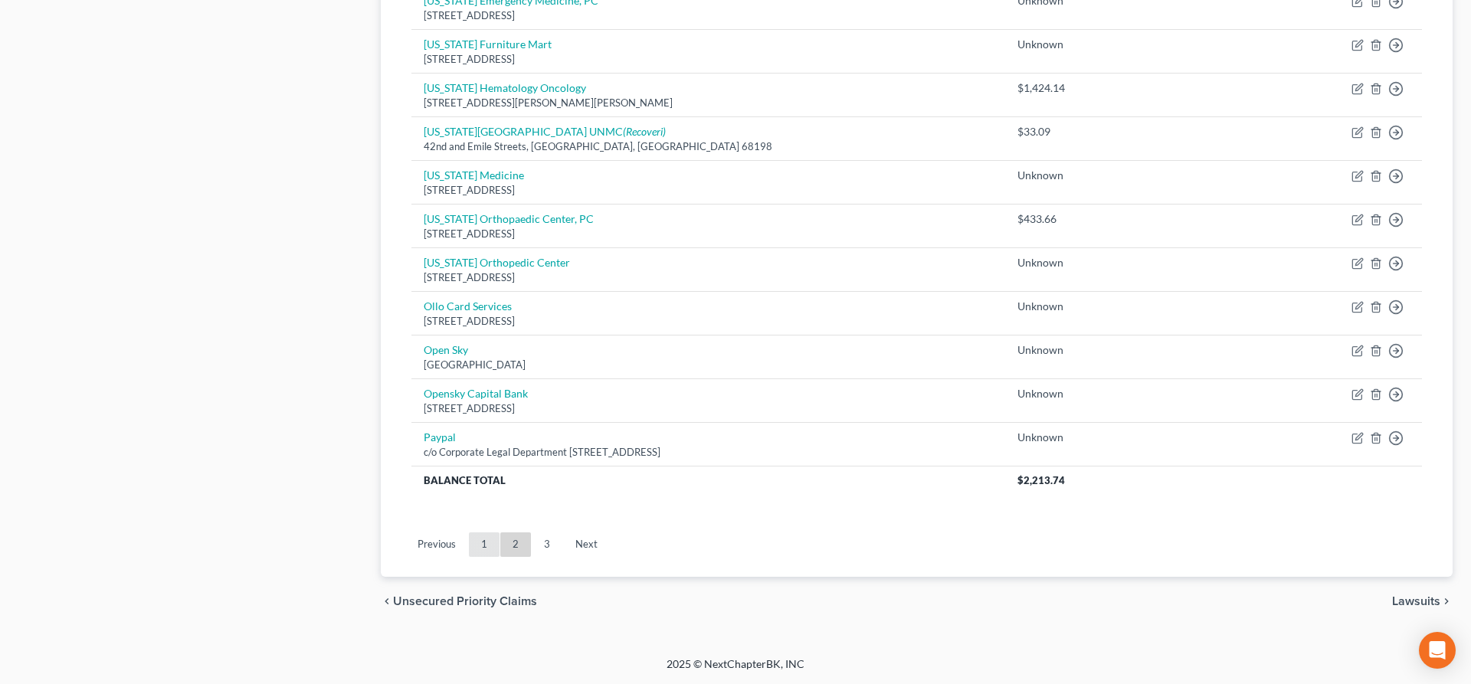
click at [487, 547] on link "1" at bounding box center [484, 544] width 31 height 25
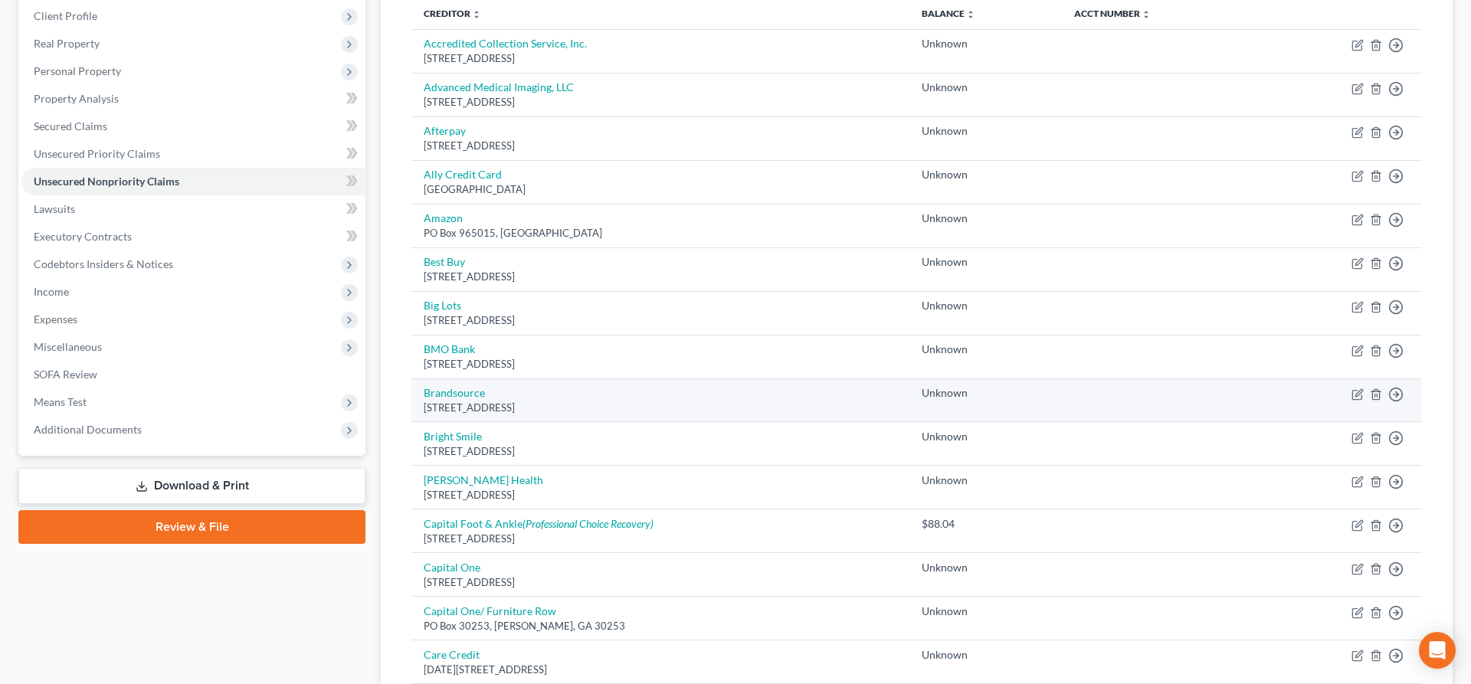
scroll to position [585, 0]
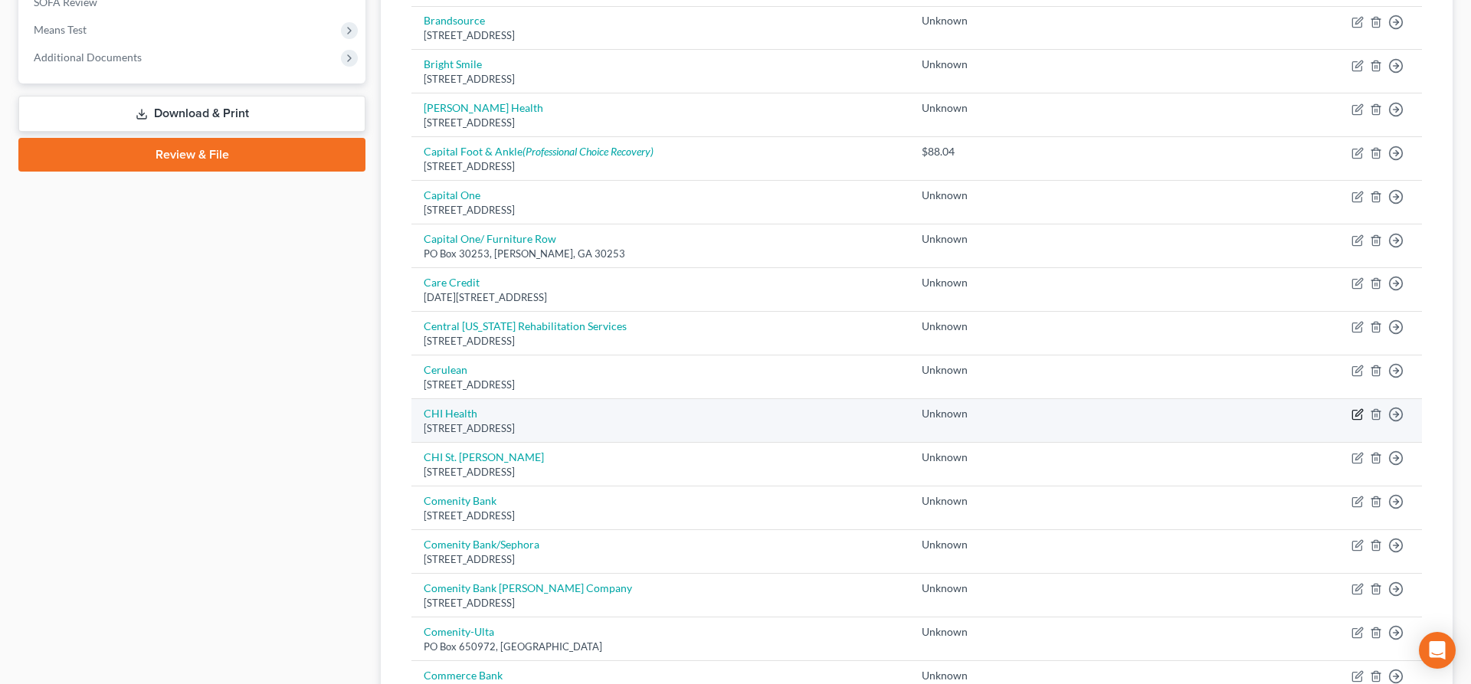
click at [1357, 418] on icon "button" at bounding box center [1358, 414] width 12 height 12
select select "30"
select select "0"
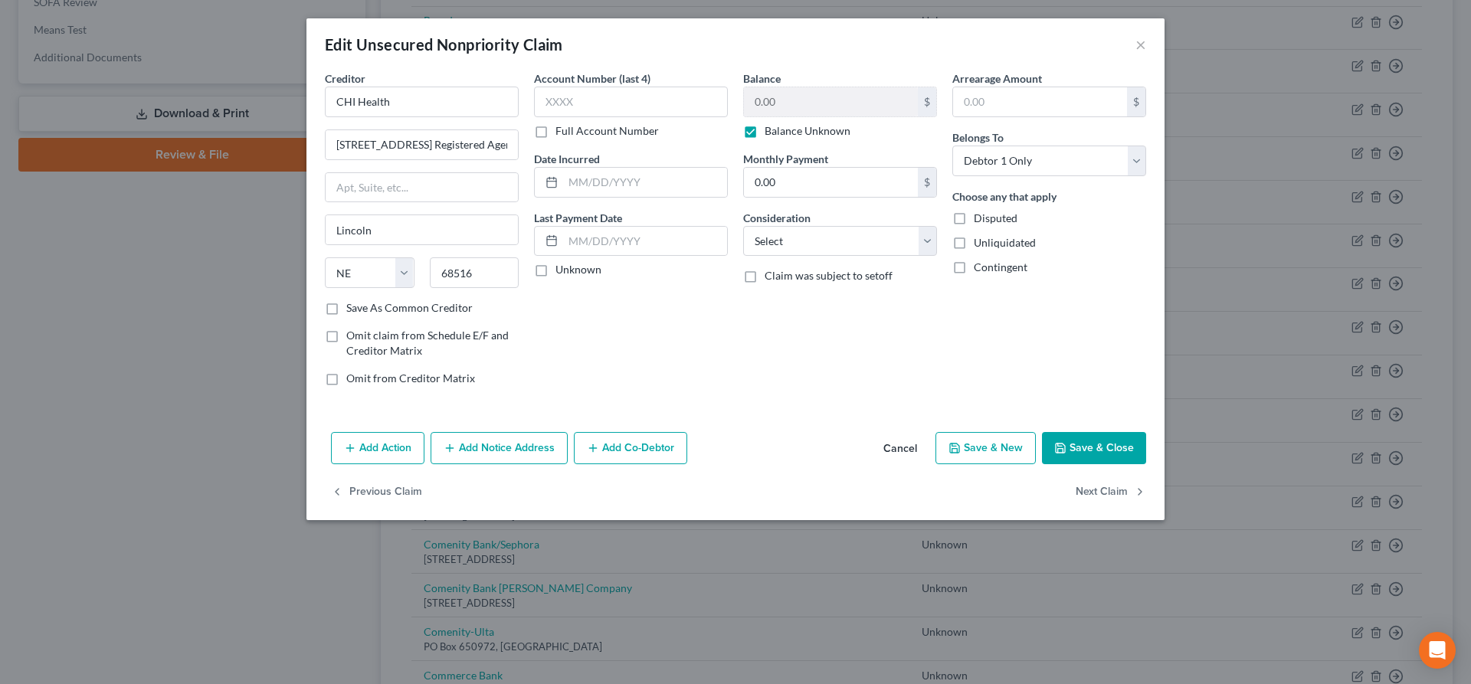
click at [765, 128] on label "Balance Unknown" at bounding box center [808, 130] width 86 height 15
click at [771, 128] on input "Balance Unknown" at bounding box center [776, 128] width 10 height 10
checkbox input "false"
click at [801, 100] on input "0.00" at bounding box center [831, 101] width 174 height 29
type input "275.74"
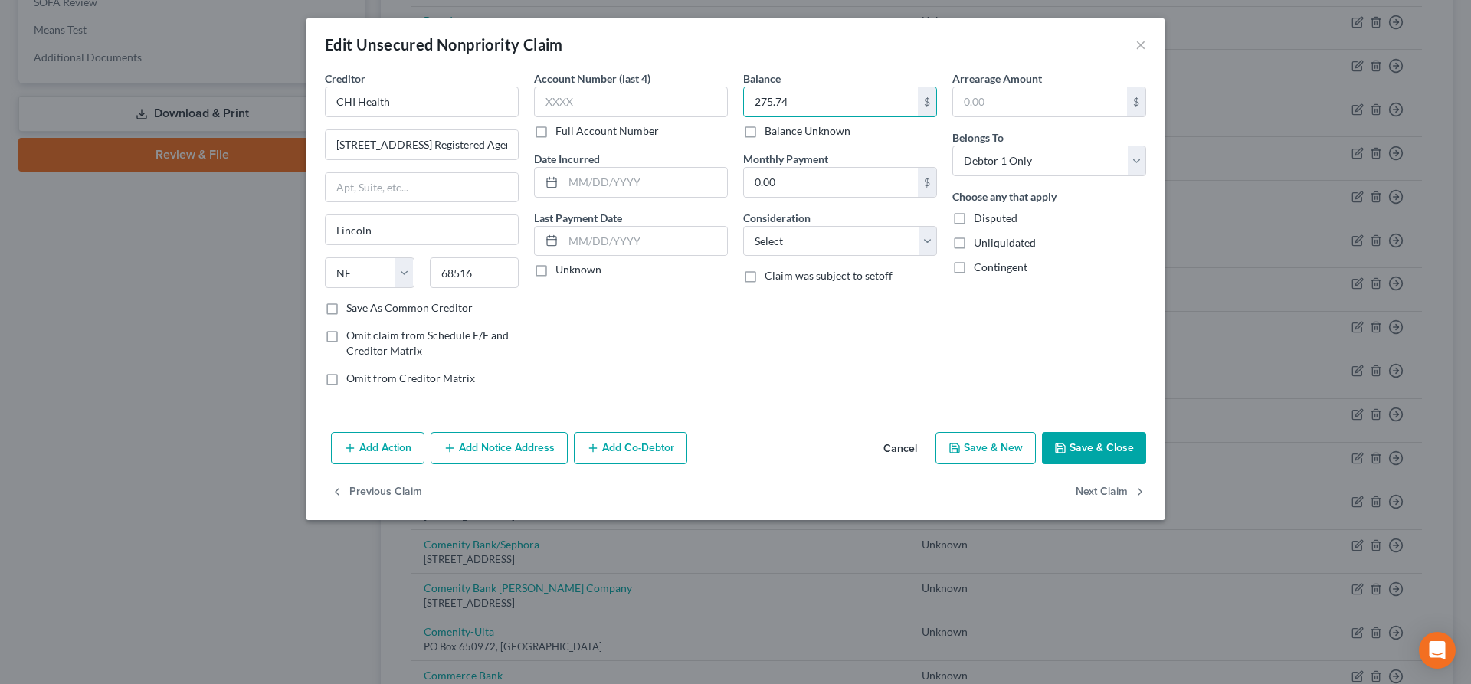
click at [1106, 450] on button "Save & Close" at bounding box center [1094, 448] width 104 height 32
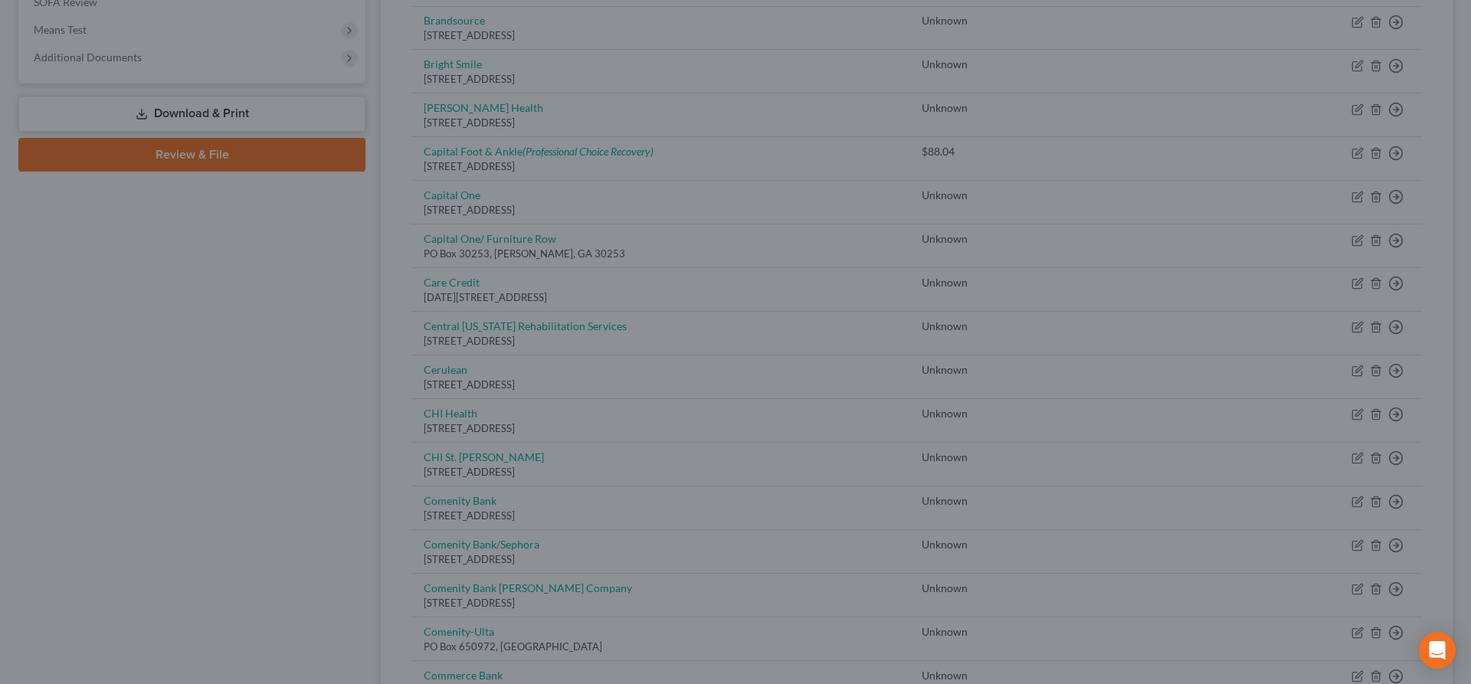
type input "0"
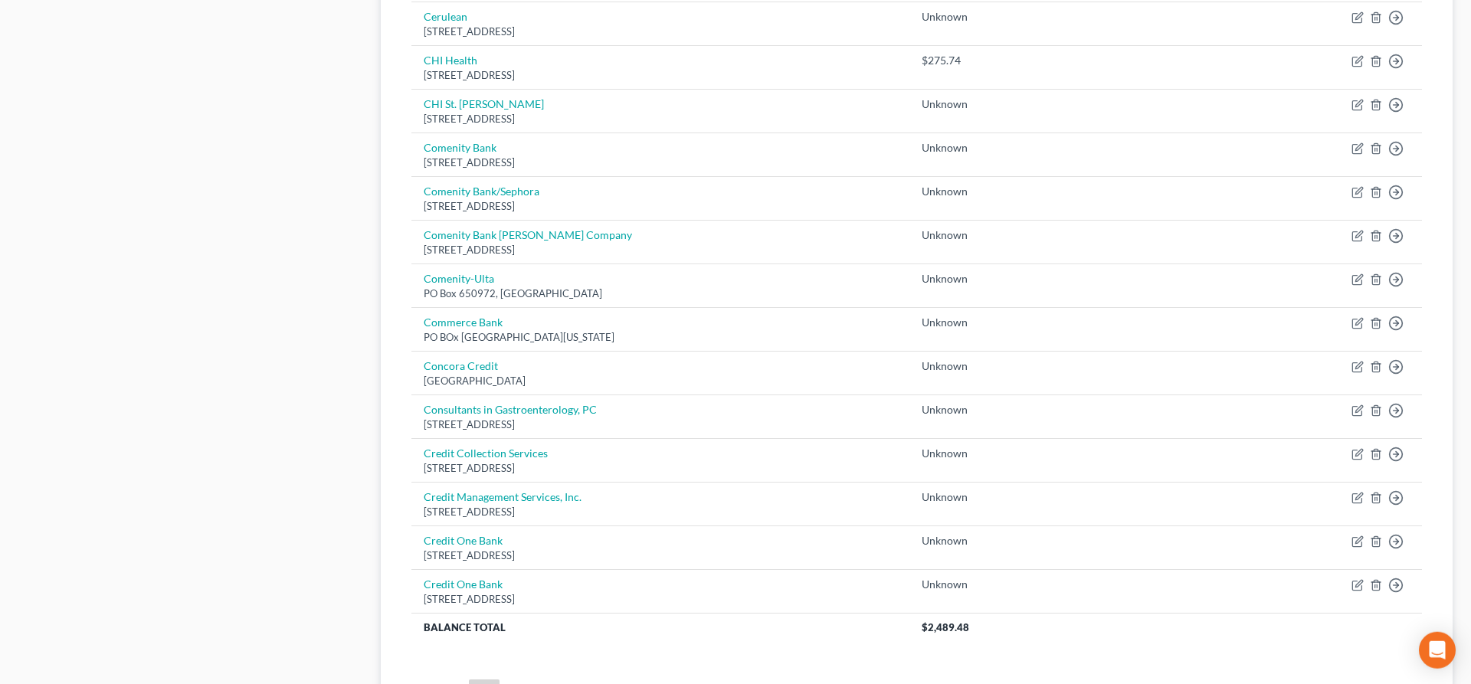
scroll to position [1040, 0]
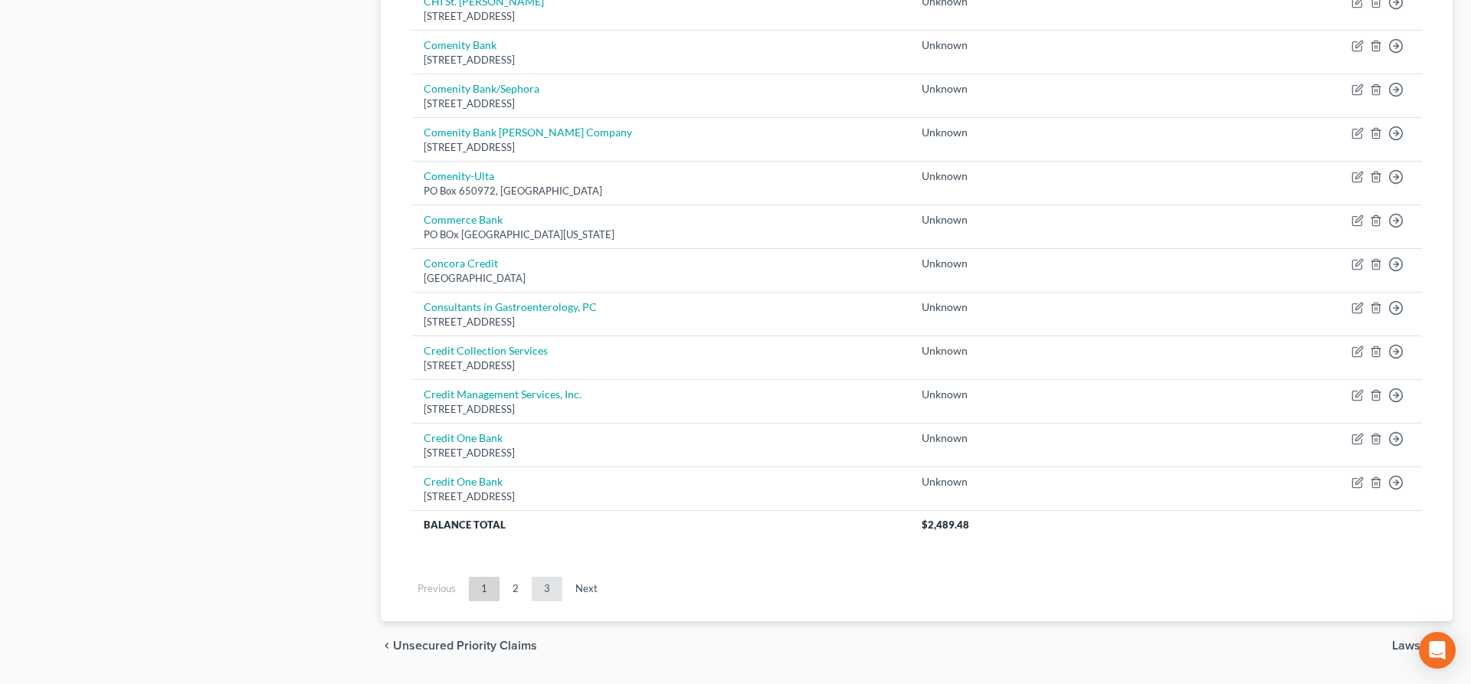
click at [542, 588] on link "3" at bounding box center [547, 589] width 31 height 25
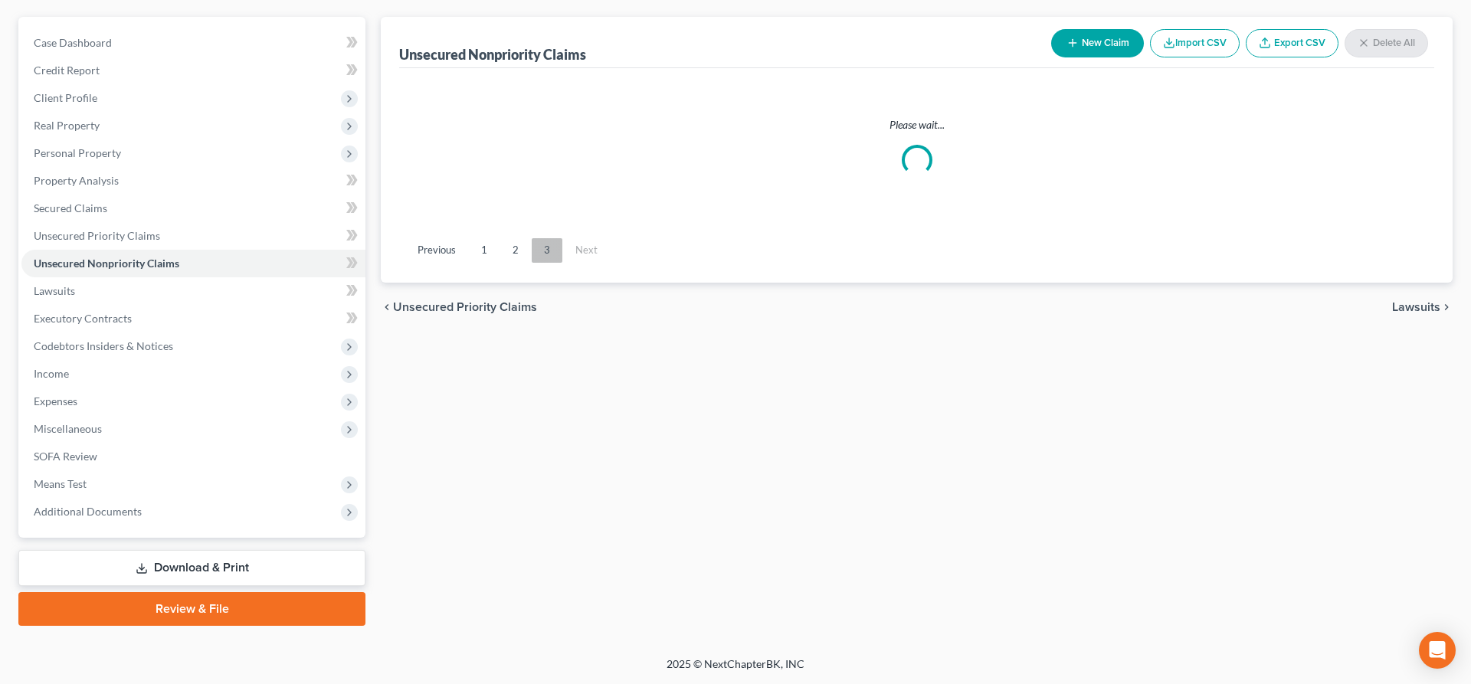
scroll to position [129, 0]
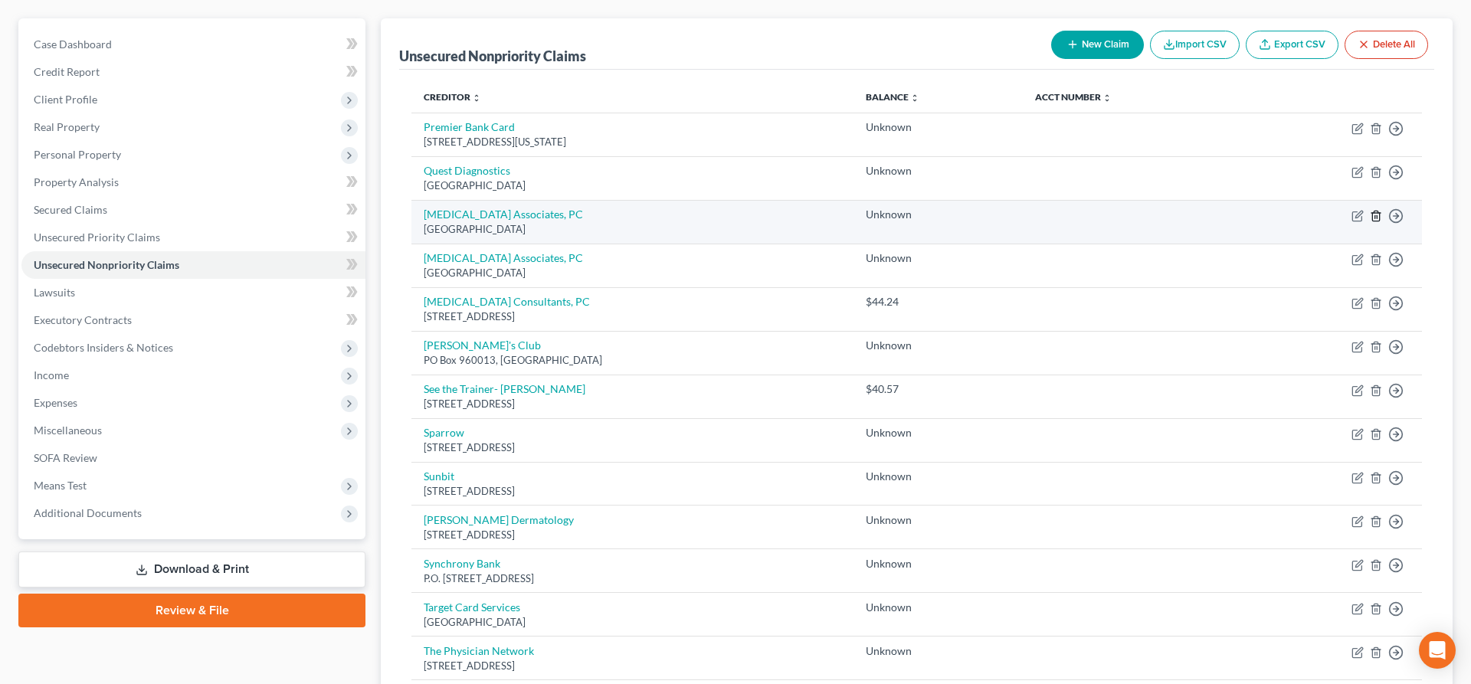
click at [1377, 216] on line "button" at bounding box center [1377, 216] width 0 height 3
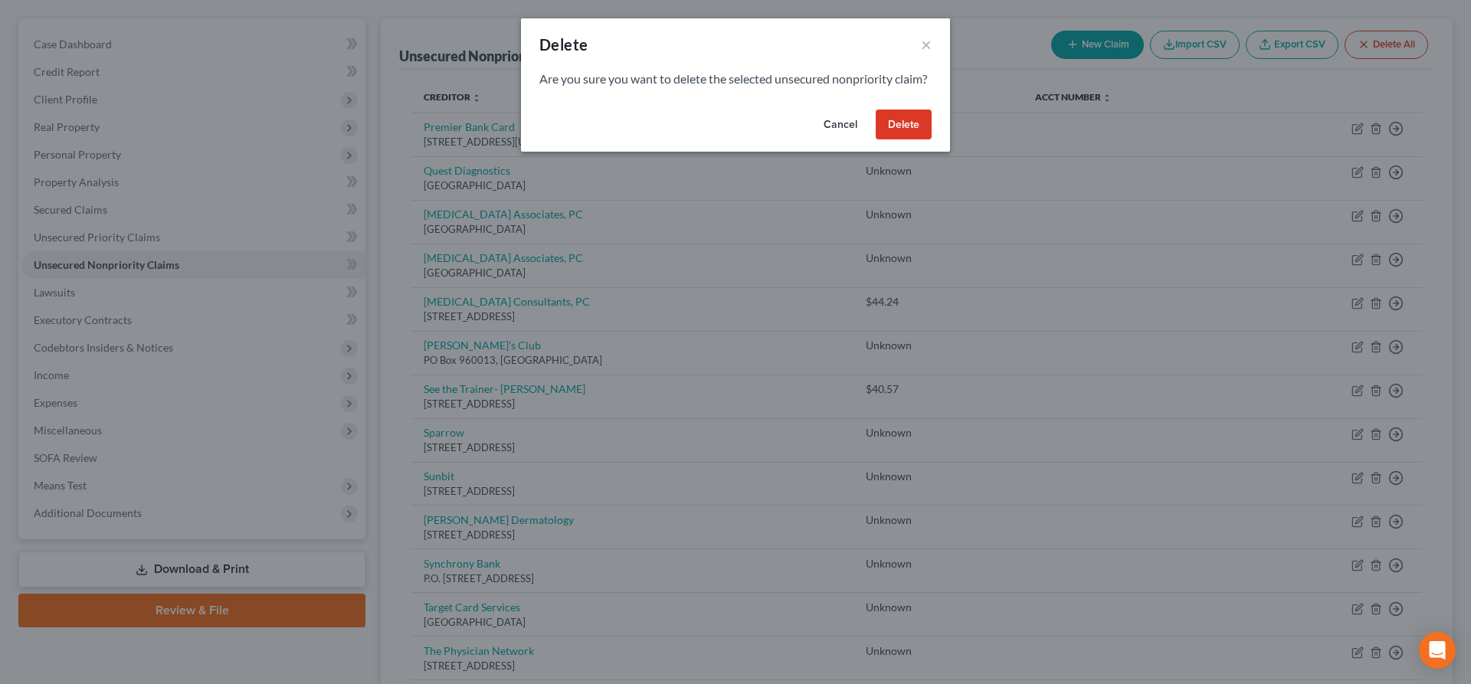
click at [913, 135] on button "Delete" at bounding box center [904, 125] width 56 height 31
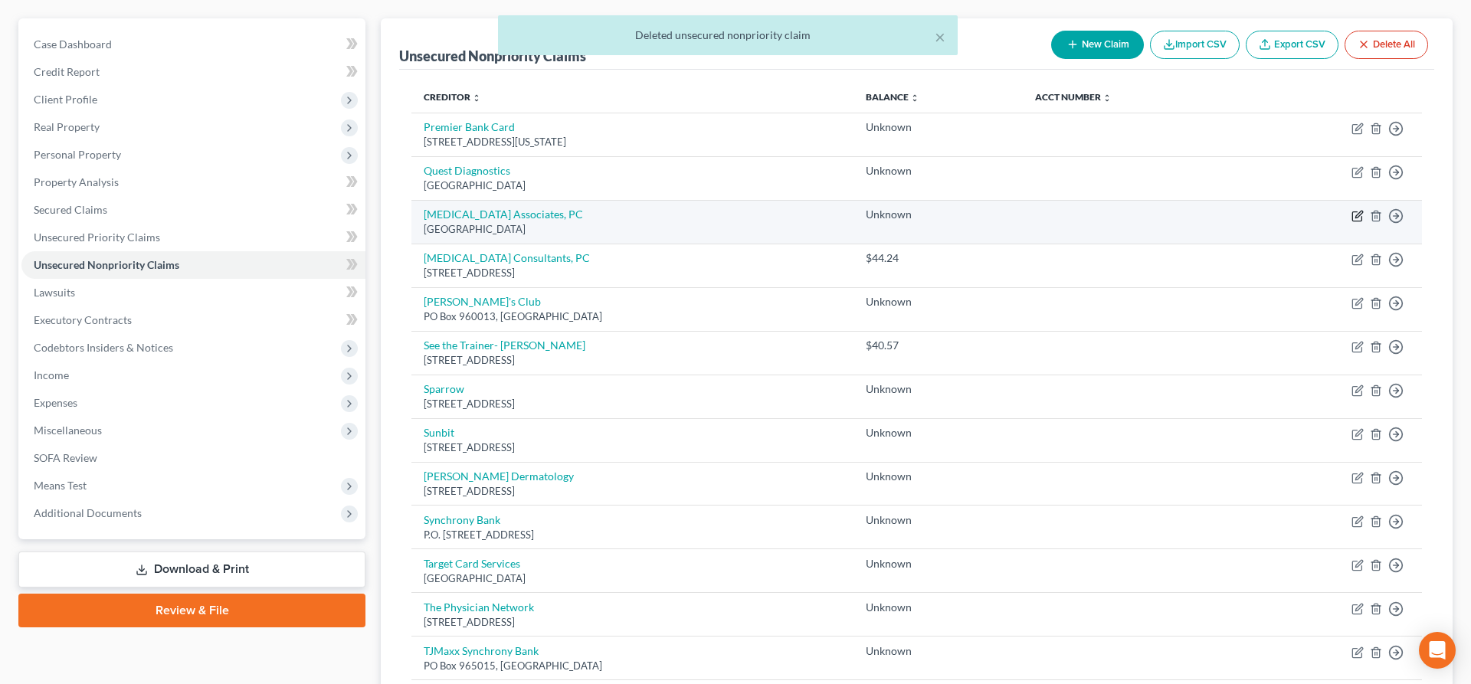
click at [1357, 217] on icon "button" at bounding box center [1358, 216] width 12 height 12
select select "30"
select select "0"
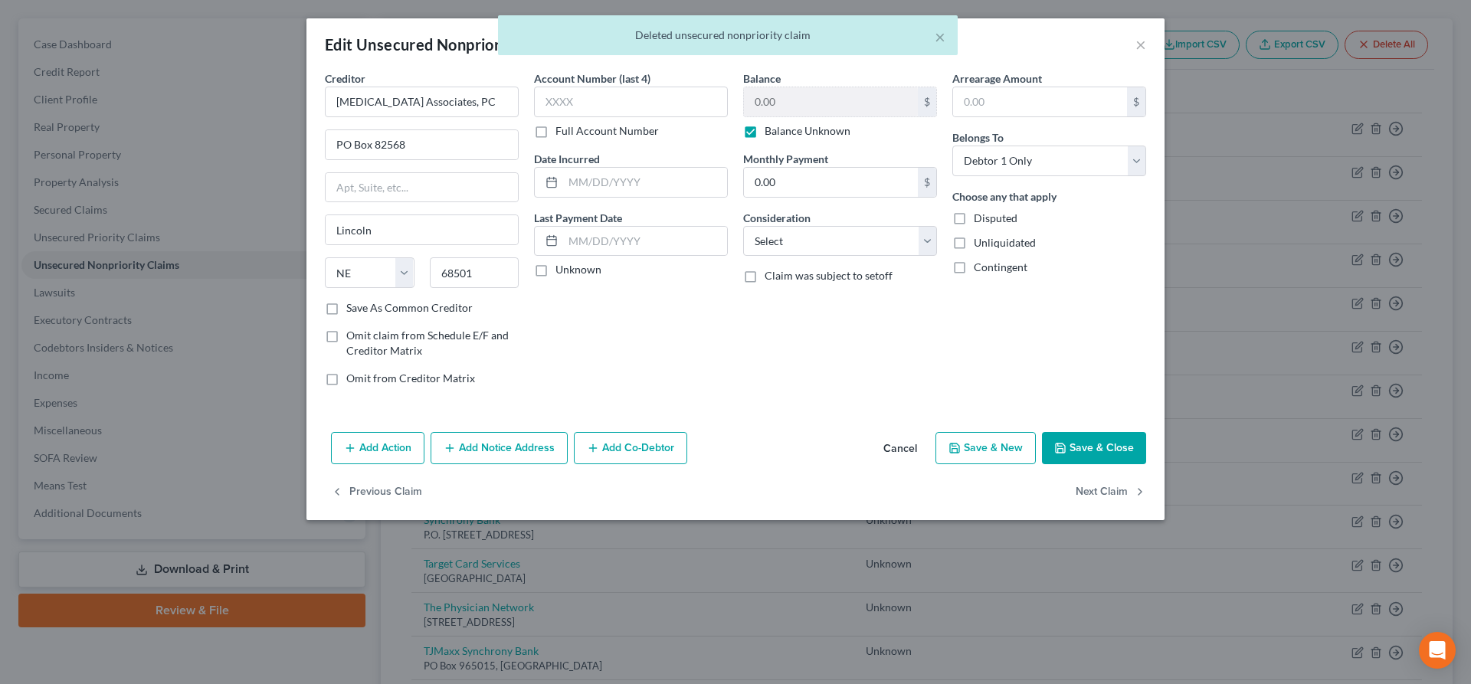
click at [765, 135] on label "Balance Unknown" at bounding box center [808, 130] width 86 height 15
click at [771, 133] on input "Balance Unknown" at bounding box center [776, 128] width 10 height 10
checkbox input "false"
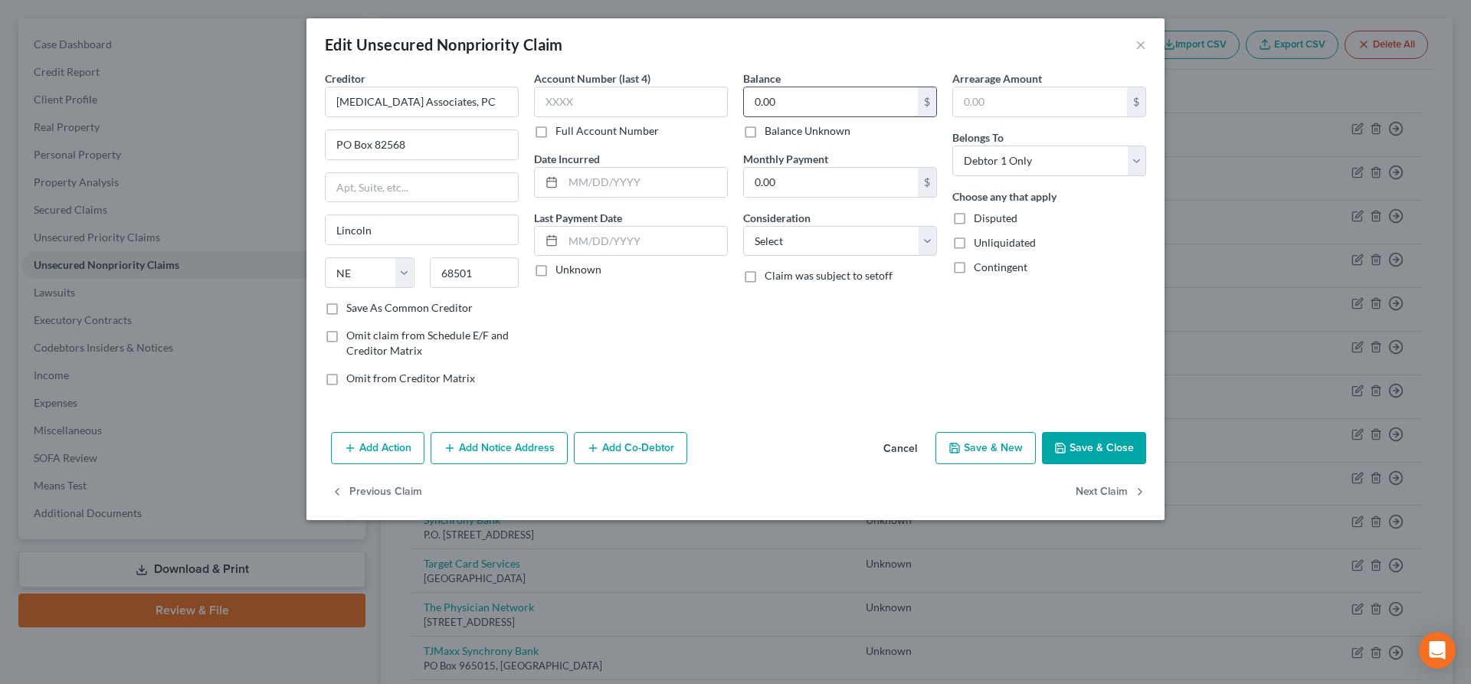
click at [787, 107] on input "0.00" at bounding box center [831, 101] width 174 height 29
type input "42.00"
click at [1081, 447] on button "Save & Close" at bounding box center [1094, 448] width 104 height 32
type input "0"
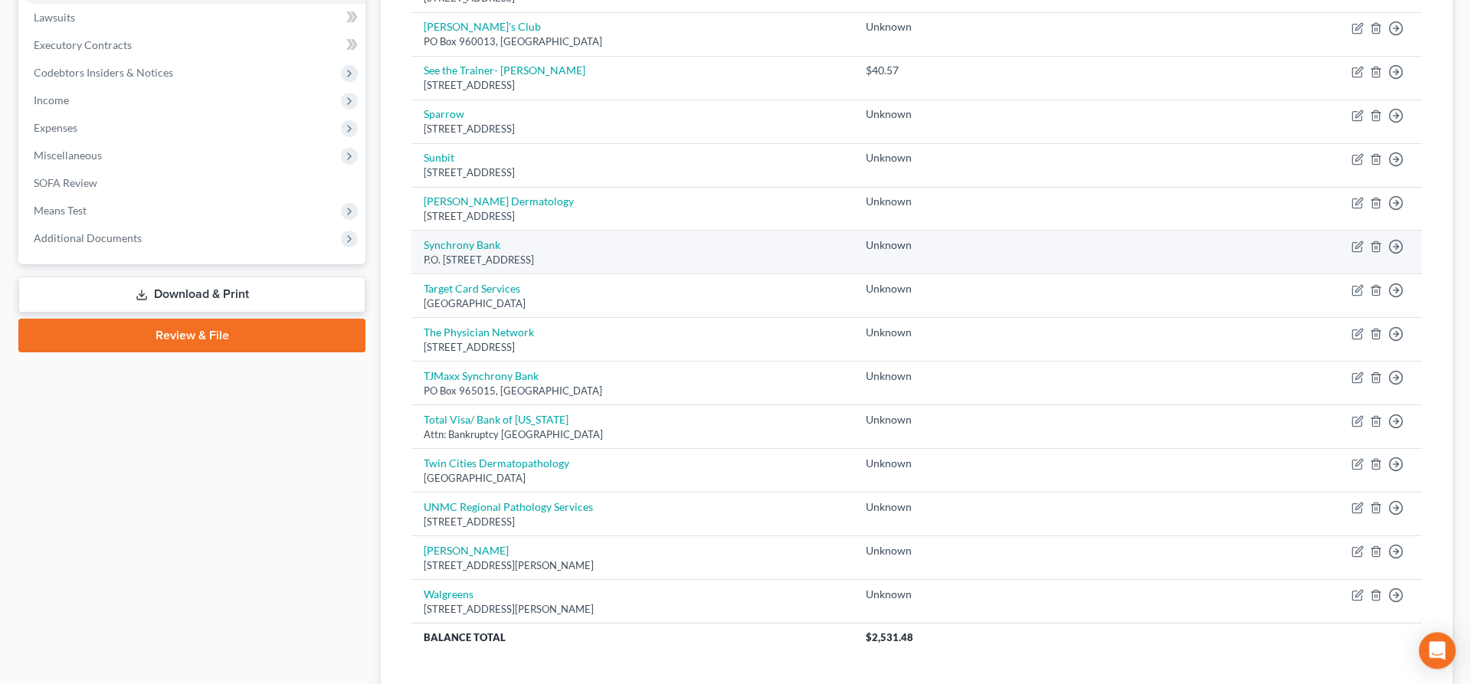
scroll to position [561, 0]
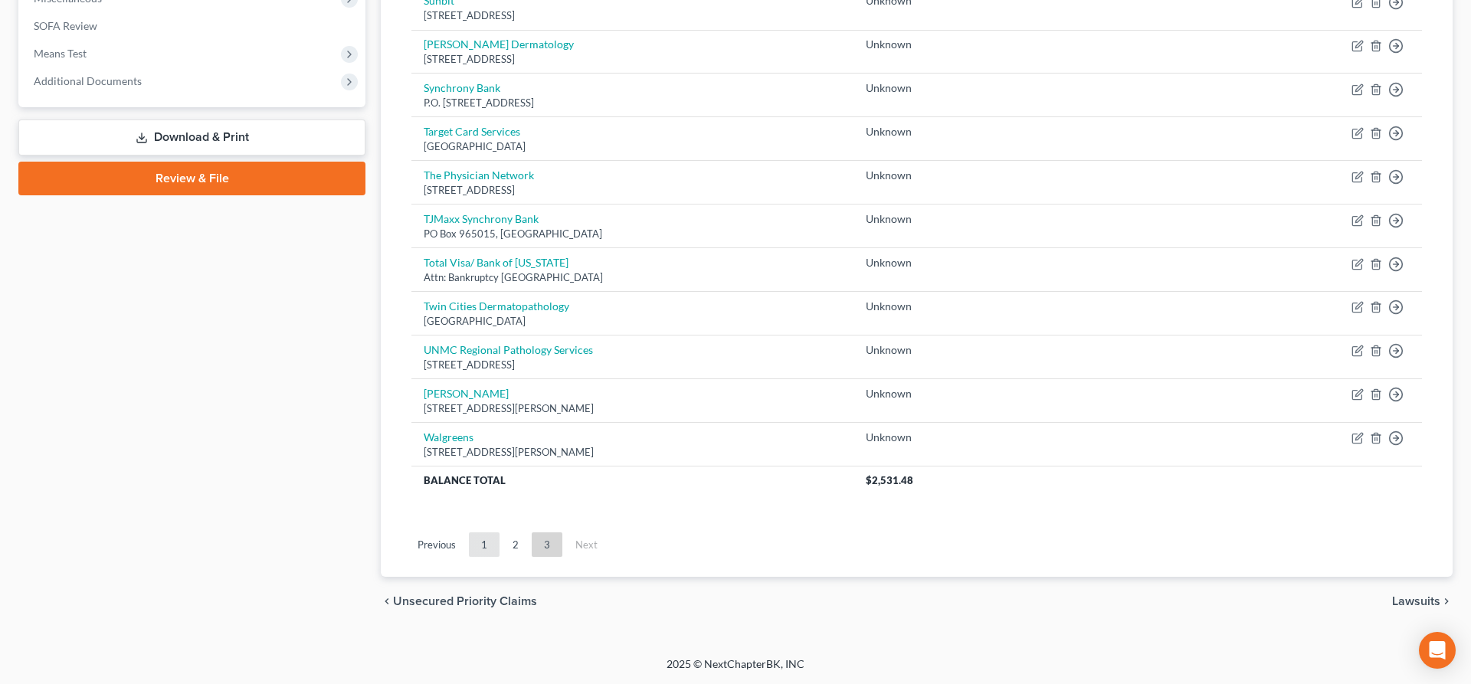
click at [487, 542] on link "1" at bounding box center [484, 544] width 31 height 25
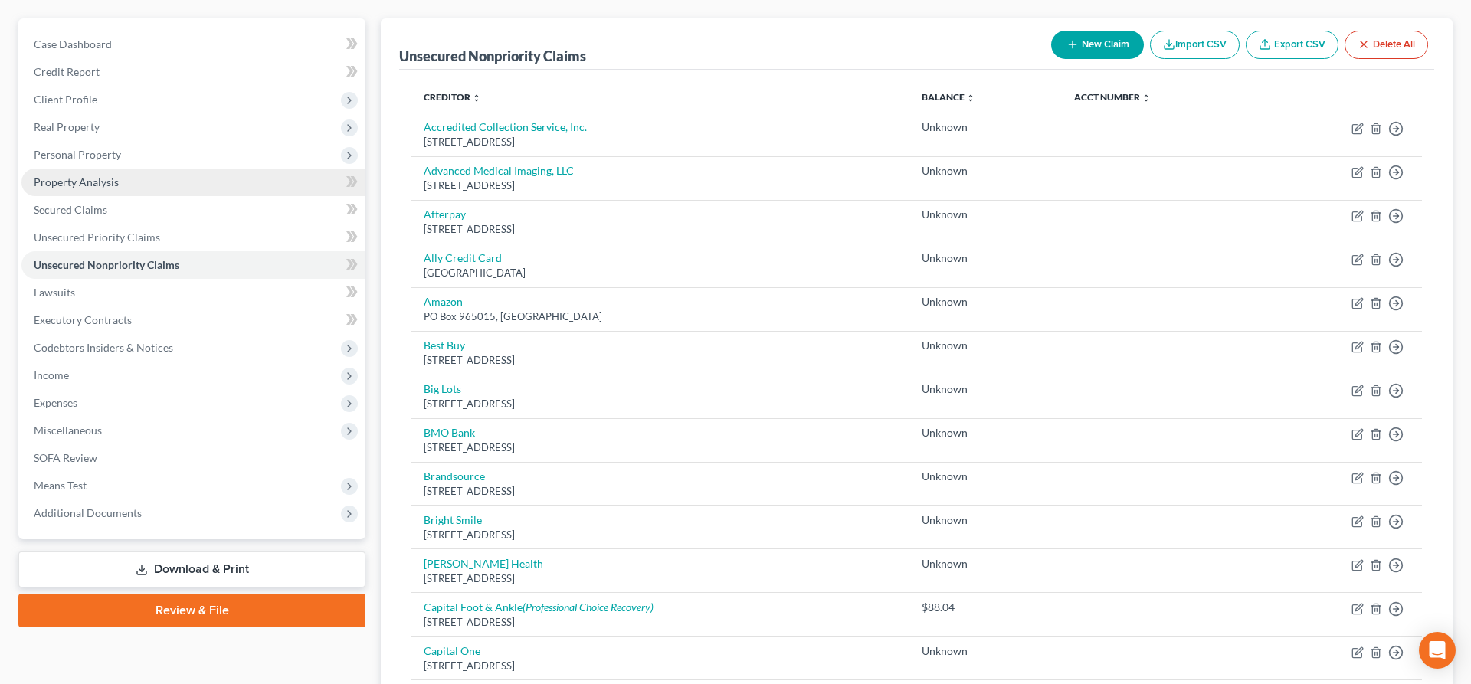
click at [124, 178] on link "Property Analysis" at bounding box center [193, 183] width 344 height 28
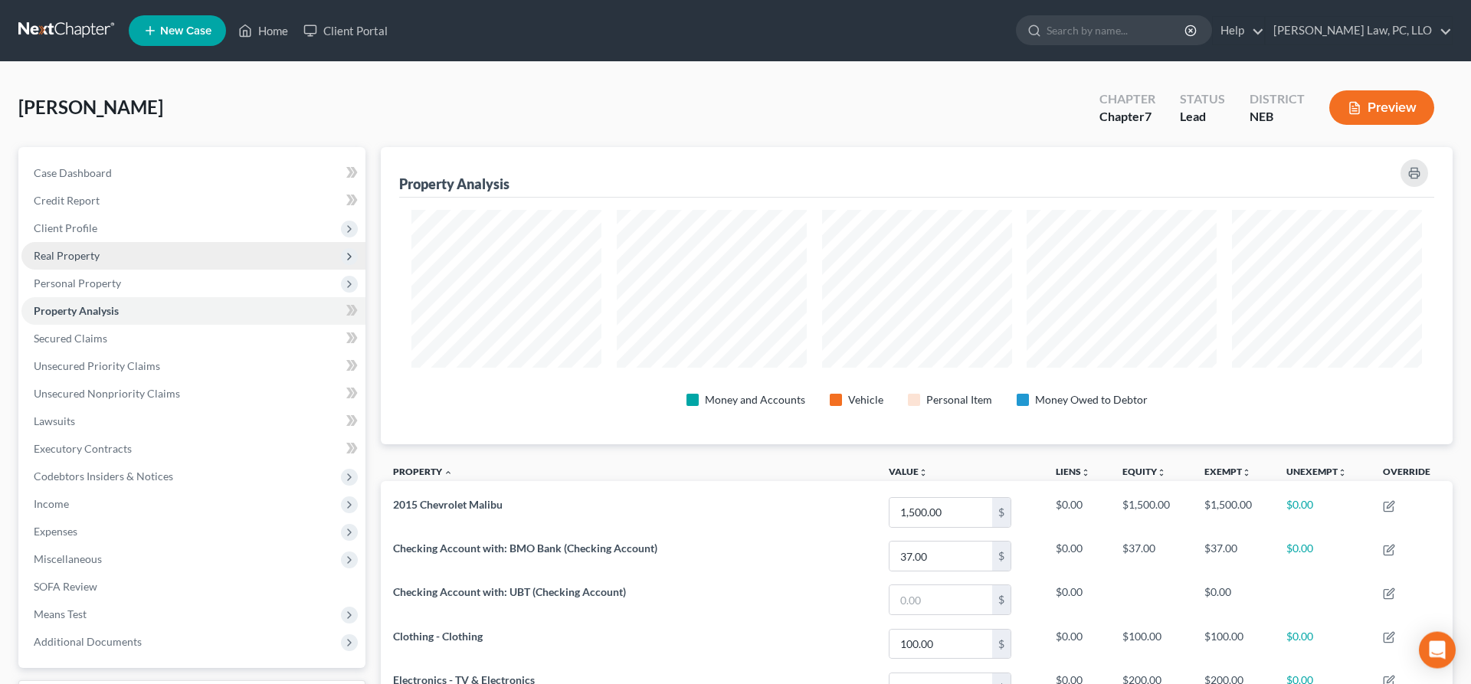
scroll to position [297, 1072]
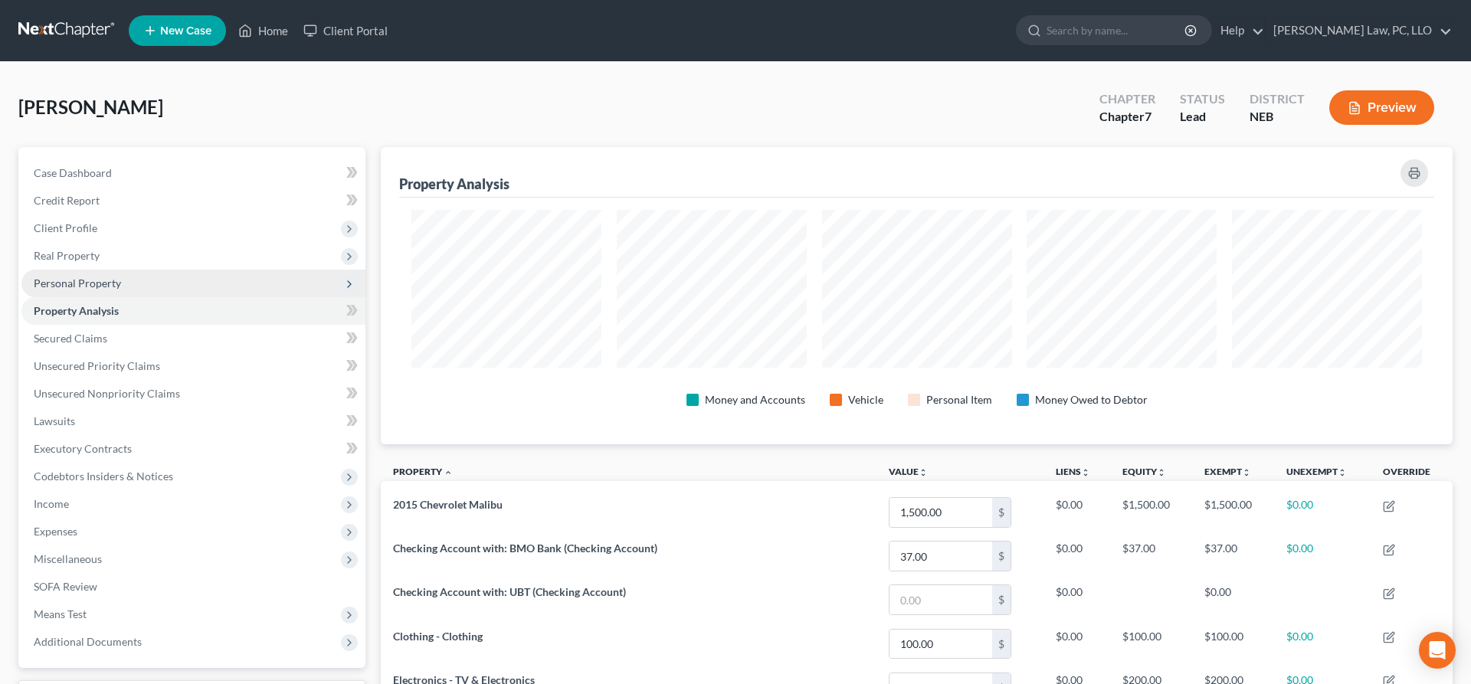
click at [115, 290] on span "Personal Property" at bounding box center [193, 284] width 344 height 28
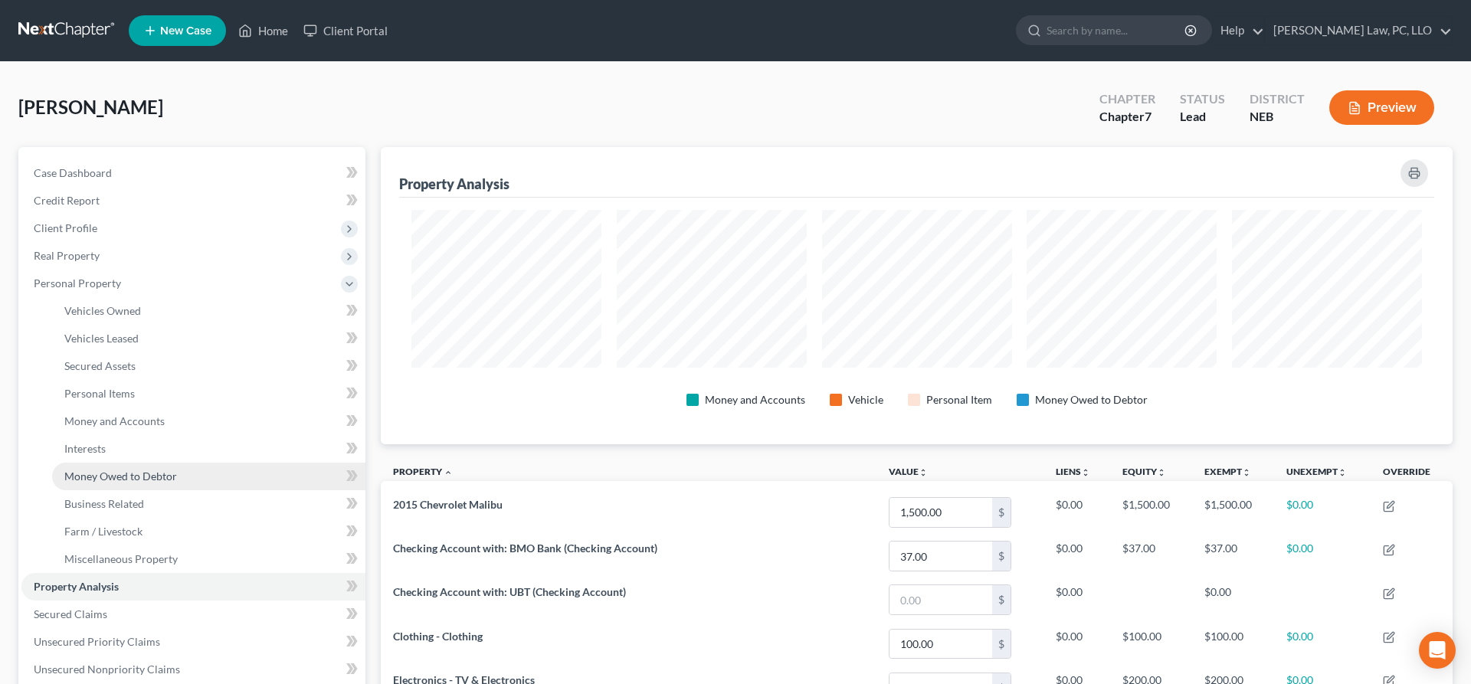
click at [135, 476] on span "Money Owed to Debtor" at bounding box center [120, 476] width 113 height 13
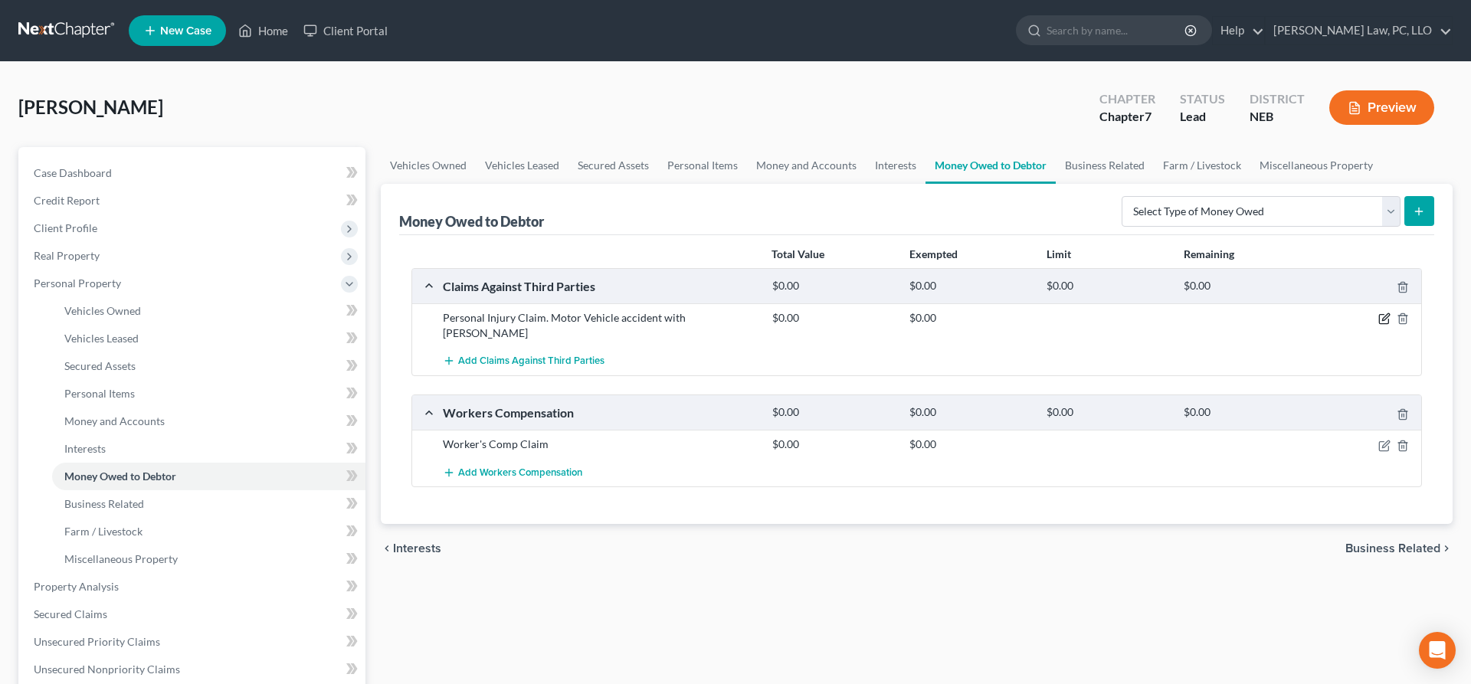
click at [1384, 320] on icon "button" at bounding box center [1385, 317] width 7 height 7
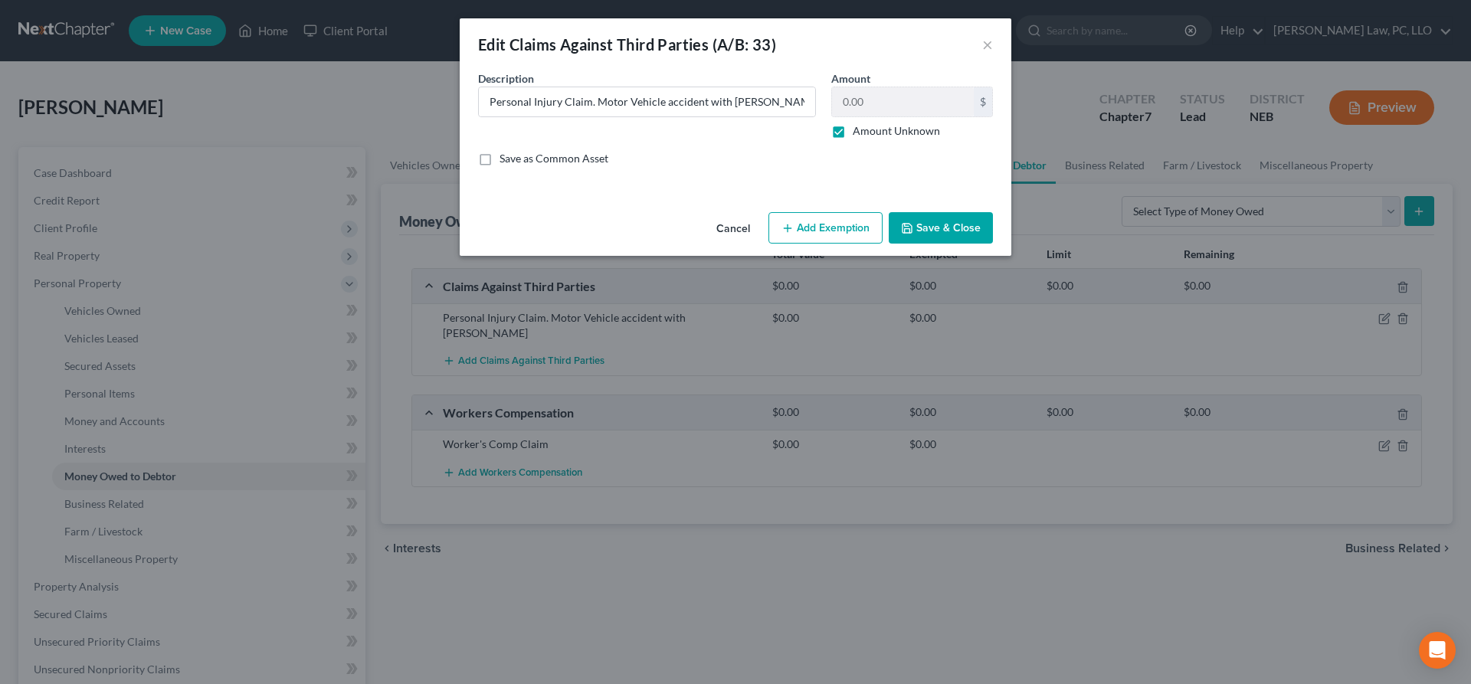
click at [735, 233] on button "Cancel" at bounding box center [733, 229] width 58 height 31
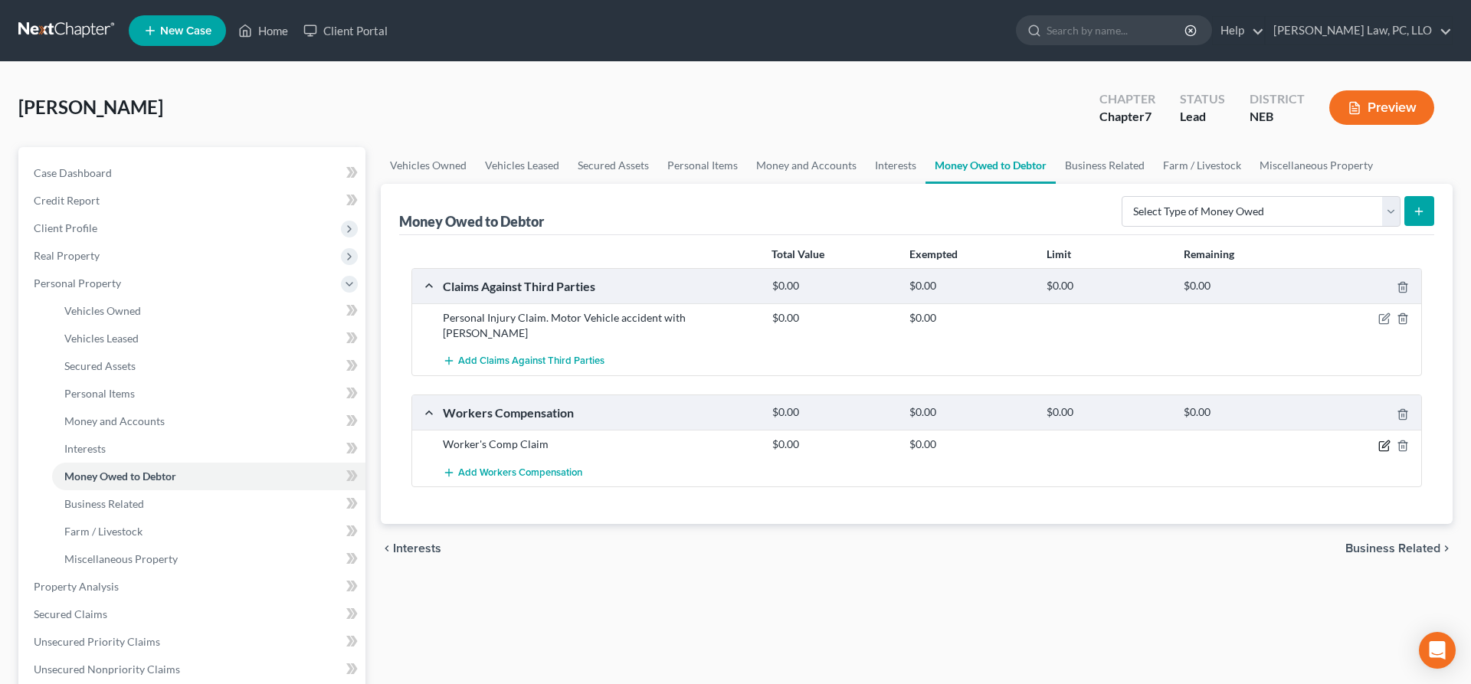
click at [1384, 440] on icon "button" at bounding box center [1384, 446] width 12 height 12
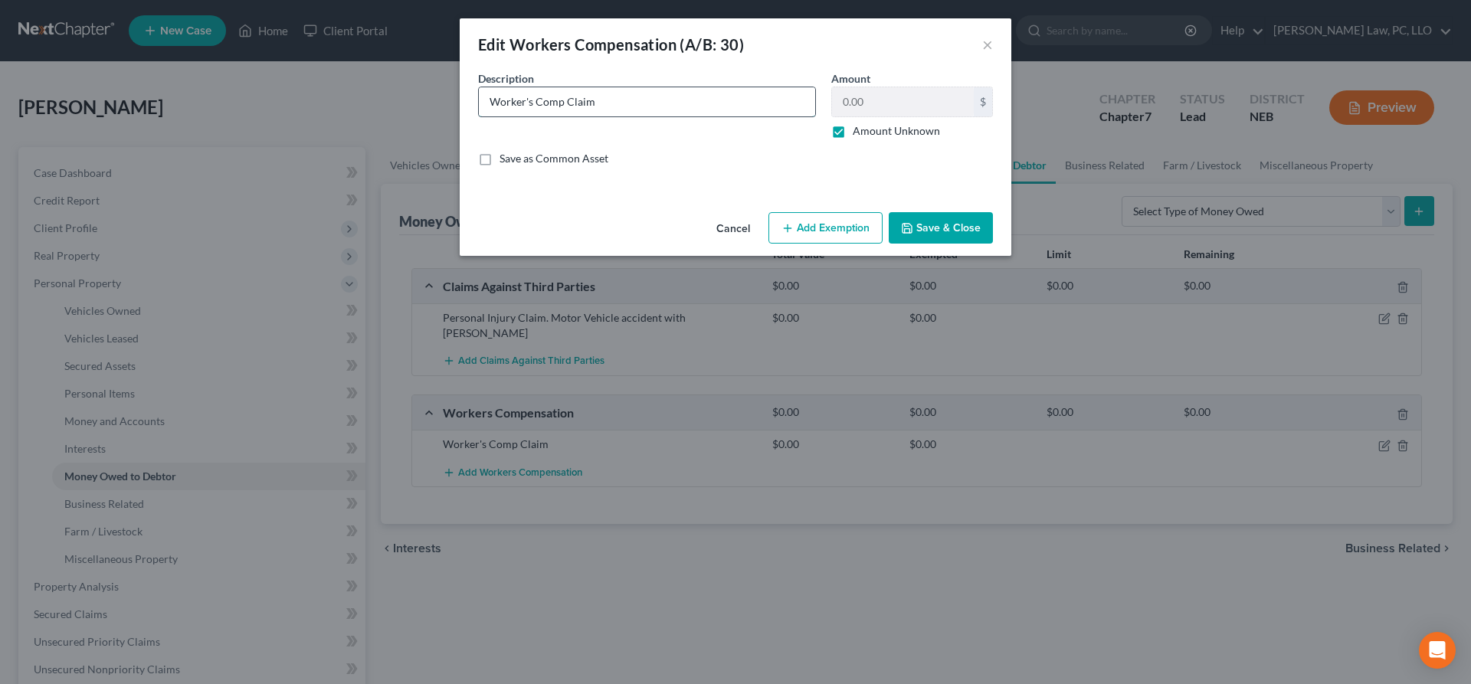
click at [644, 104] on input "Worker's Comp Claim" at bounding box center [647, 101] width 336 height 29
type input "Worker's Comp Claim against LPS"
click at [853, 130] on label "Amount Unknown" at bounding box center [896, 130] width 87 height 15
click at [859, 130] on input "Amount Unknown" at bounding box center [864, 128] width 10 height 10
checkbox input "false"
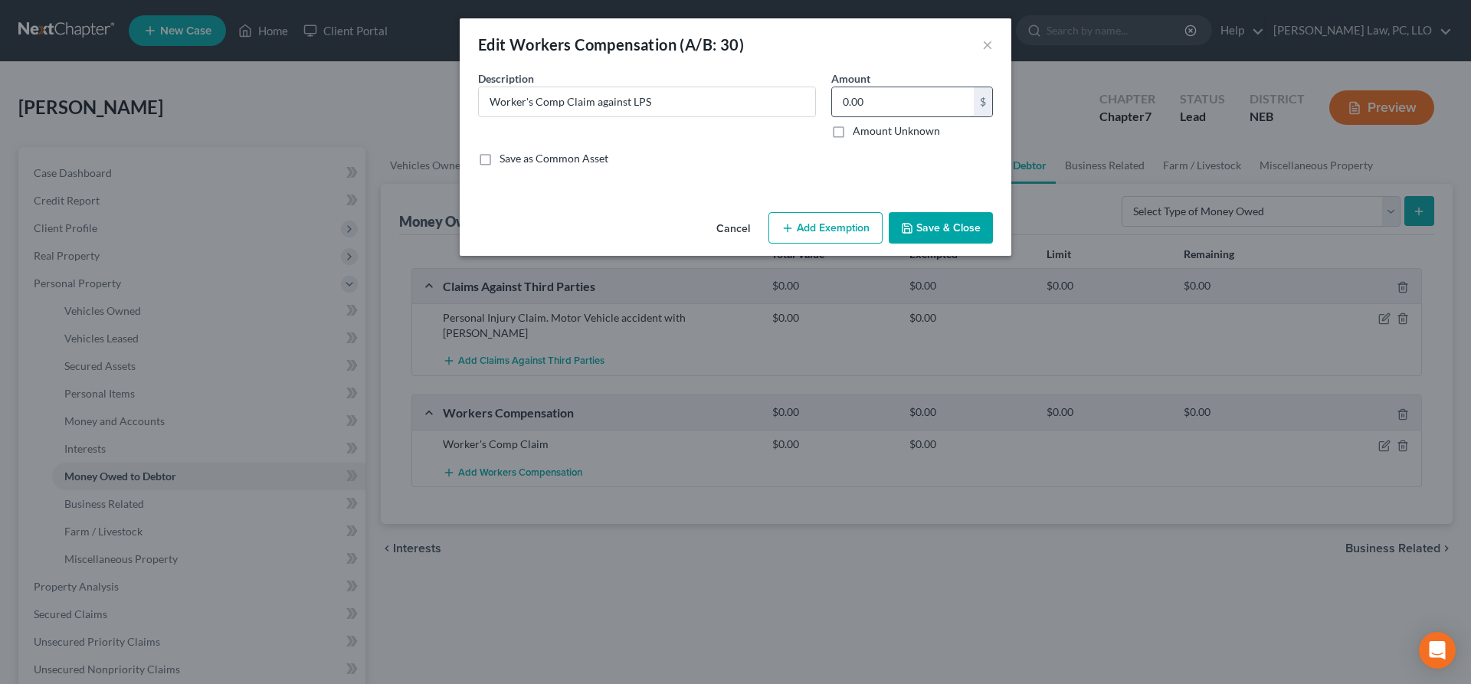
click at [865, 100] on input "0.00" at bounding box center [903, 101] width 142 height 29
type input "7,000.00"
click at [950, 228] on button "Save & Close" at bounding box center [941, 228] width 104 height 32
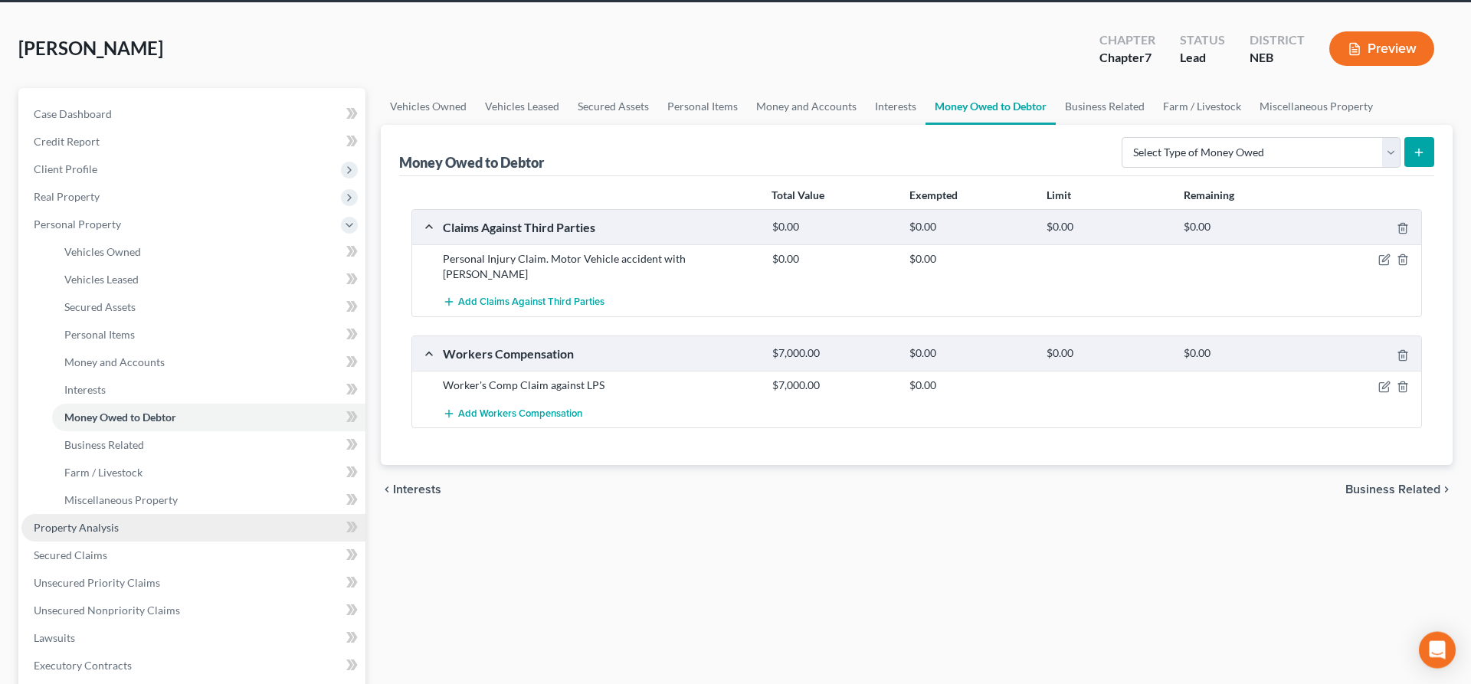
scroll to position [260, 0]
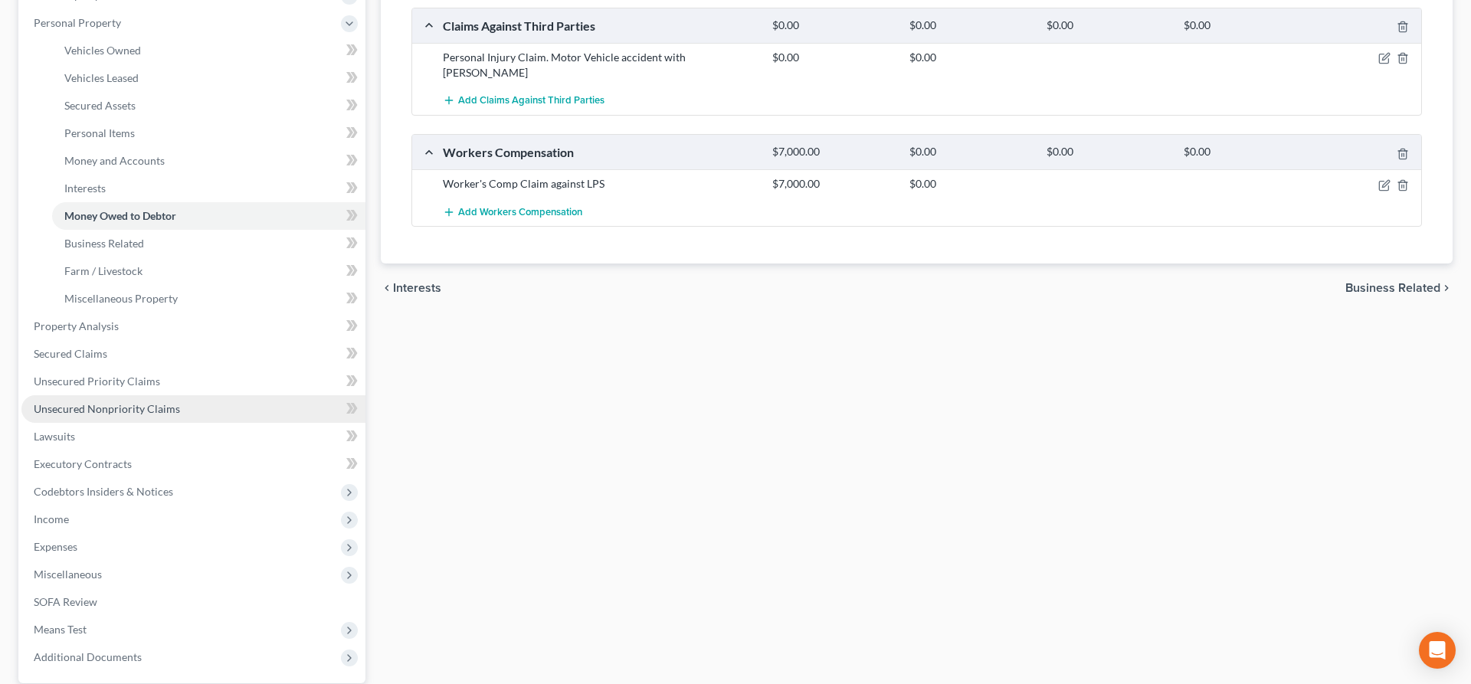
click at [156, 415] on span "Unsecured Nonpriority Claims" at bounding box center [107, 408] width 146 height 13
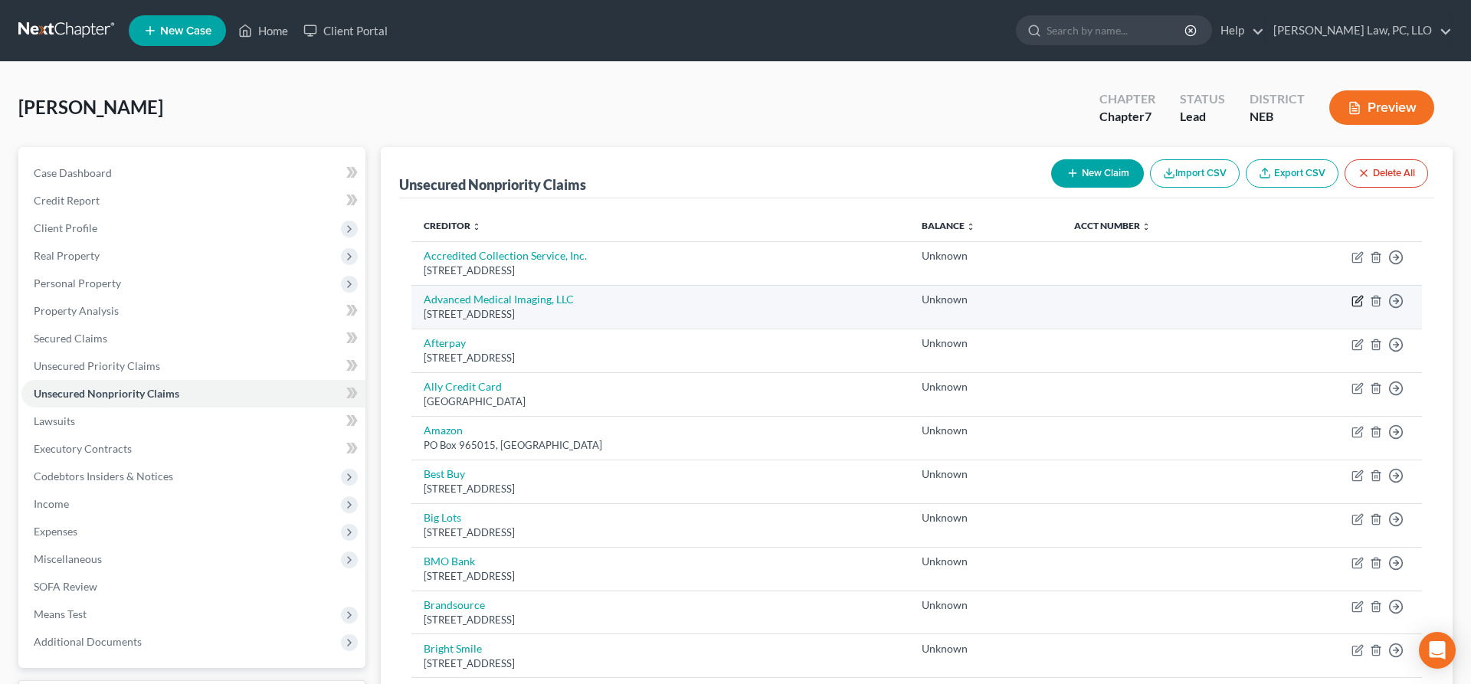
click at [1356, 299] on icon "button" at bounding box center [1358, 301] width 12 height 12
select select "30"
select select "0"
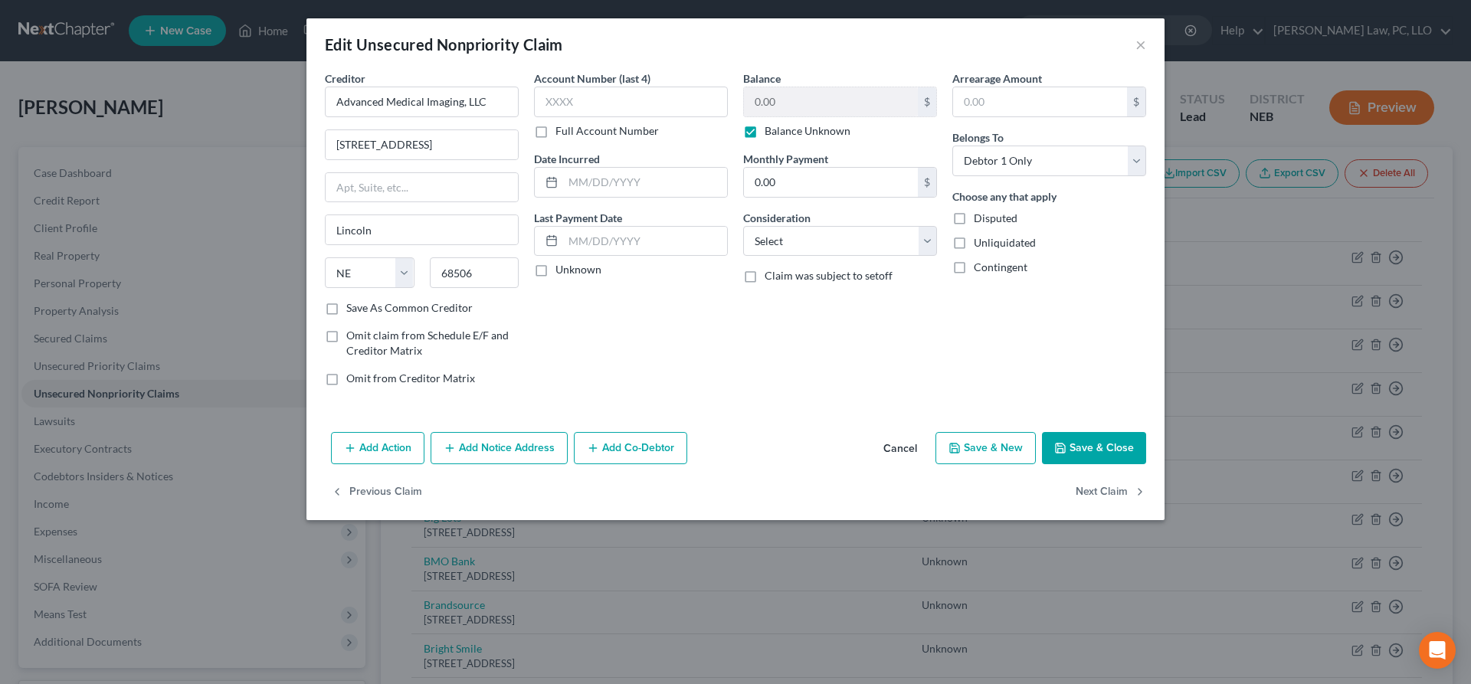
click at [765, 129] on label "Balance Unknown" at bounding box center [808, 130] width 86 height 15
click at [771, 129] on input "Balance Unknown" at bounding box center [776, 128] width 10 height 10
checkbox input "false"
click at [796, 105] on input "0.00" at bounding box center [831, 101] width 174 height 29
click at [772, 378] on div "Balance 50.00 $ Balance Unknown Balance Undetermined 50 $ Balance Unknown Month…" at bounding box center [840, 234] width 209 height 328
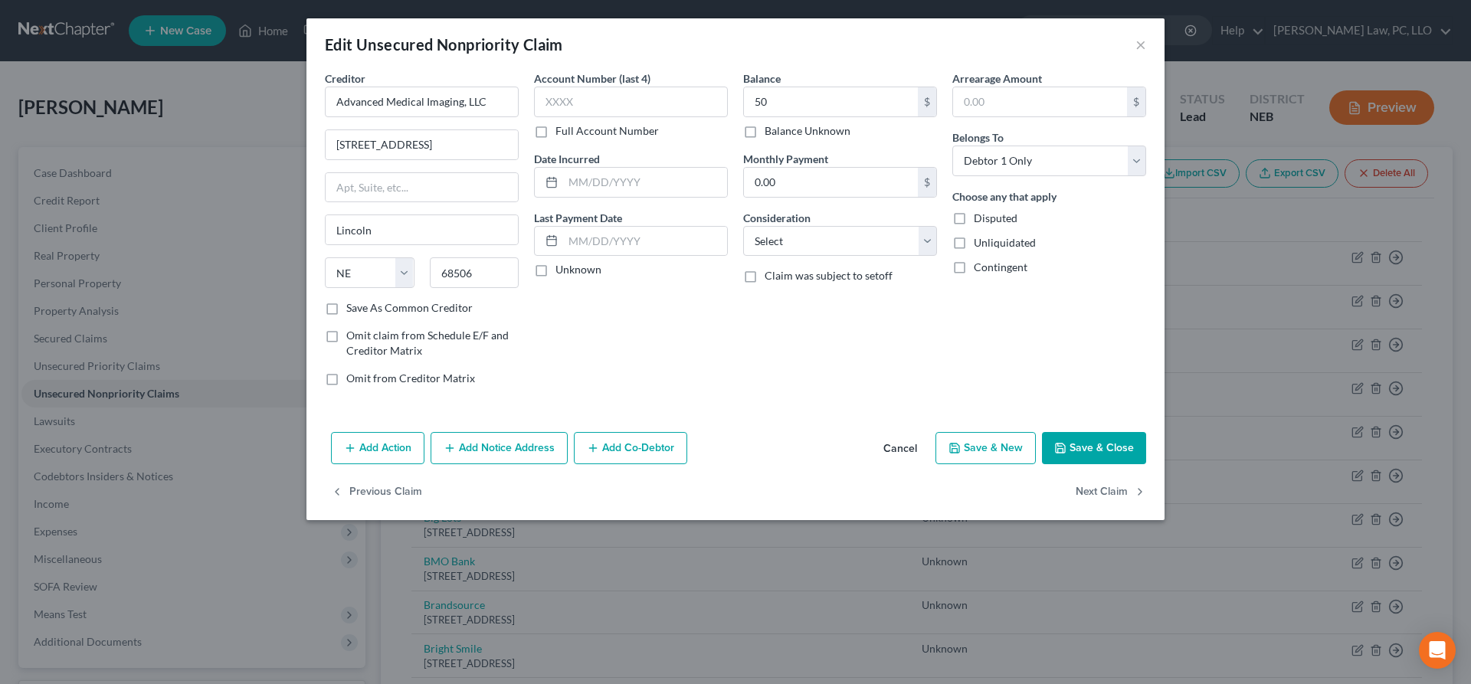
click at [1113, 452] on button "Save & Close" at bounding box center [1094, 448] width 104 height 32
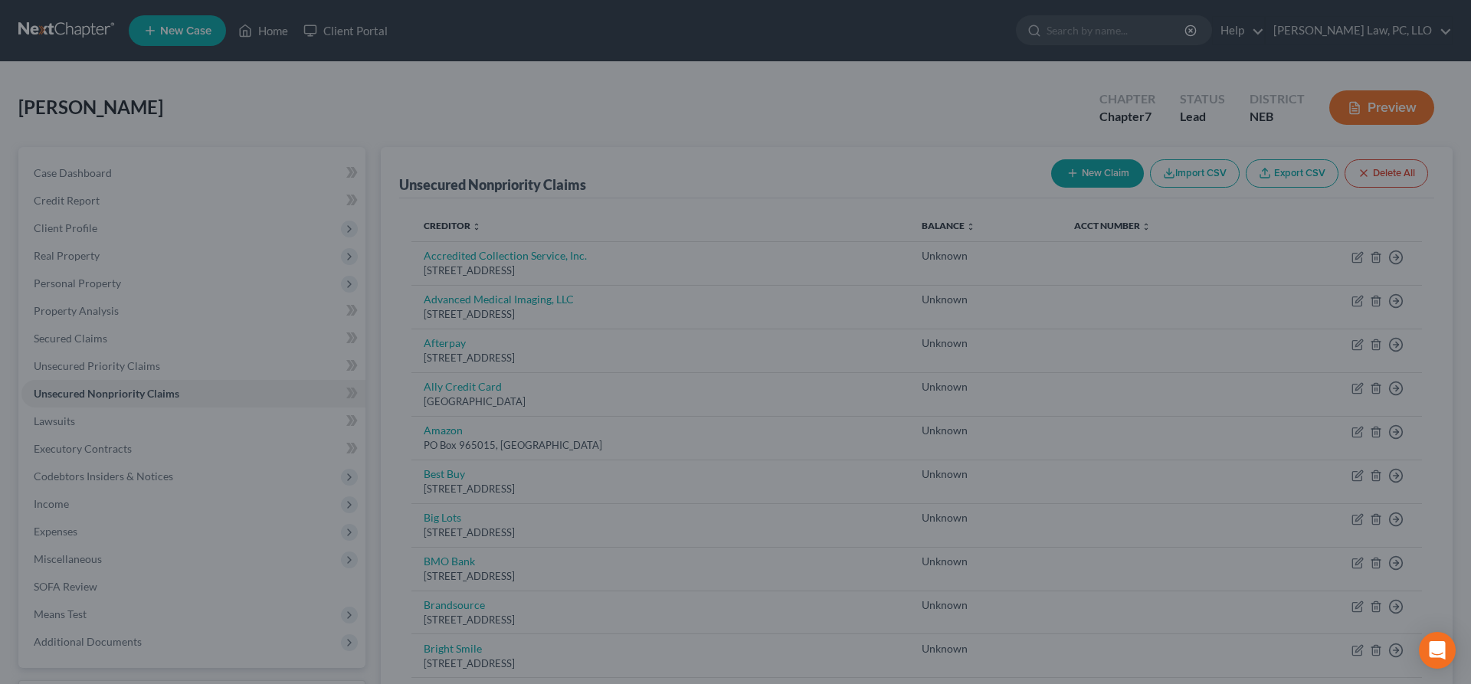
type input "50.00"
type input "0"
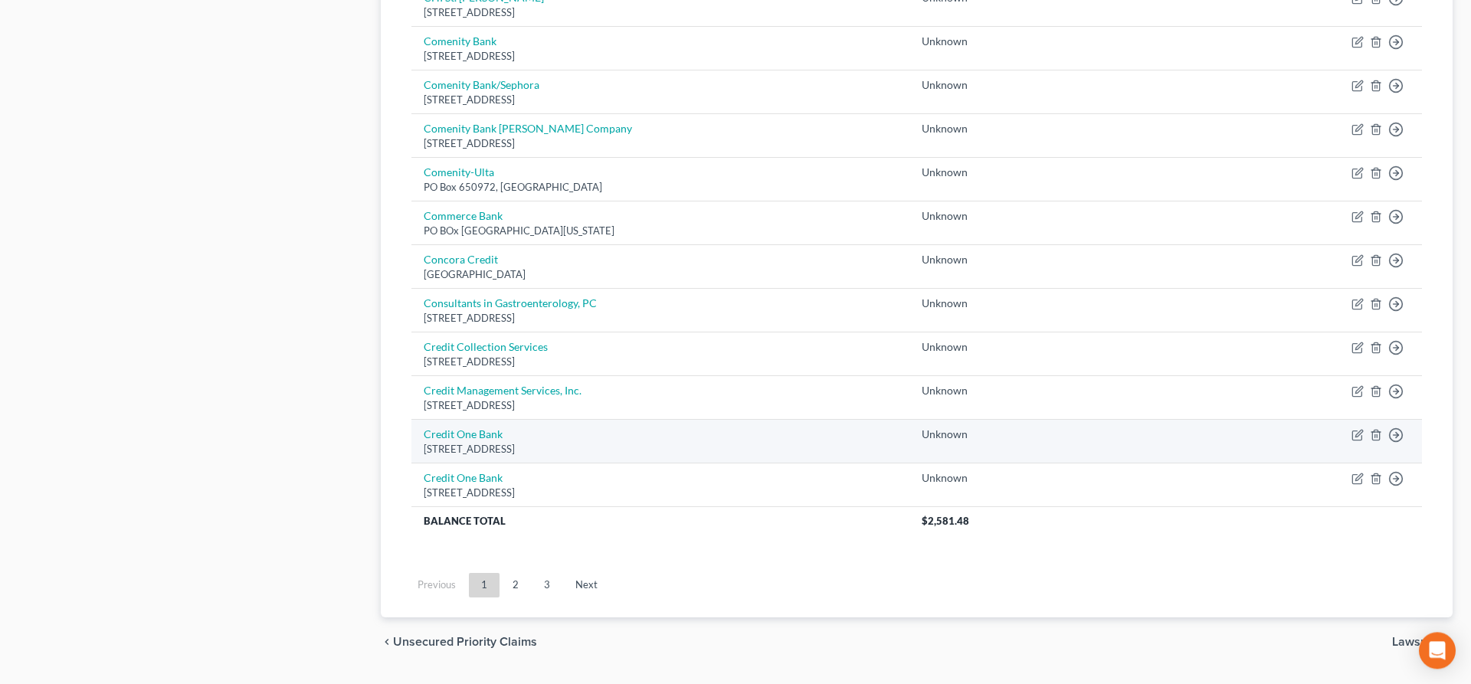
scroll to position [1085, 0]
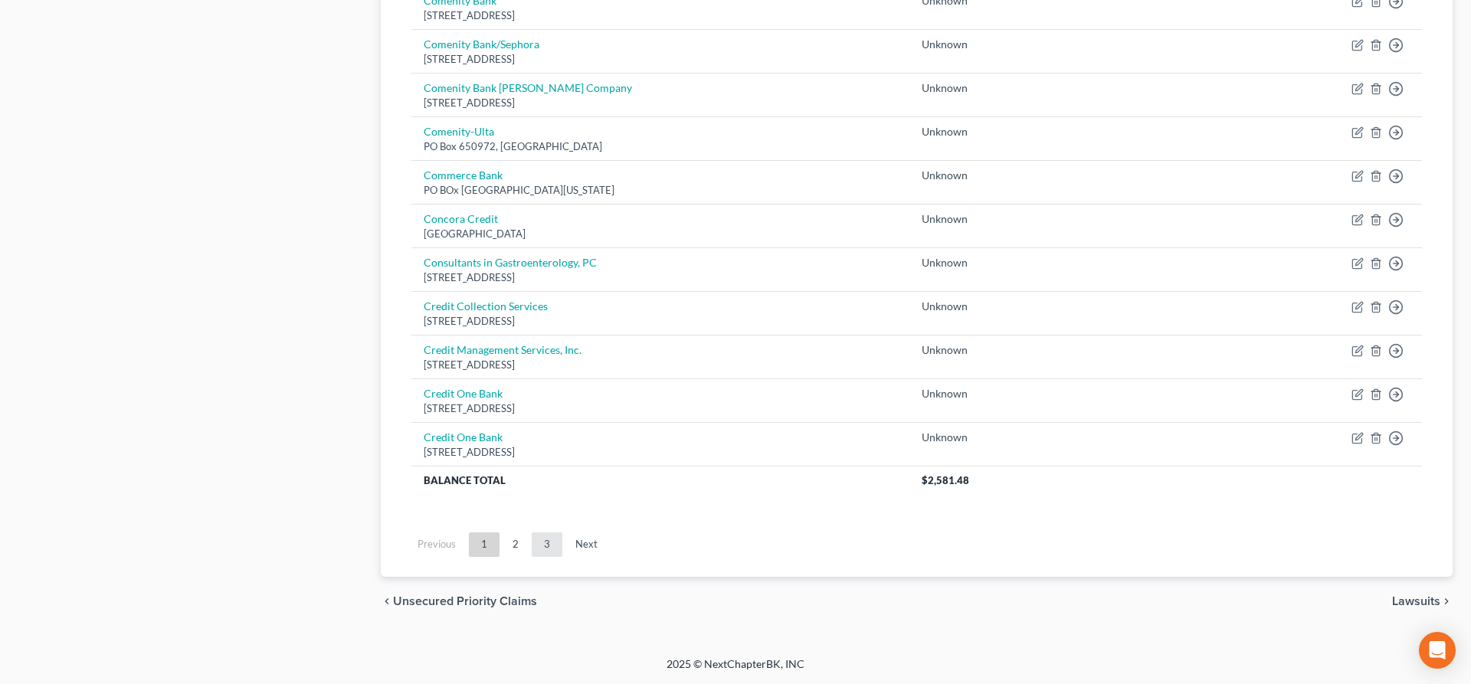
click at [543, 545] on link "3" at bounding box center [547, 544] width 31 height 25
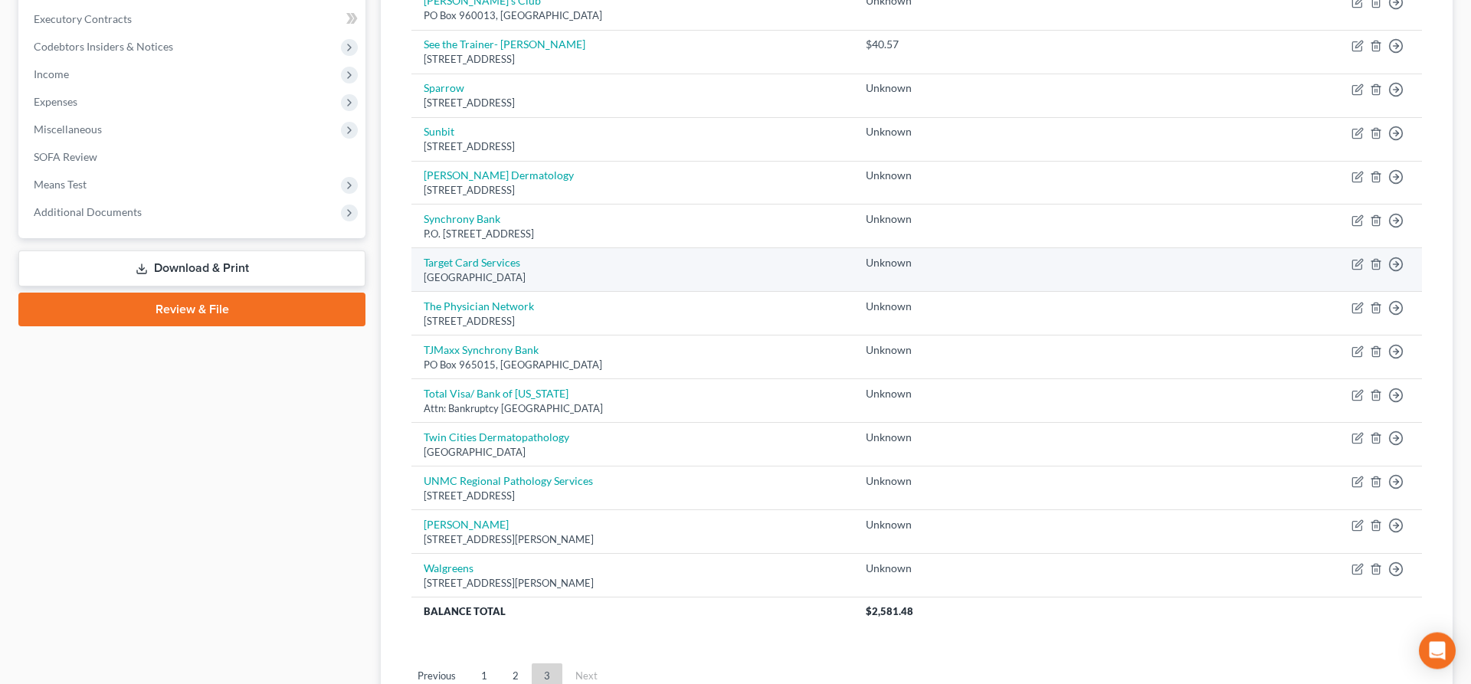
scroll to position [454, 0]
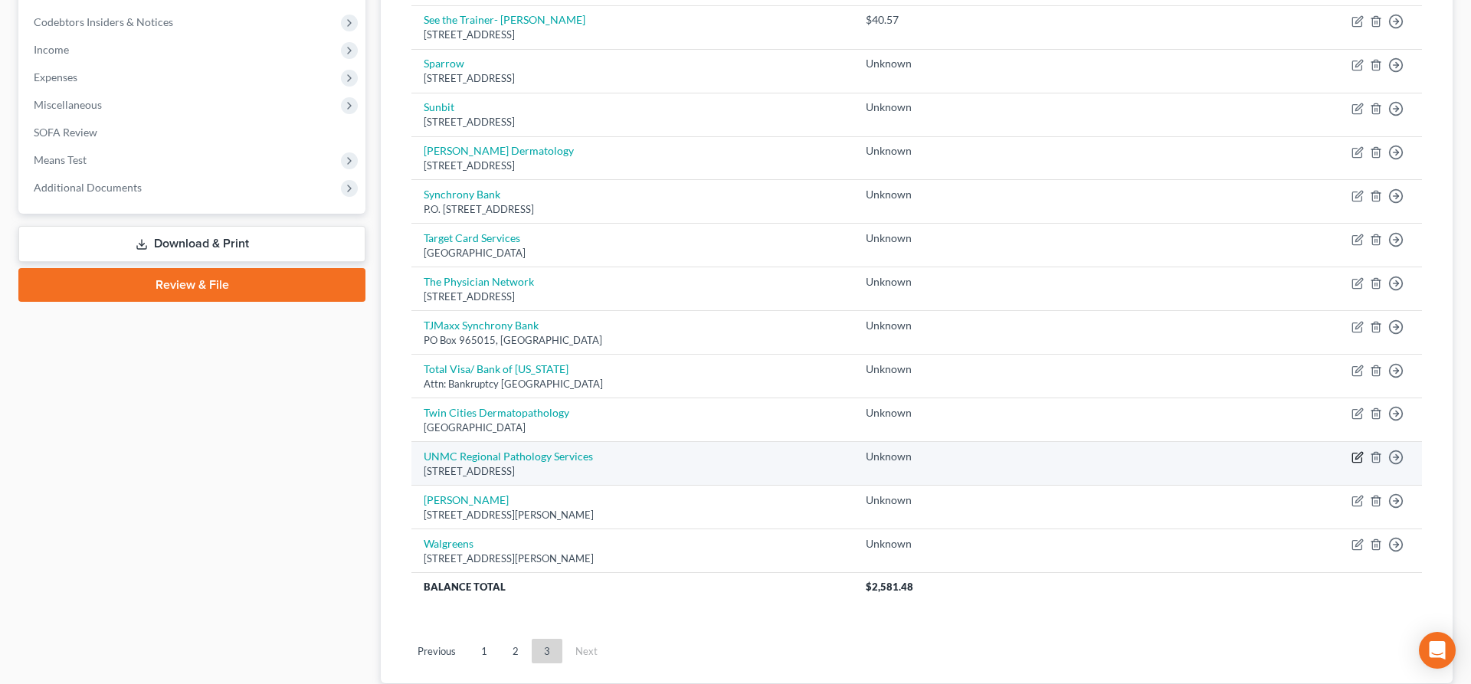
click at [1356, 457] on icon "button" at bounding box center [1358, 457] width 12 height 12
select select "30"
select select "0"
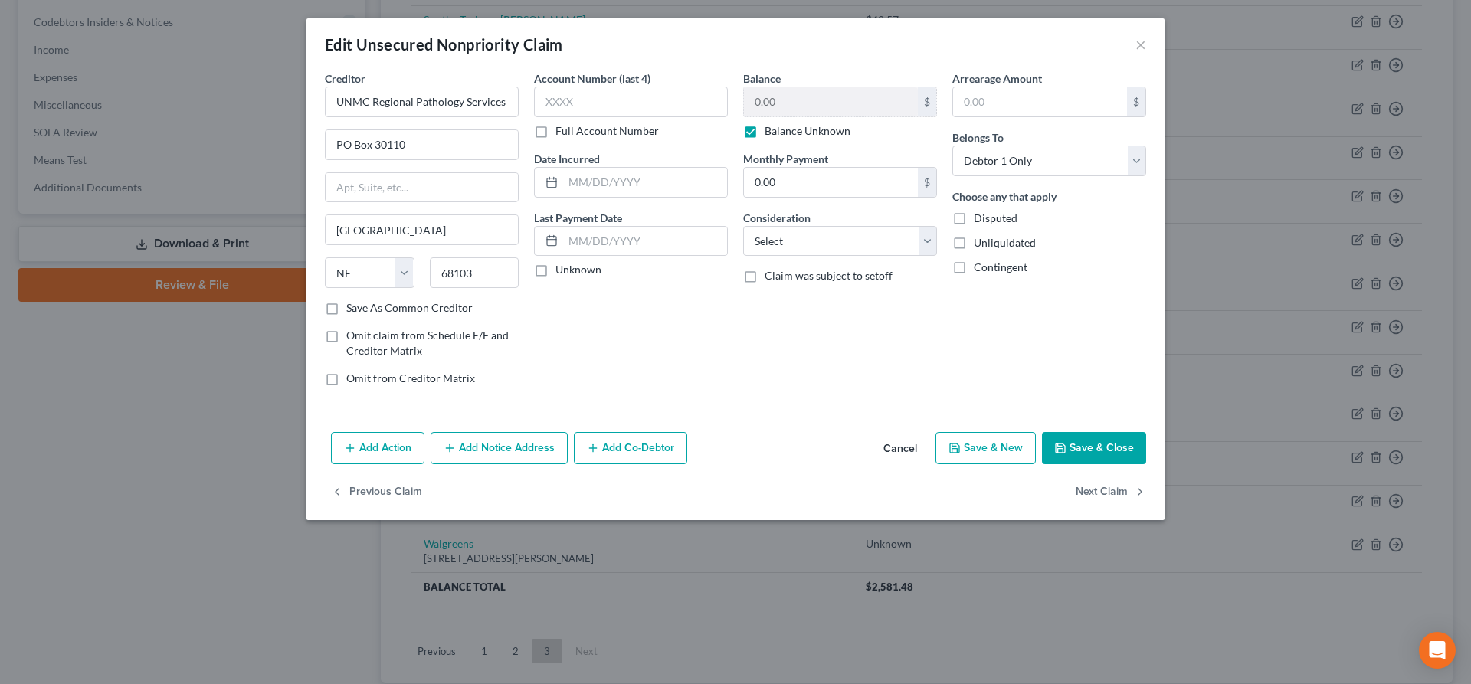
click at [765, 134] on label "Balance Unknown" at bounding box center [808, 130] width 86 height 15
click at [771, 133] on input "Balance Unknown" at bounding box center [776, 128] width 10 height 10
checkbox input "false"
click at [778, 103] on input "0.00" at bounding box center [831, 101] width 174 height 29
click at [1079, 439] on button "Save & Close" at bounding box center [1094, 448] width 104 height 32
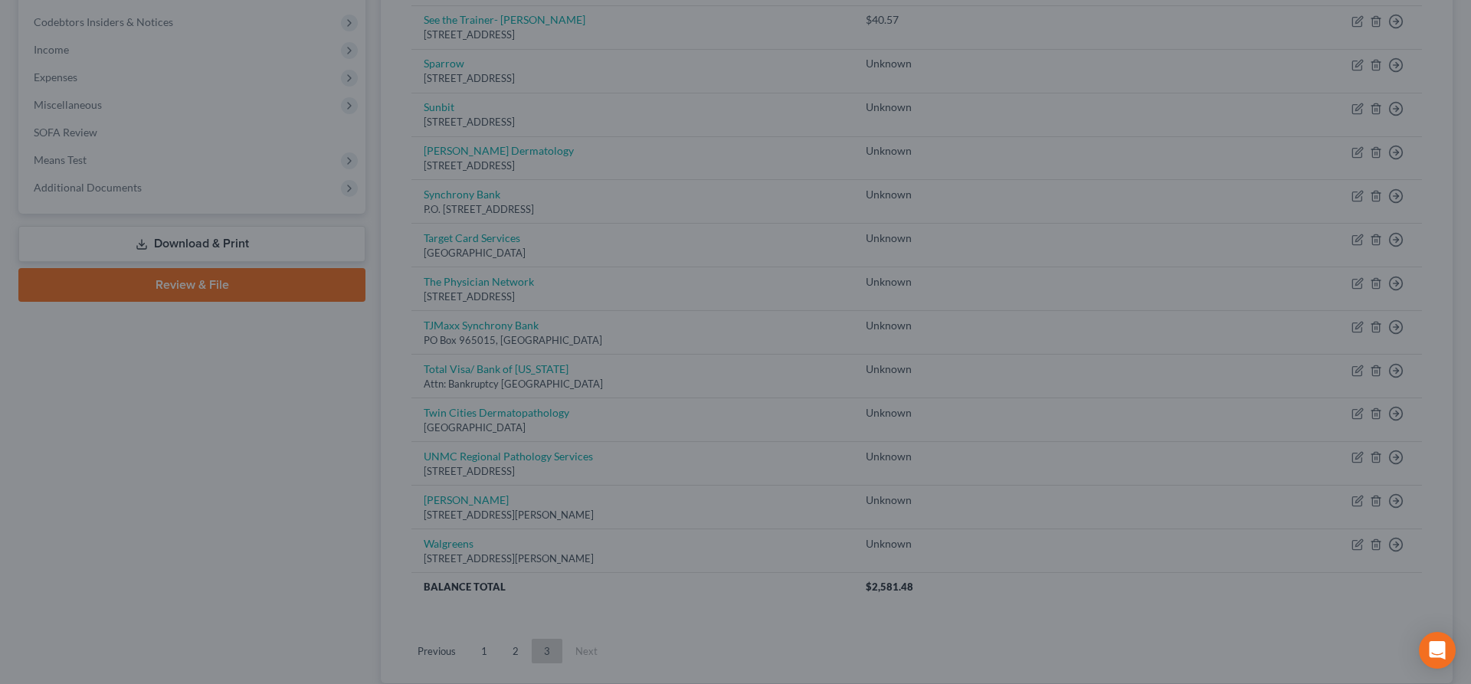
type input "34.00"
type input "0"
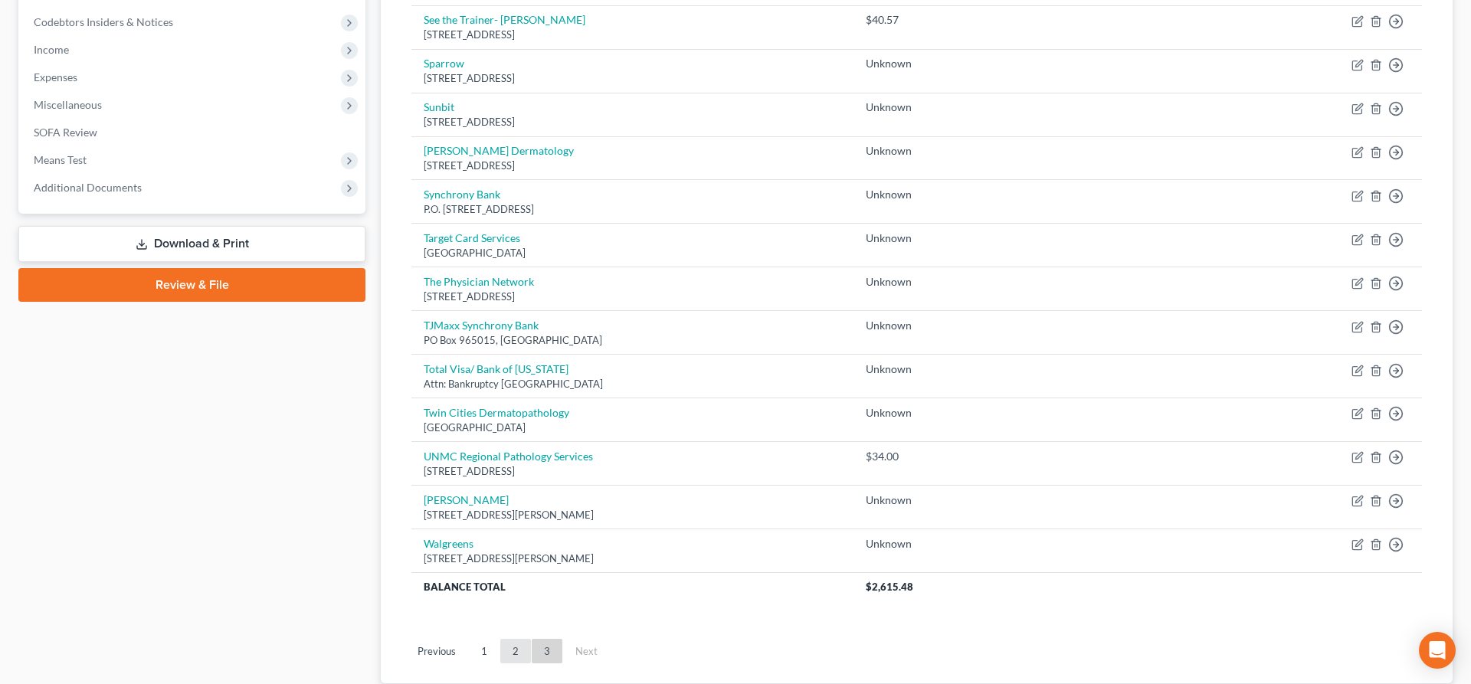
click at [511, 648] on link "2" at bounding box center [515, 651] width 31 height 25
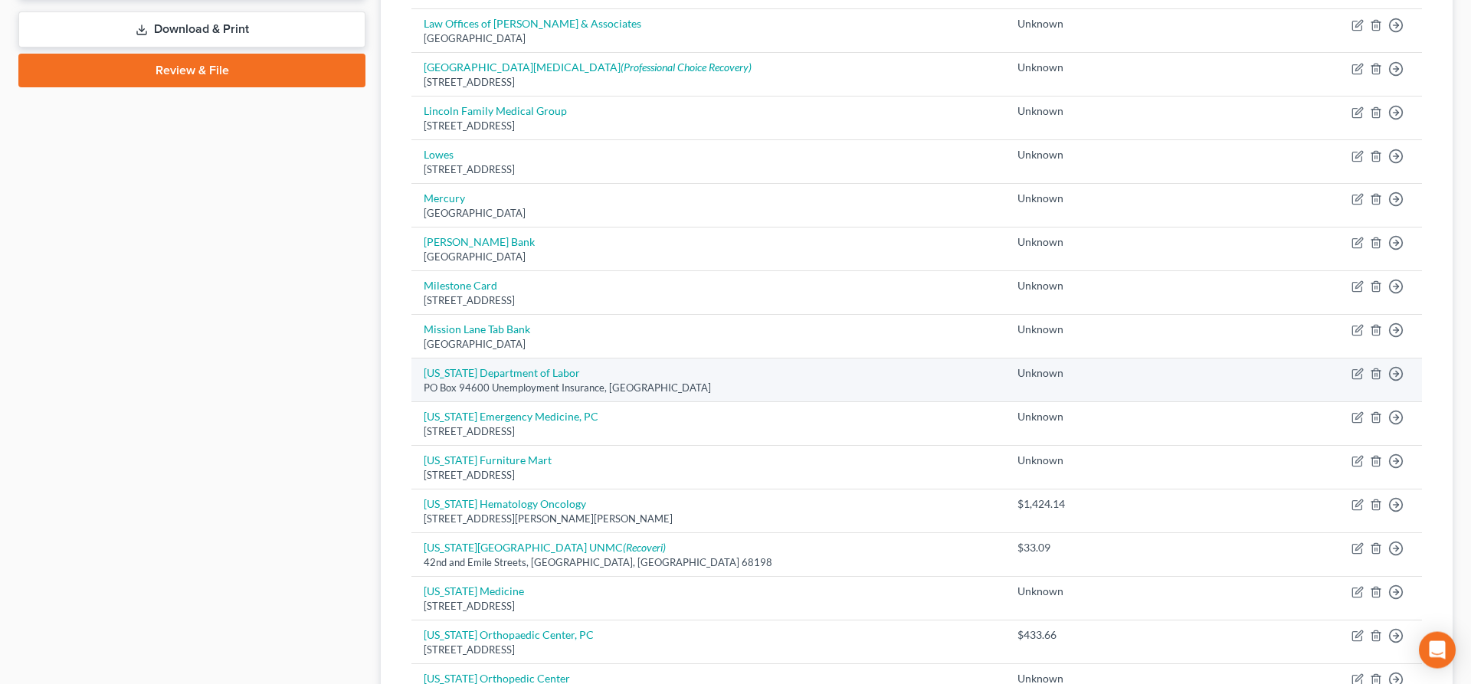
scroll to position [650, 0]
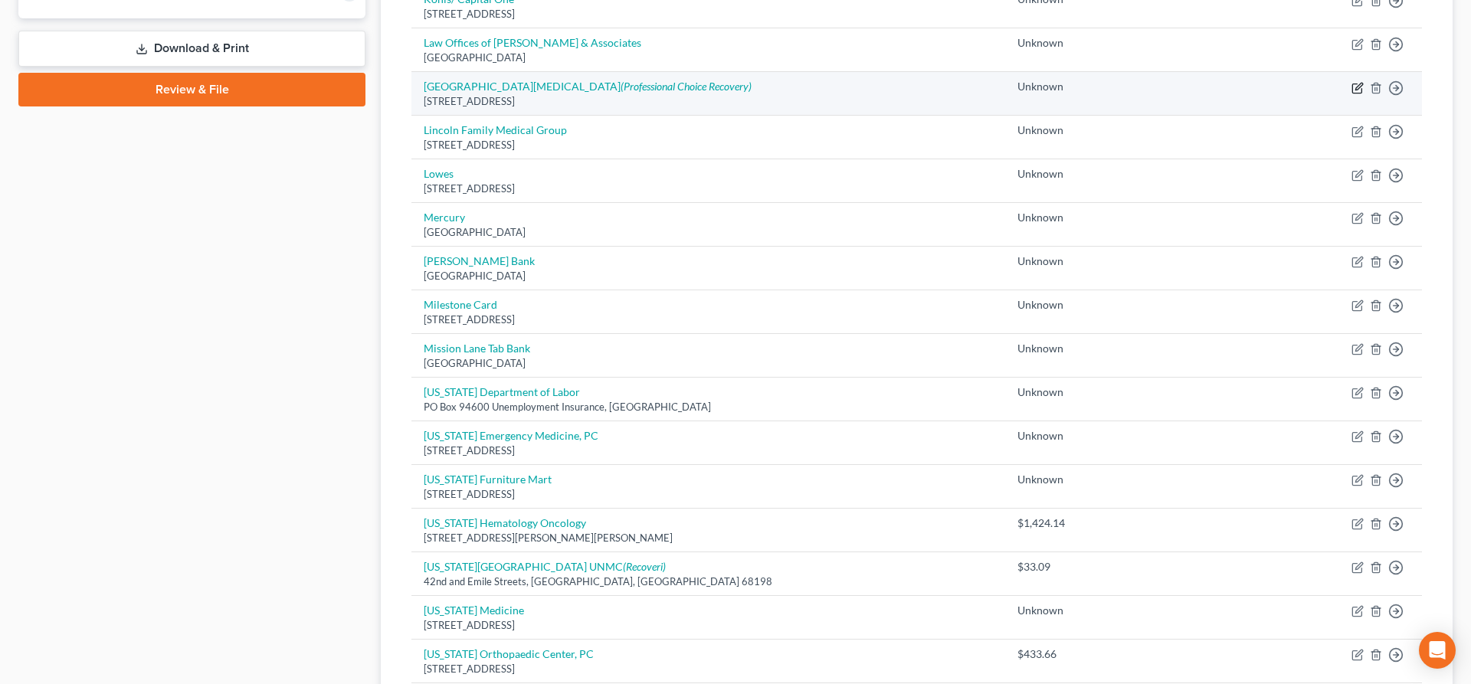
click at [1357, 91] on icon "button" at bounding box center [1358, 88] width 12 height 12
select select "30"
select select "0"
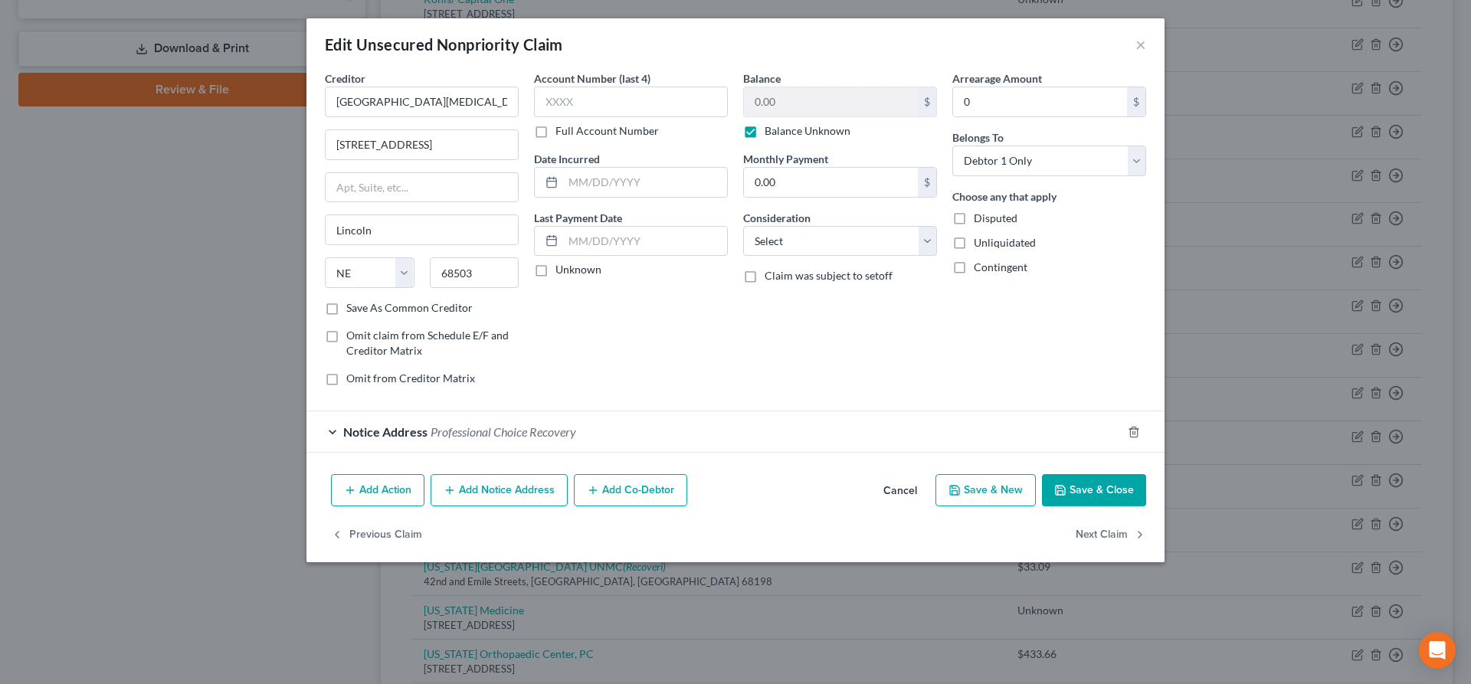
click at [765, 130] on label "Balance Unknown" at bounding box center [808, 130] width 86 height 15
click at [771, 130] on input "Balance Unknown" at bounding box center [776, 128] width 10 height 10
checkbox input "false"
click at [796, 105] on input "0.00" at bounding box center [831, 101] width 174 height 29
type input "150"
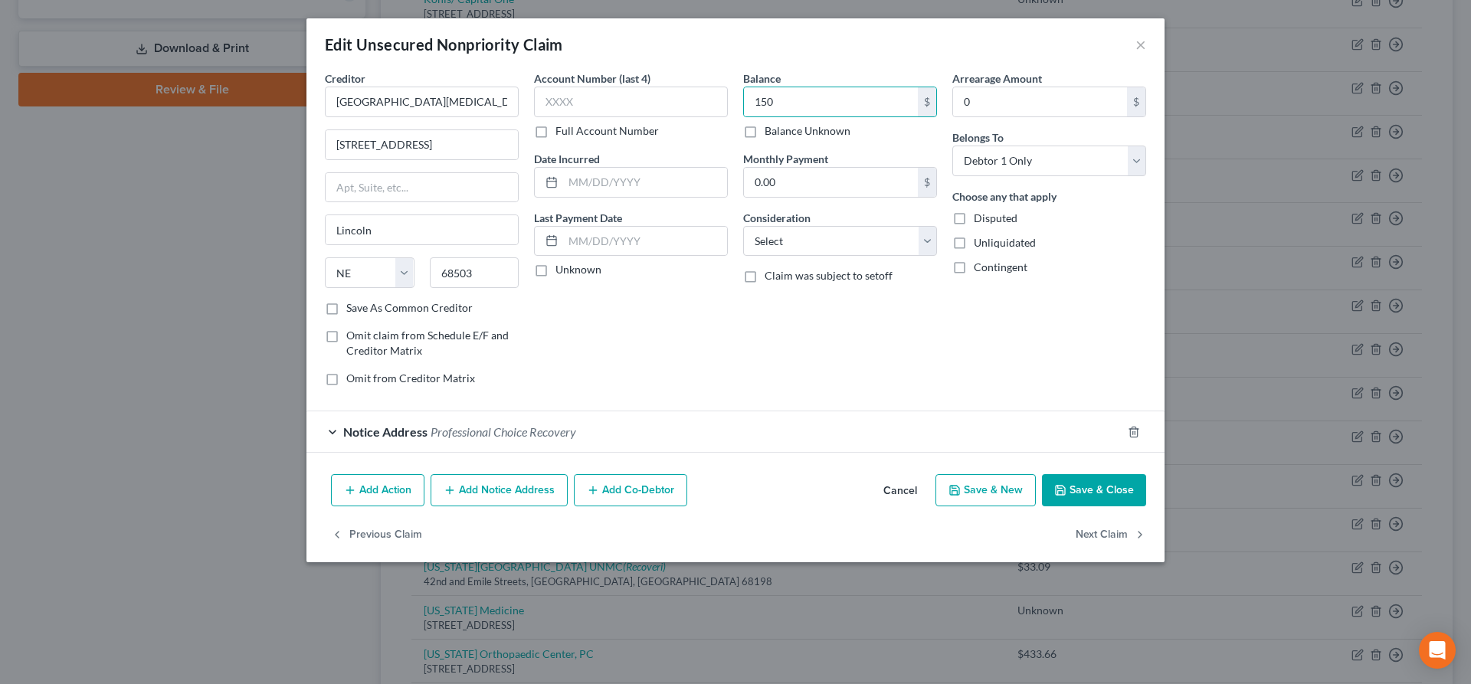
click at [1067, 483] on button "Save & Close" at bounding box center [1094, 490] width 104 height 32
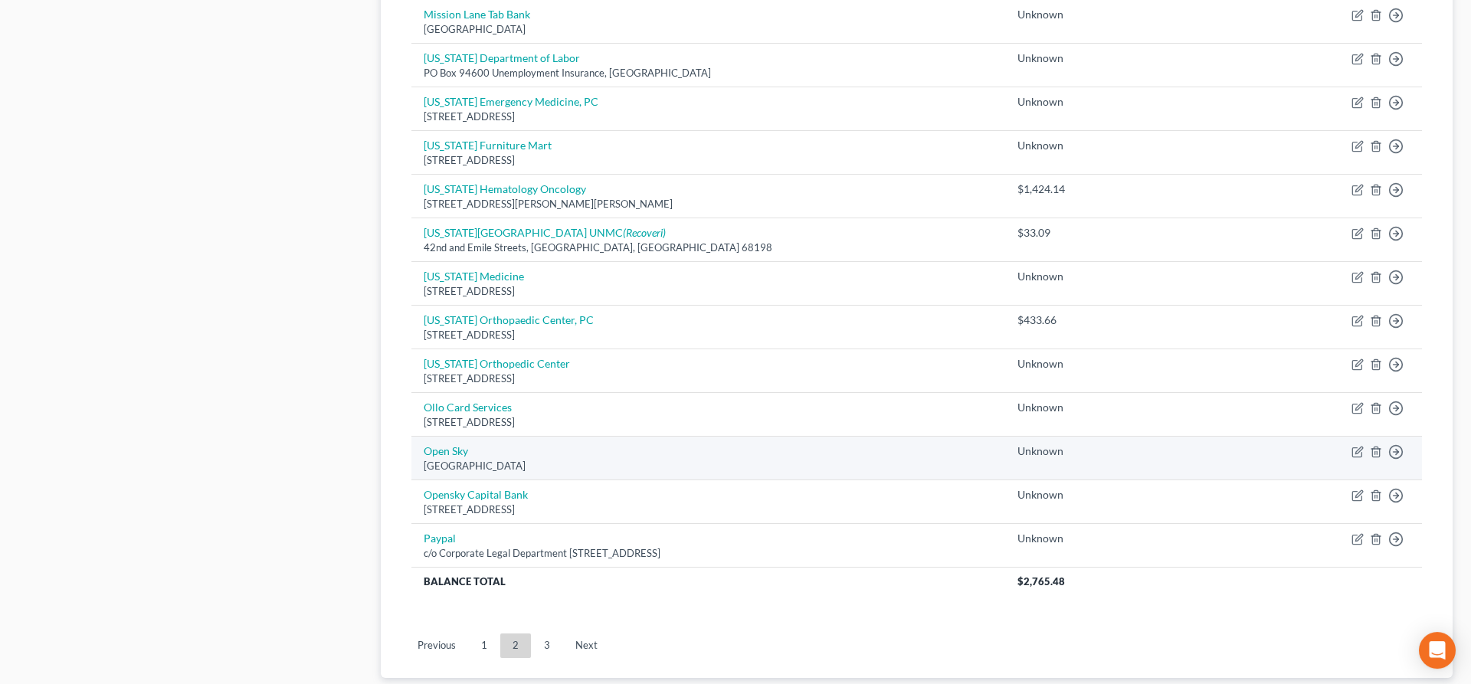
scroll to position [1085, 0]
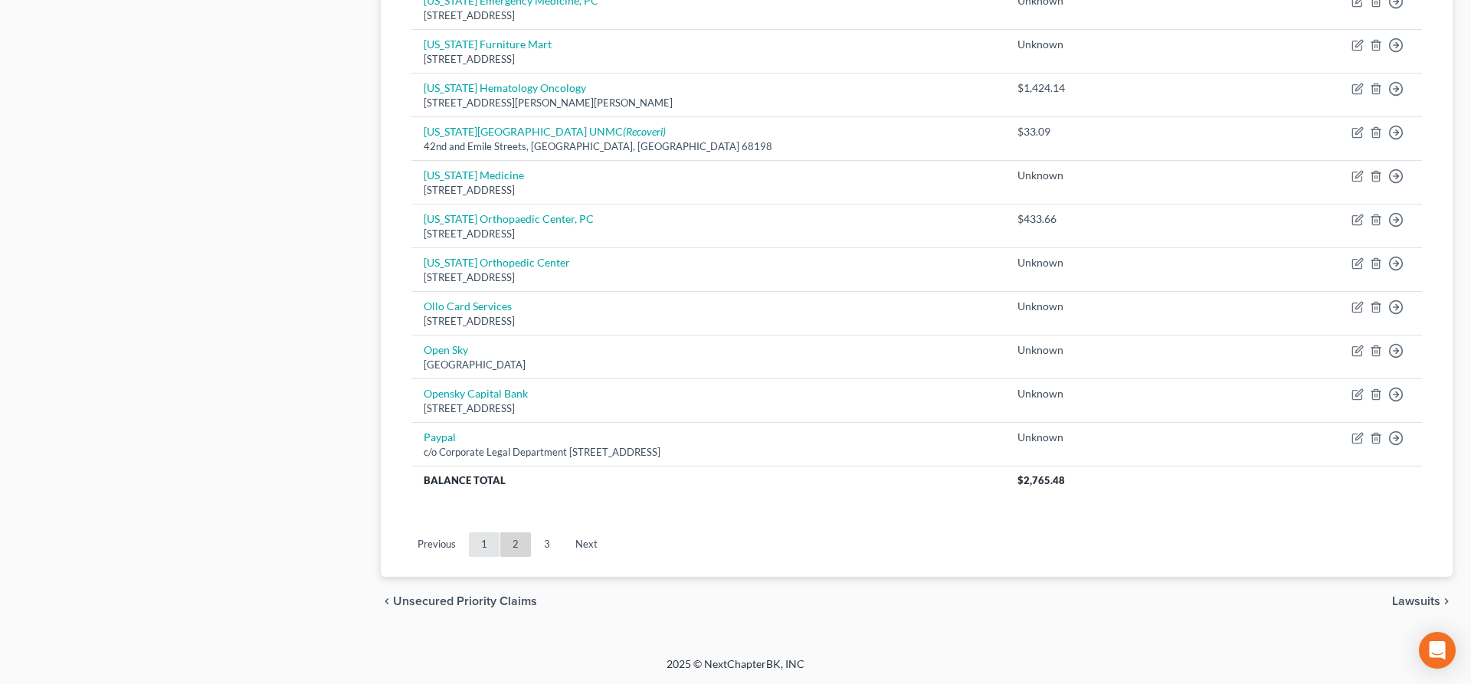
click at [487, 549] on link "1" at bounding box center [484, 544] width 31 height 25
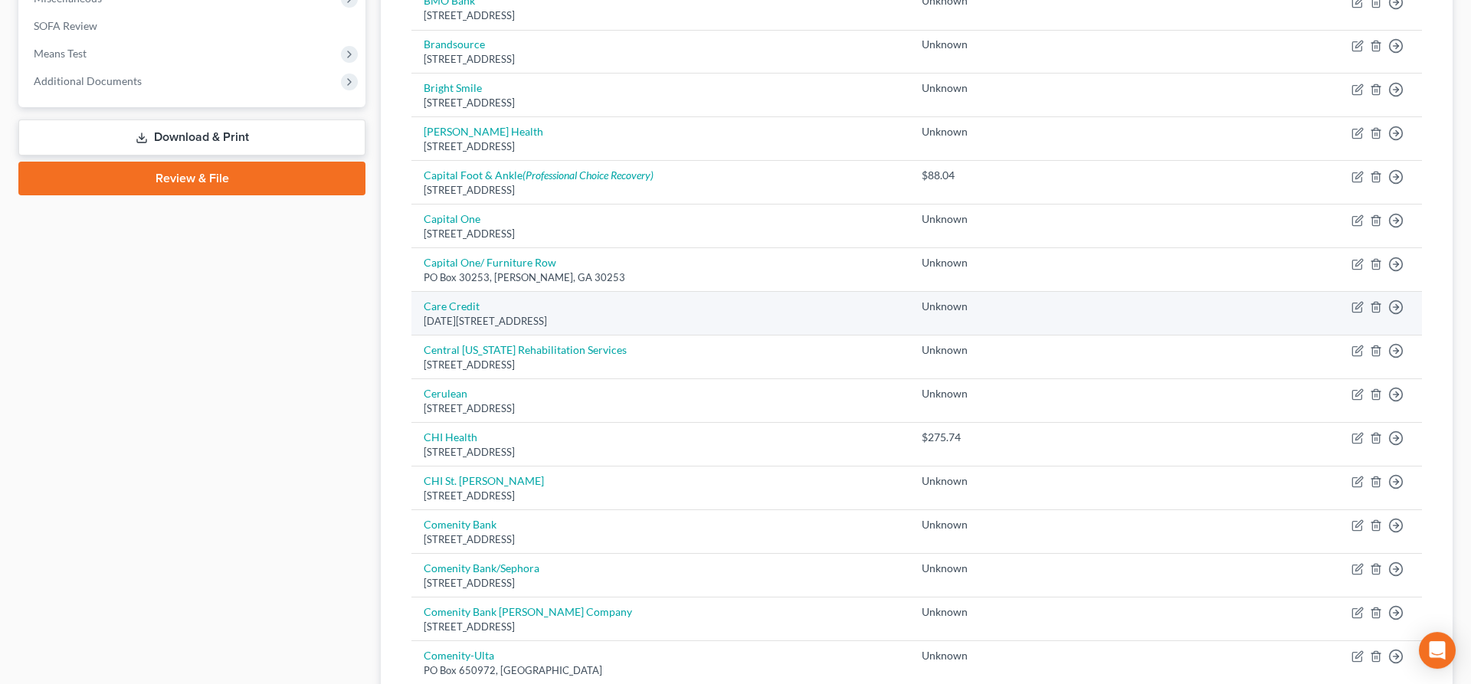
scroll to position [585, 0]
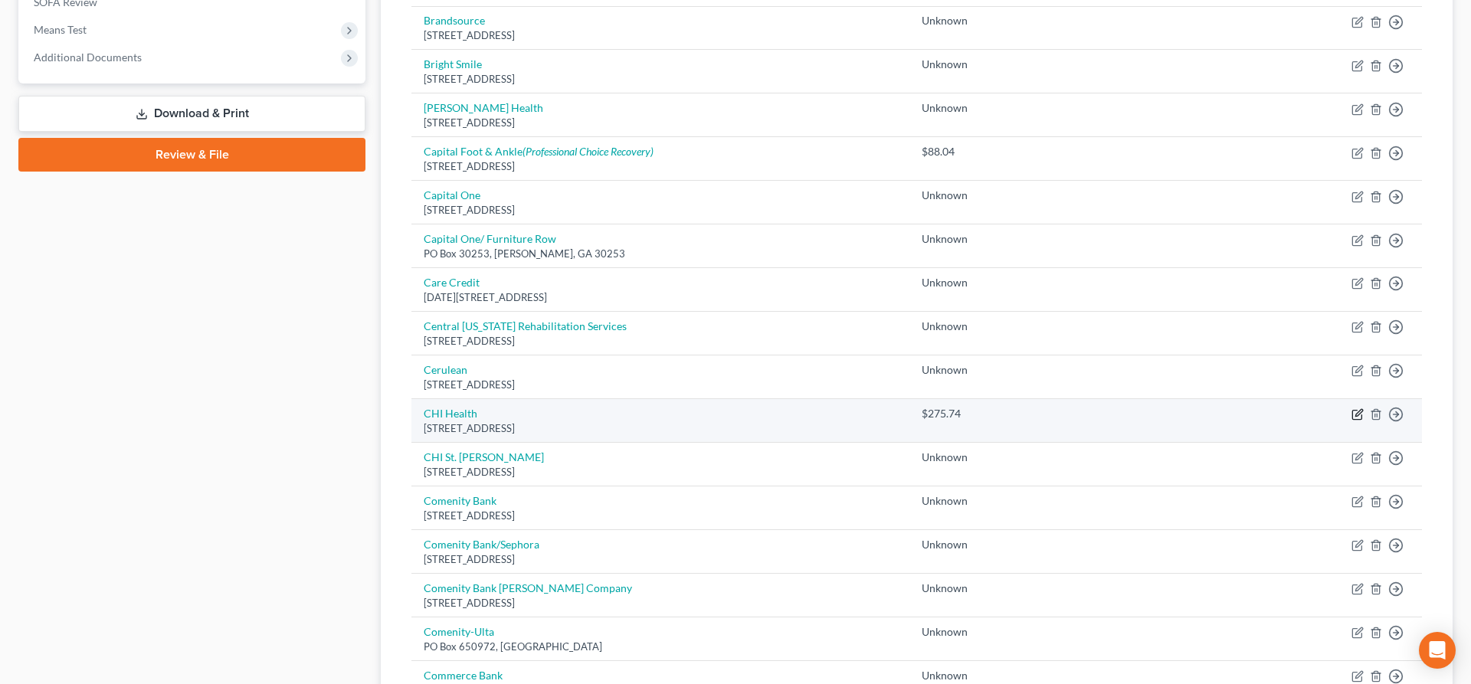
click at [1361, 415] on icon "button" at bounding box center [1358, 414] width 12 height 12
select select "30"
select select "0"
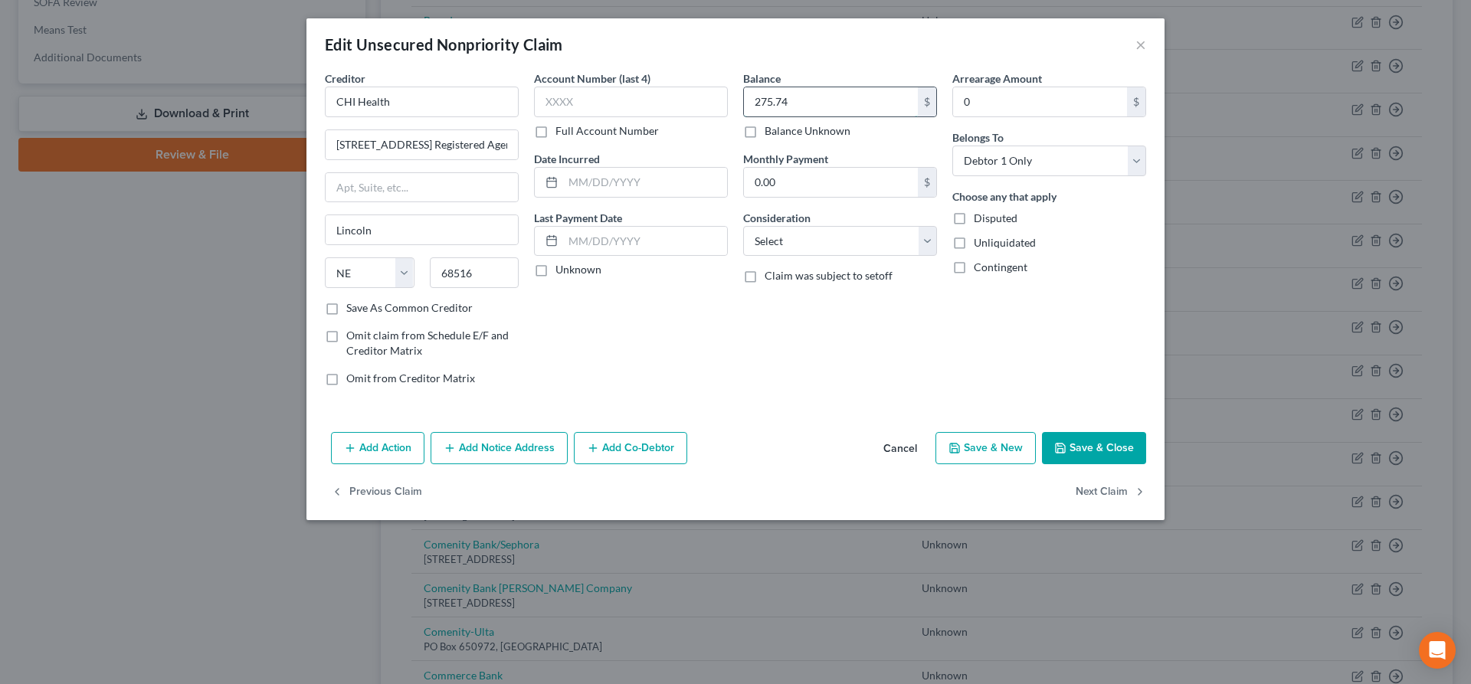
drag, startPoint x: 803, startPoint y: 98, endPoint x: 750, endPoint y: 95, distance: 53.0
click at [746, 96] on input "275.74" at bounding box center [831, 101] width 174 height 29
drag, startPoint x: 798, startPoint y: 104, endPoint x: 744, endPoint y: 93, distance: 55.4
click at [744, 93] on input "275.74" at bounding box center [831, 101] width 174 height 29
click at [1060, 454] on button "Save & Close" at bounding box center [1094, 448] width 104 height 32
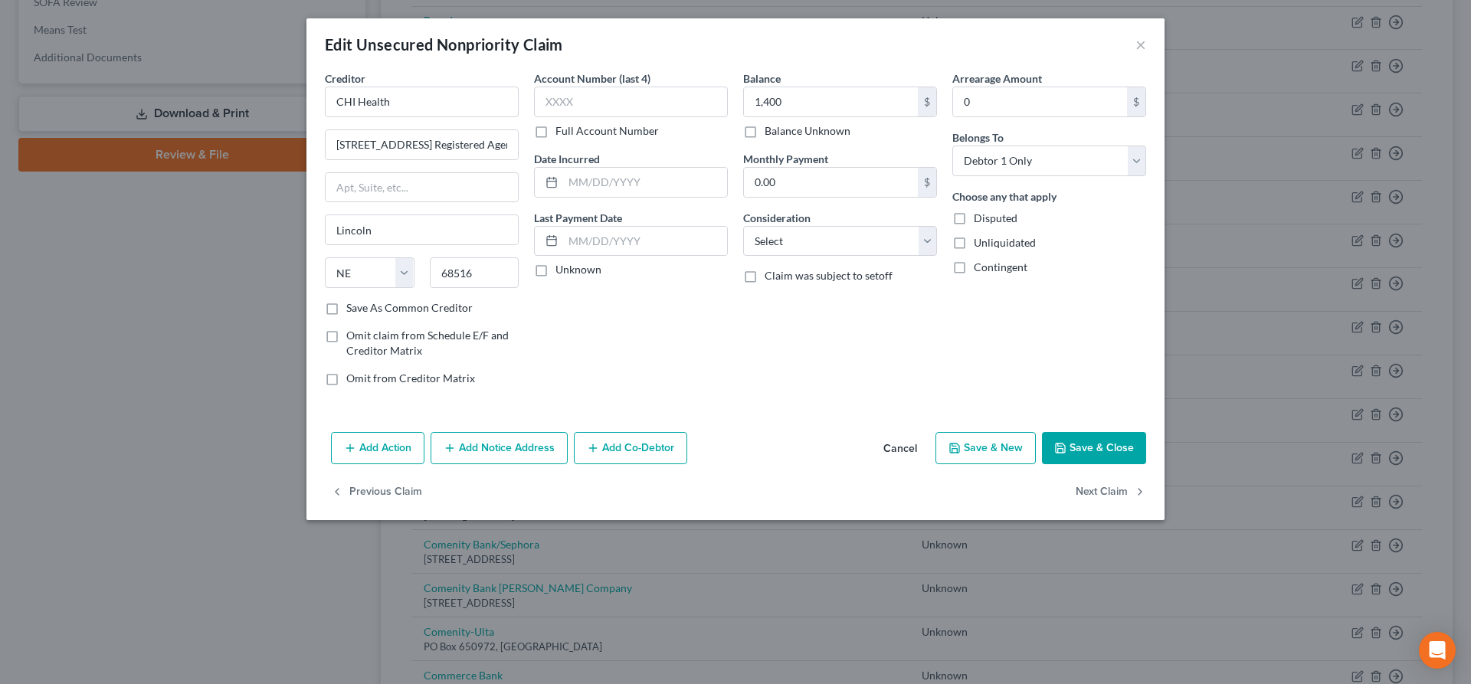
type input "1,400.00"
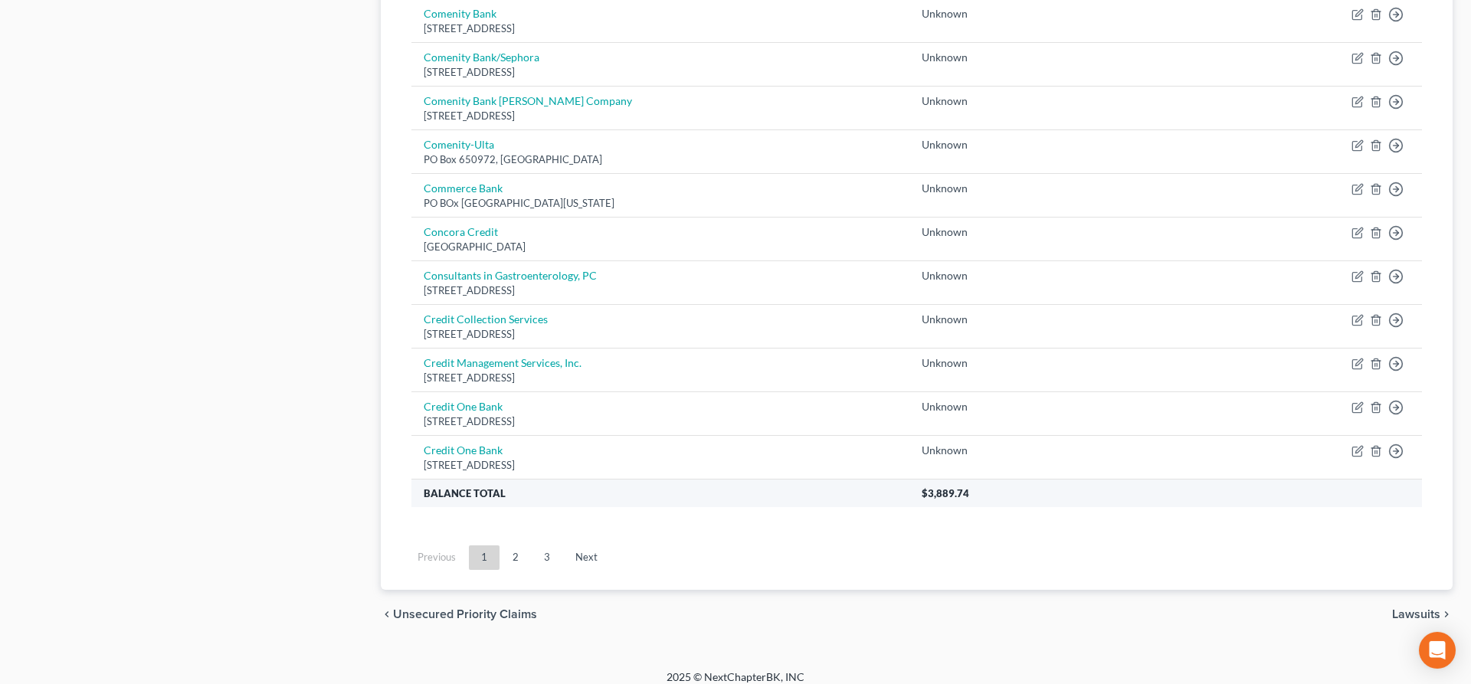
scroll to position [1085, 0]
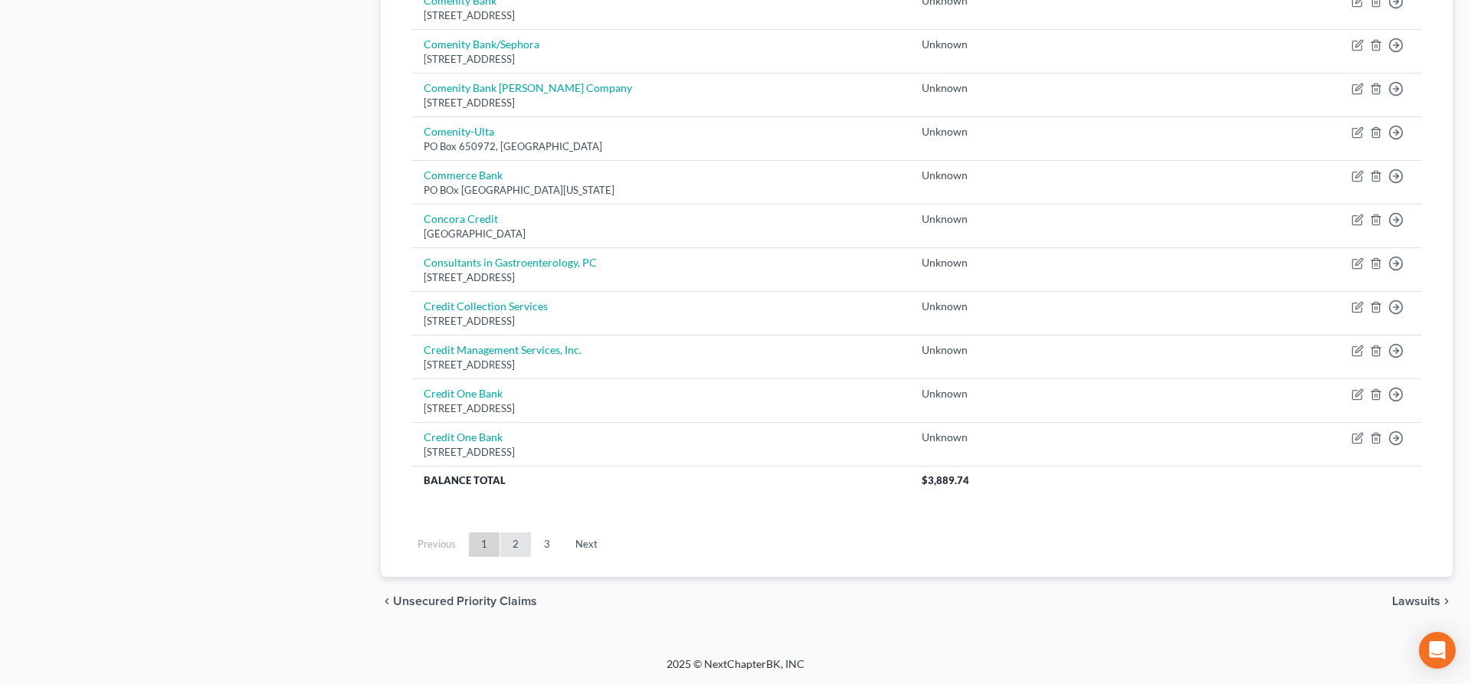
click at [525, 538] on link "2" at bounding box center [515, 544] width 31 height 25
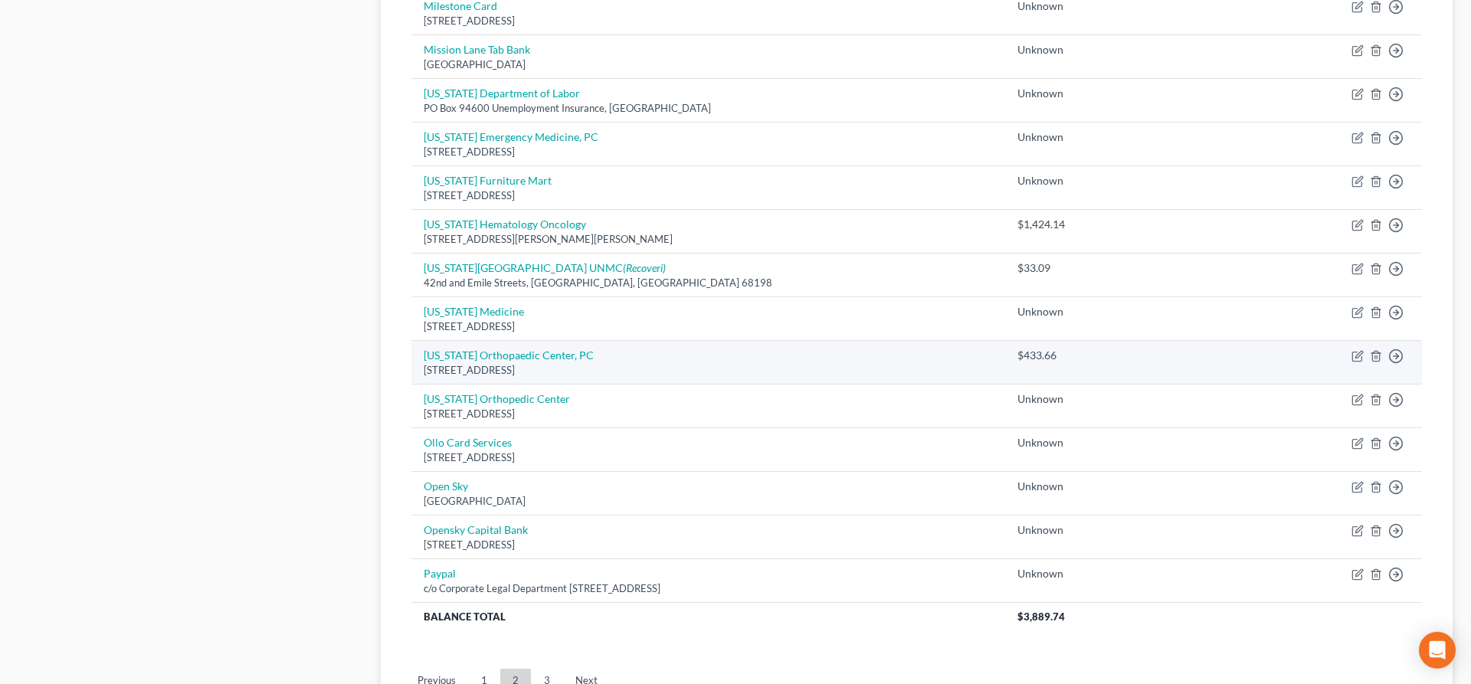
scroll to position [975, 0]
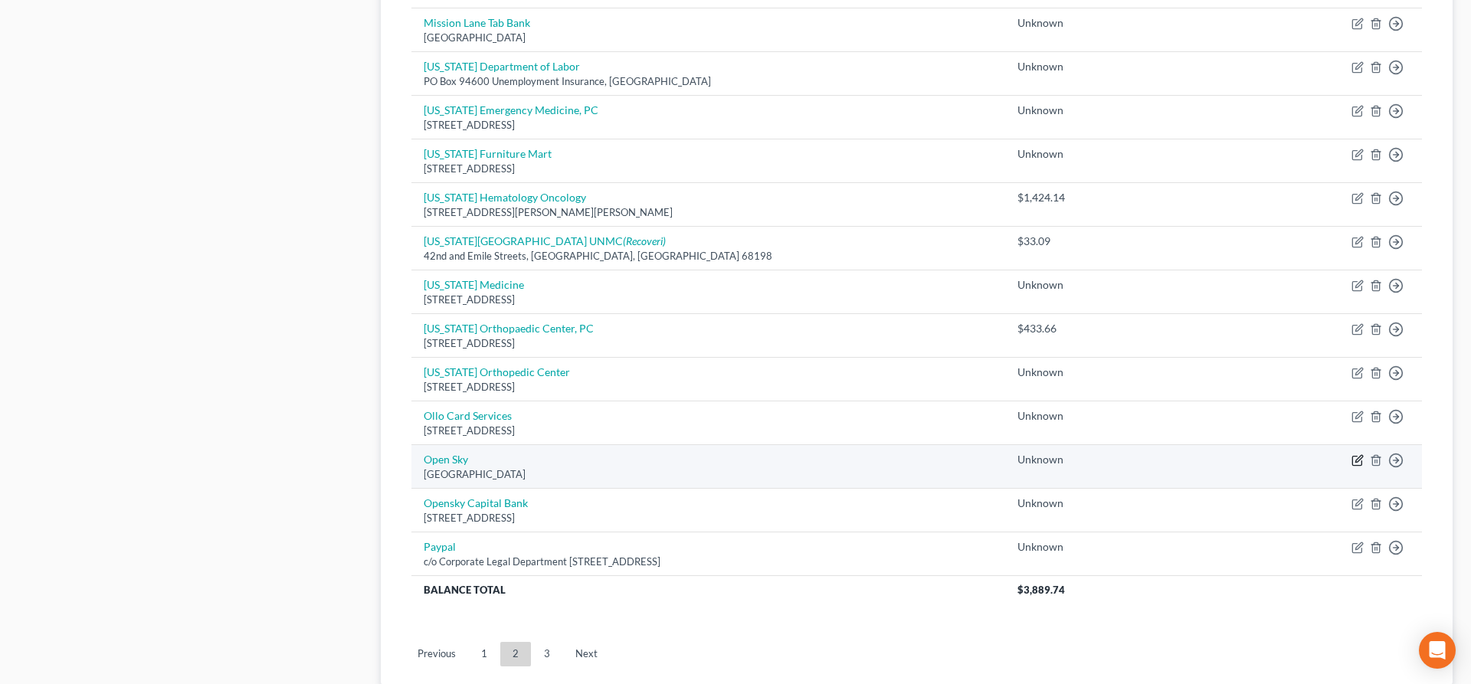
click at [1354, 464] on icon "button" at bounding box center [1358, 460] width 12 height 12
select select "45"
select select "0"
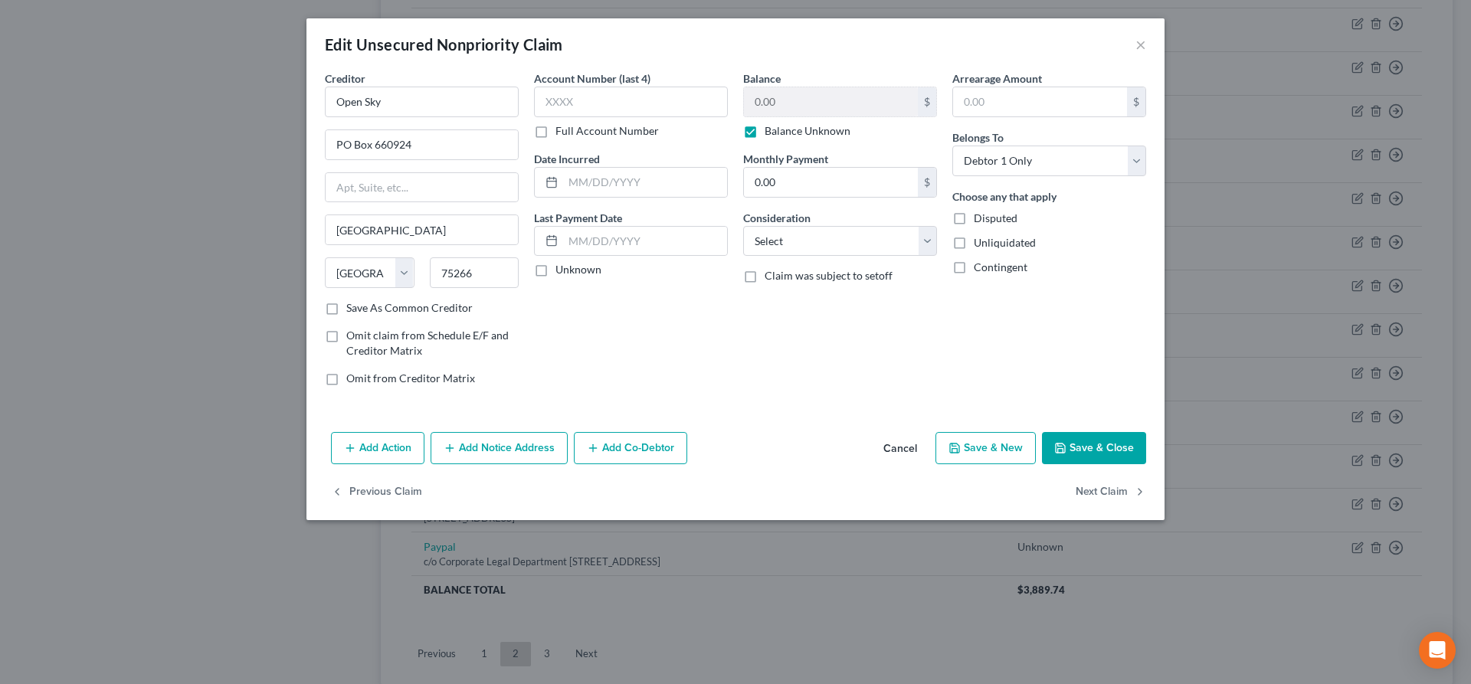
click at [765, 133] on label "Balance Unknown" at bounding box center [808, 130] width 86 height 15
click at [771, 133] on input "Balance Unknown" at bounding box center [776, 128] width 10 height 10
checkbox input "false"
click at [799, 102] on input "0.00" at bounding box center [831, 101] width 174 height 29
click at [1090, 455] on button "Save & Close" at bounding box center [1094, 448] width 104 height 32
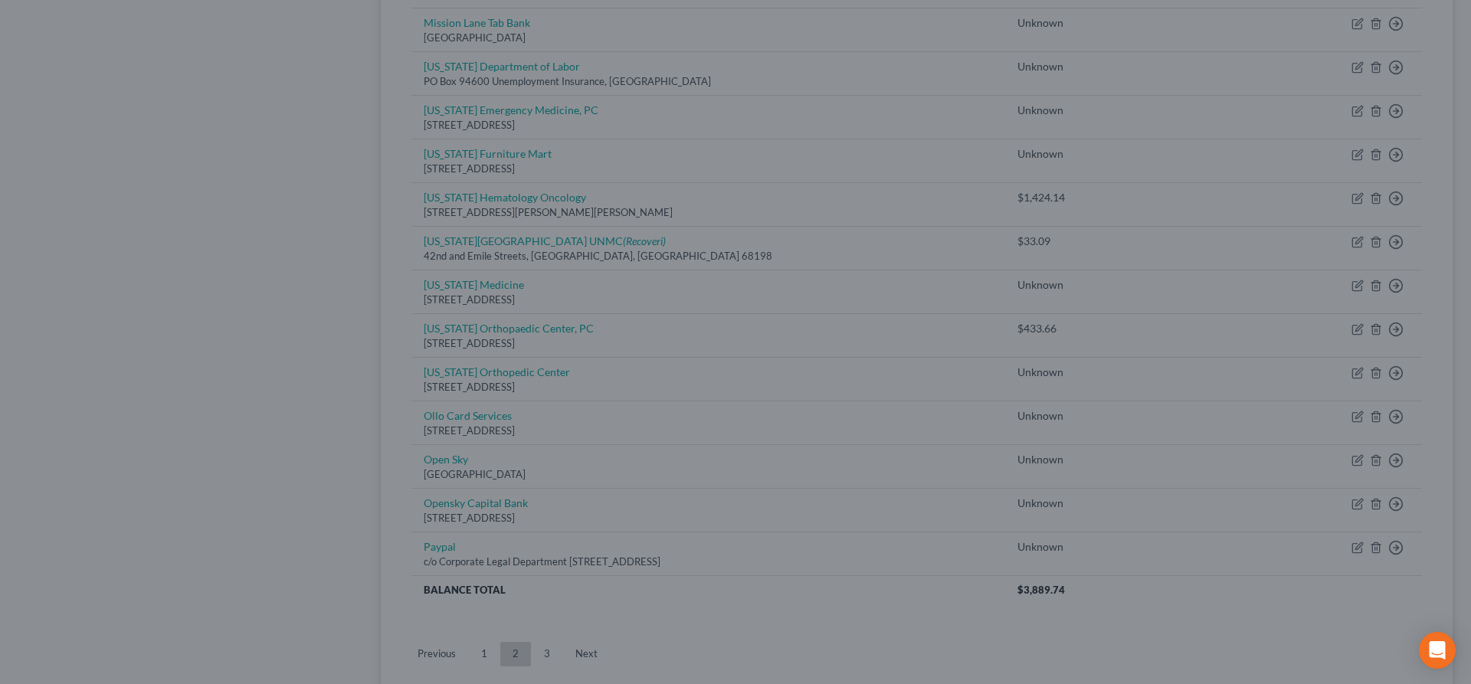
type input "1,000.00"
type input "0"
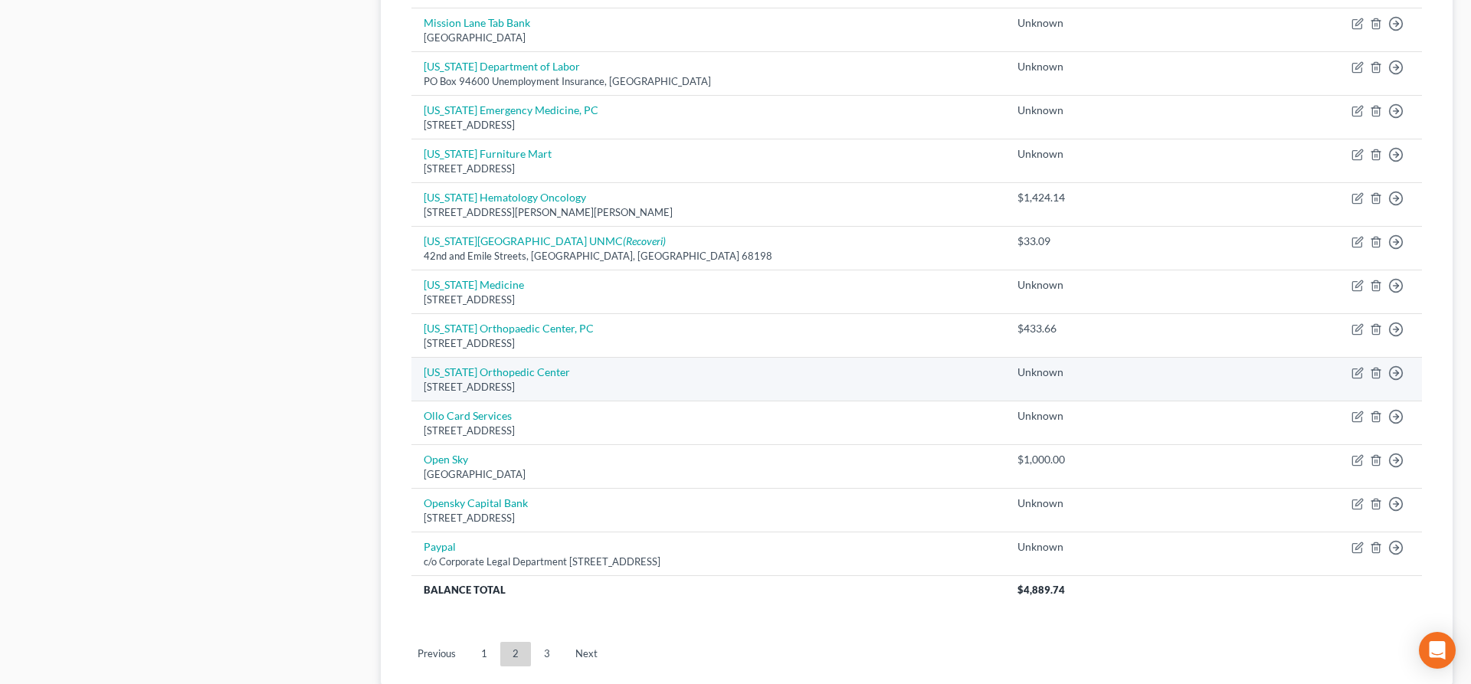
scroll to position [519, 0]
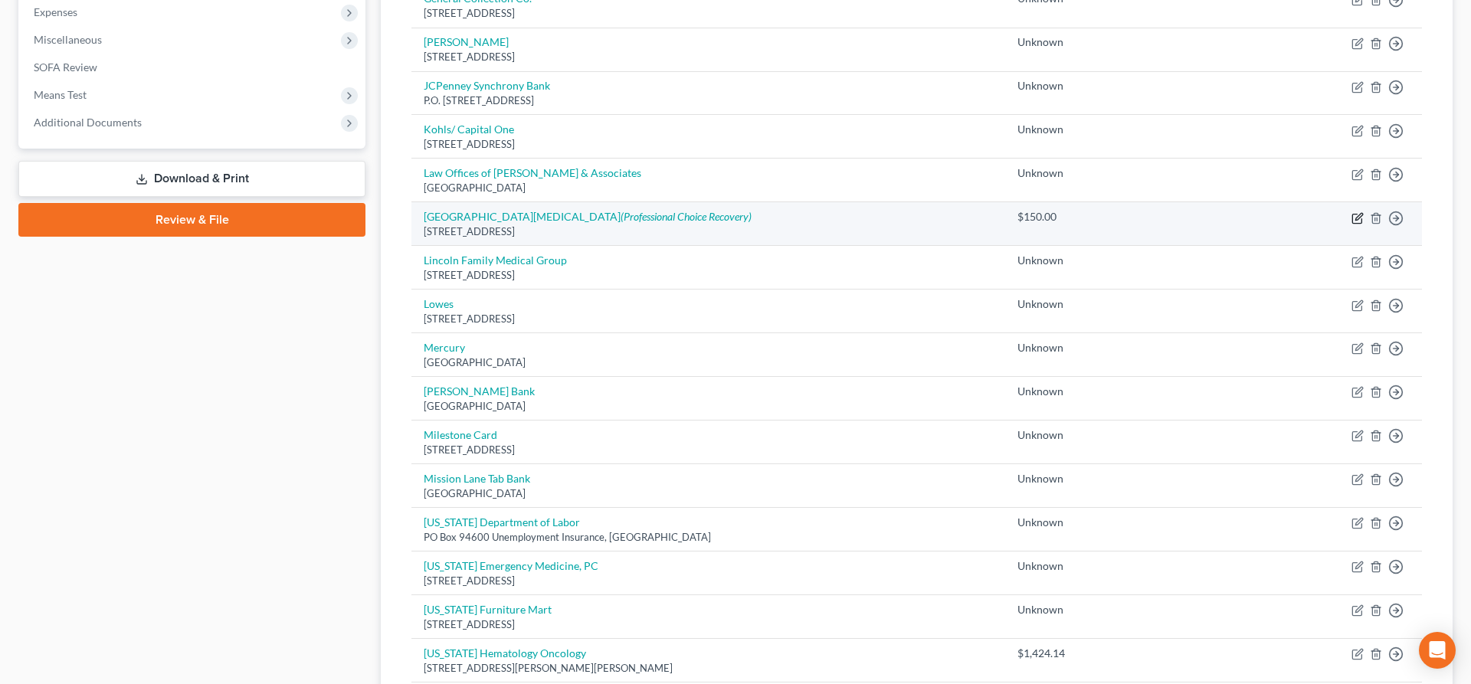
click at [1352, 221] on icon "button" at bounding box center [1356, 218] width 9 height 9
select select "30"
select select "0"
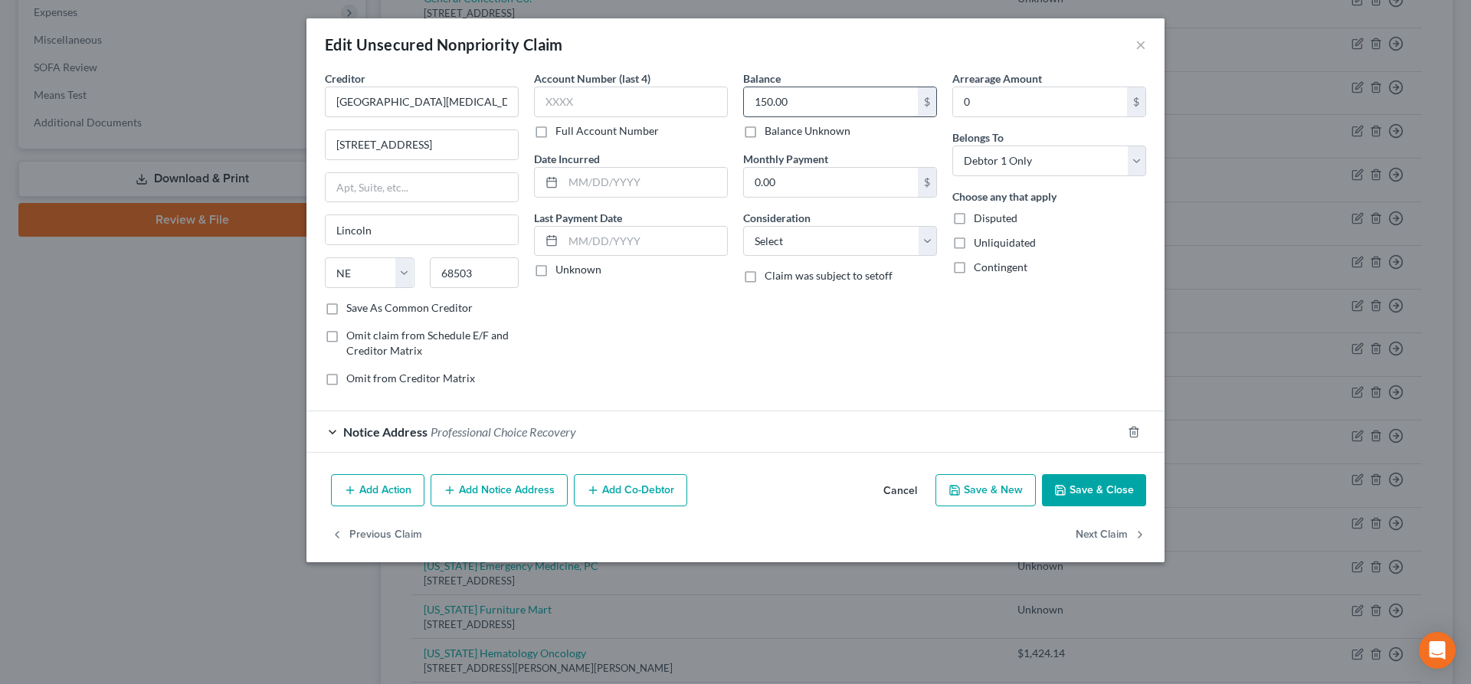
drag, startPoint x: 813, startPoint y: 106, endPoint x: 824, endPoint y: 110, distance: 11.2
click at [824, 110] on input "150.00" at bounding box center [831, 101] width 174 height 29
type input "285.25"
click at [1072, 496] on button "Save & Close" at bounding box center [1094, 490] width 104 height 32
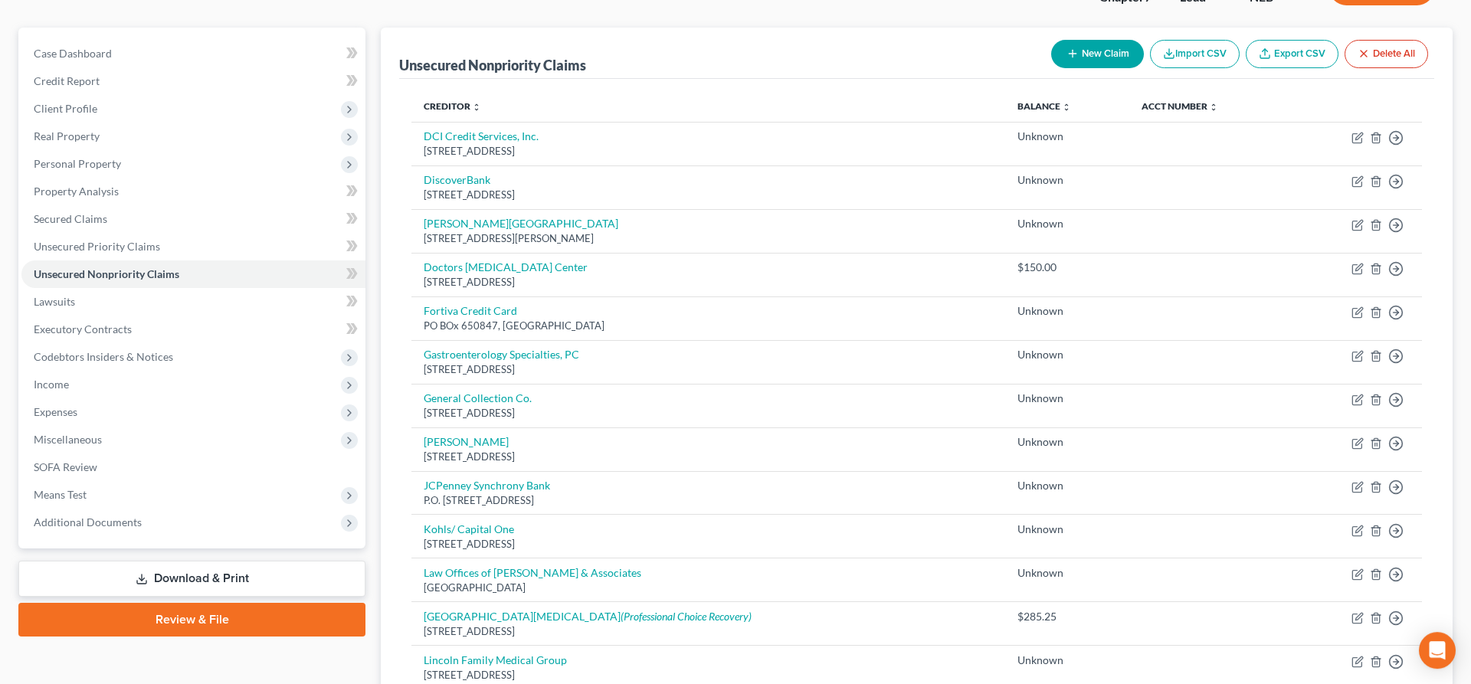
scroll to position [64, 0]
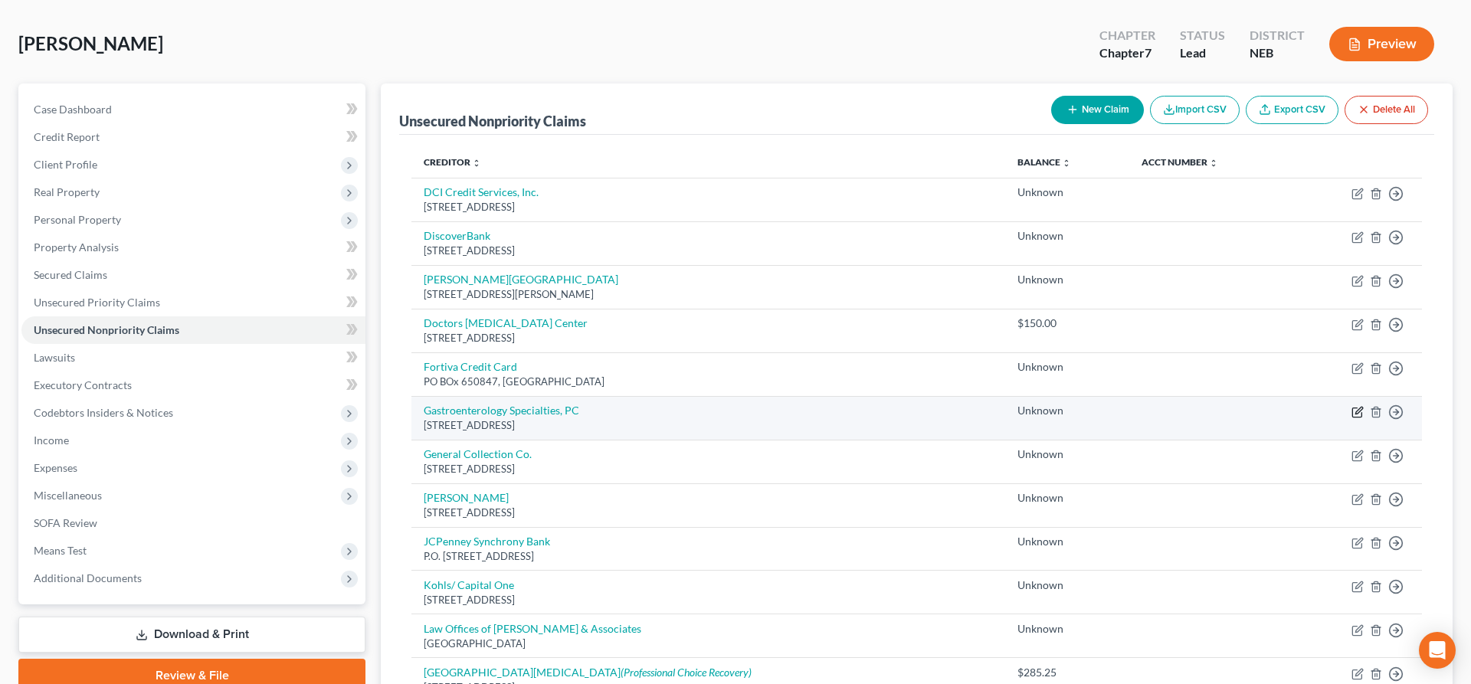
click at [1357, 414] on icon "button" at bounding box center [1358, 410] width 7 height 7
select select "30"
select select "0"
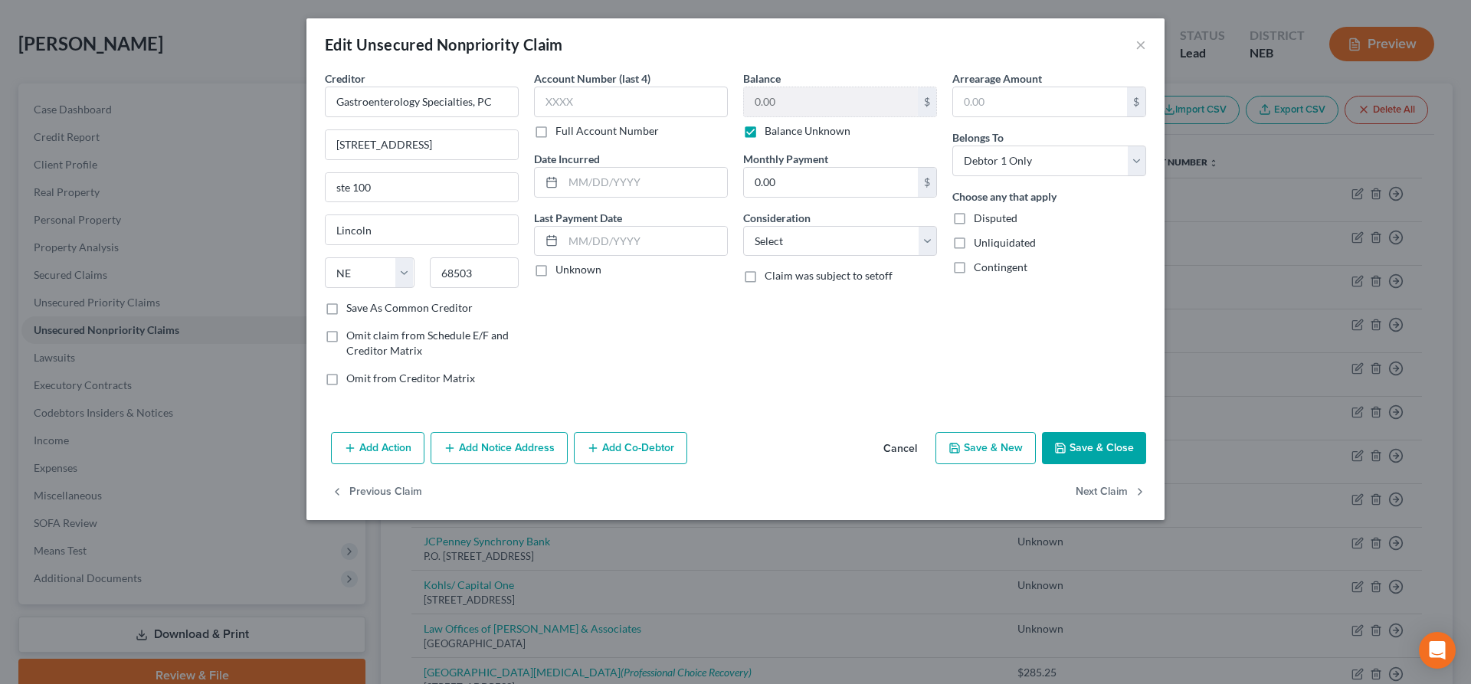
click at [765, 129] on label "Balance Unknown" at bounding box center [808, 130] width 86 height 15
click at [771, 129] on input "Balance Unknown" at bounding box center [776, 128] width 10 height 10
checkbox input "false"
click at [805, 100] on input "0.00" at bounding box center [831, 101] width 174 height 29
type input "484.43"
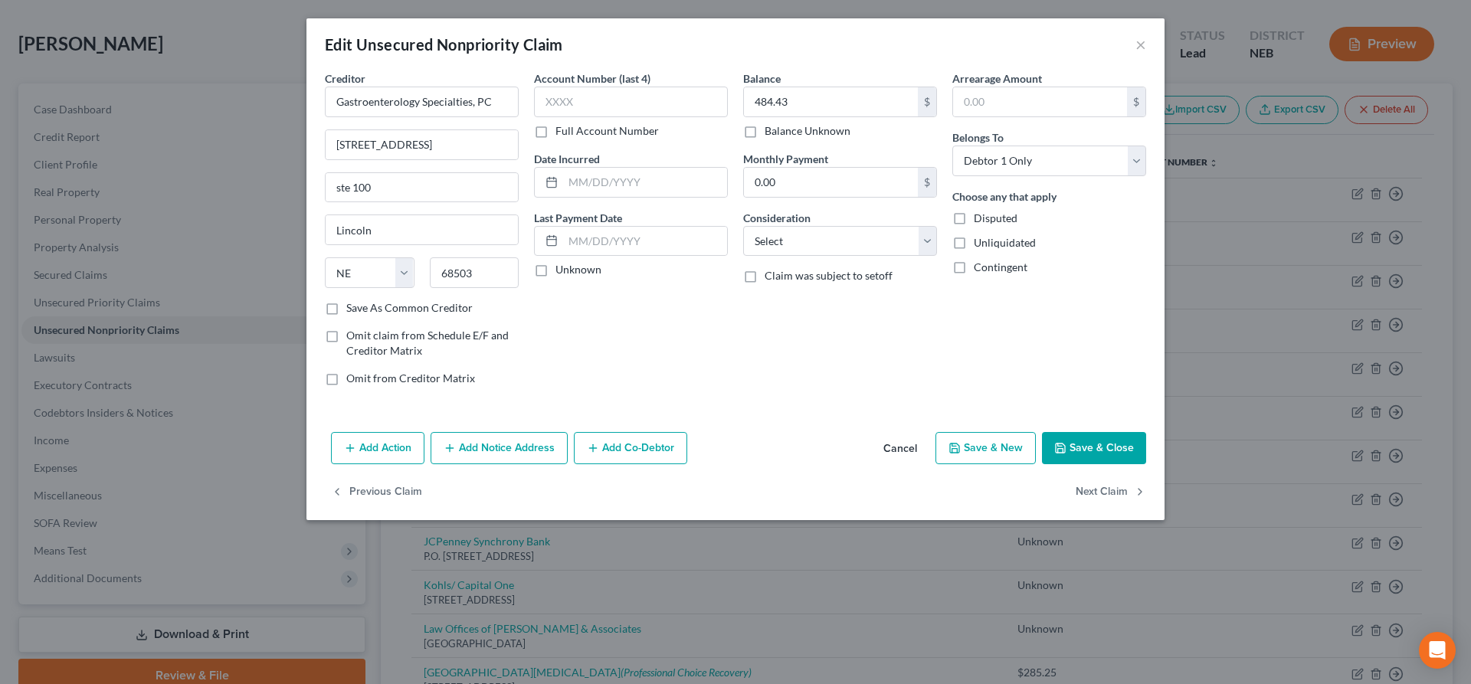
click at [1081, 442] on button "Save & Close" at bounding box center [1094, 448] width 104 height 32
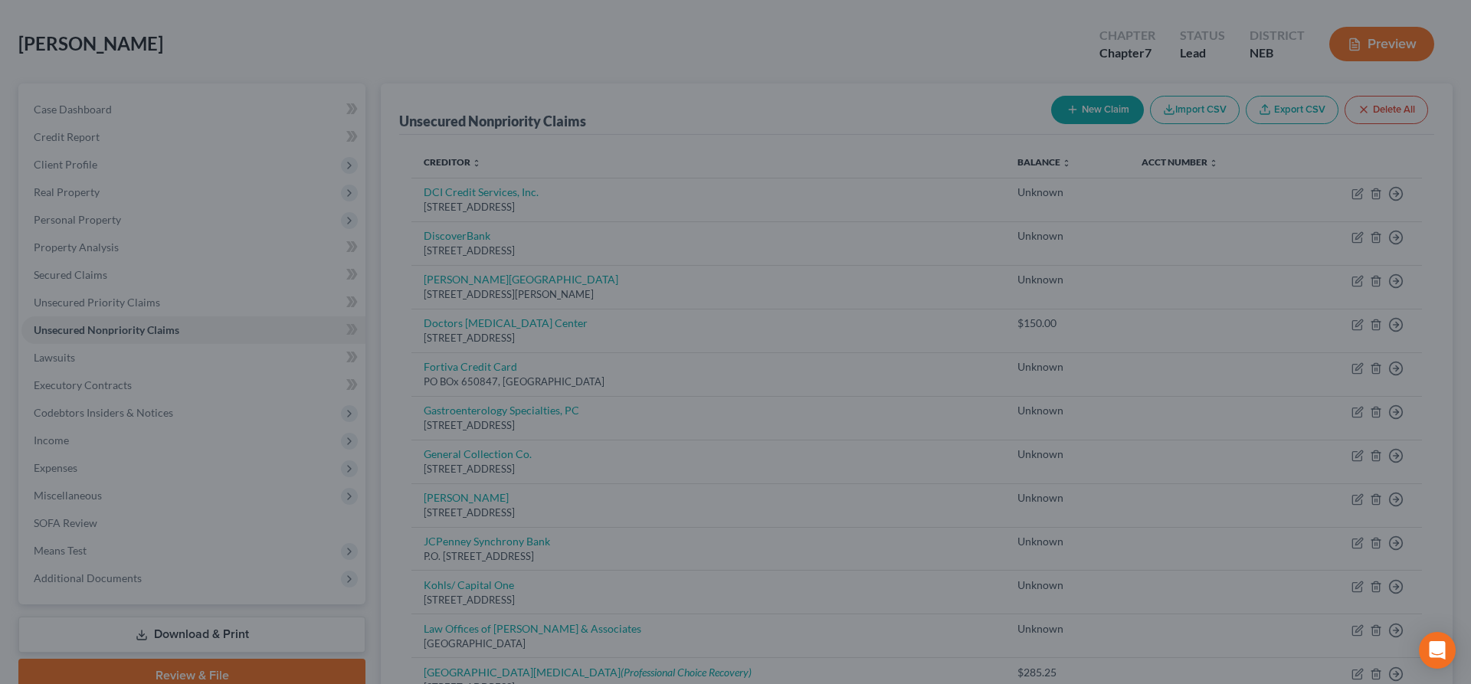
type input "0"
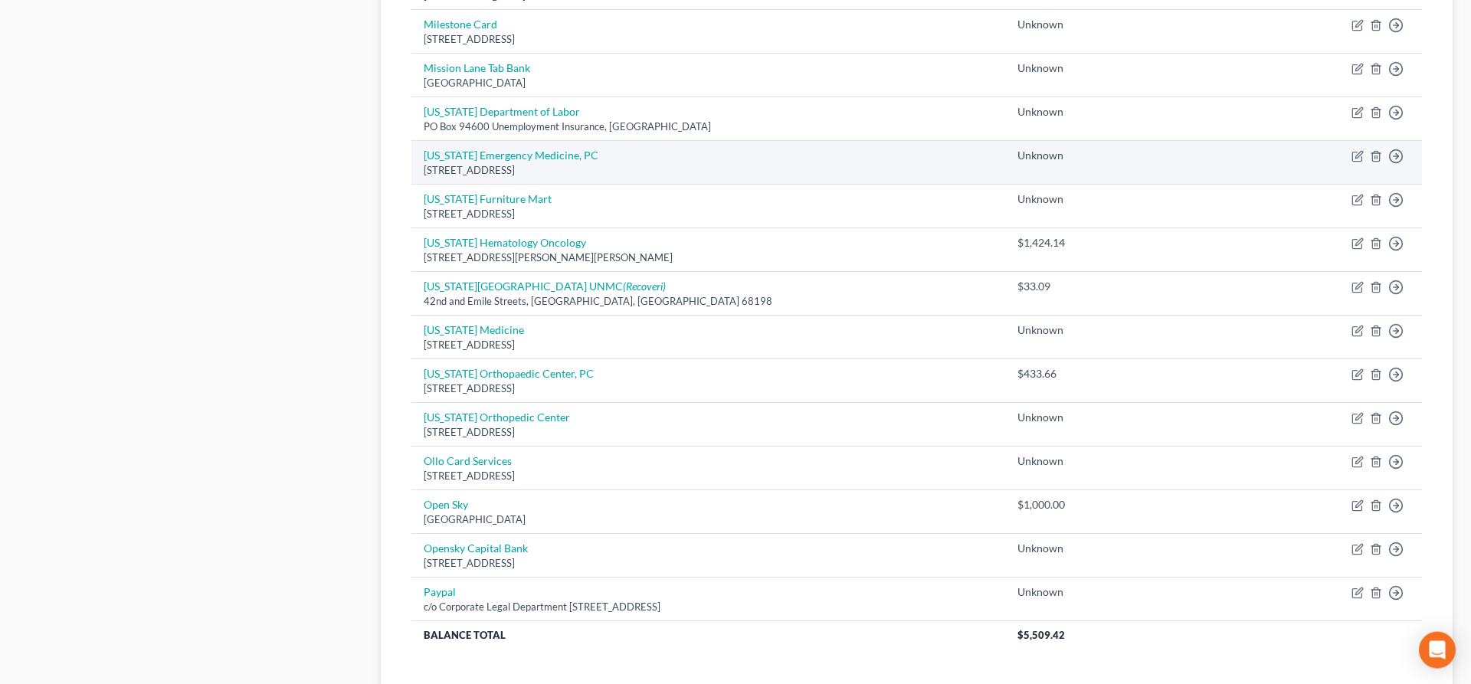
scroll to position [1085, 0]
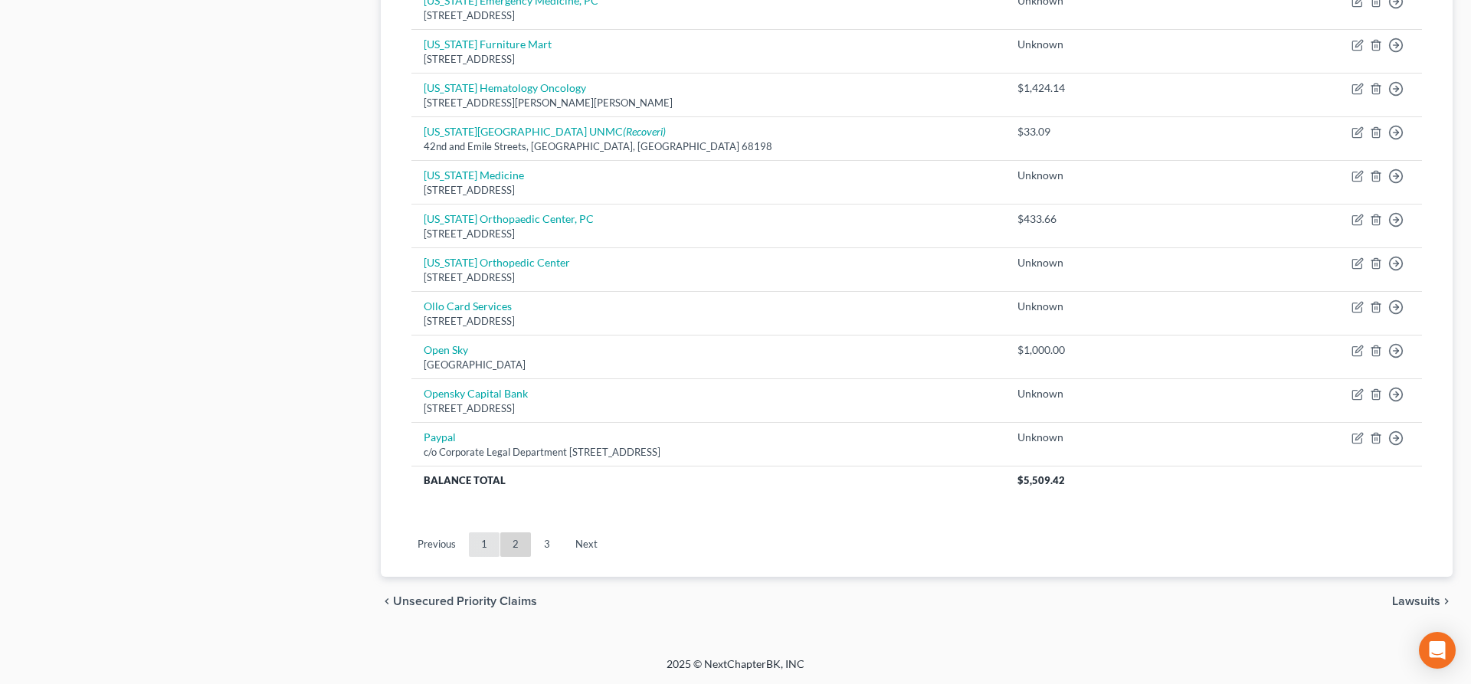
click at [485, 546] on link "1" at bounding box center [484, 544] width 31 height 25
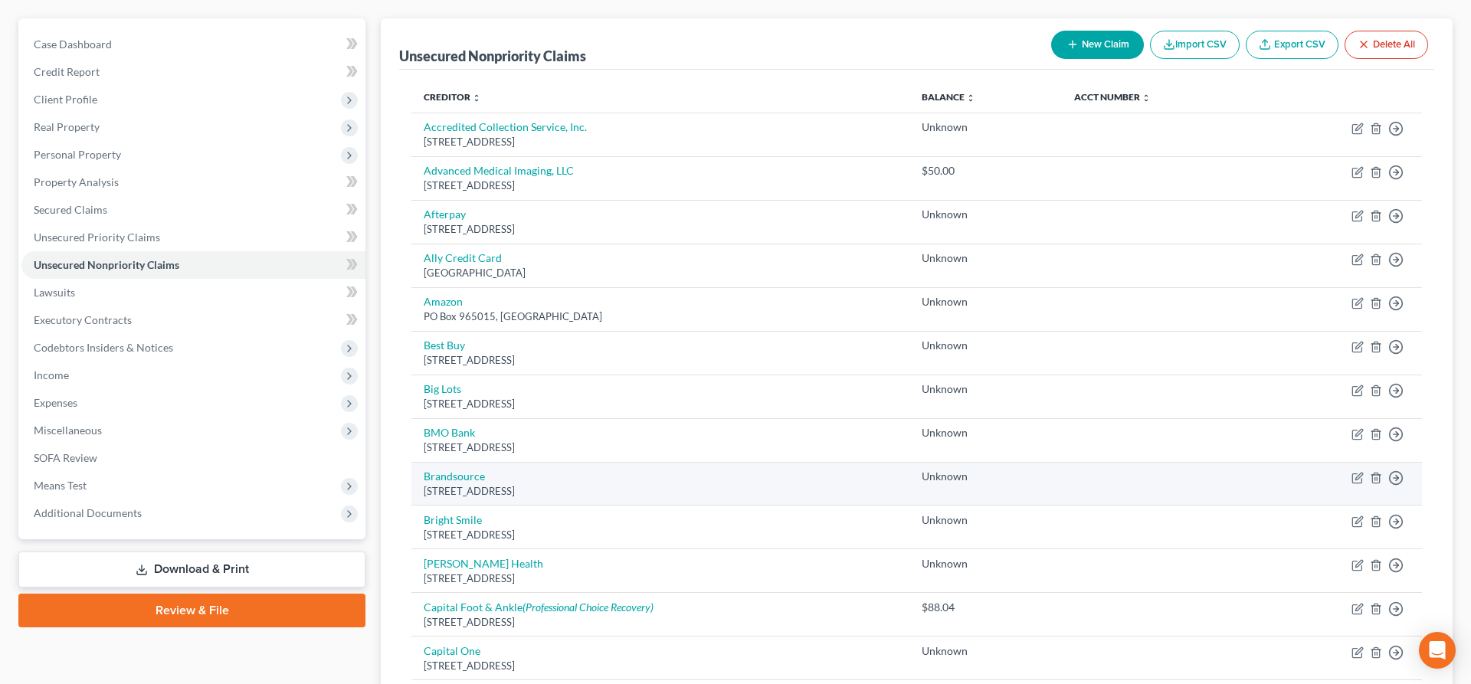
scroll to position [780, 0]
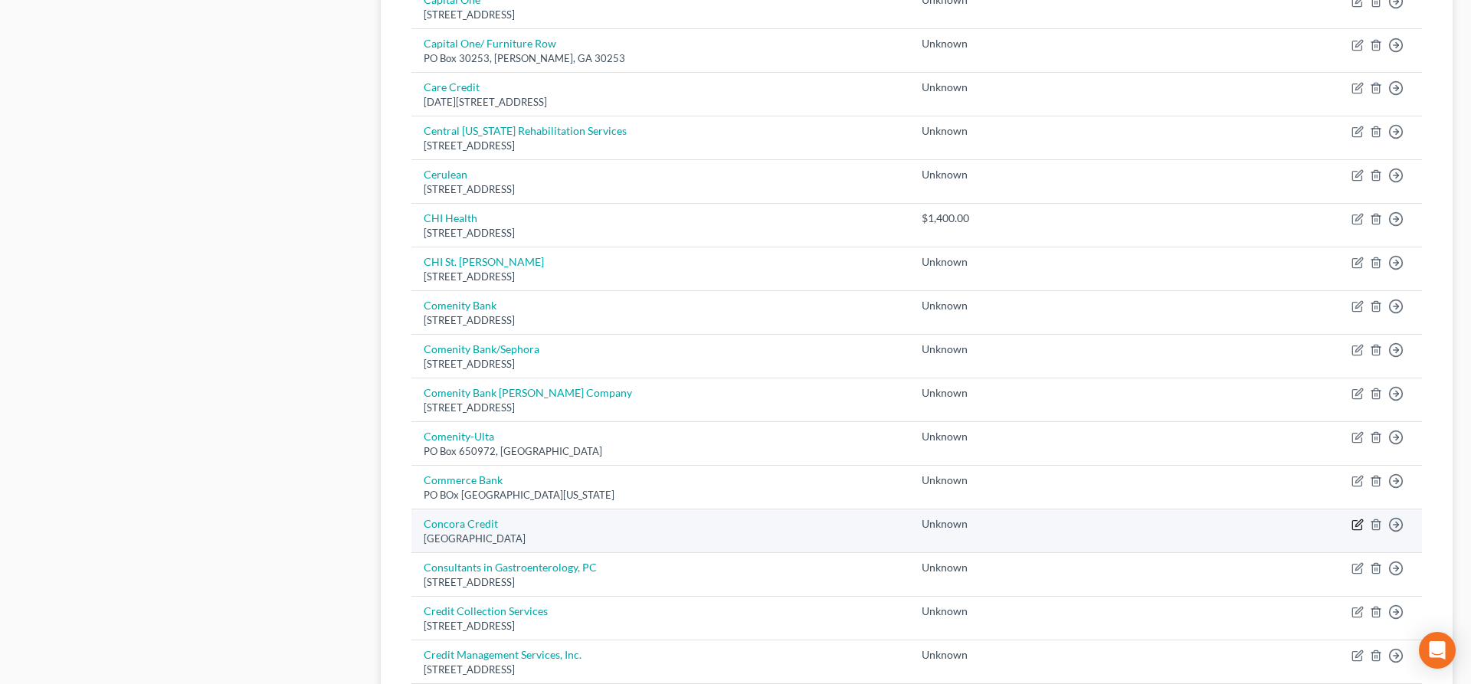
click at [1359, 526] on icon "button" at bounding box center [1358, 525] width 12 height 12
select select "10"
select select "0"
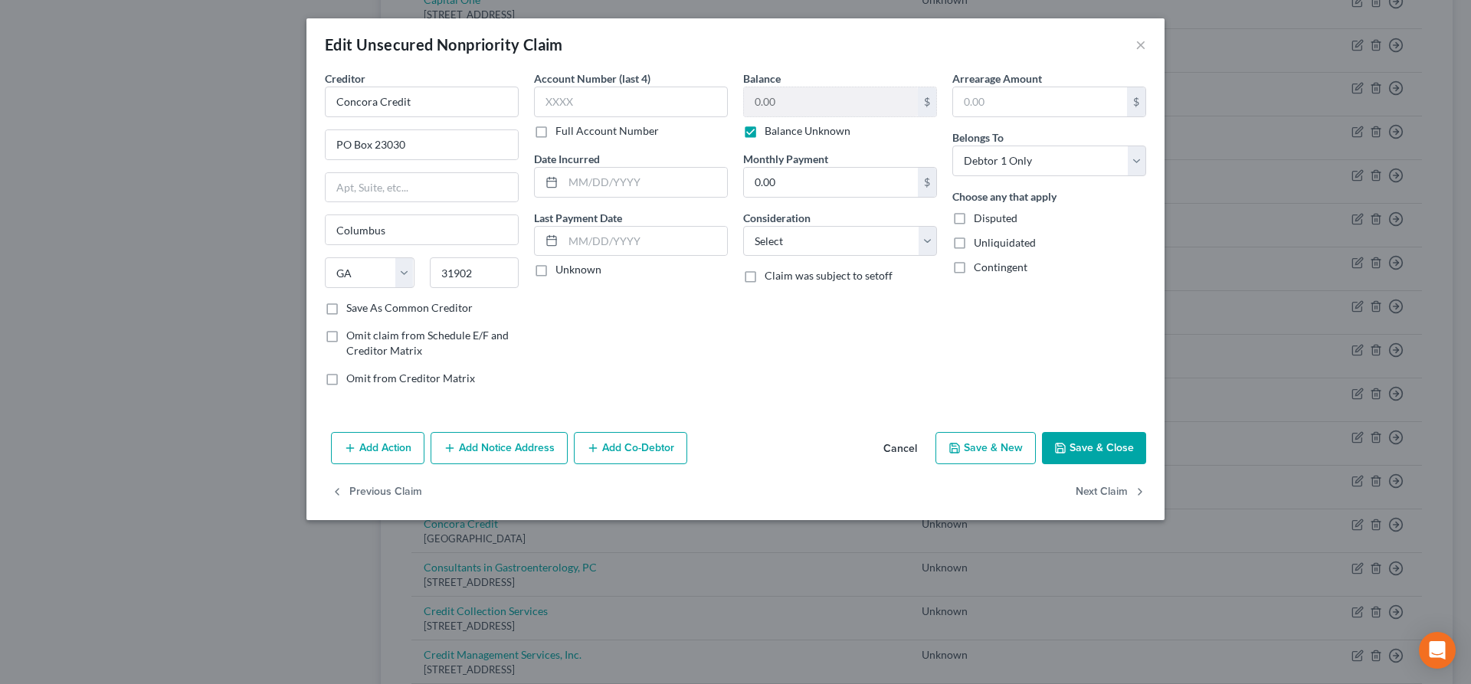
click at [765, 135] on label "Balance Unknown" at bounding box center [808, 130] width 86 height 15
click at [771, 133] on input "Balance Unknown" at bounding box center [776, 128] width 10 height 10
checkbox input "false"
click at [796, 107] on input "0.00" at bounding box center [831, 101] width 174 height 29
type input "100.00"
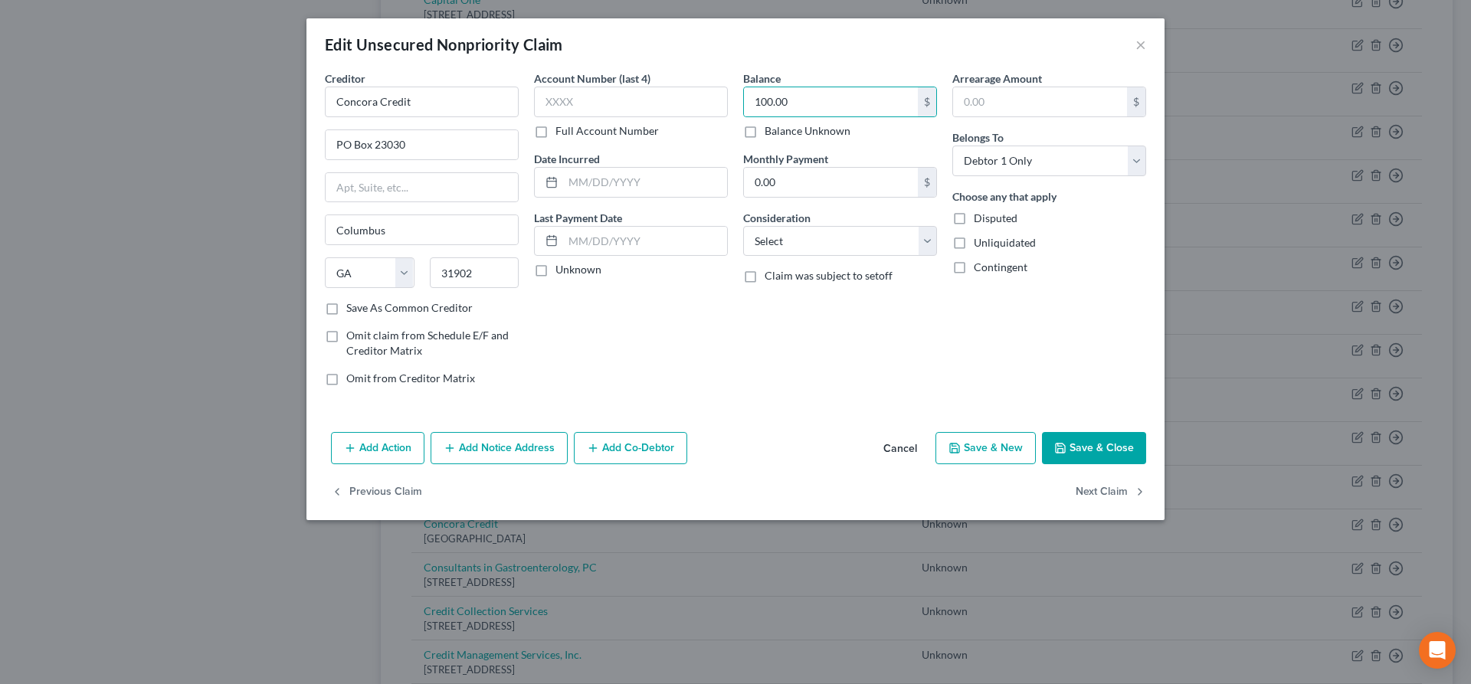
click at [1072, 441] on button "Save & Close" at bounding box center [1094, 448] width 104 height 32
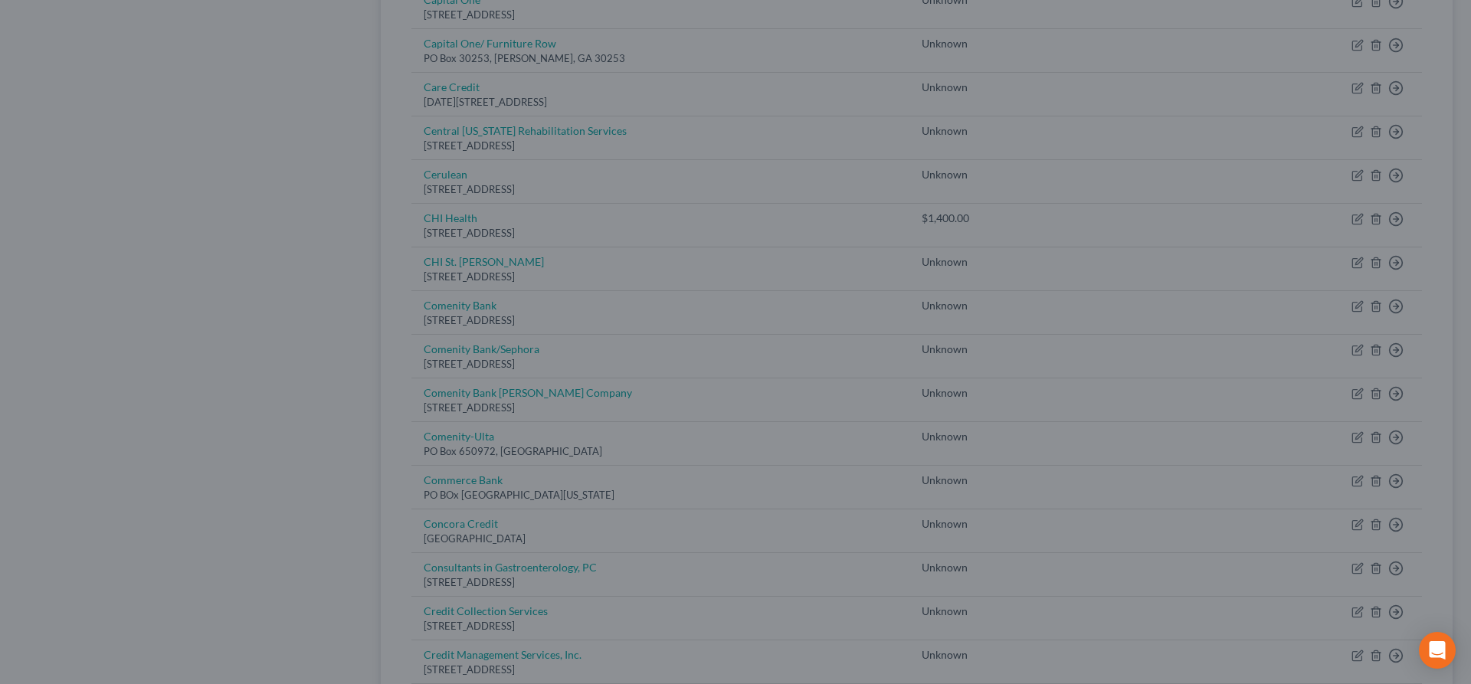
type input "0"
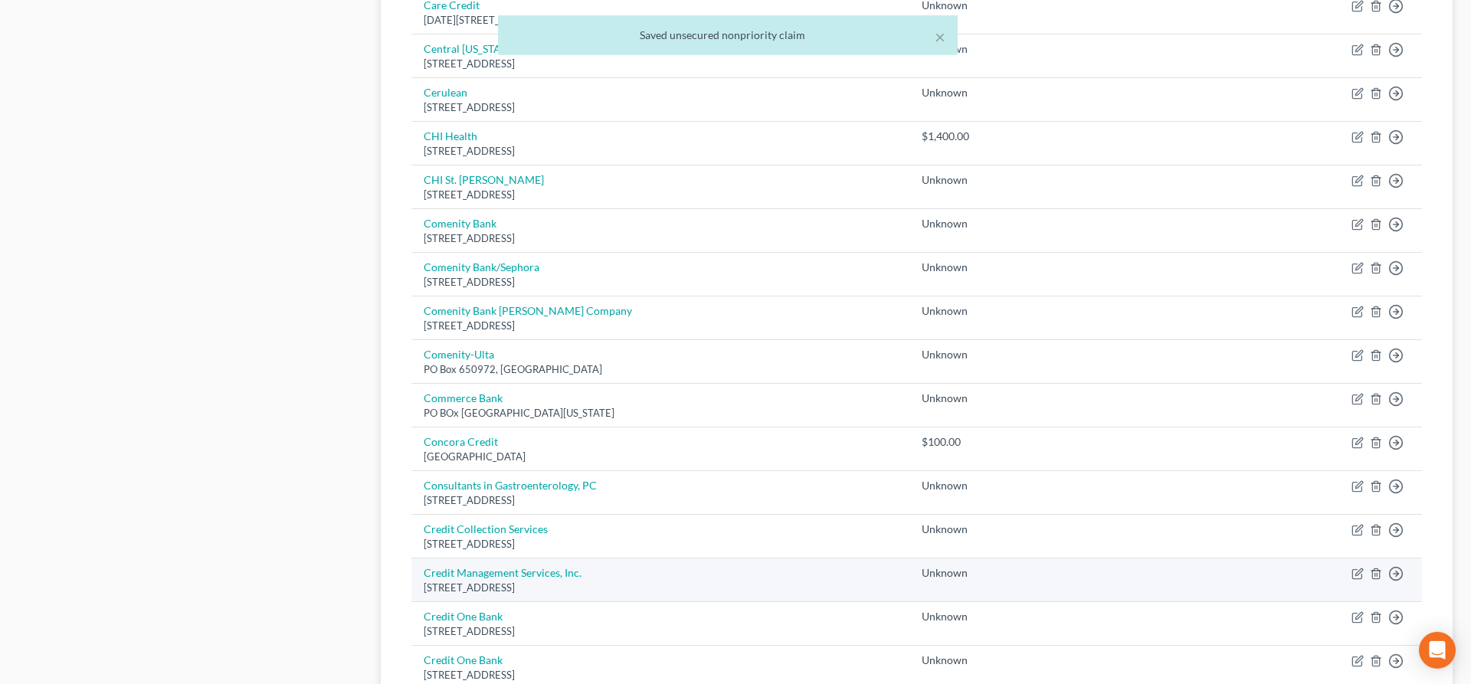
scroll to position [975, 0]
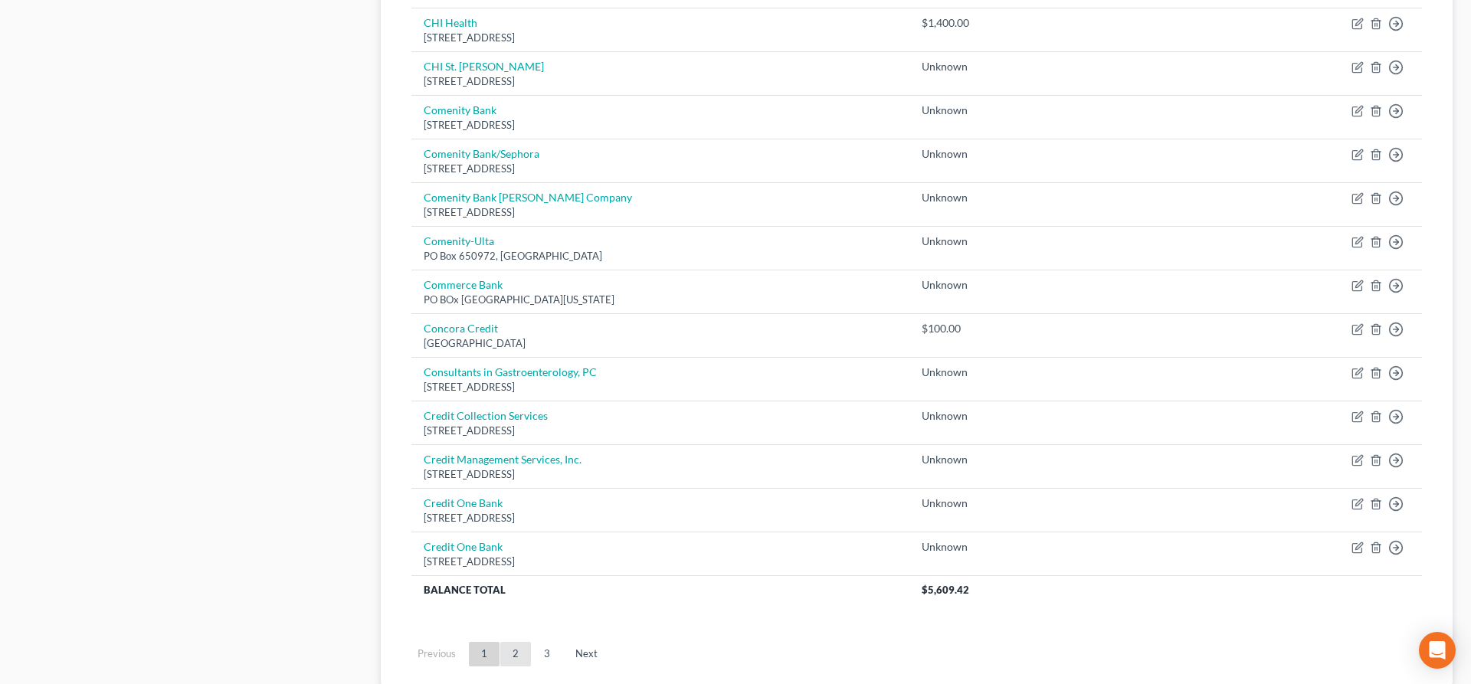
click at [516, 654] on link "2" at bounding box center [515, 654] width 31 height 25
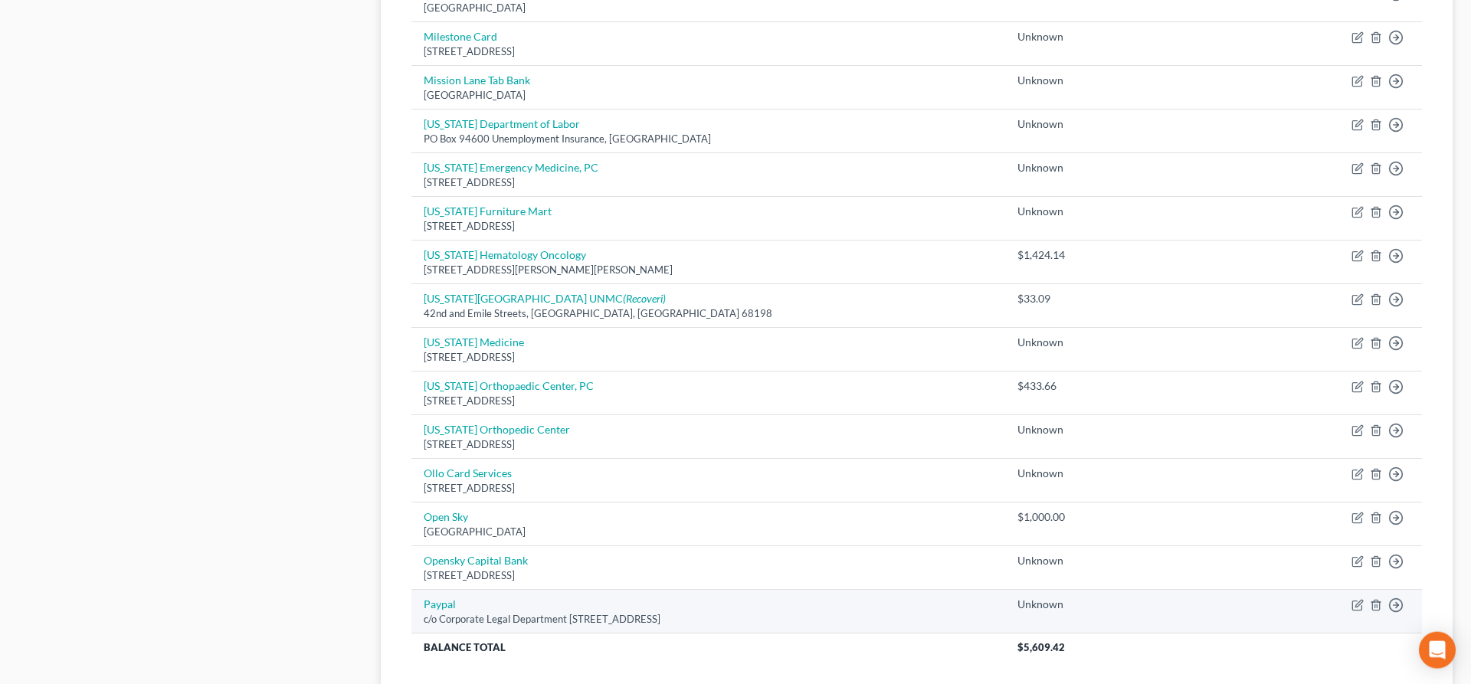
scroll to position [1085, 0]
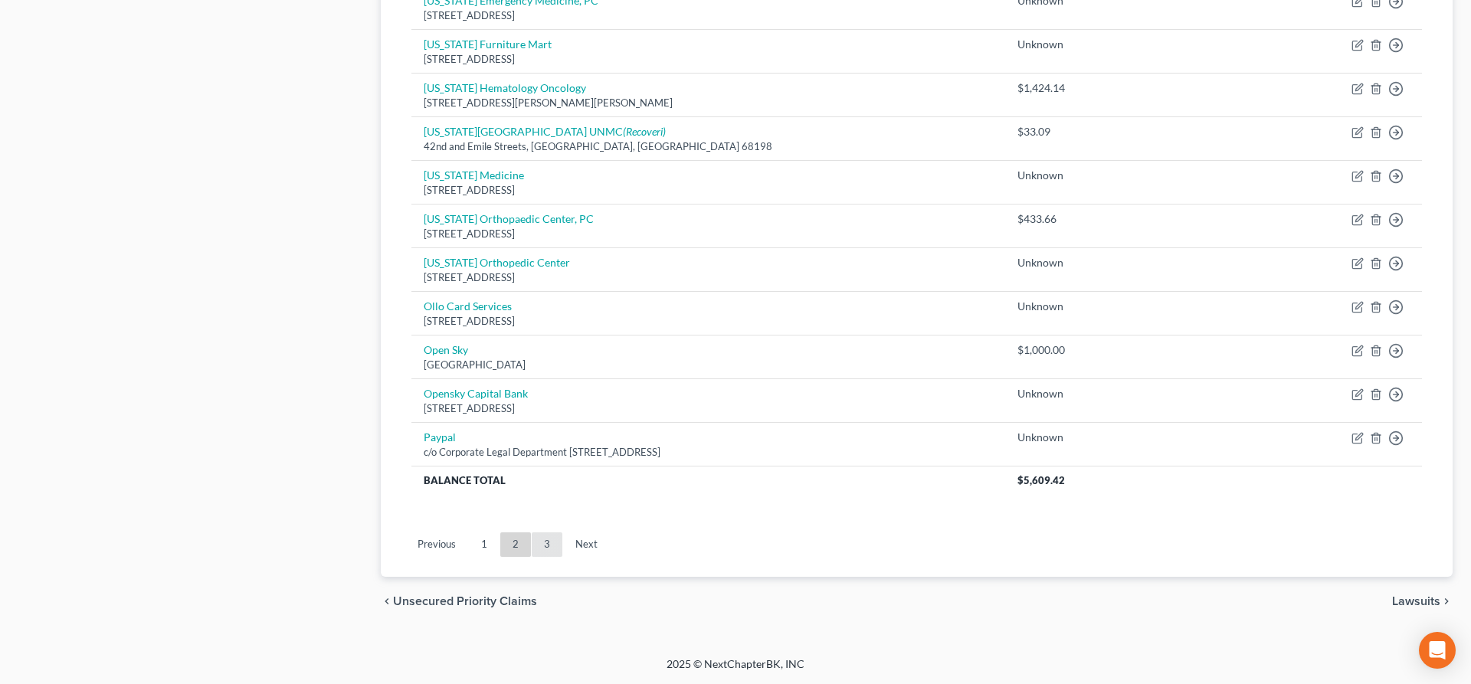
click at [550, 549] on link "3" at bounding box center [547, 544] width 31 height 25
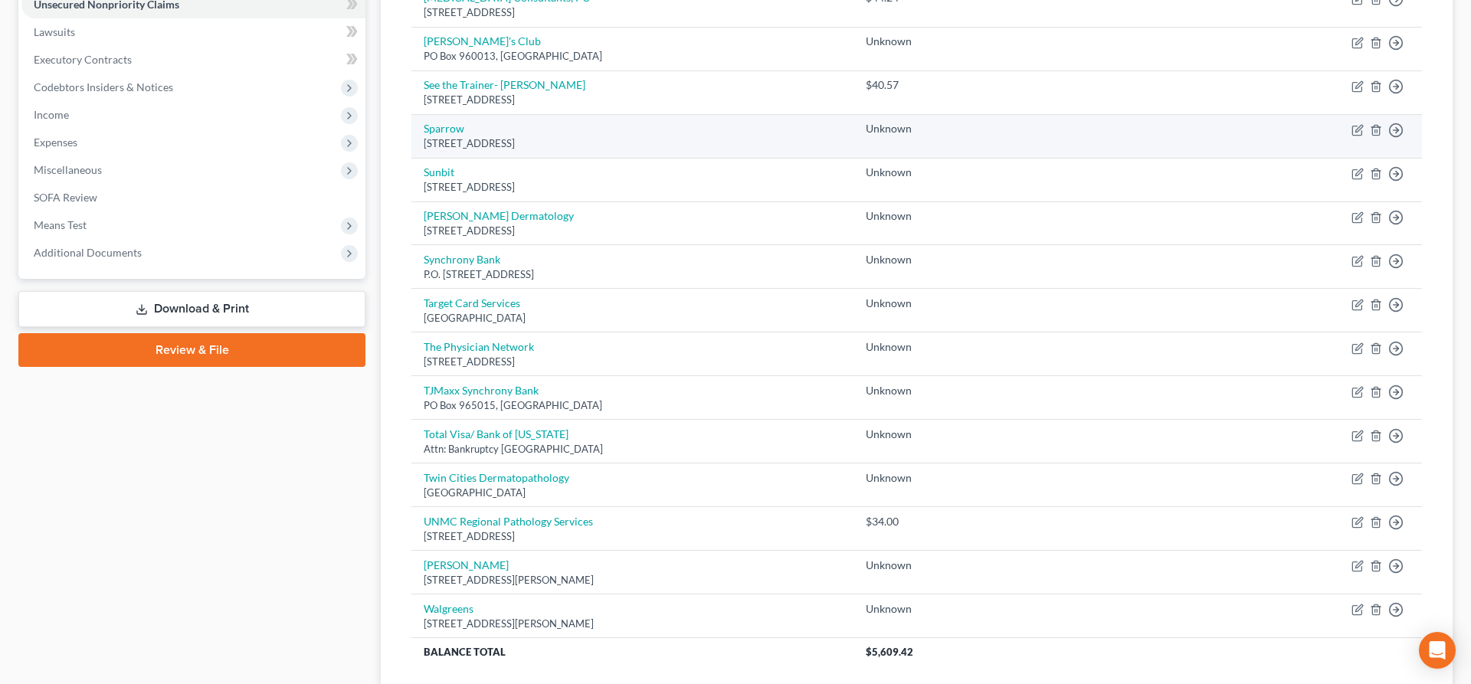
scroll to position [519, 0]
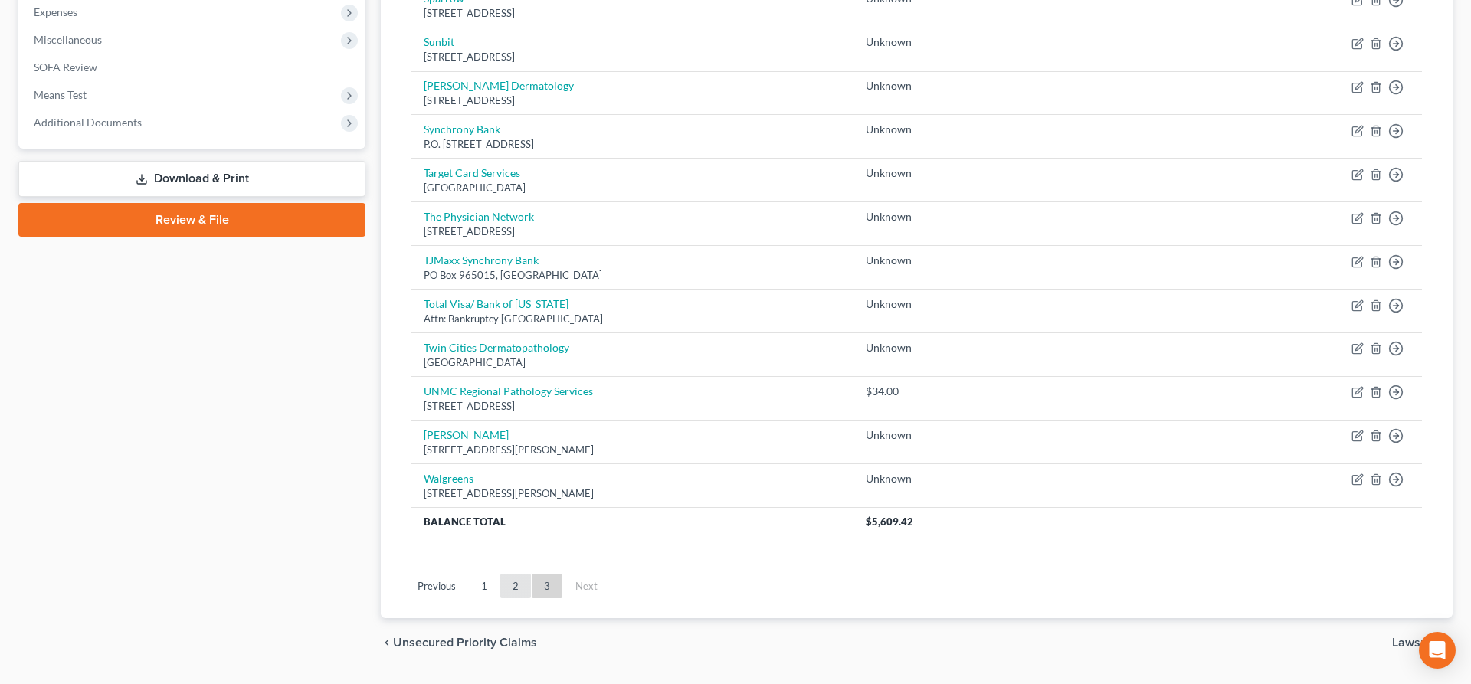
click at [521, 593] on link "2" at bounding box center [515, 586] width 31 height 25
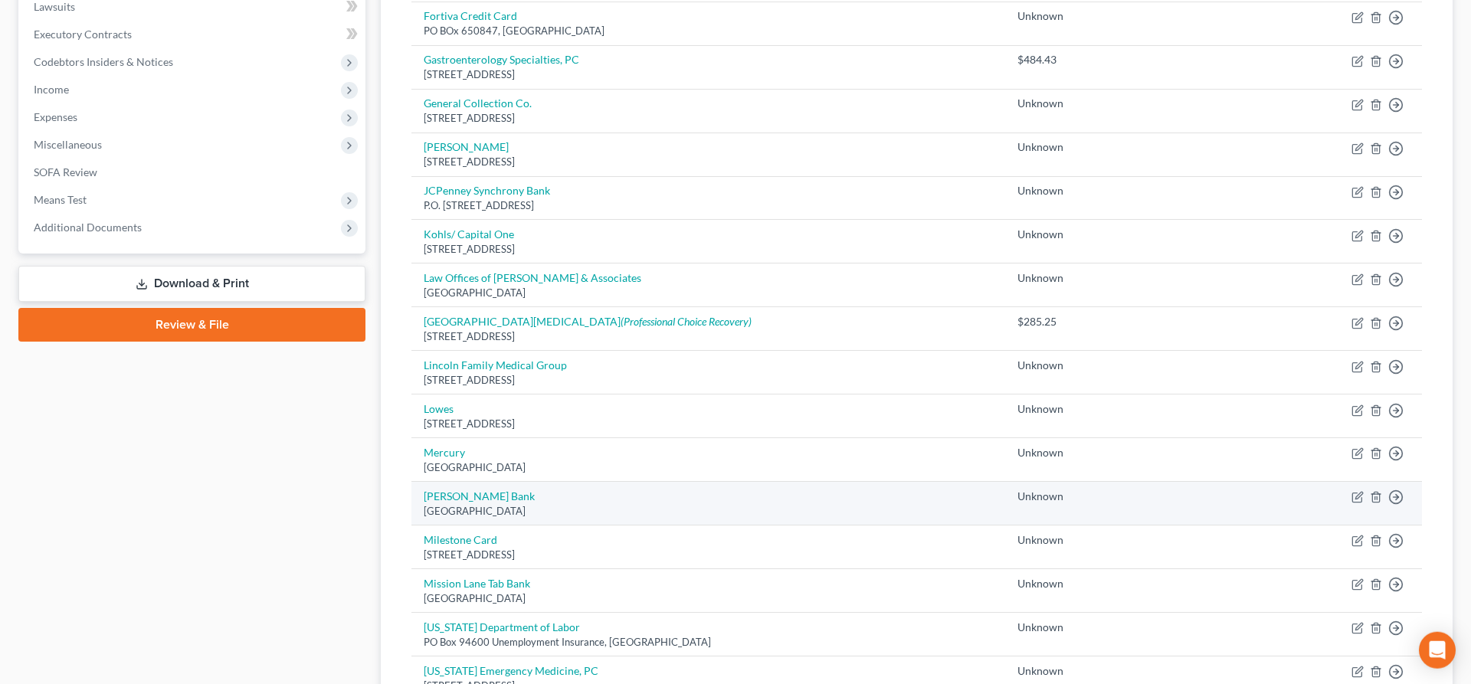
scroll to position [389, 0]
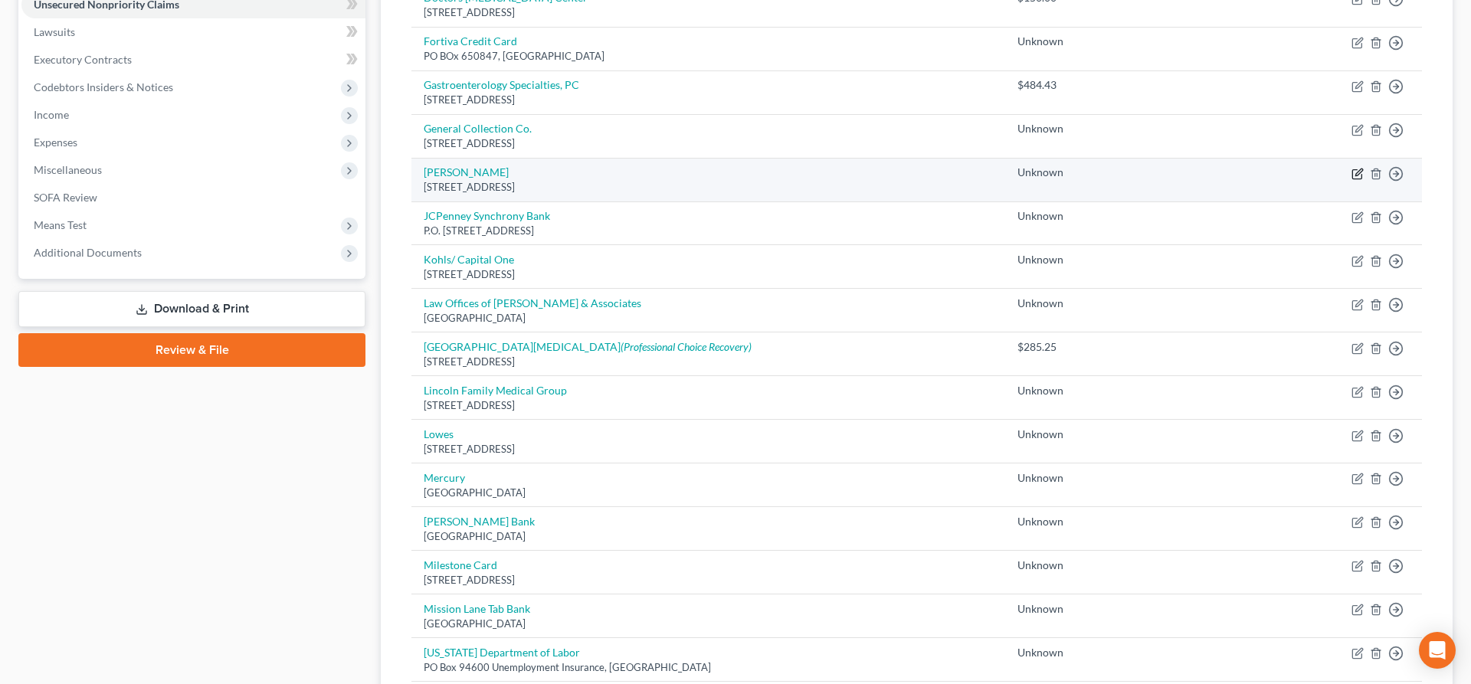
click at [1356, 175] on icon "button" at bounding box center [1358, 172] width 7 height 7
select select "30"
select select "0"
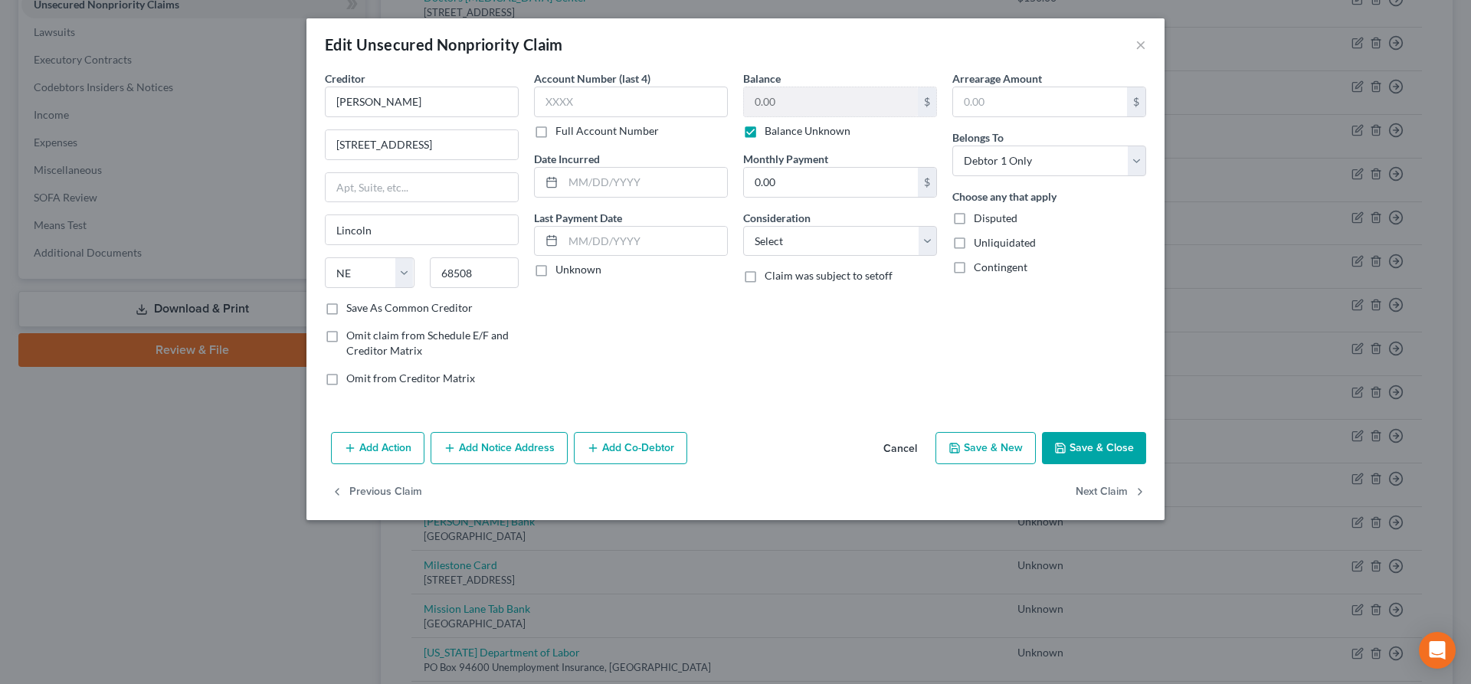
click at [765, 130] on label "Balance Unknown" at bounding box center [808, 130] width 86 height 15
click at [771, 130] on input "Balance Unknown" at bounding box center [776, 128] width 10 height 10
checkbox input "false"
click at [803, 106] on input "0.00" at bounding box center [831, 101] width 174 height 29
type input "571.48"
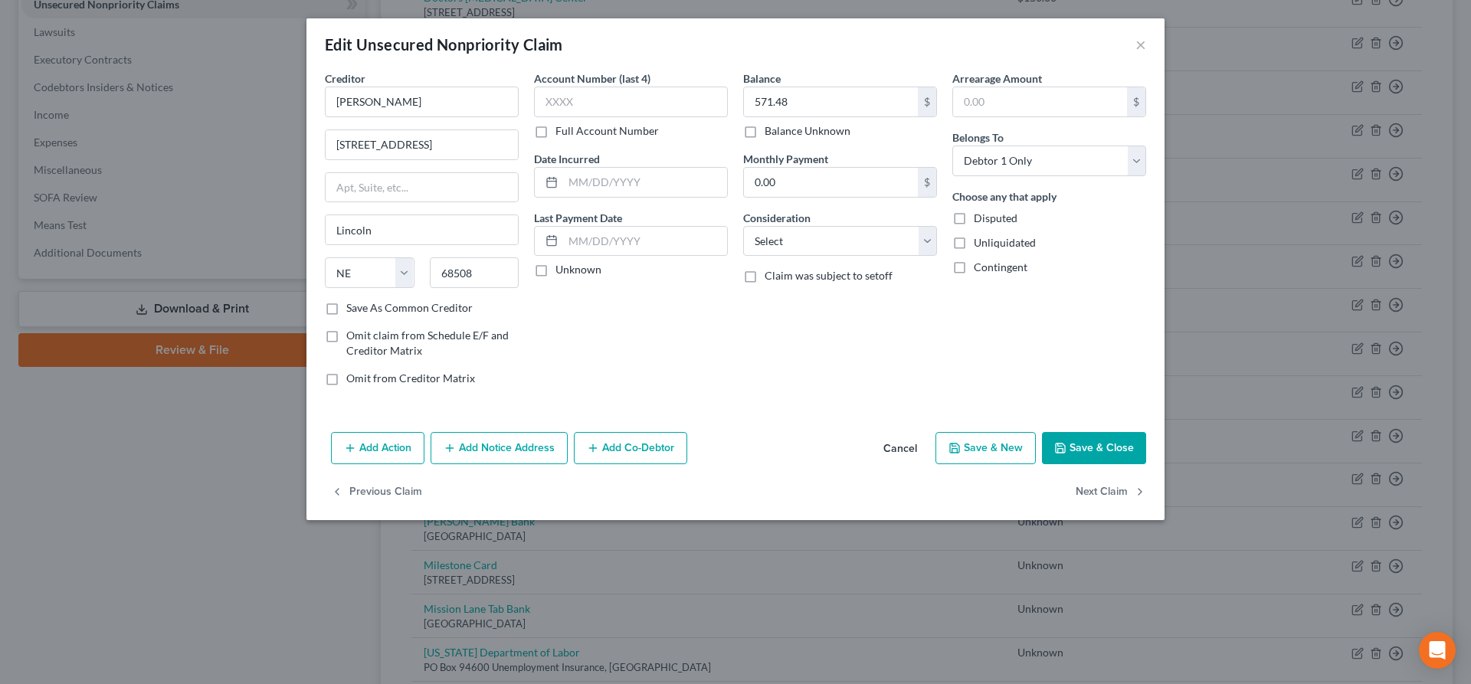
click at [1113, 448] on button "Save & Close" at bounding box center [1094, 448] width 104 height 32
type input "0"
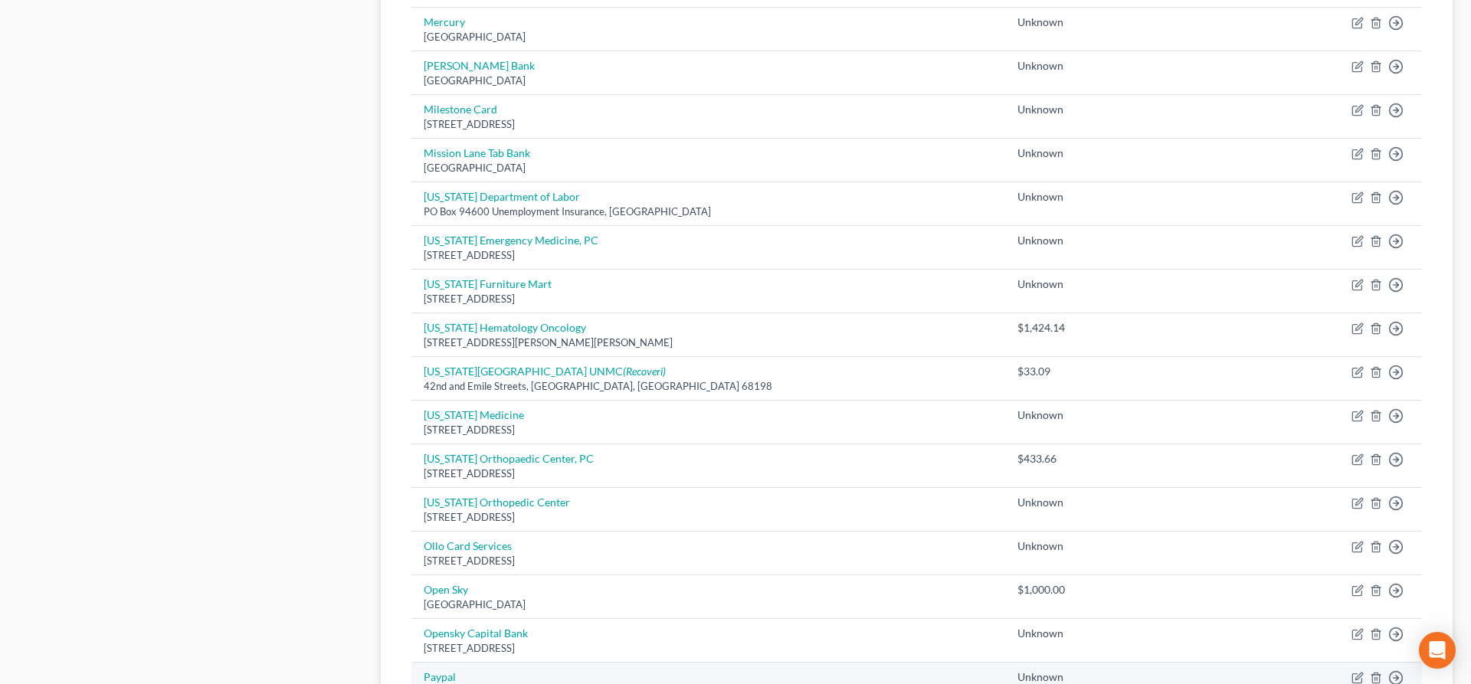
scroll to position [1085, 0]
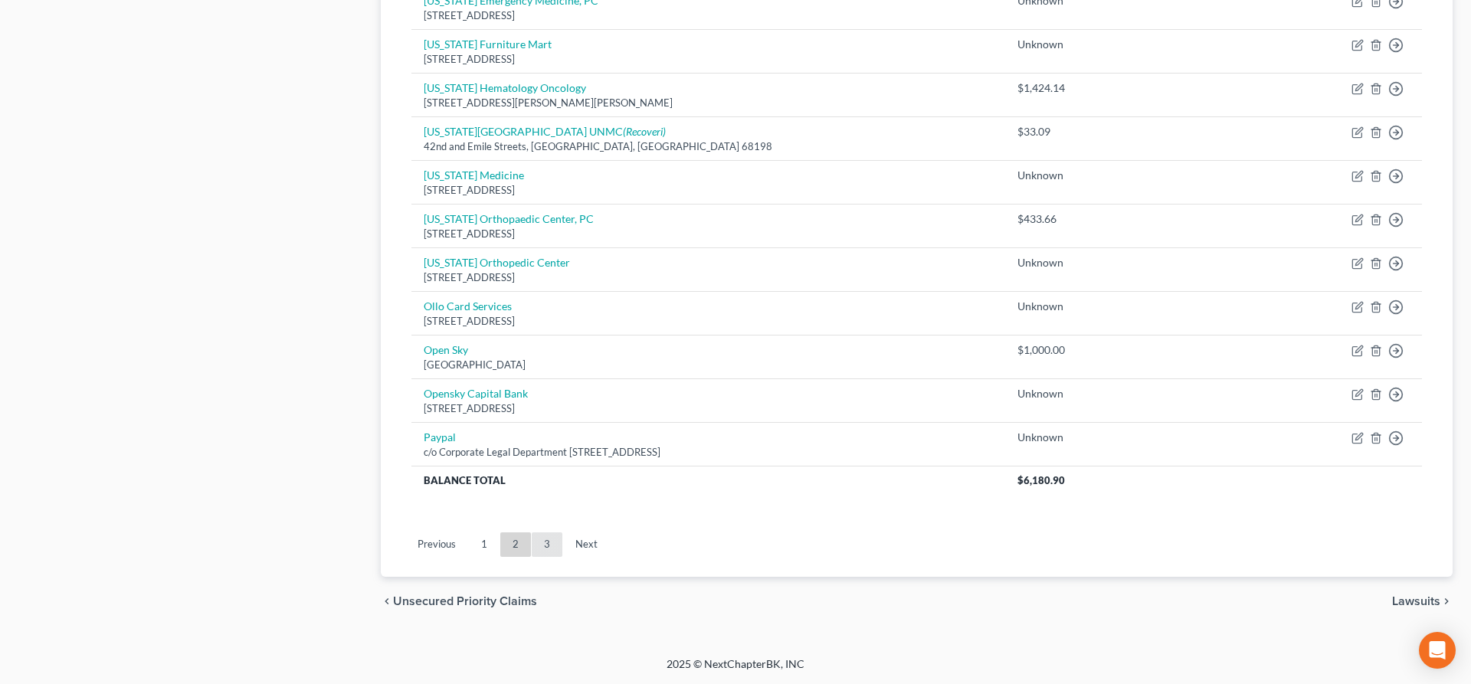
click at [555, 549] on link "3" at bounding box center [547, 544] width 31 height 25
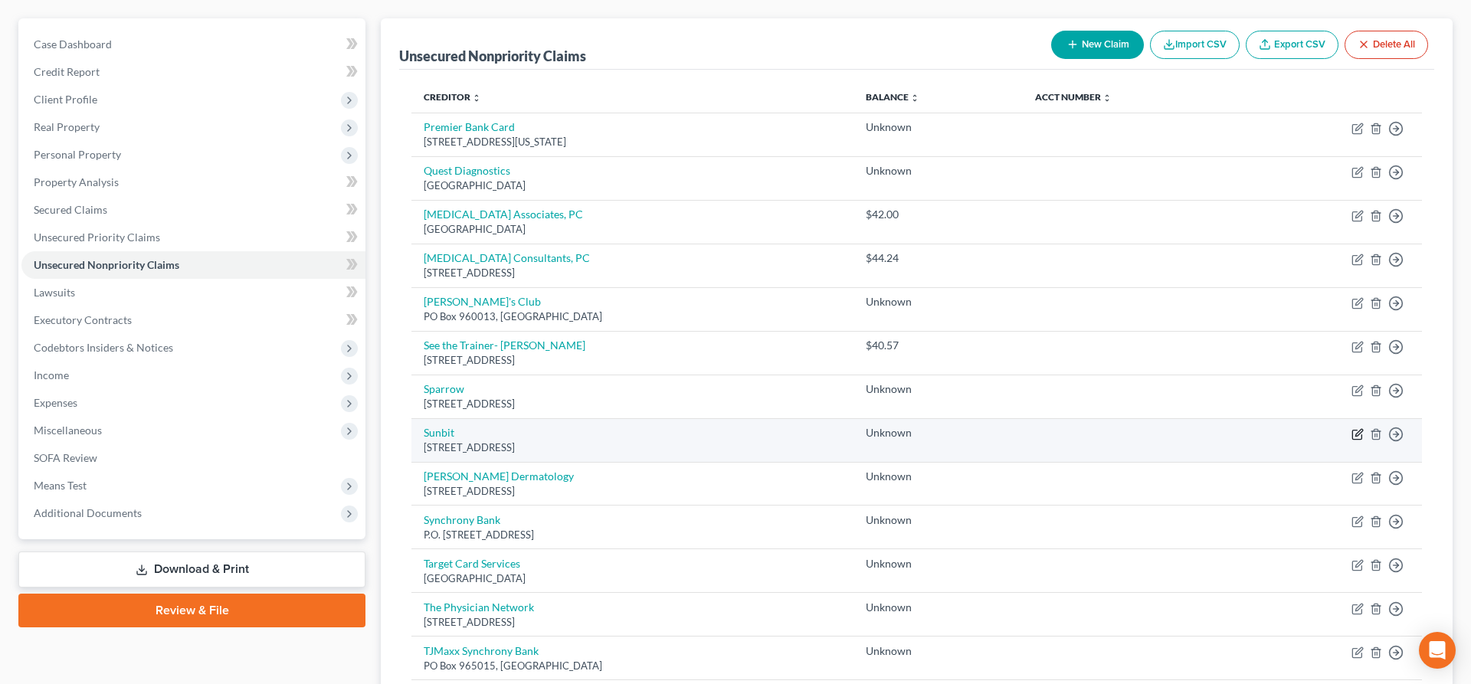
click at [1359, 433] on icon "button" at bounding box center [1358, 434] width 12 height 12
select select "4"
select select "0"
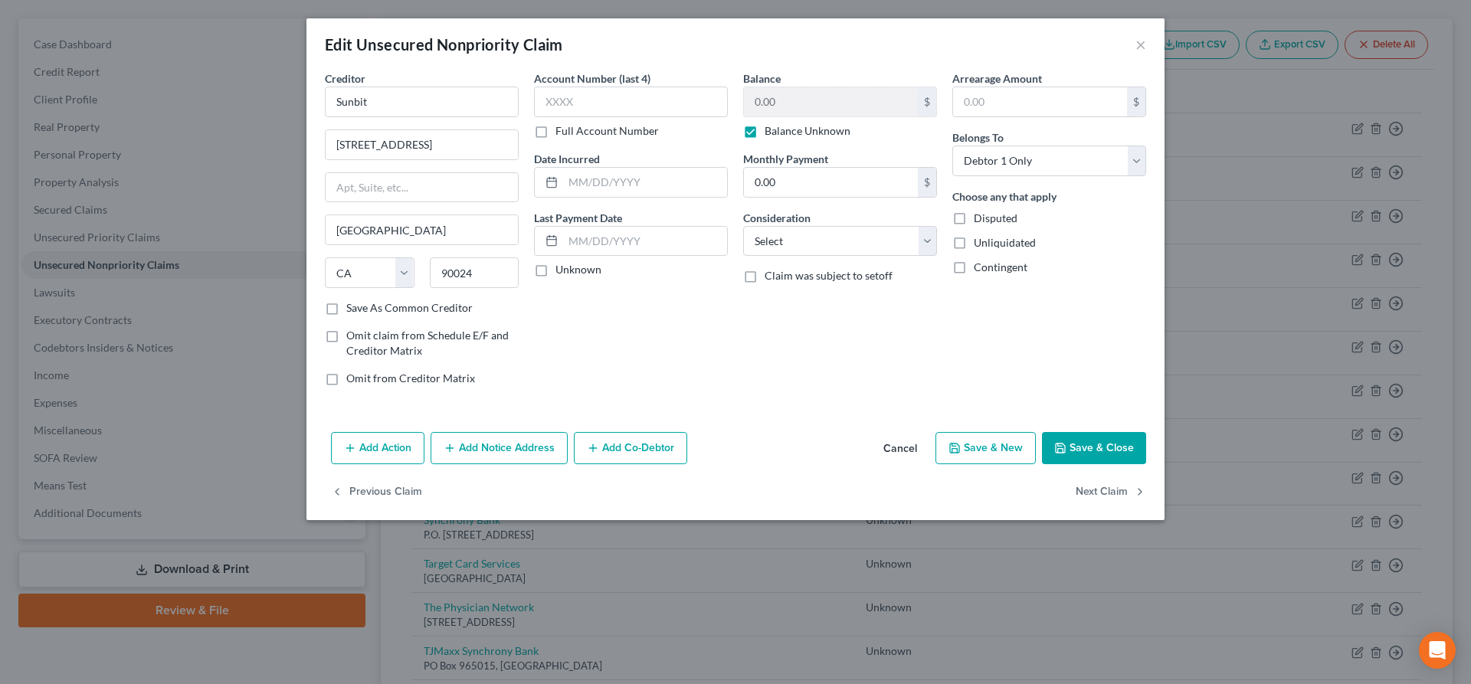
click at [765, 130] on label "Balance Unknown" at bounding box center [808, 130] width 86 height 15
click at [771, 130] on input "Balance Unknown" at bounding box center [776, 128] width 10 height 10
checkbox input "false"
click at [797, 109] on input "0.00" at bounding box center [831, 101] width 174 height 29
type input "69.00"
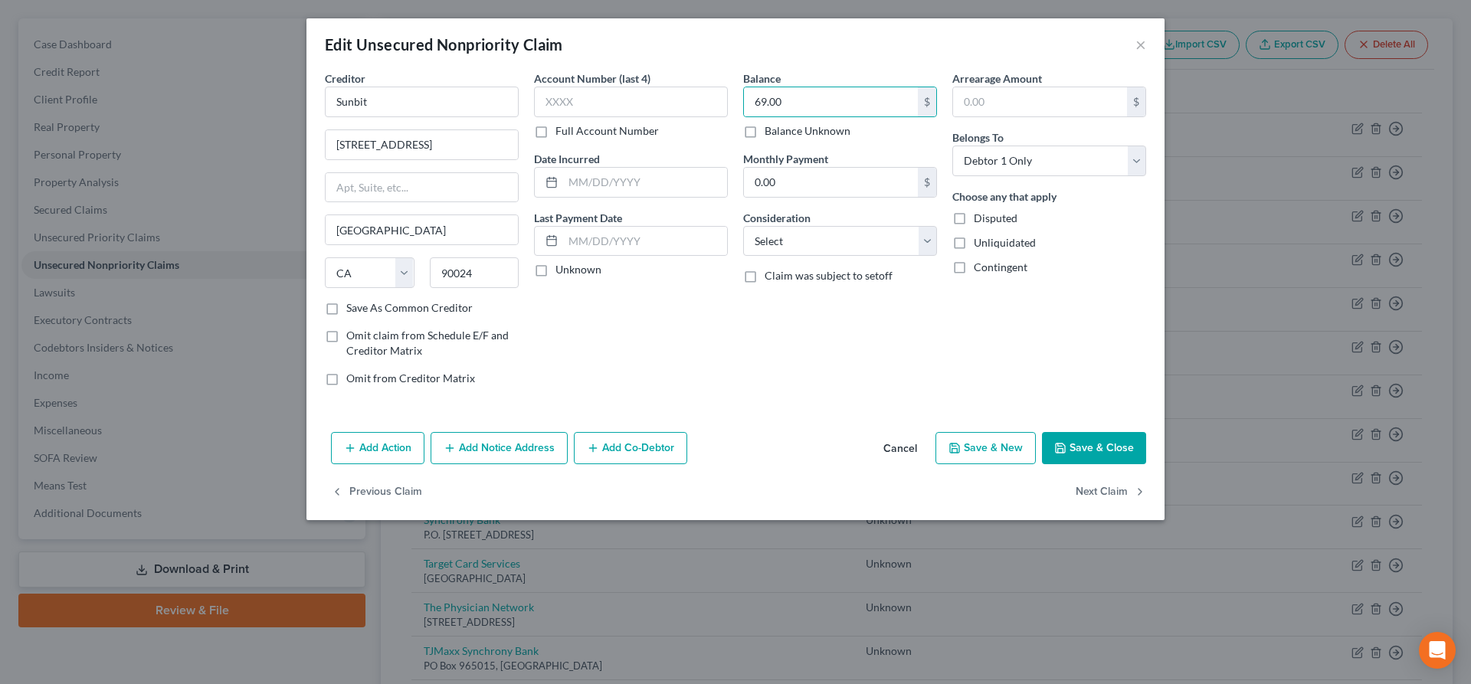
click at [1086, 451] on button "Save & Close" at bounding box center [1094, 448] width 104 height 32
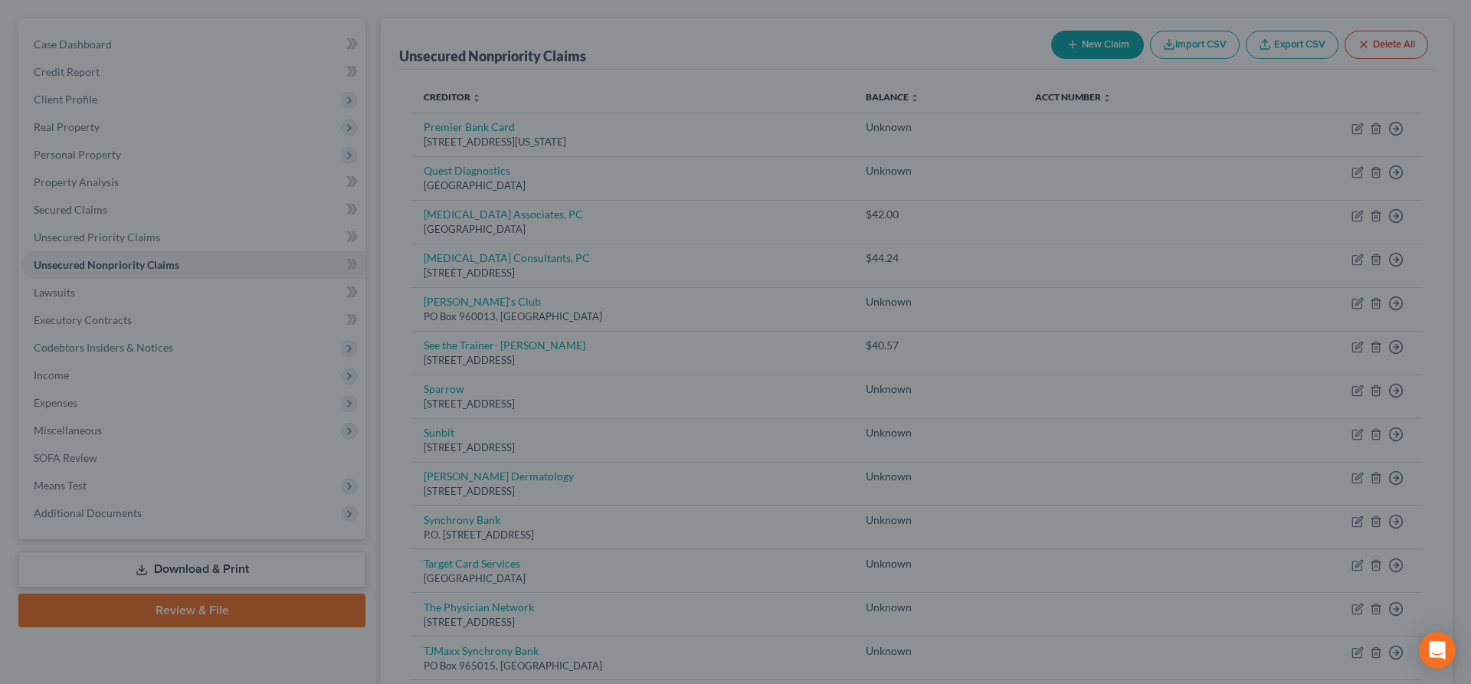
type input "0"
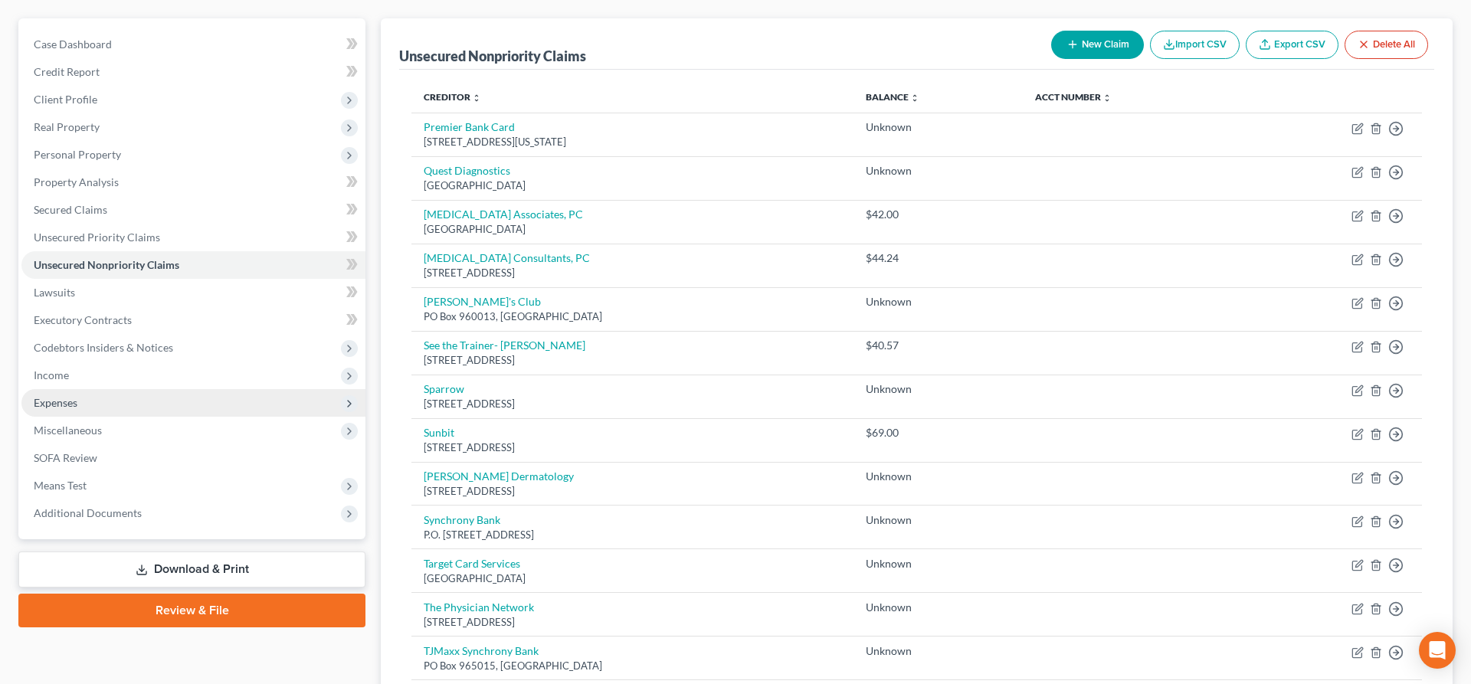
click at [78, 401] on span "Expenses" at bounding box center [193, 403] width 344 height 28
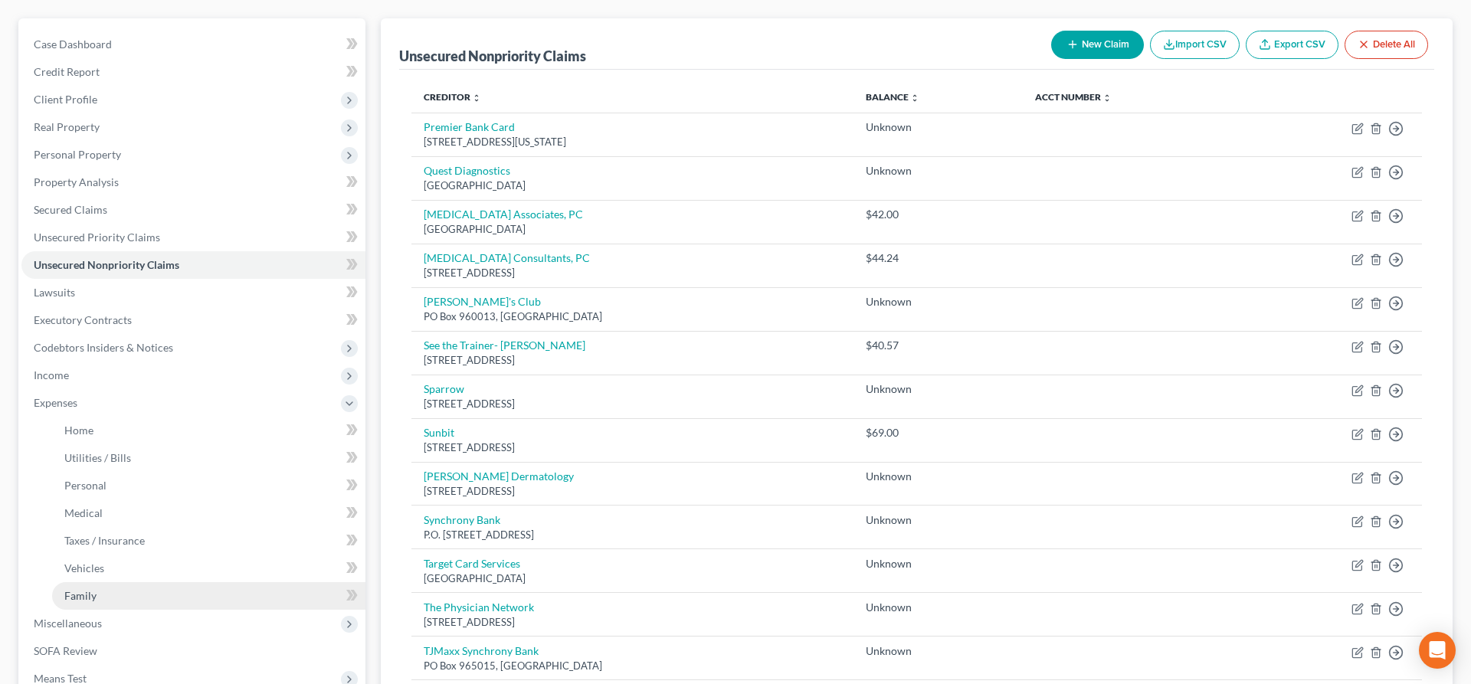
click at [80, 598] on span "Family" at bounding box center [80, 595] width 32 height 13
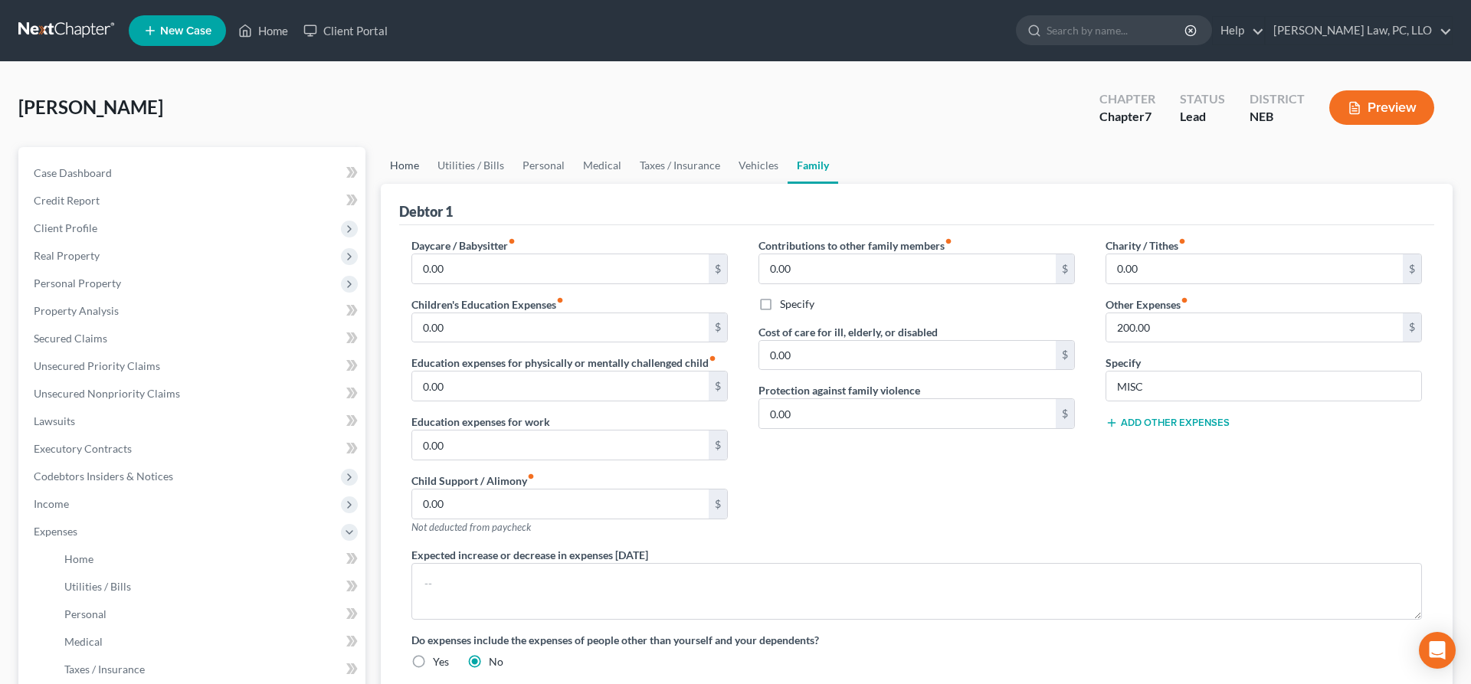
click at [404, 158] on link "Home" at bounding box center [405, 165] width 48 height 37
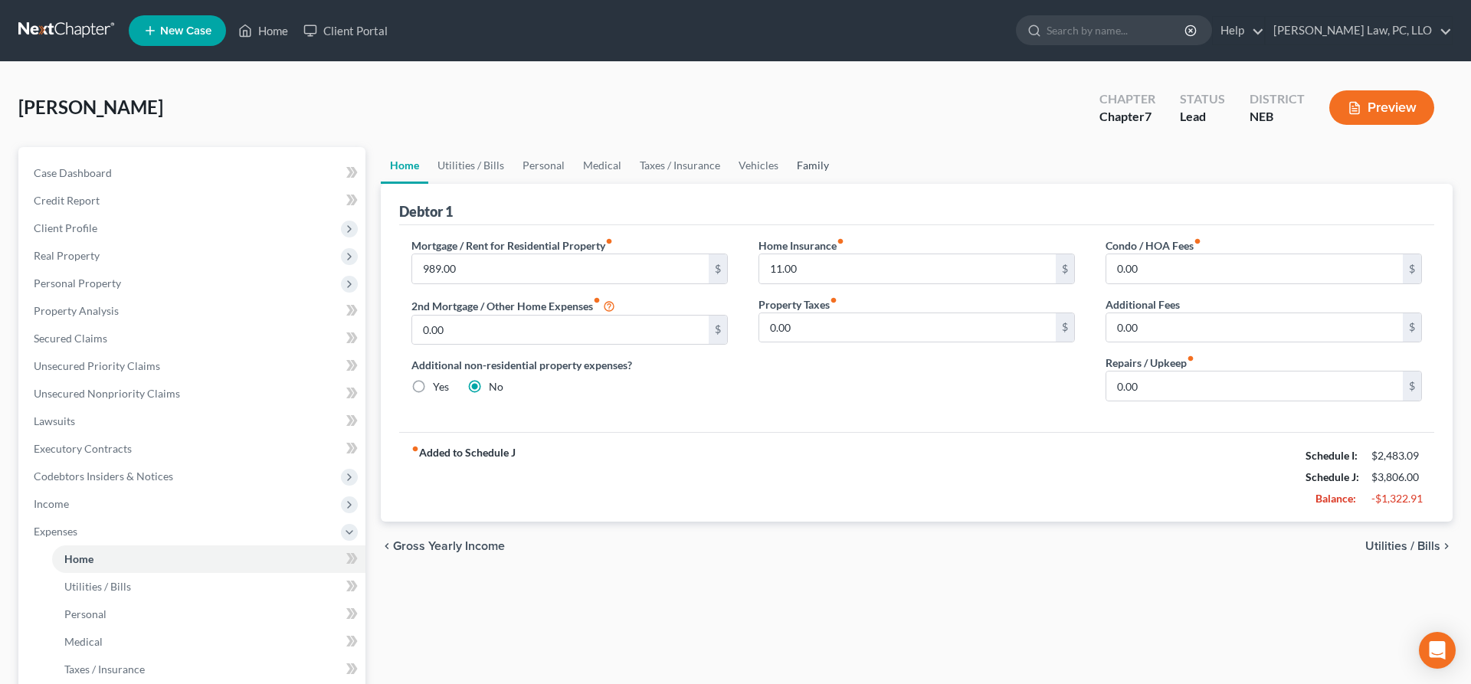
click at [804, 167] on link "Family" at bounding box center [813, 165] width 51 height 37
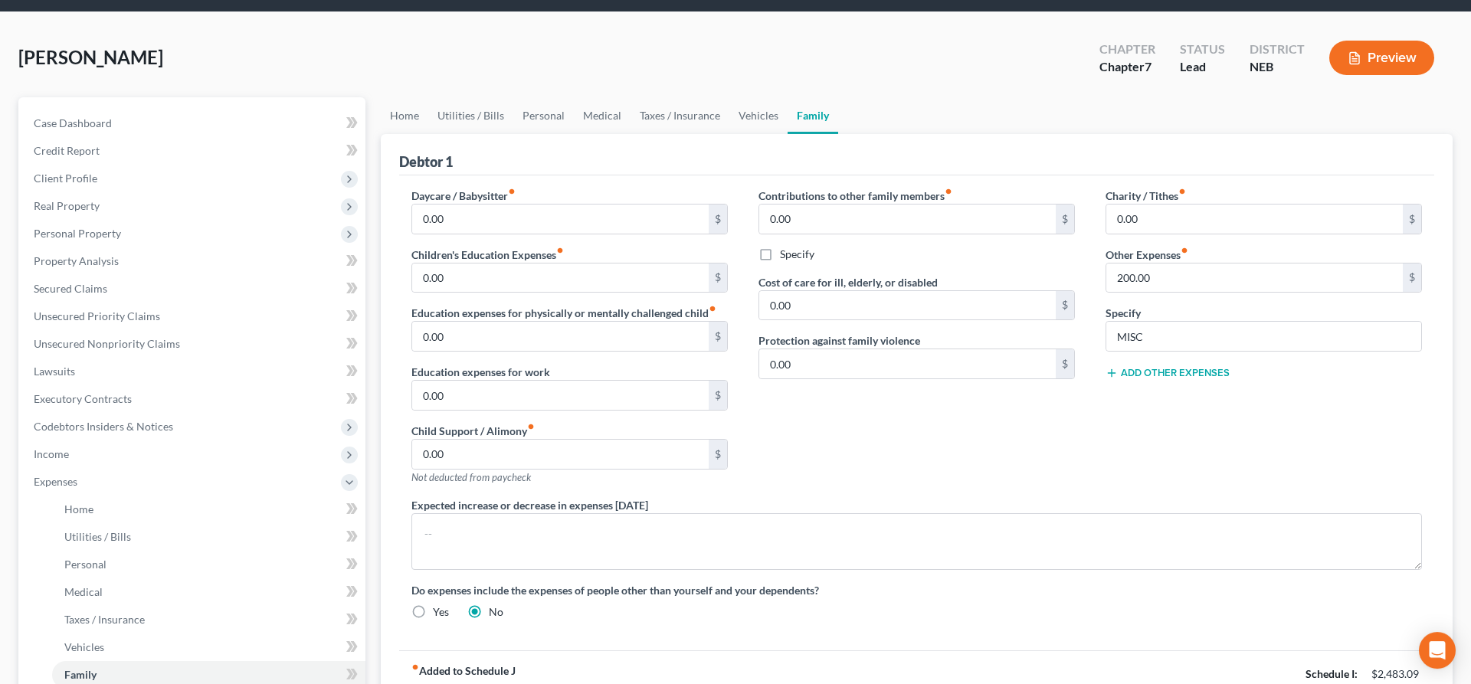
scroll to position [260, 0]
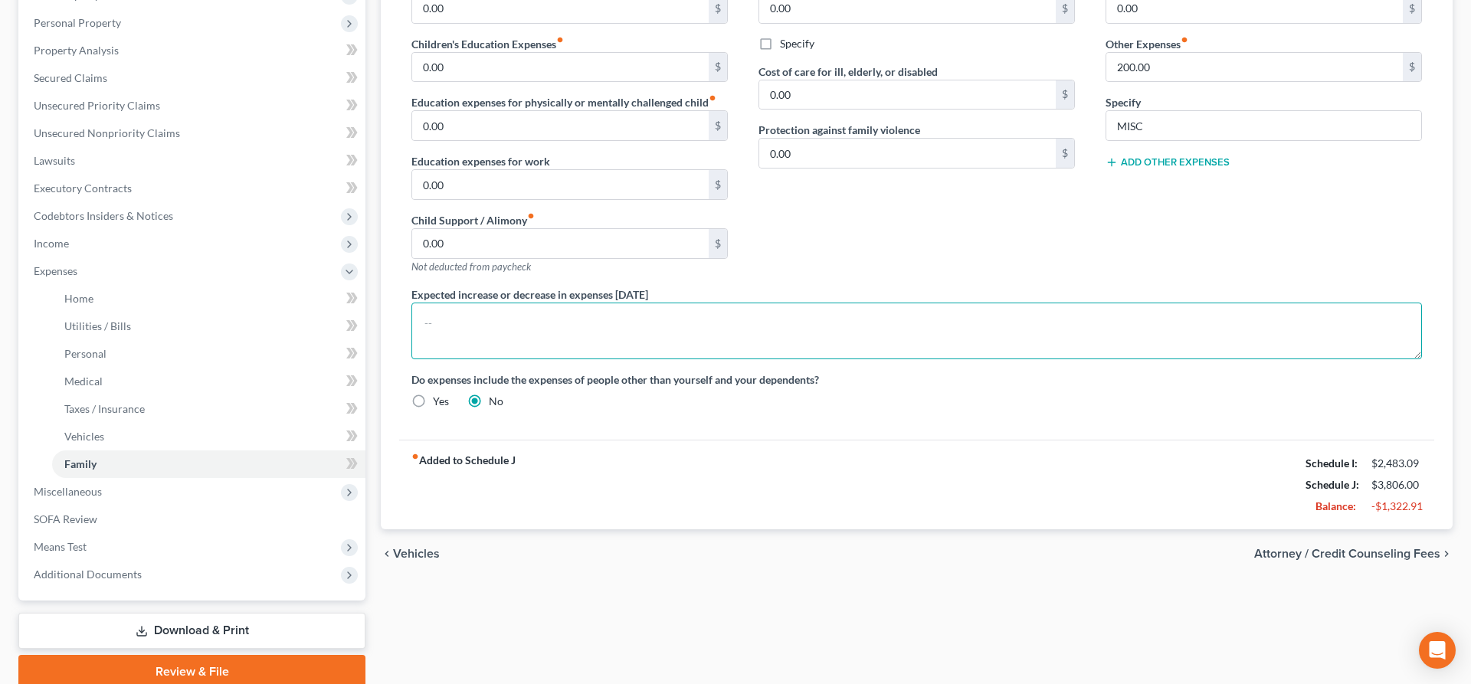
click at [736, 327] on textarea at bounding box center [916, 331] width 1011 height 57
click at [858, 320] on textarea "Debtor has [MEDICAL_DATA] and gastric bypass; hence a higher food expense due t…" at bounding box center [916, 331] width 1011 height 57
click at [923, 336] on textarea "Debtor has [MEDICAL_DATA] and gastric bypass; hence a higher food expense due t…" at bounding box center [916, 331] width 1011 height 57
click at [835, 319] on textarea "Debtor has [MEDICAL_DATA] and gastric bypass; hence a higher food expense due t…" at bounding box center [916, 331] width 1011 height 57
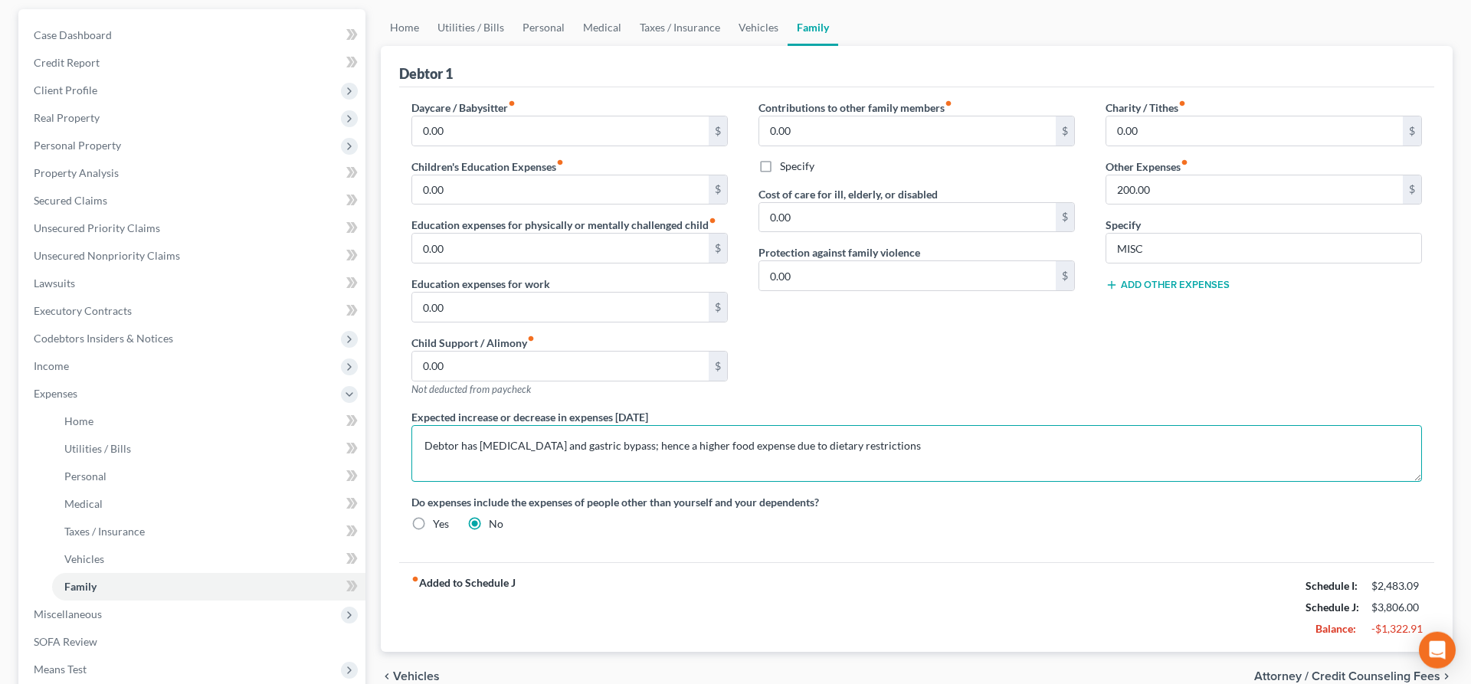
scroll to position [0, 0]
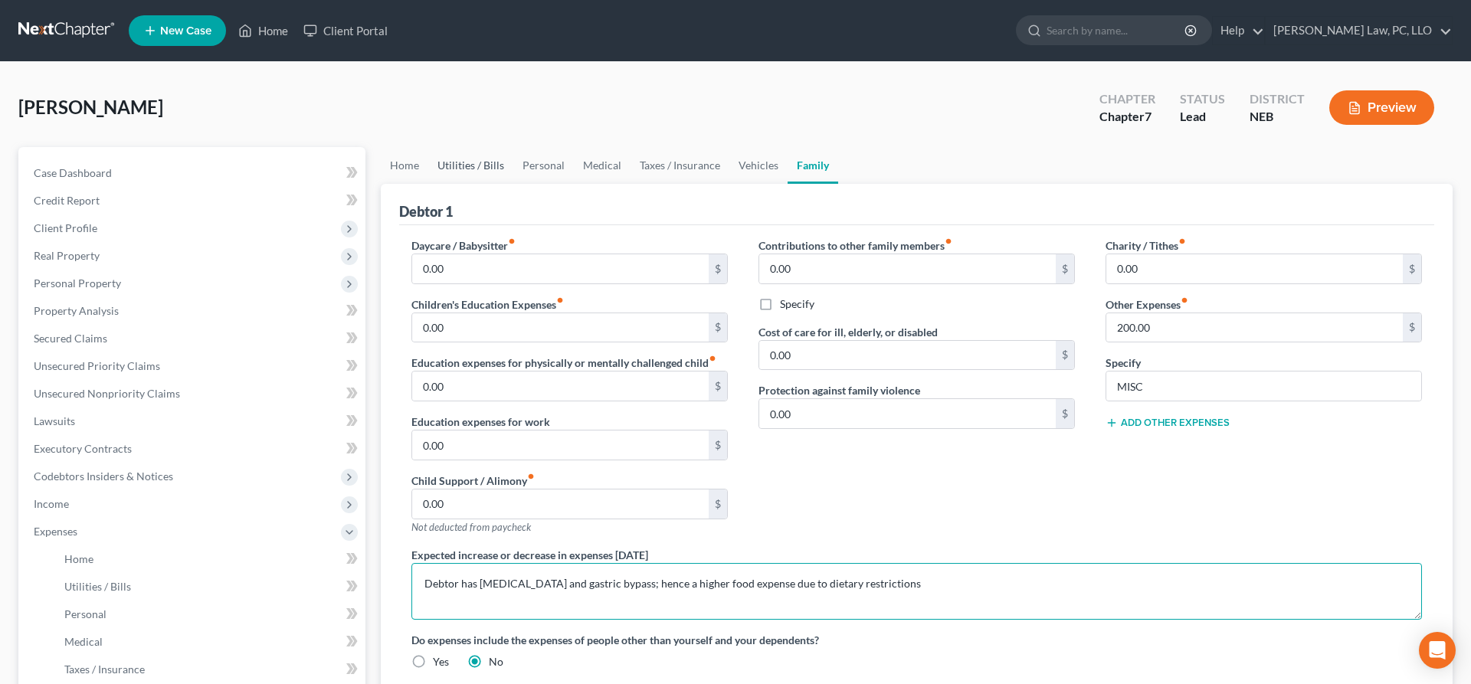
type textarea "Debtor has [MEDICAL_DATA] and gastric bypass; hence a higher food expense due t…"
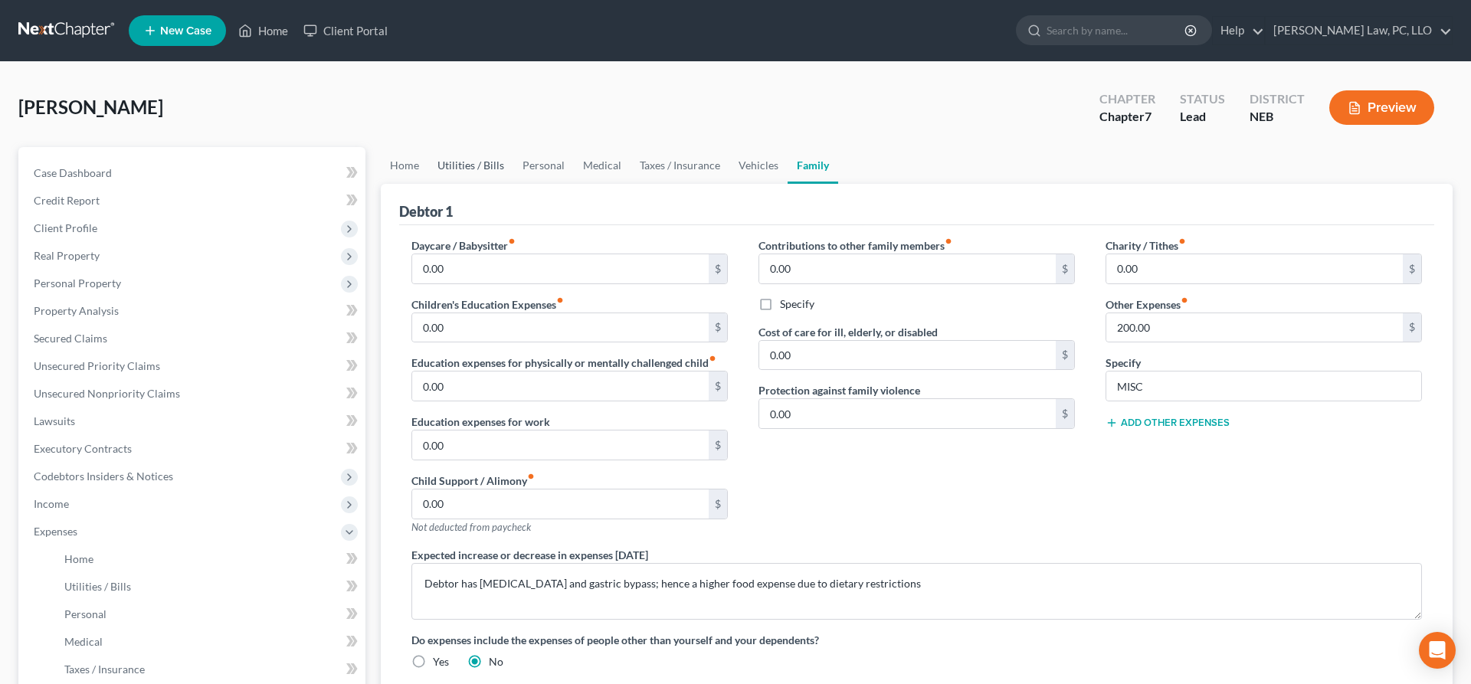
click at [475, 165] on link "Utilities / Bills" at bounding box center [470, 165] width 85 height 37
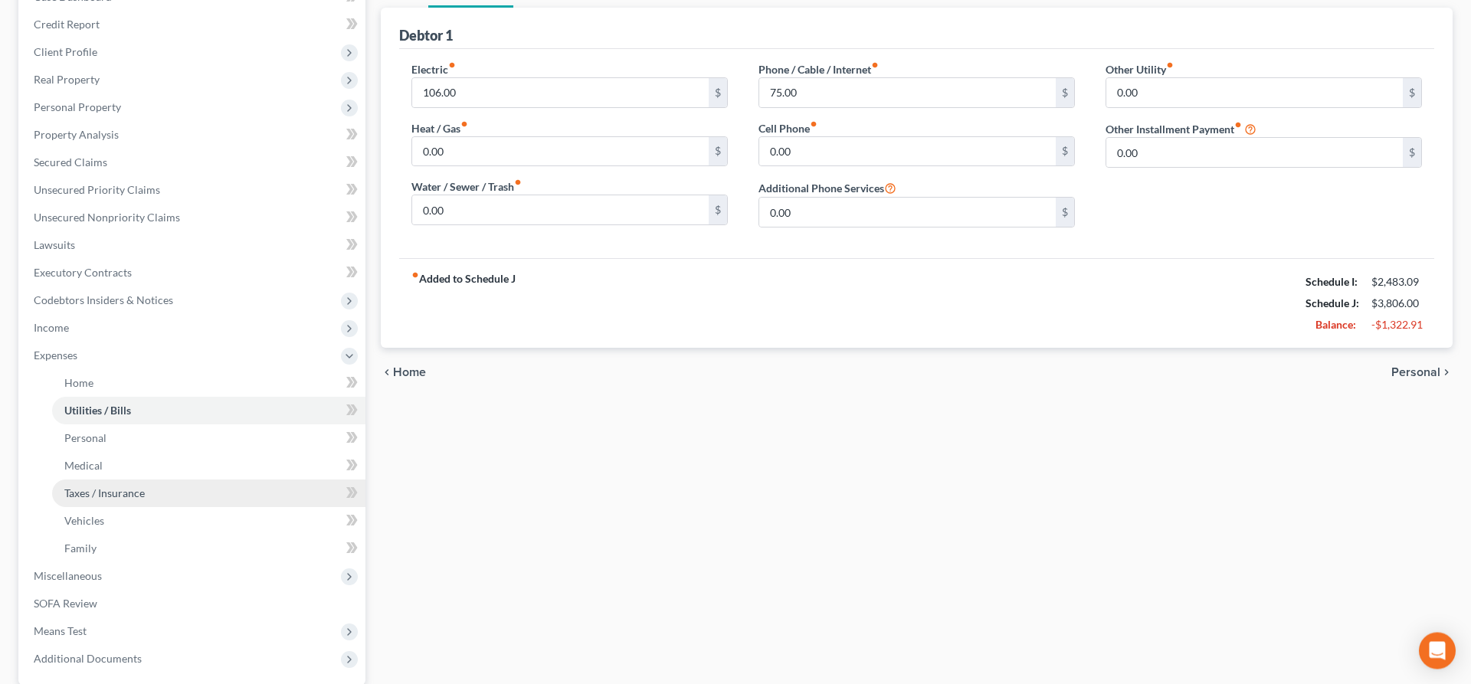
scroll to position [195, 0]
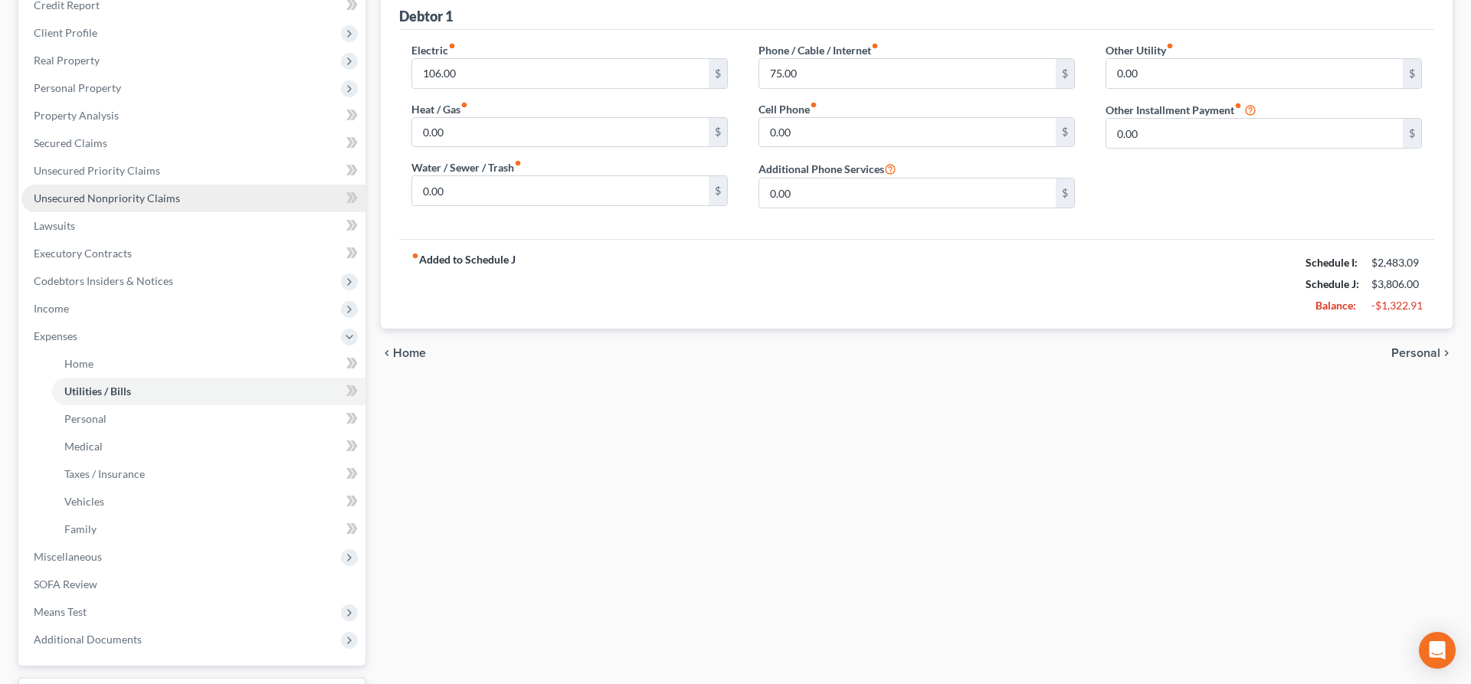
click at [143, 198] on span "Unsecured Nonpriority Claims" at bounding box center [107, 198] width 146 height 13
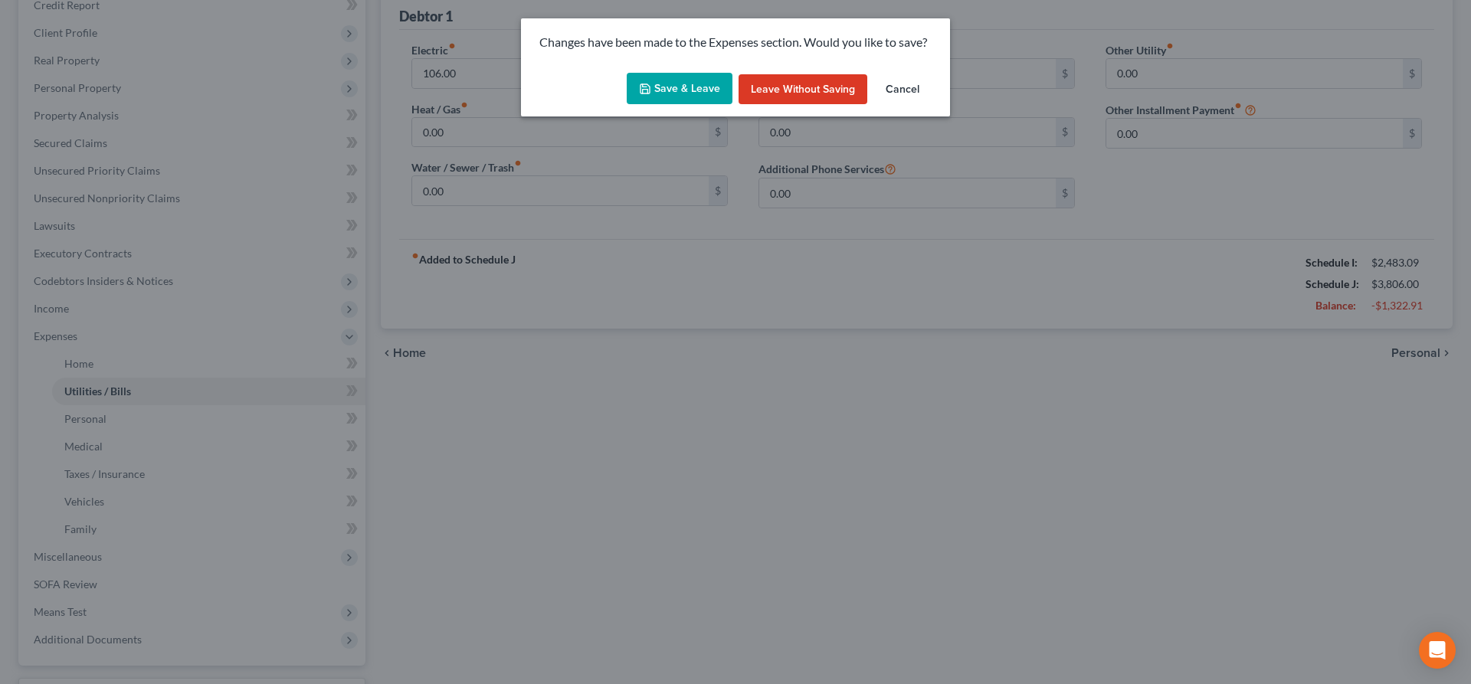
click at [688, 89] on button "Save & Leave" at bounding box center [680, 89] width 106 height 32
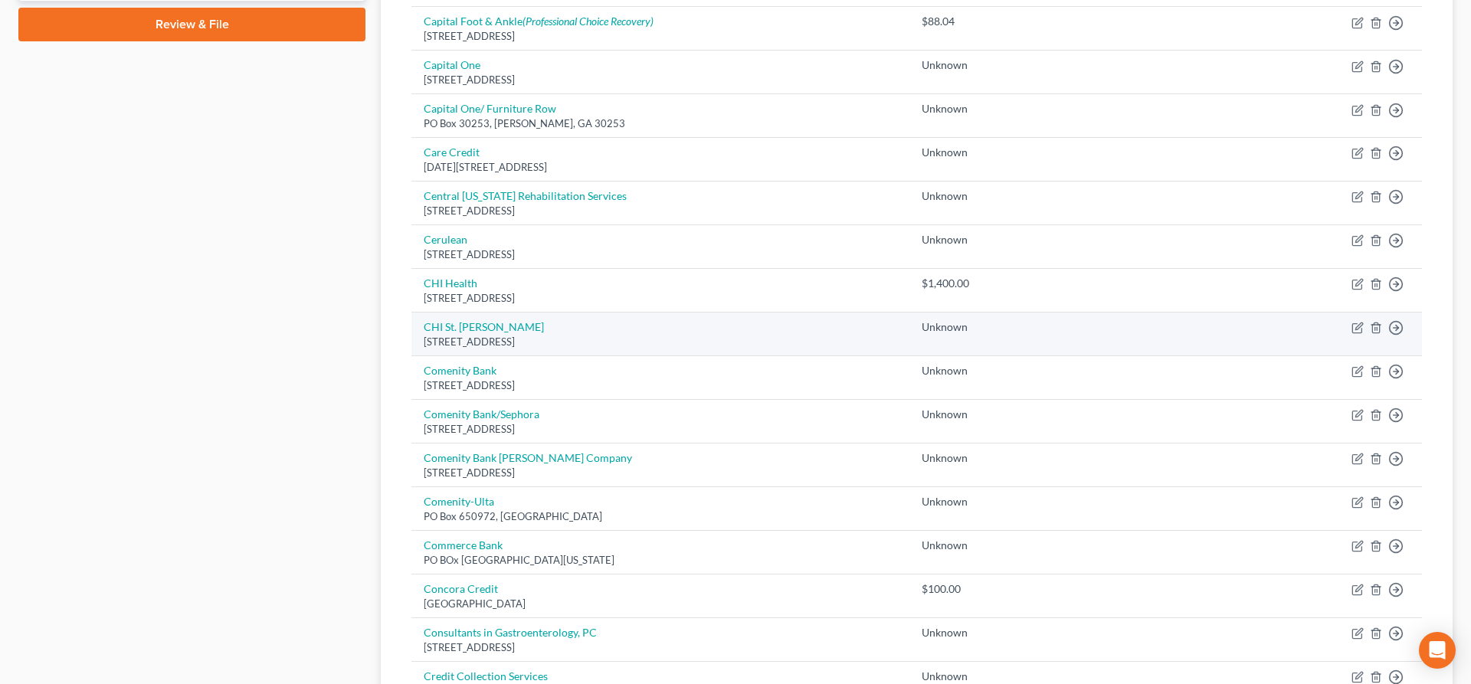
scroll to position [780, 0]
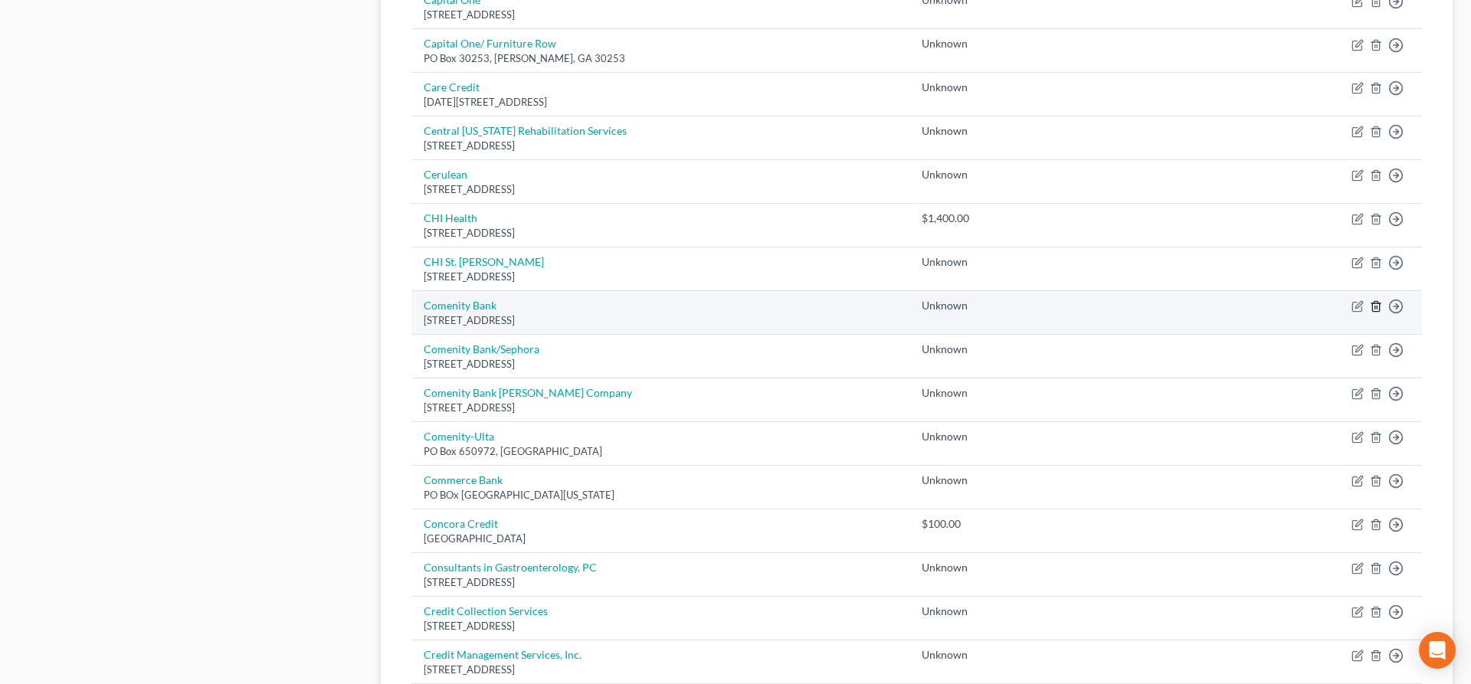
click at [1379, 309] on icon "button" at bounding box center [1375, 307] width 7 height 10
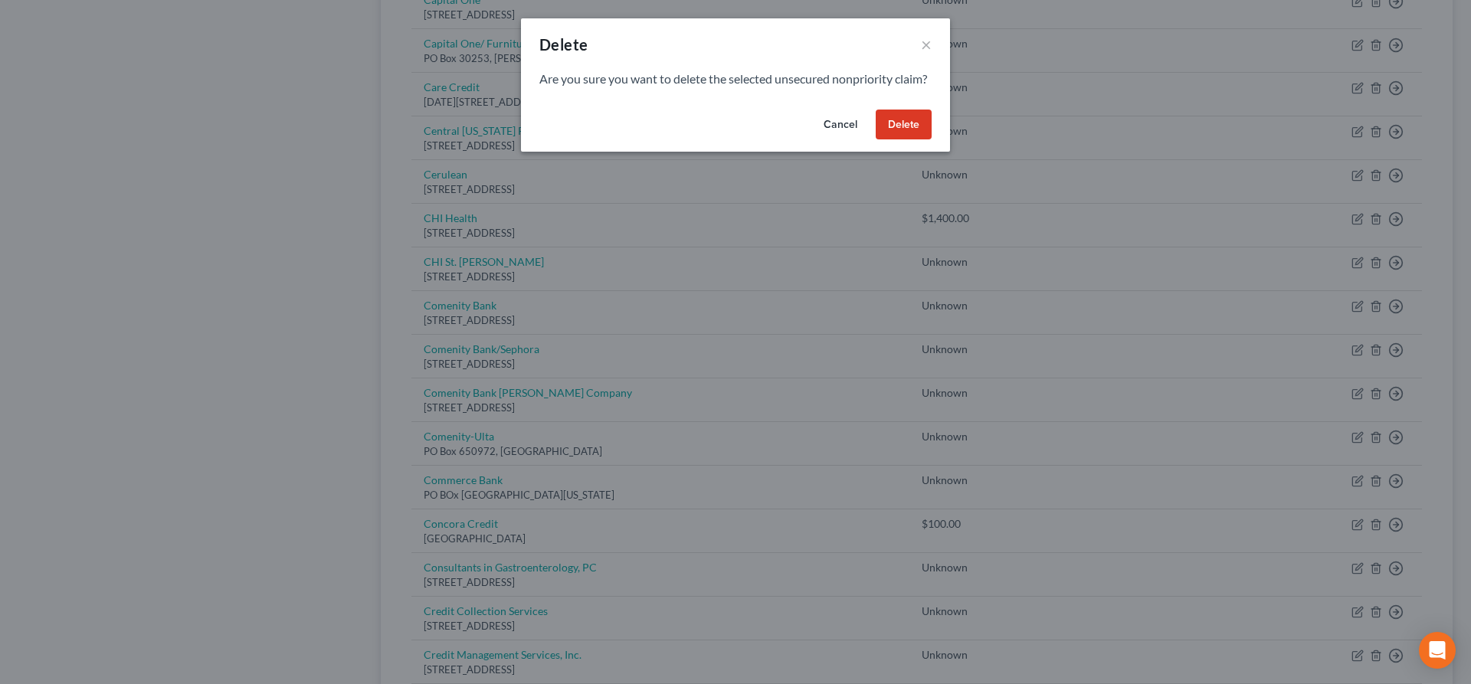
click at [920, 137] on button "Delete" at bounding box center [904, 125] width 56 height 31
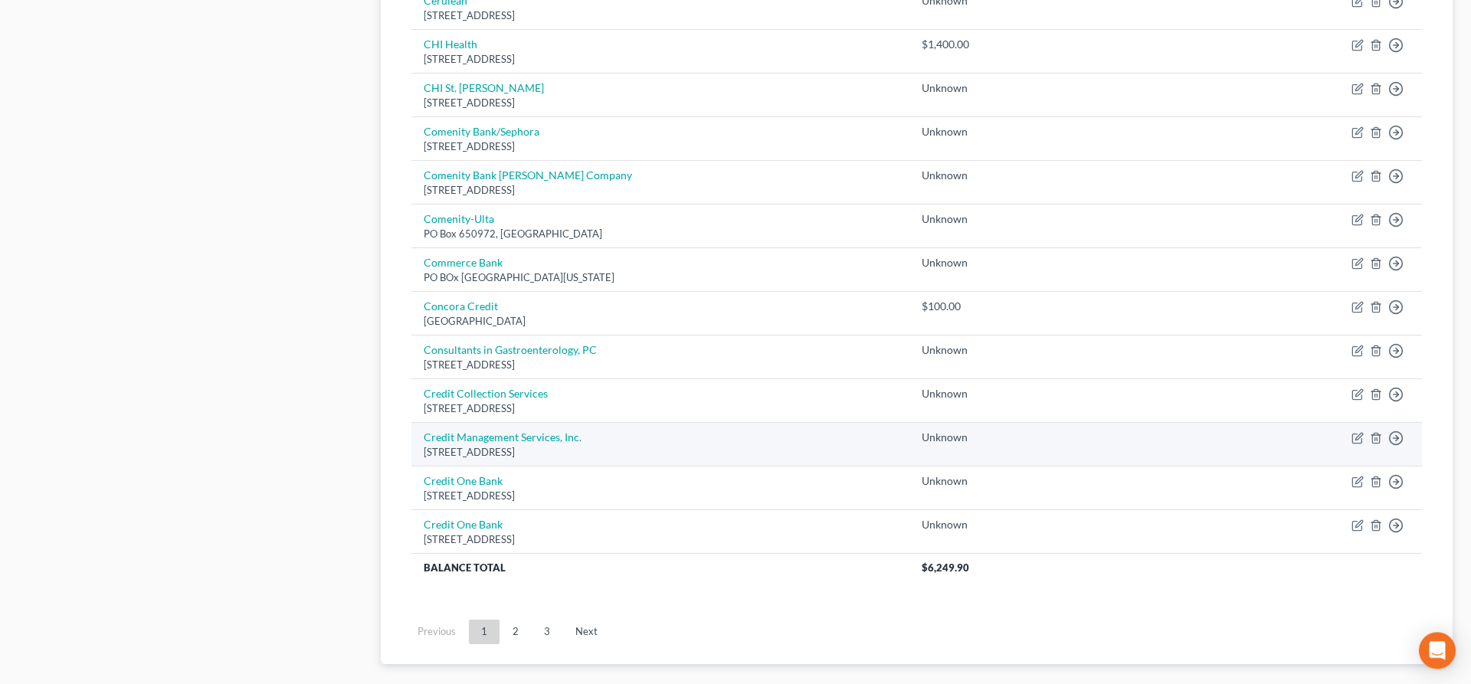
scroll to position [975, 0]
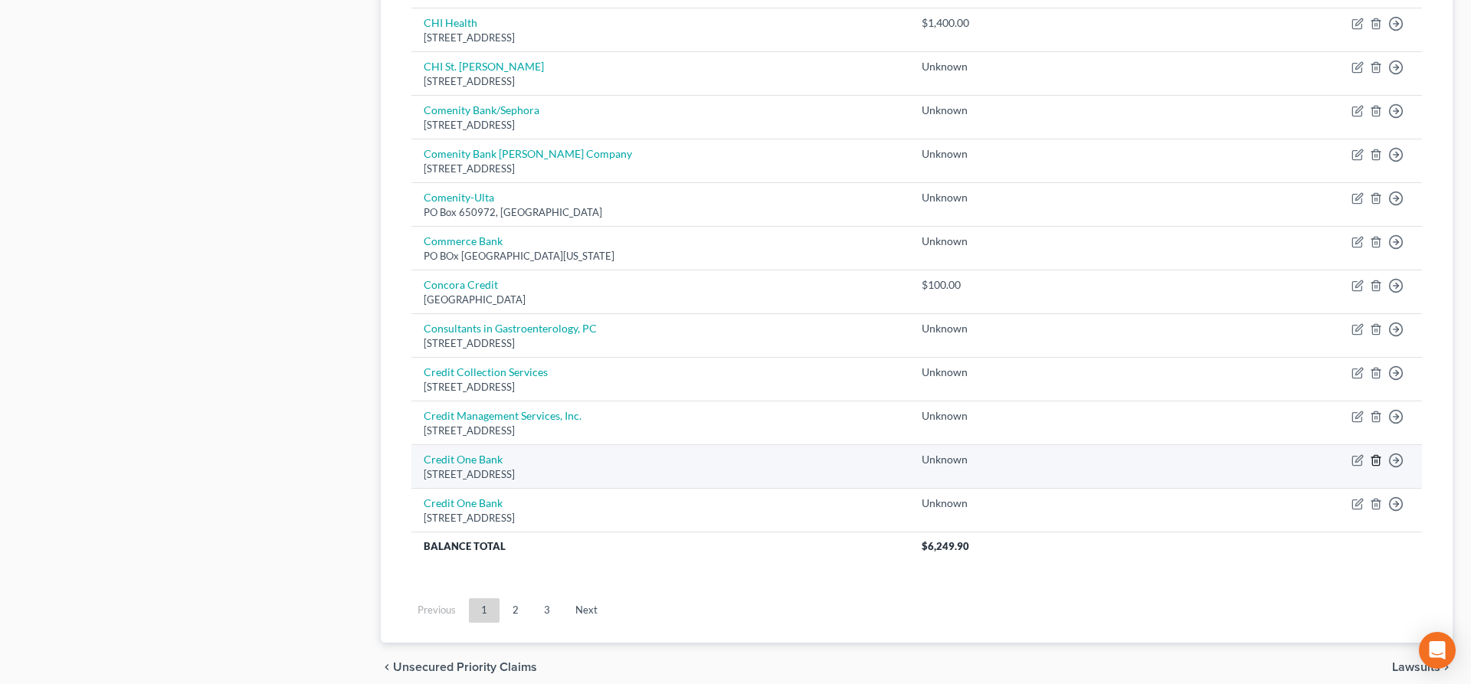
click at [1375, 465] on icon "button" at bounding box center [1375, 460] width 7 height 10
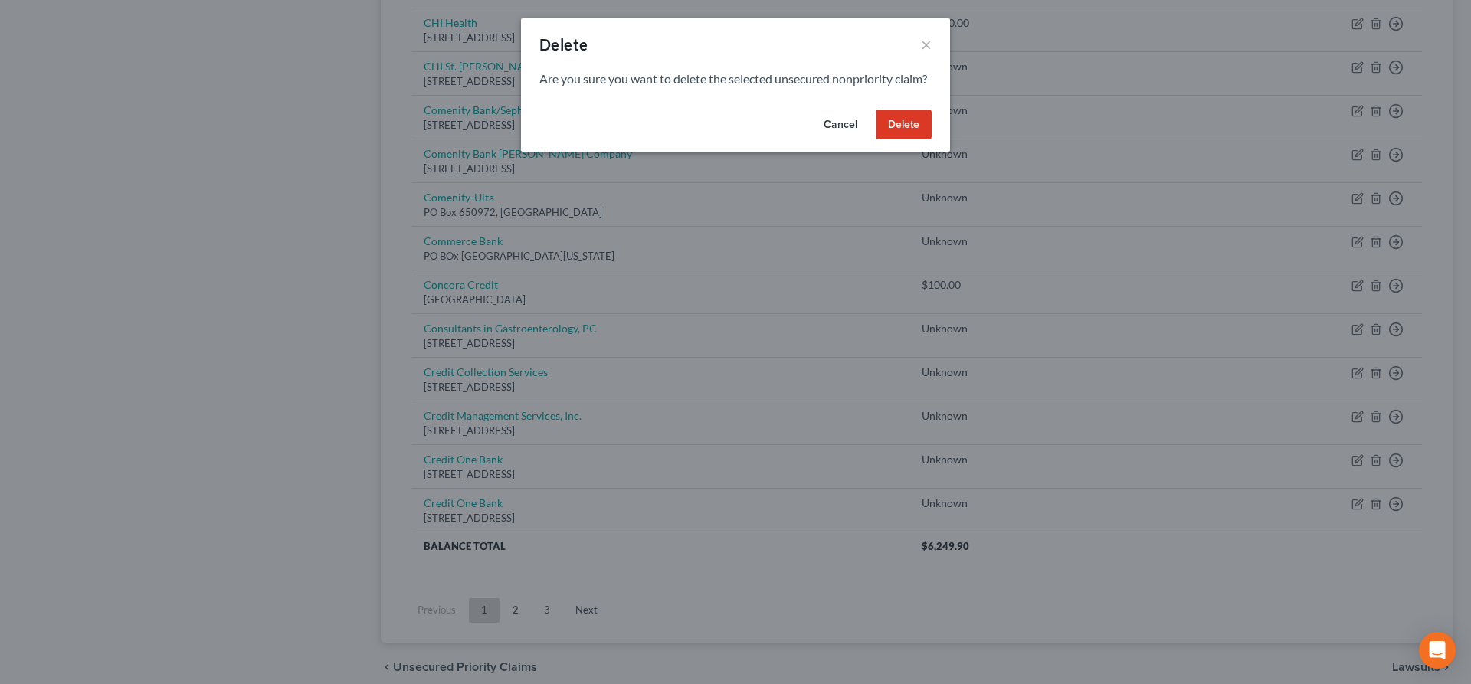
click at [890, 140] on button "Delete" at bounding box center [904, 125] width 56 height 31
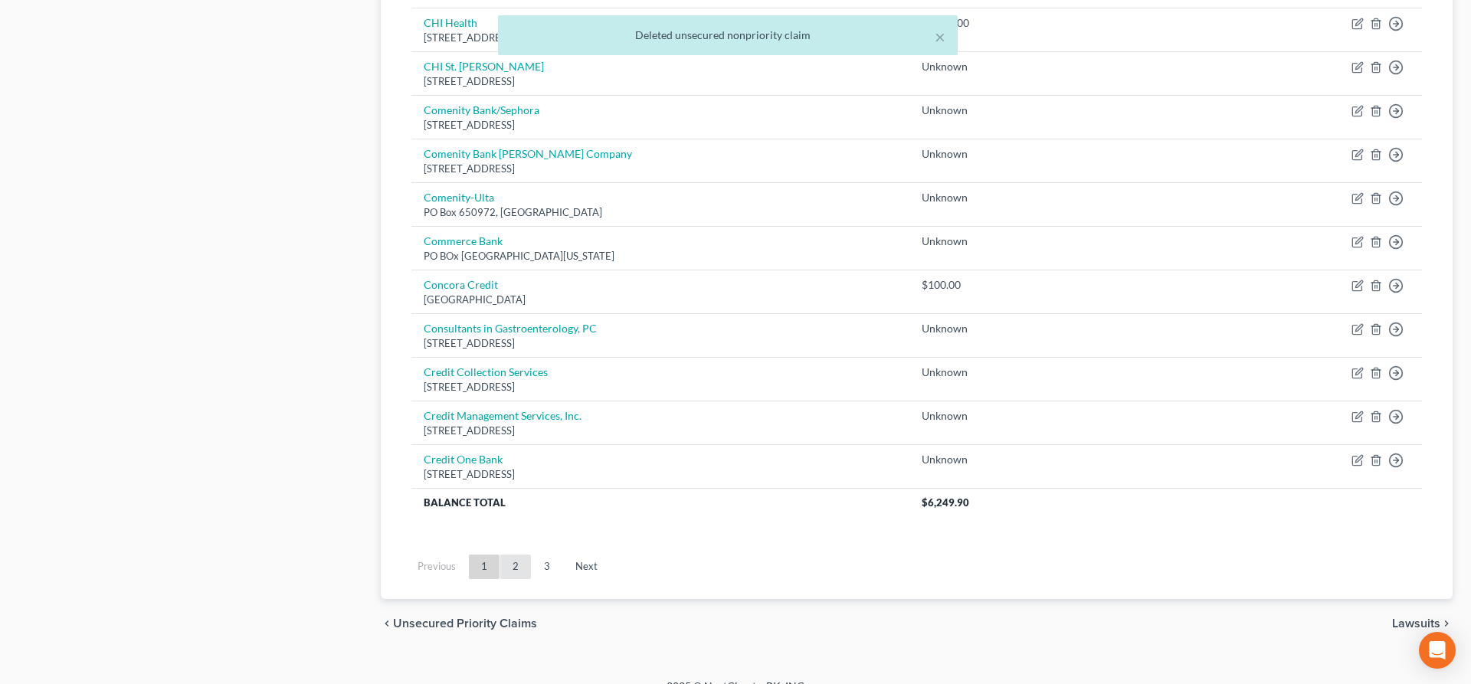
click at [514, 568] on link "2" at bounding box center [515, 567] width 31 height 25
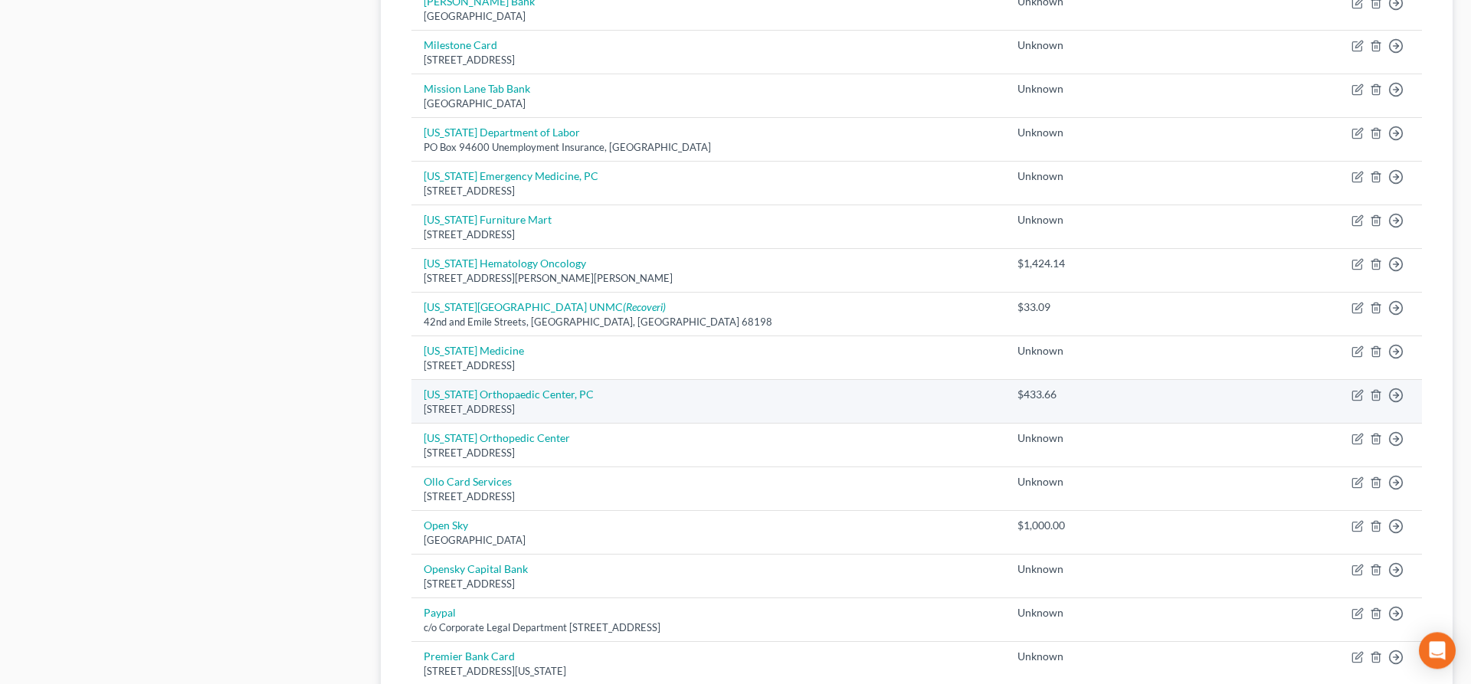
scroll to position [845, 0]
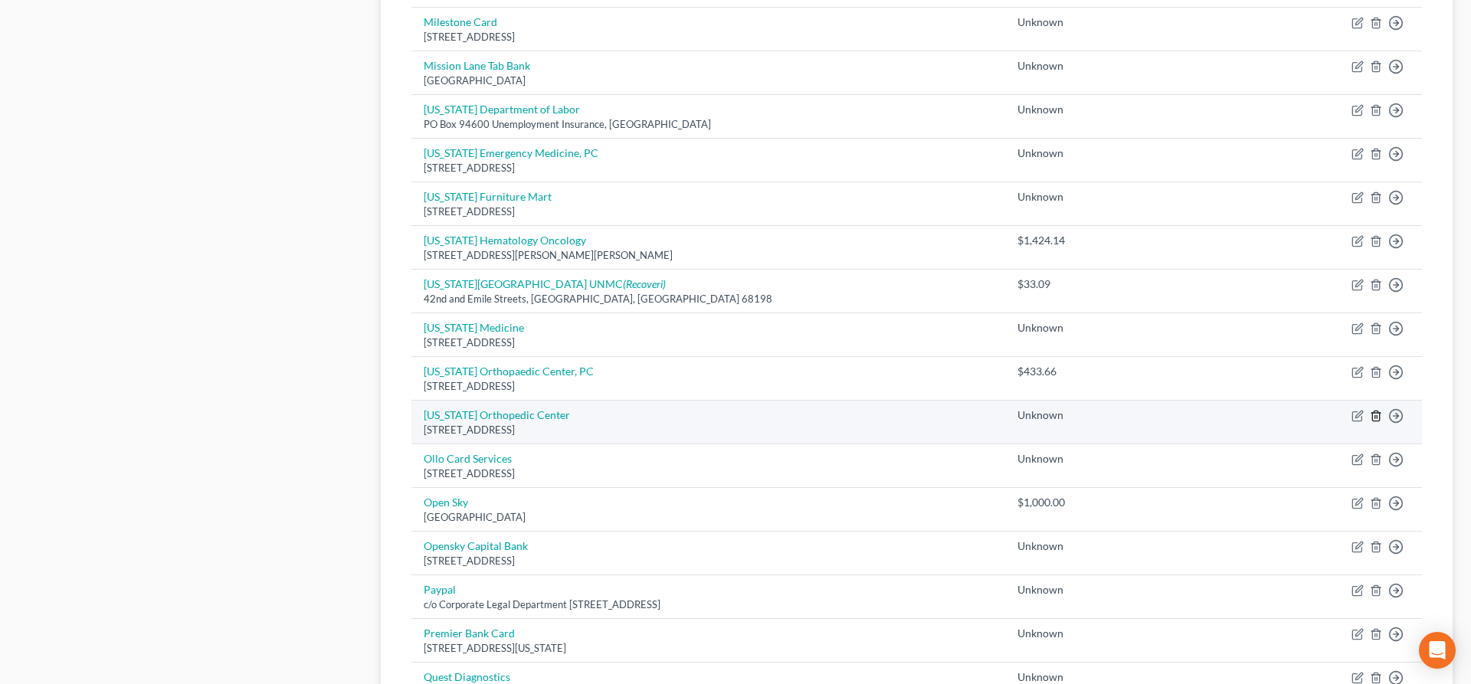
click at [1379, 416] on icon "button" at bounding box center [1375, 416] width 7 height 10
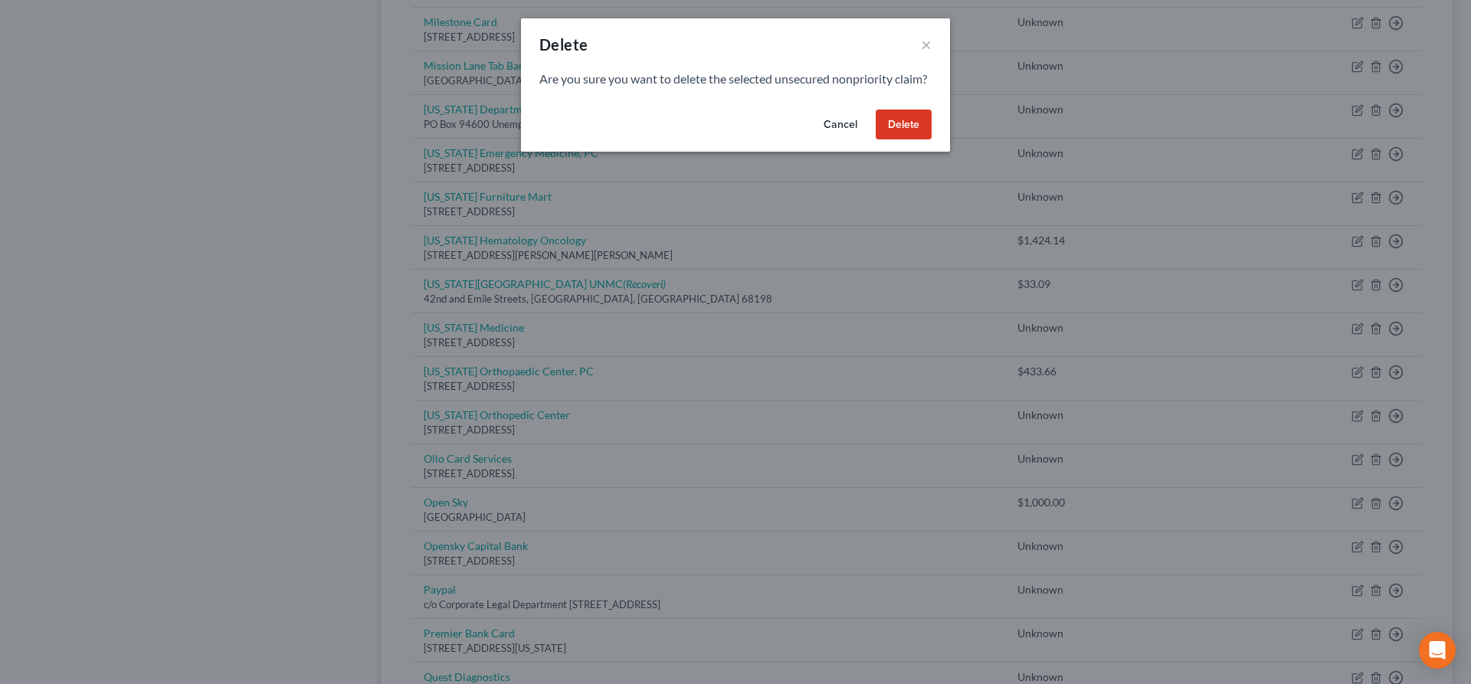
click at [852, 140] on button "Cancel" at bounding box center [840, 125] width 58 height 31
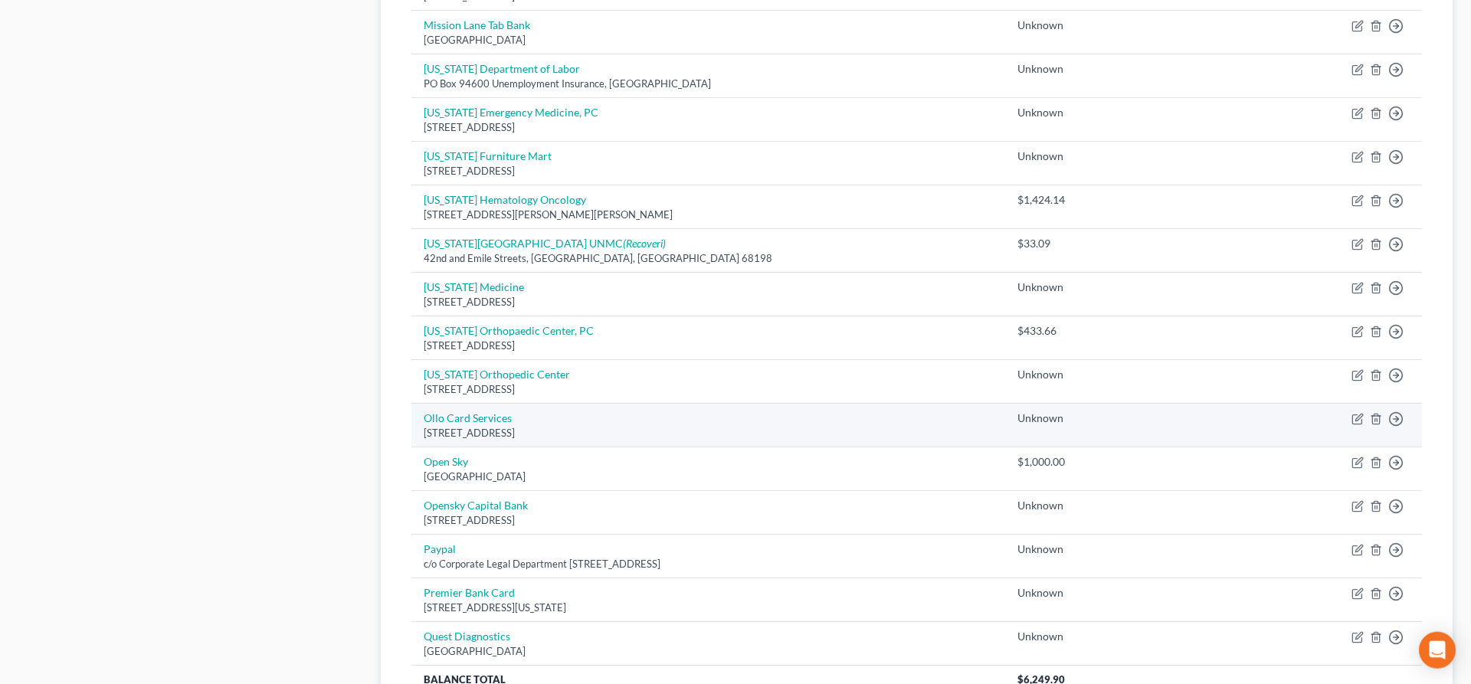
scroll to position [910, 0]
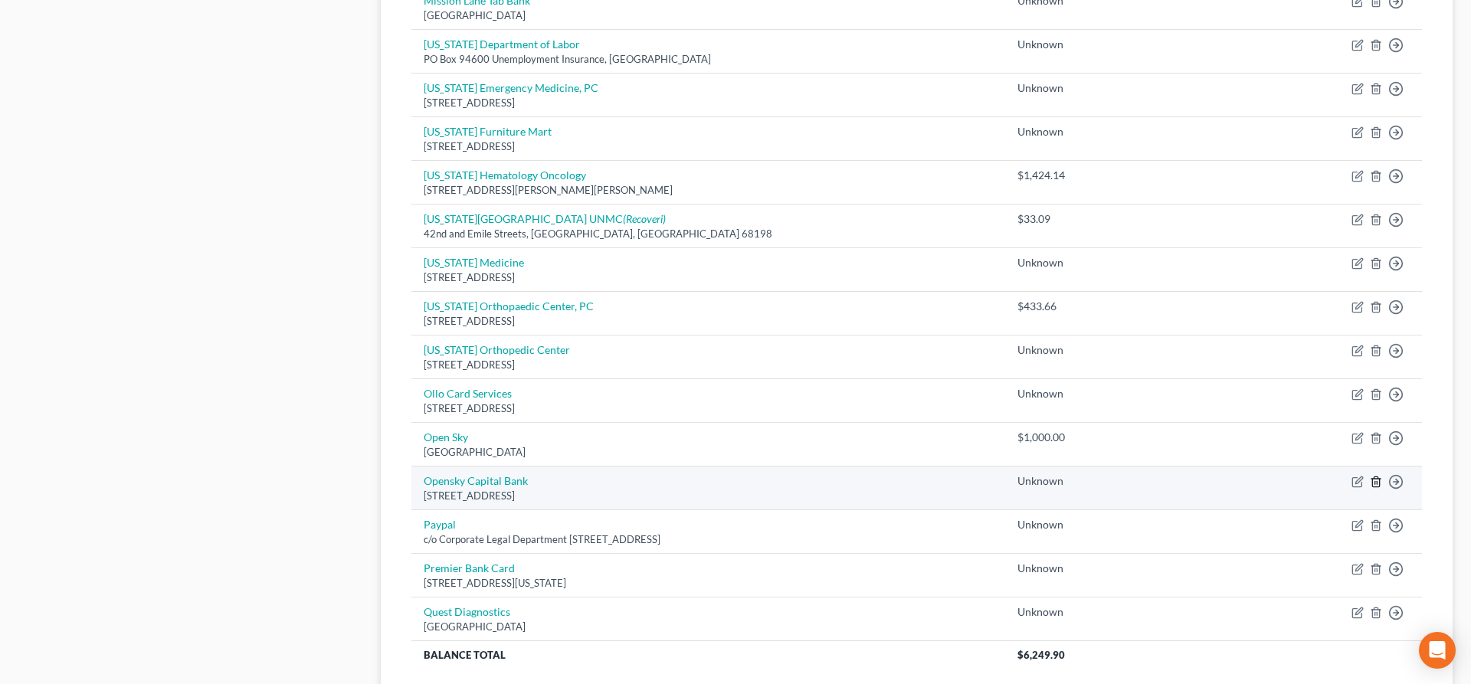
click at [1375, 483] on line "button" at bounding box center [1375, 482] width 0 height 3
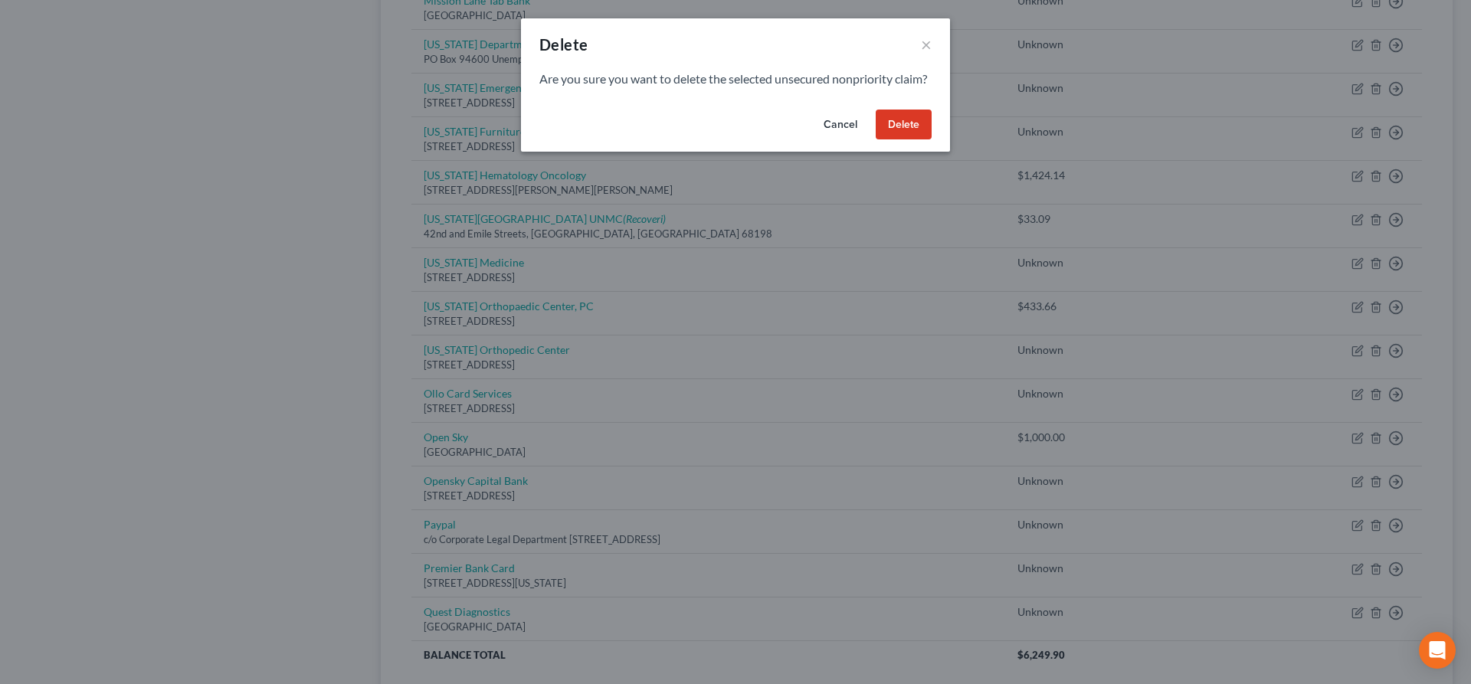
click at [916, 140] on button "Delete" at bounding box center [904, 125] width 56 height 31
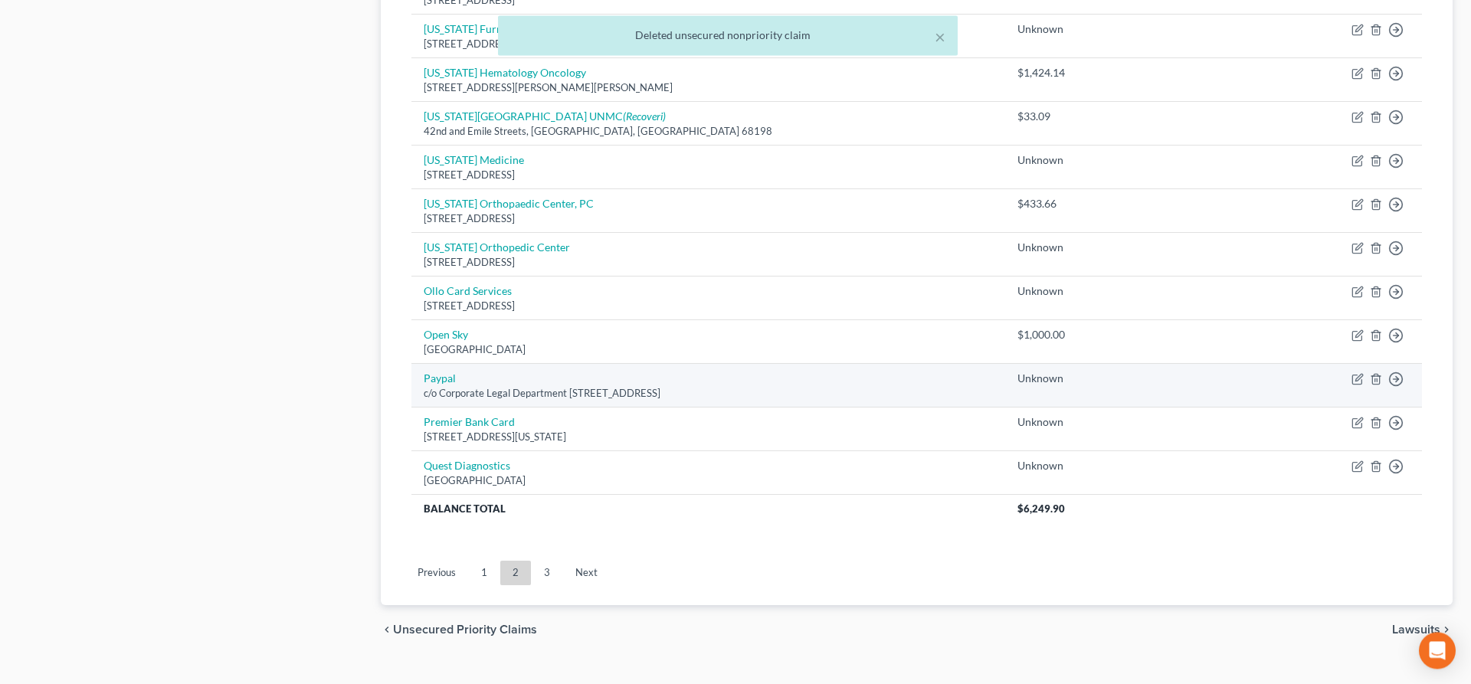
scroll to position [1040, 0]
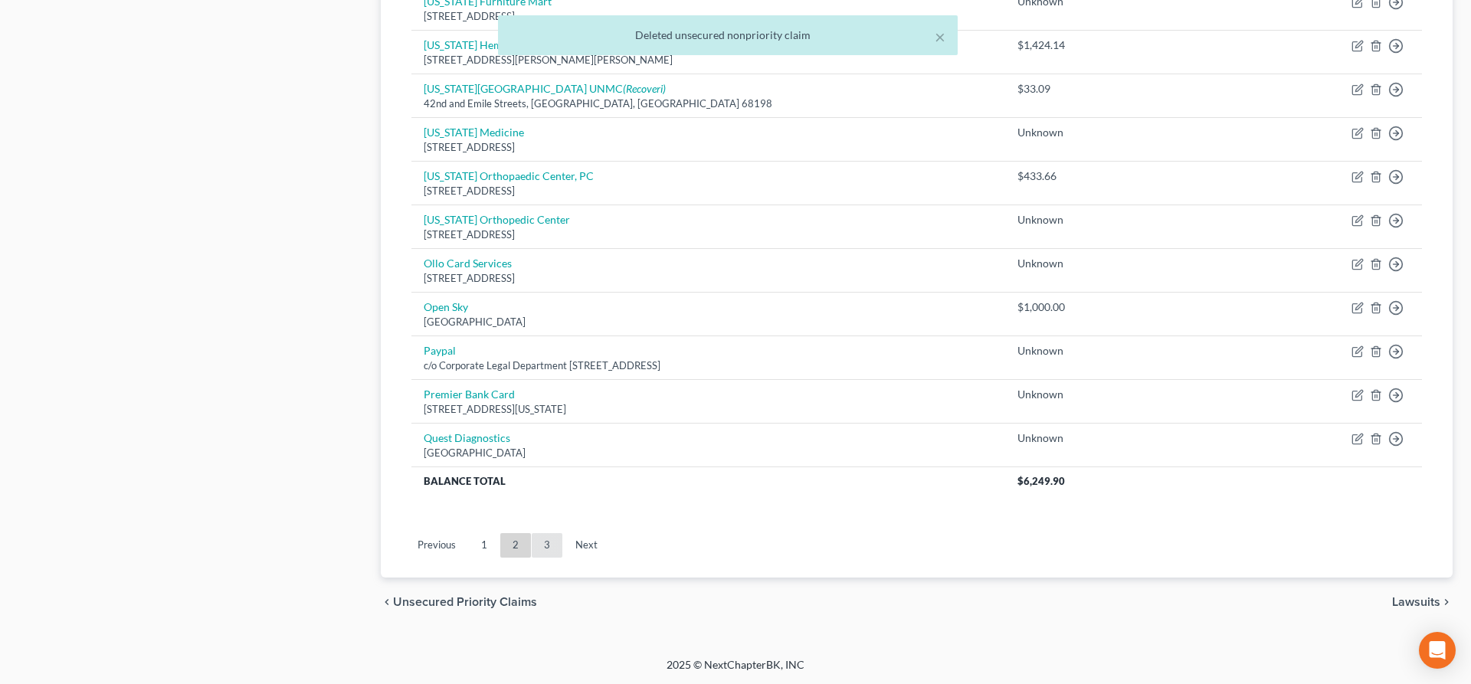
click at [546, 554] on link "3" at bounding box center [547, 545] width 31 height 25
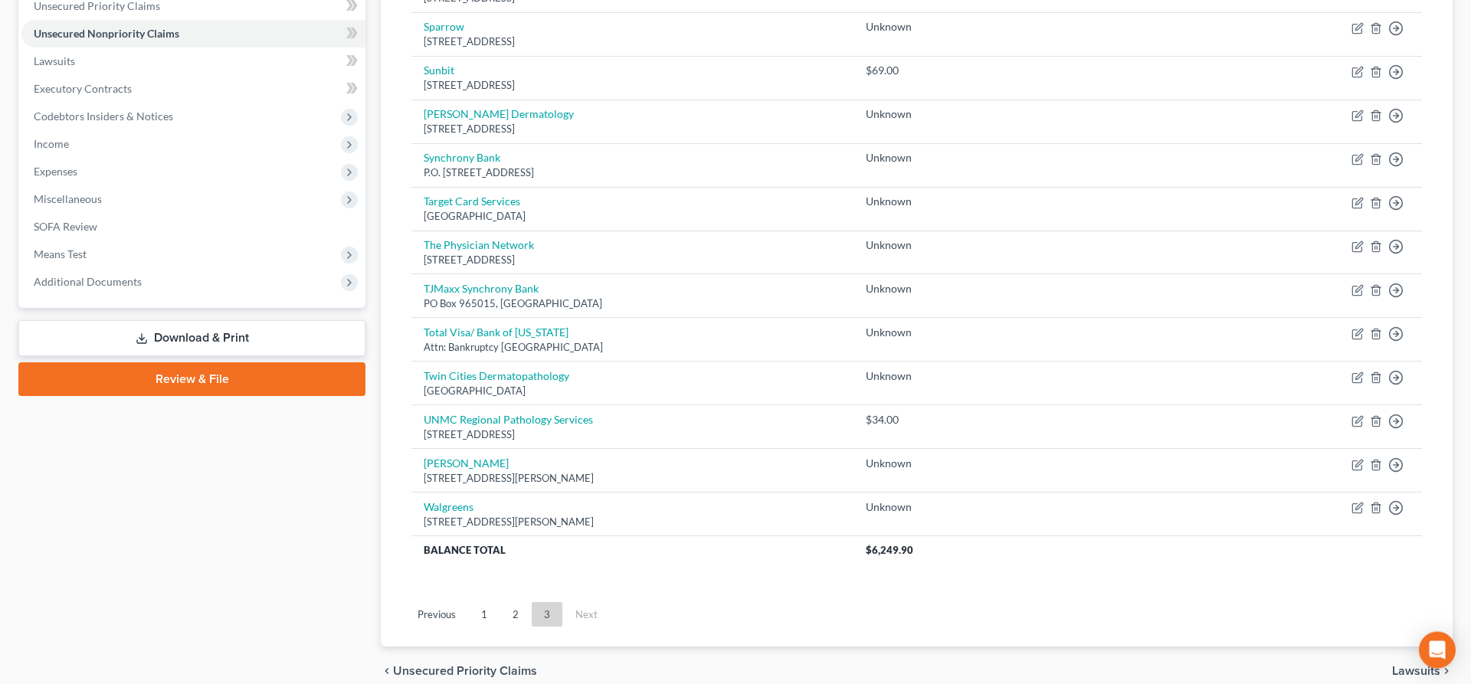
scroll to position [430, 0]
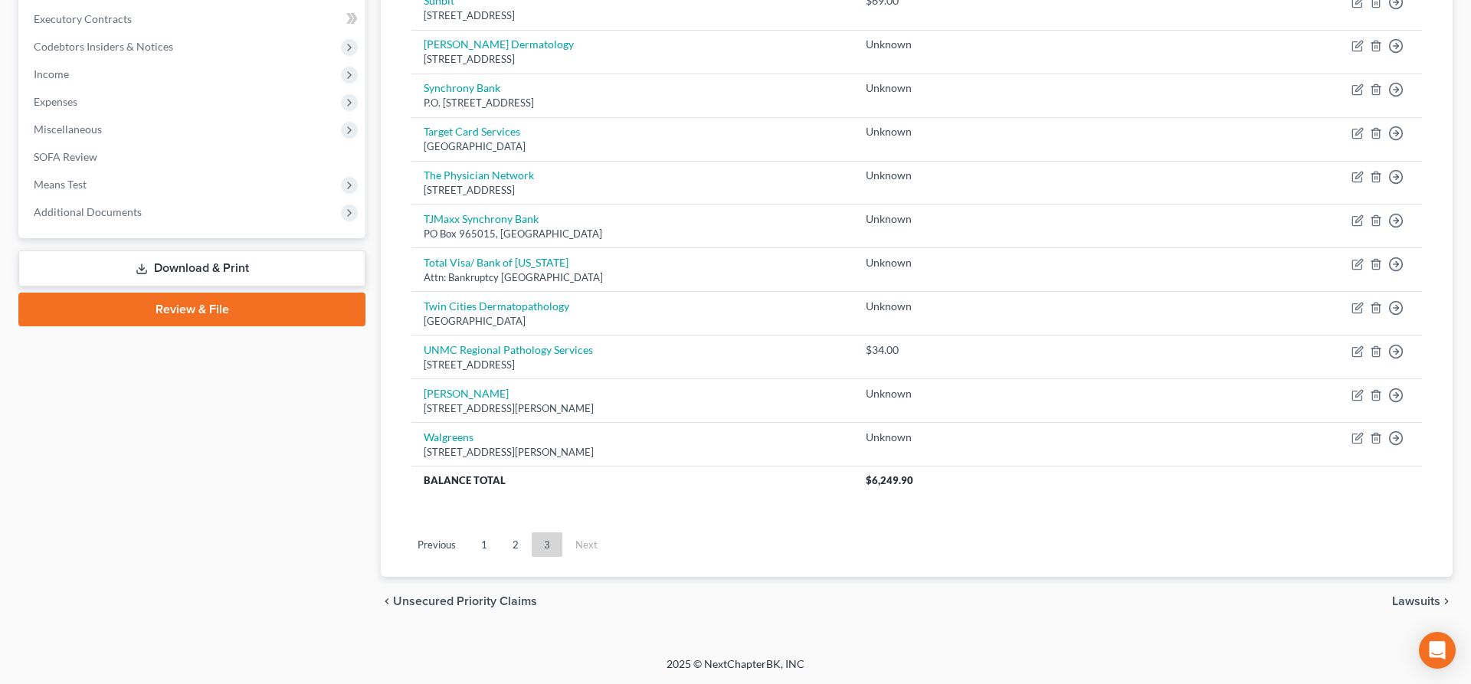
click at [197, 267] on link "Download & Print" at bounding box center [191, 269] width 347 height 36
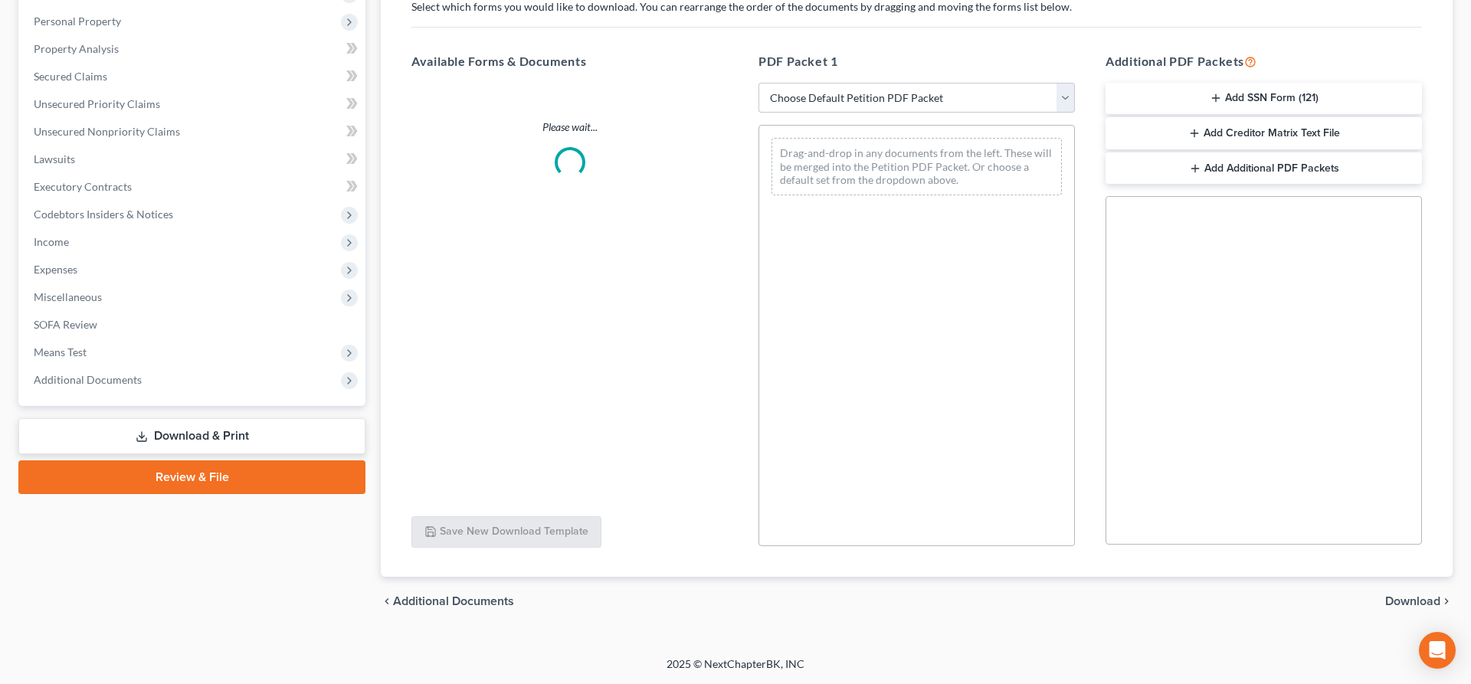
scroll to position [261, 0]
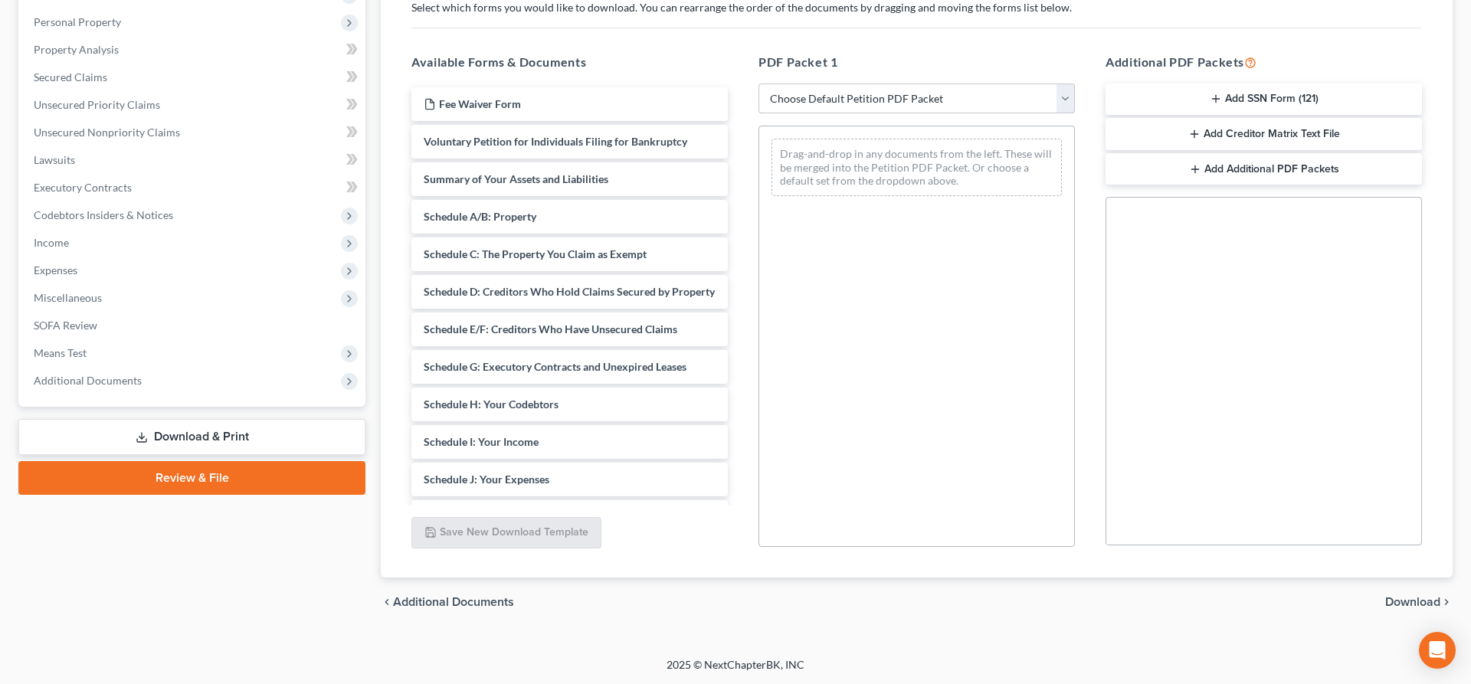
click at [759, 84] on select "Choose Default Petition PDF Packet Complete Bankruptcy Petition (all forms and …" at bounding box center [917, 99] width 316 height 31
select select "4"
click option "Chapter 7 Packet for Filing" at bounding box center [0, 0] width 0 height 0
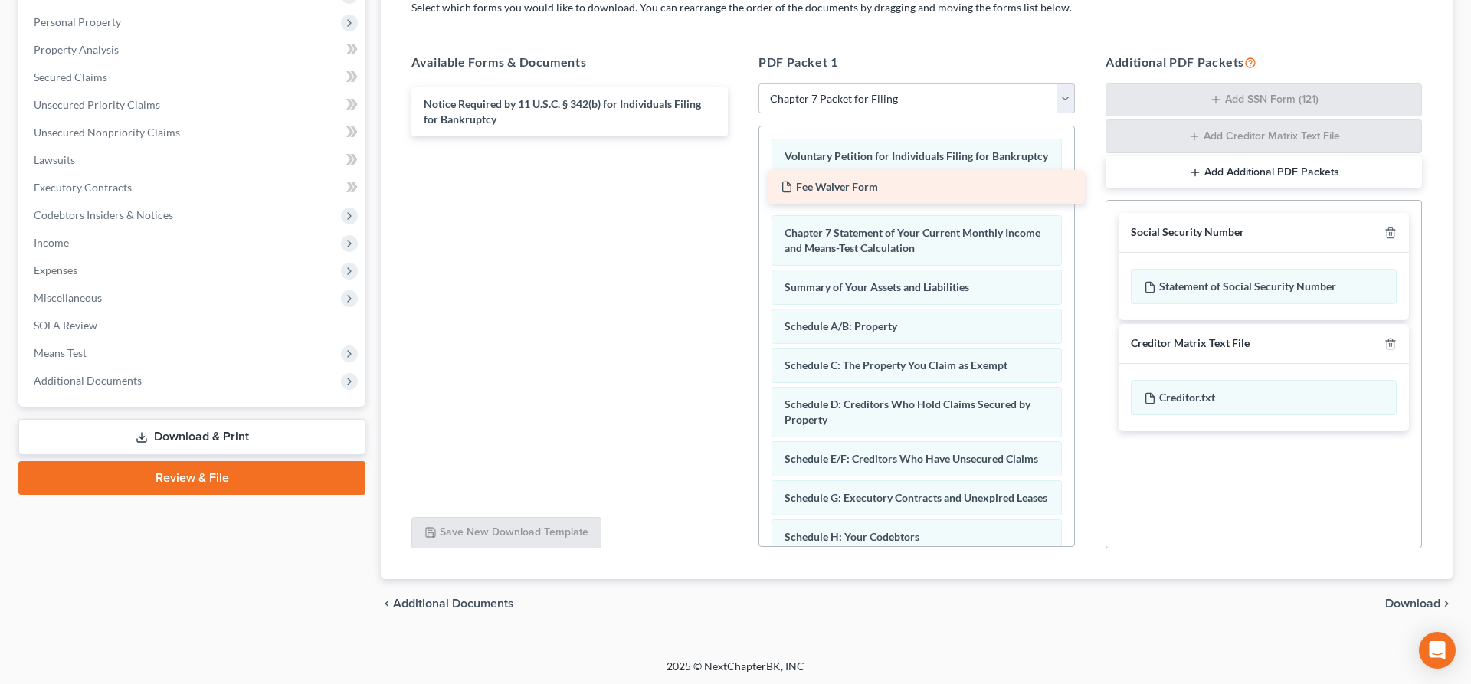
drag, startPoint x: 502, startPoint y: 110, endPoint x: 859, endPoint y: 193, distance: 366.7
click at [740, 136] on div "Fee Waiver Form Fee Waiver Form Notice Required by 11 U.S.C. § 342(b) for Indiv…" at bounding box center [569, 111] width 341 height 49
click at [1396, 607] on span "Download" at bounding box center [1412, 604] width 55 height 12
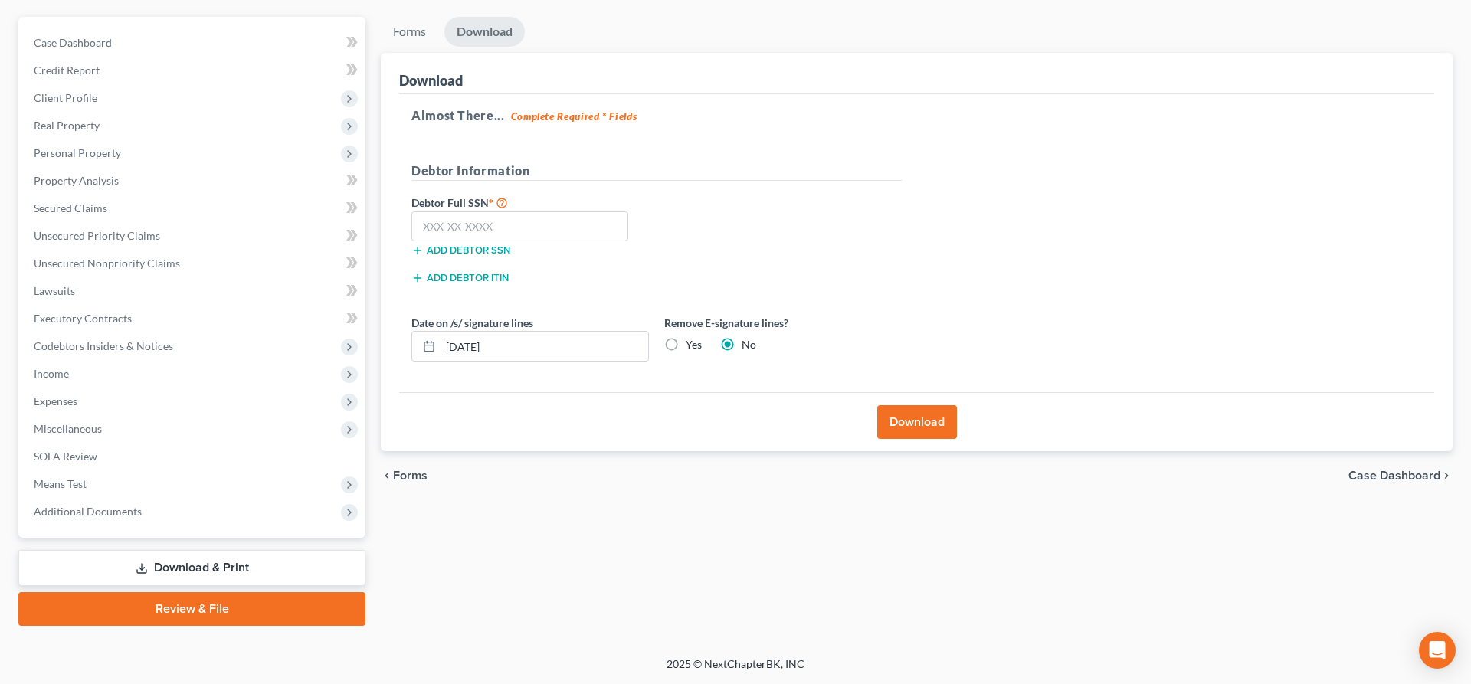
scroll to position [129, 0]
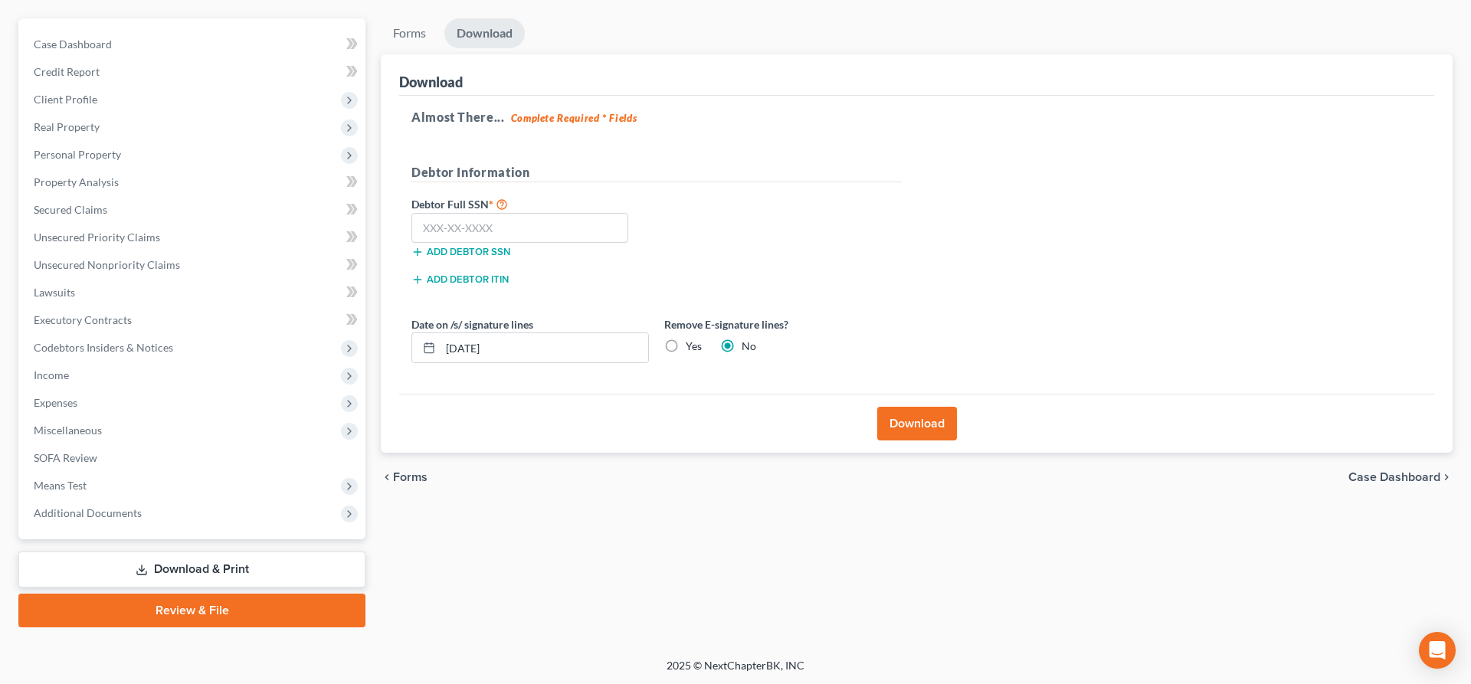
click at [686, 350] on label "Yes" at bounding box center [694, 346] width 16 height 15
click at [692, 349] on input "Yes" at bounding box center [697, 344] width 10 height 10
radio input "true"
radio input "false"
drag, startPoint x: 597, startPoint y: 339, endPoint x: 423, endPoint y: 325, distance: 174.5
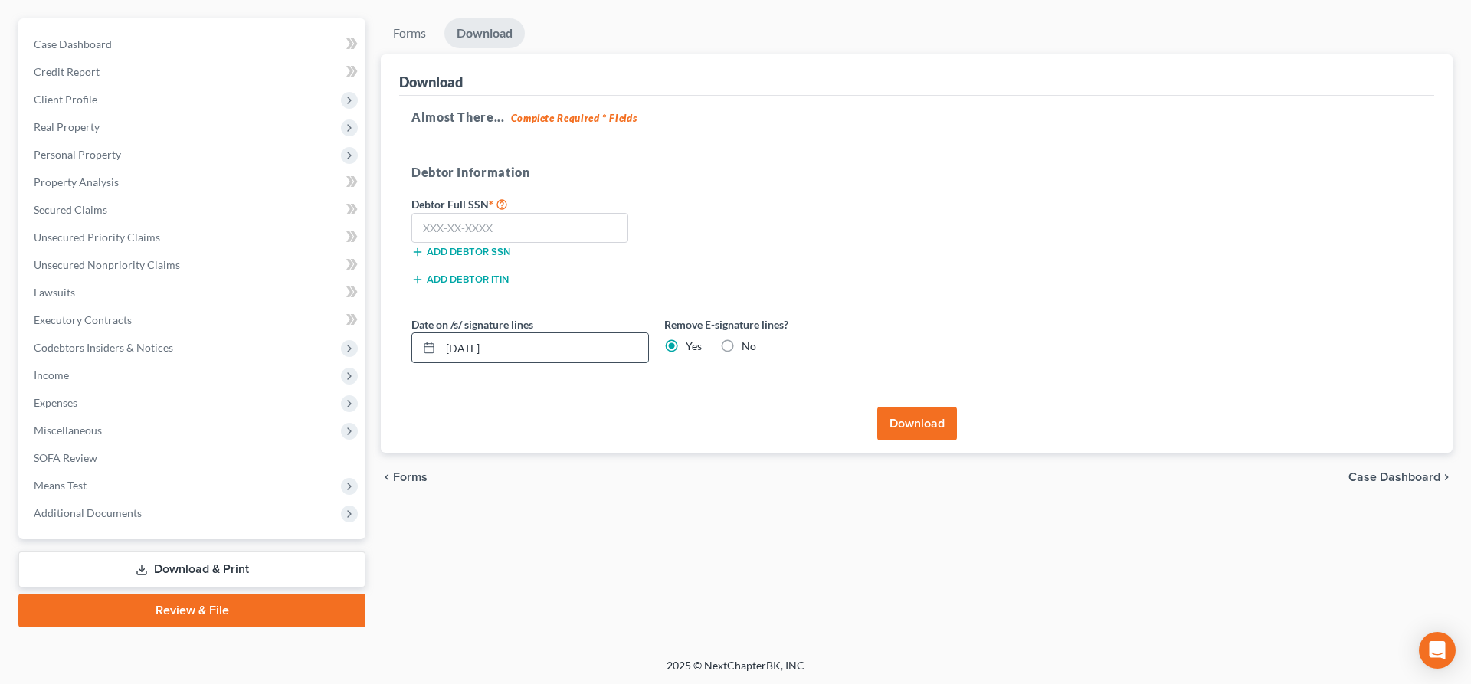
click at [441, 333] on input "[DATE]" at bounding box center [545, 347] width 208 height 29
click at [899, 432] on button "Download" at bounding box center [917, 424] width 80 height 34
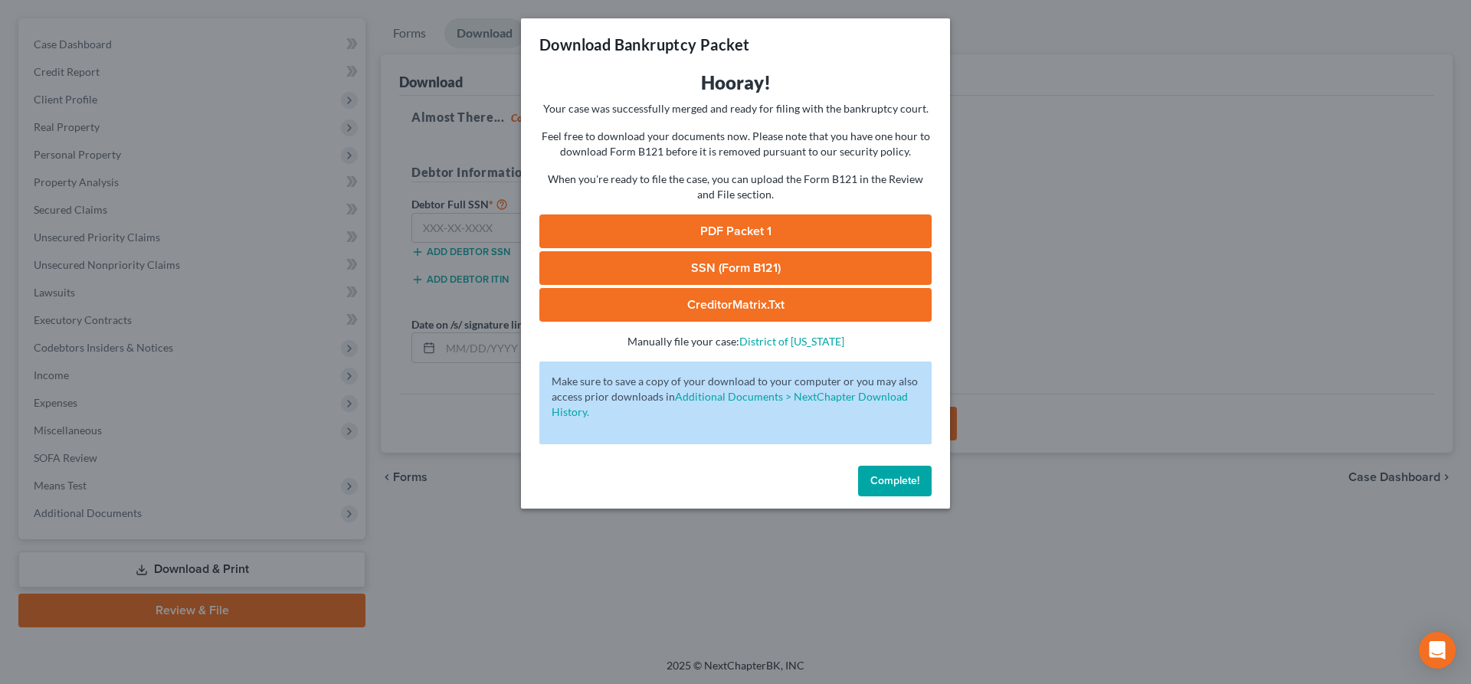
click at [745, 232] on link "PDF Packet 1" at bounding box center [735, 232] width 392 height 34
click at [899, 482] on span "Complete!" at bounding box center [894, 480] width 49 height 13
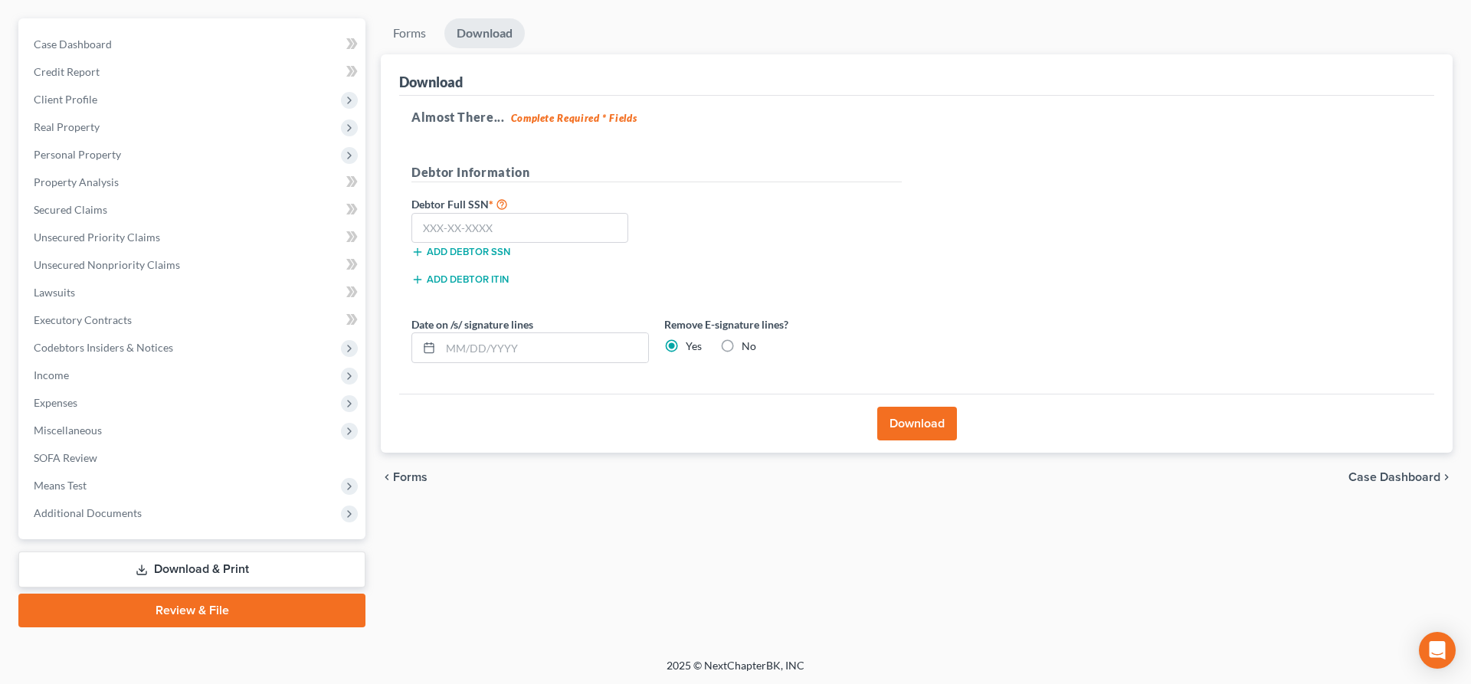
scroll to position [0, 0]
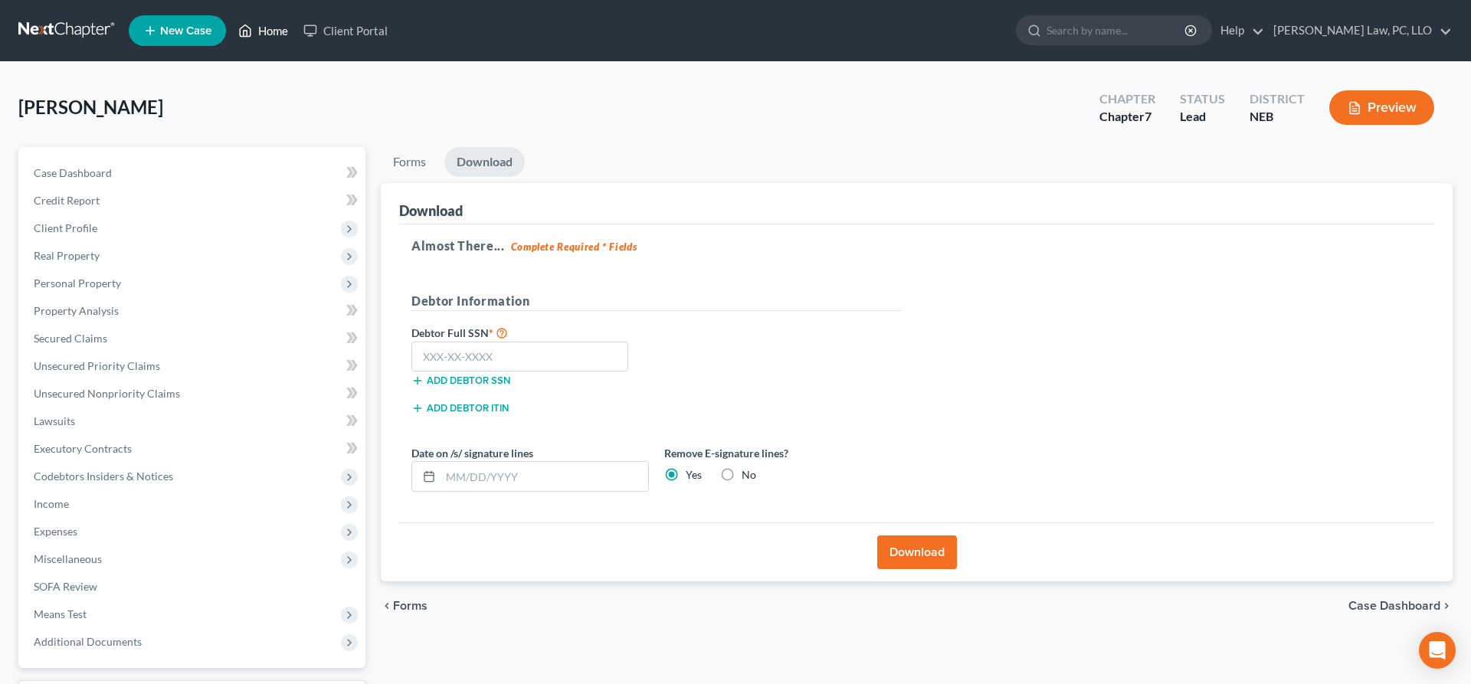
click at [247, 33] on polyline at bounding box center [246, 34] width 4 height 6
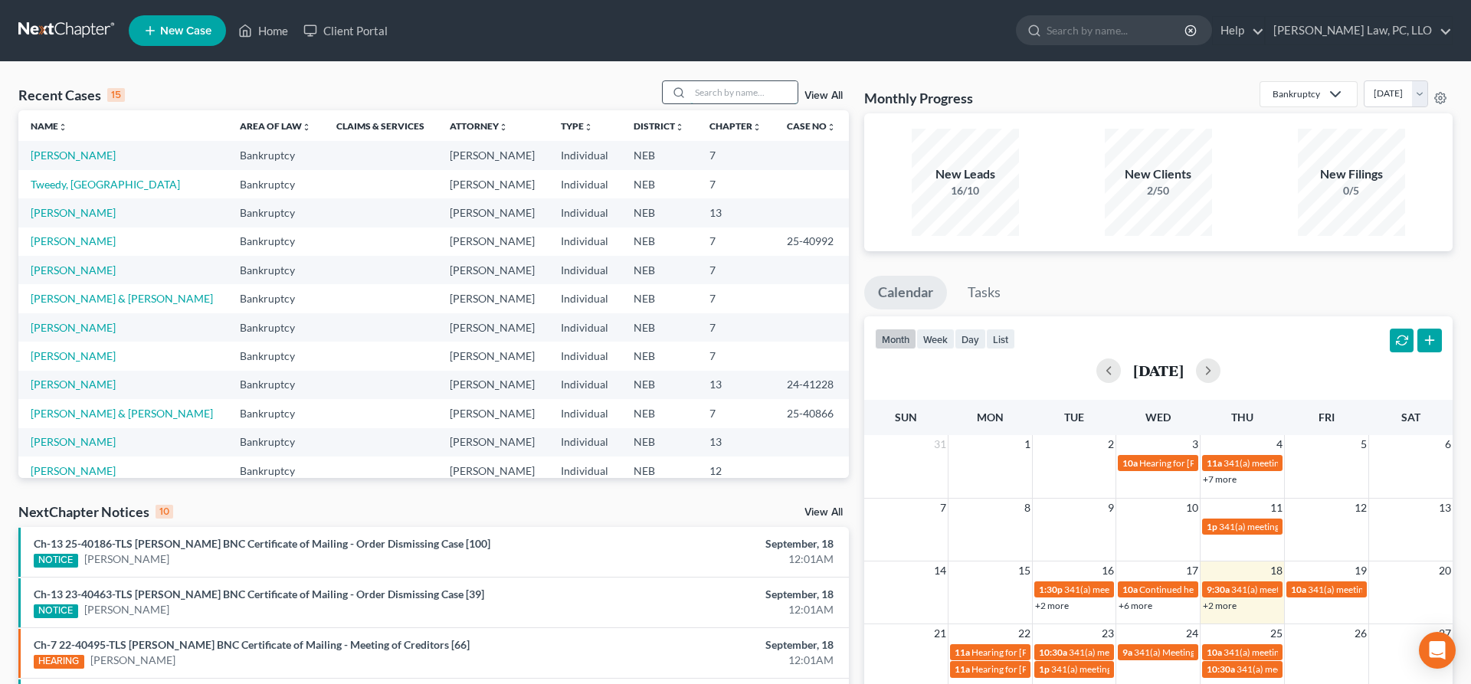
click at [775, 90] on input "search" at bounding box center [743, 92] width 107 height 22
type input "alba"
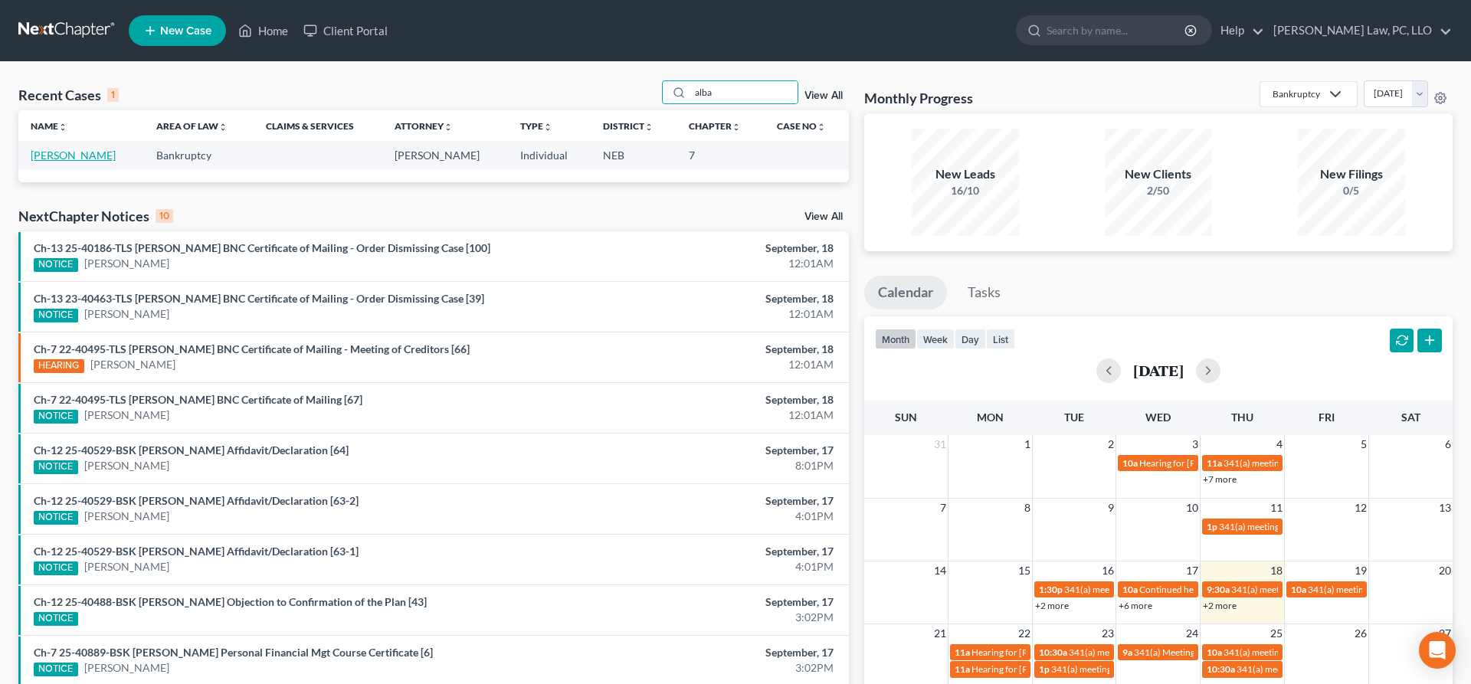
click at [75, 156] on link "[PERSON_NAME]" at bounding box center [73, 155] width 85 height 13
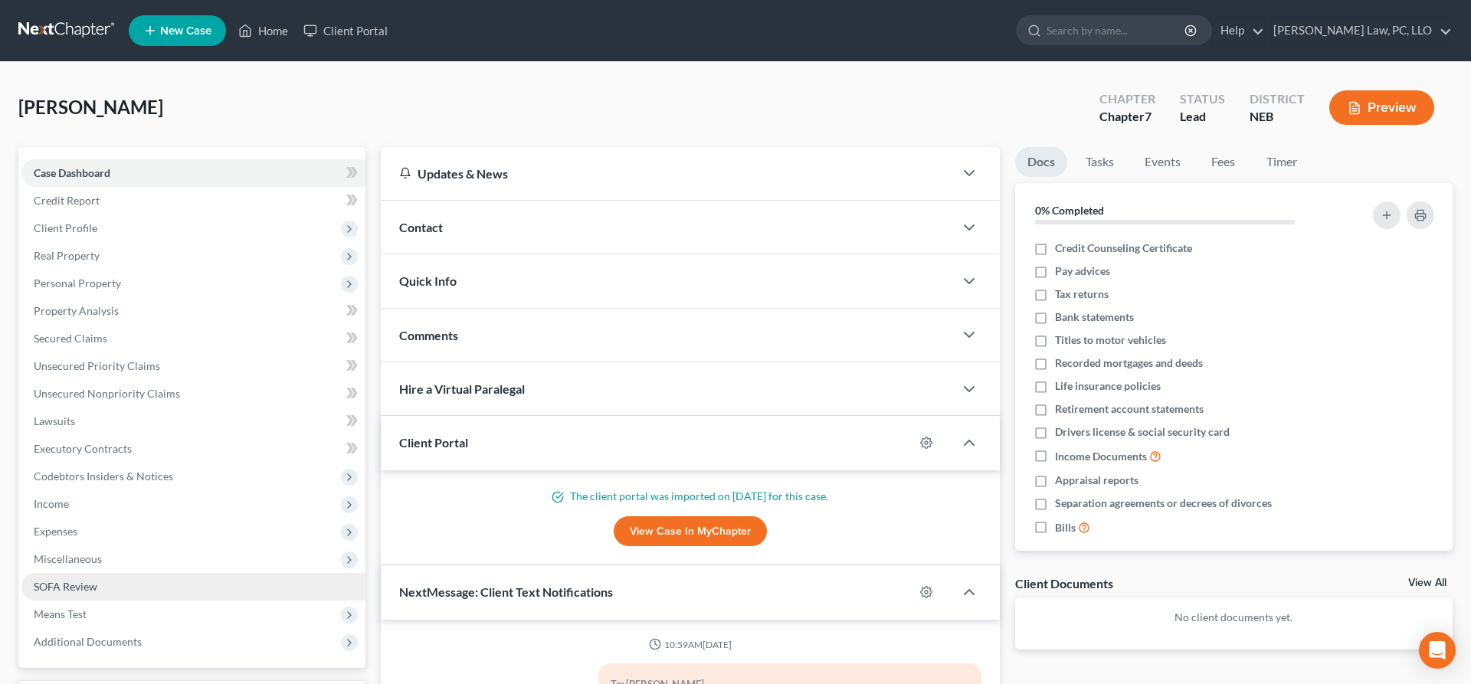
click at [106, 556] on span "Miscellaneous" at bounding box center [193, 560] width 344 height 28
click at [137, 584] on span "Attorney / Credit Counseling Fees" at bounding box center [145, 586] width 162 height 13
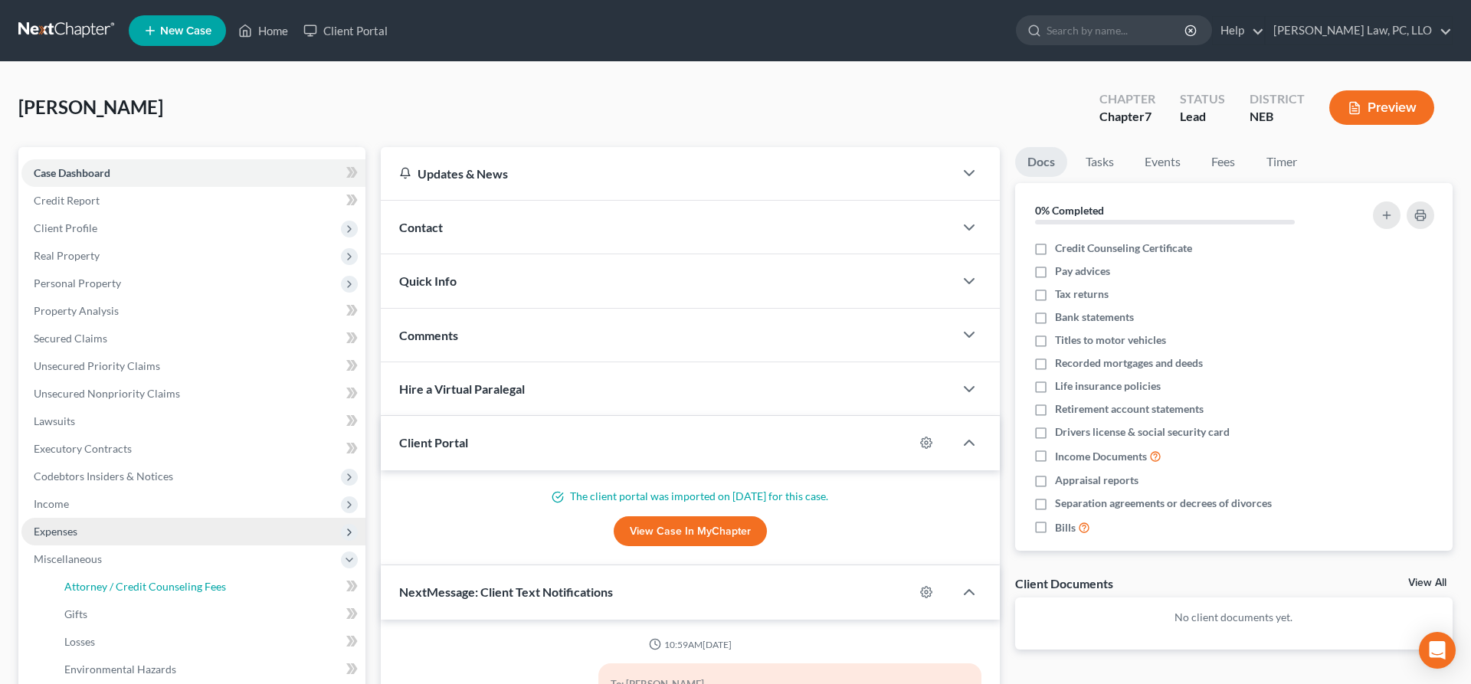
select select "2"
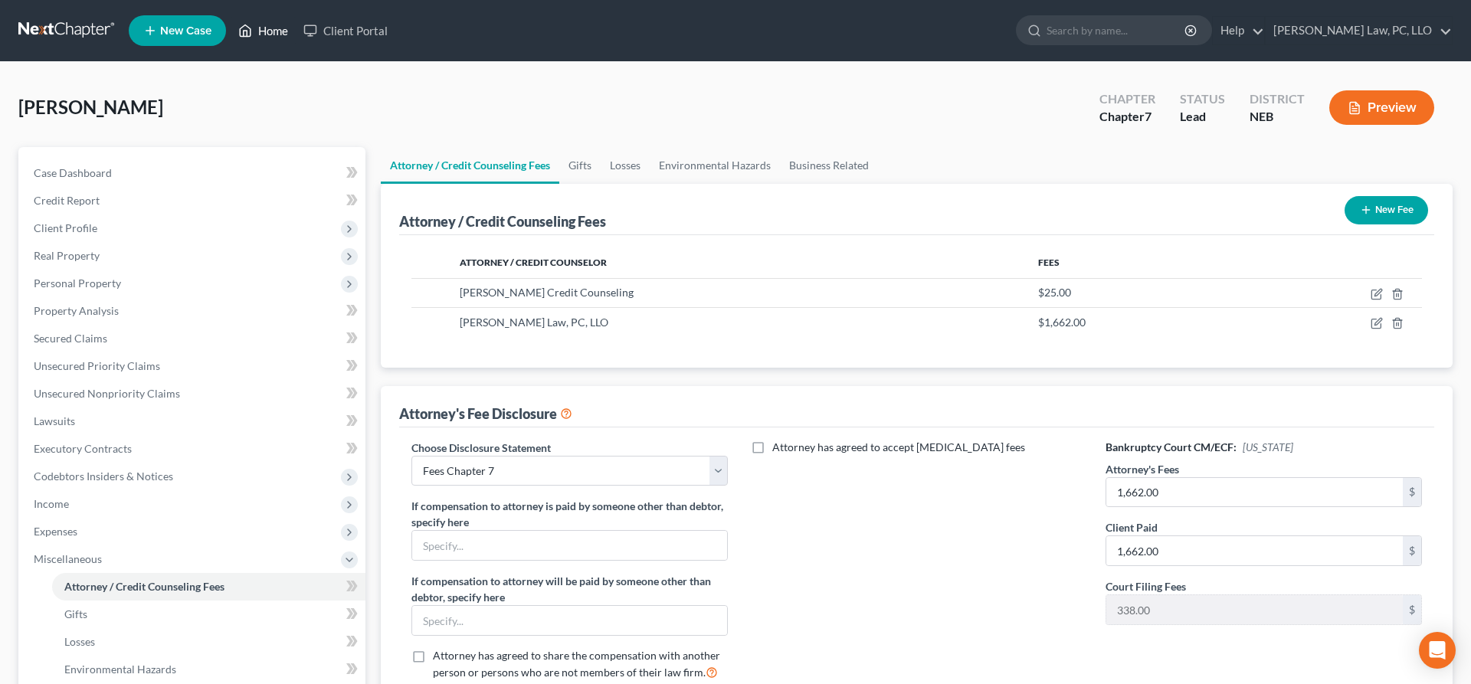
click at [243, 31] on icon at bounding box center [245, 30] width 14 height 18
